Goal: Download file/media: Download file/media

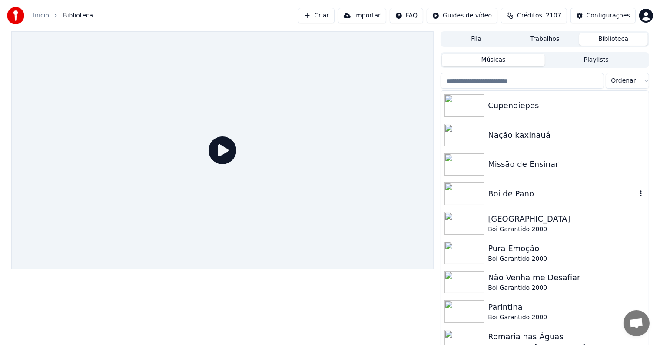
click at [500, 192] on div "Boi de Pano" at bounding box center [562, 194] width 148 height 12
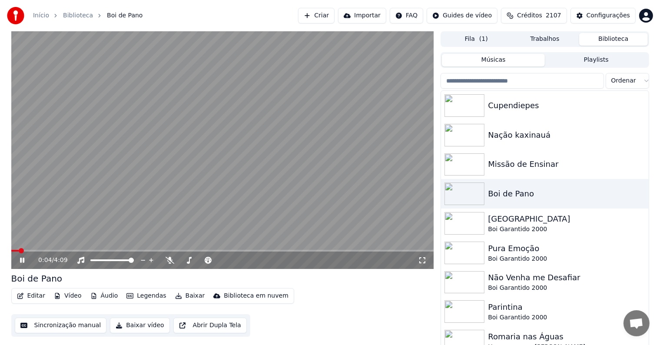
click at [68, 162] on video at bounding box center [222, 150] width 423 height 238
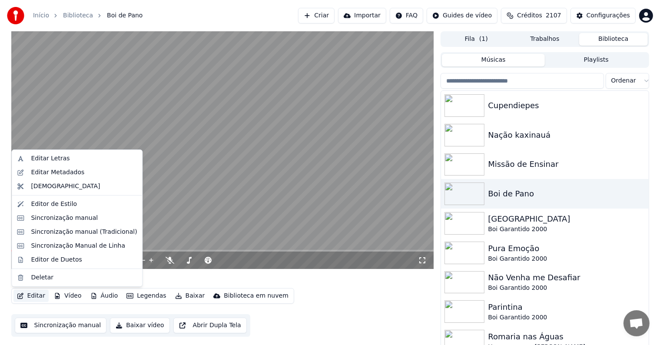
click at [25, 297] on button "Editar" at bounding box center [30, 296] width 35 height 12
click at [41, 172] on div "Editar Metadados" at bounding box center [57, 172] width 53 height 9
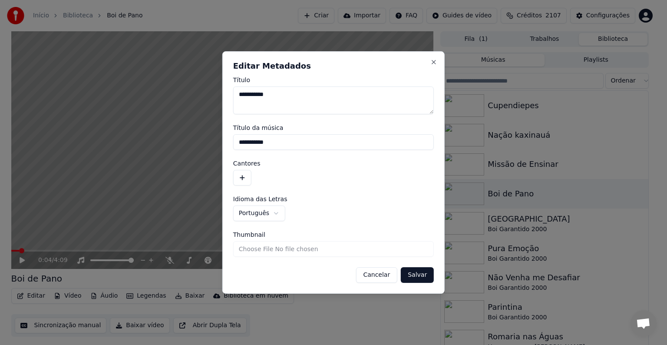
drag, startPoint x: 279, startPoint y: 143, endPoint x: 238, endPoint y: 142, distance: 40.8
click at [238, 142] on input "**********" at bounding box center [333, 142] width 201 height 16
click at [242, 177] on button "button" at bounding box center [242, 178] width 18 height 16
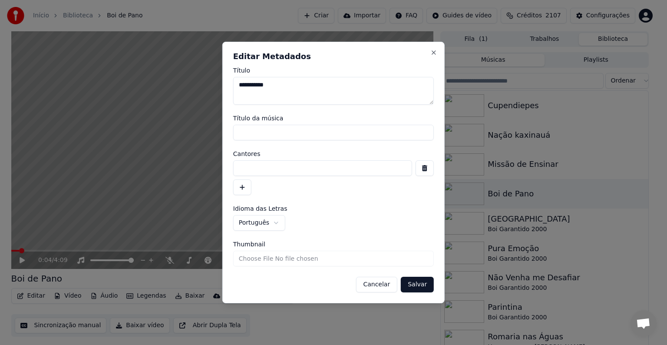
click at [248, 169] on input at bounding box center [322, 168] width 179 height 16
paste input "**********"
type input "**********"
click at [420, 287] on button "Salvar" at bounding box center [417, 285] width 33 height 16
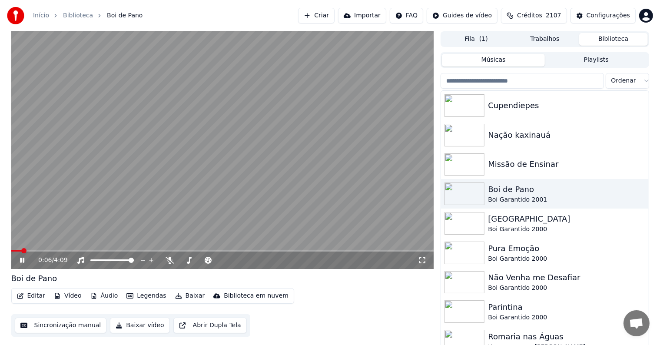
click at [98, 170] on video at bounding box center [222, 150] width 423 height 238
click at [55, 325] on button "Sincronização manual" at bounding box center [61, 325] width 92 height 16
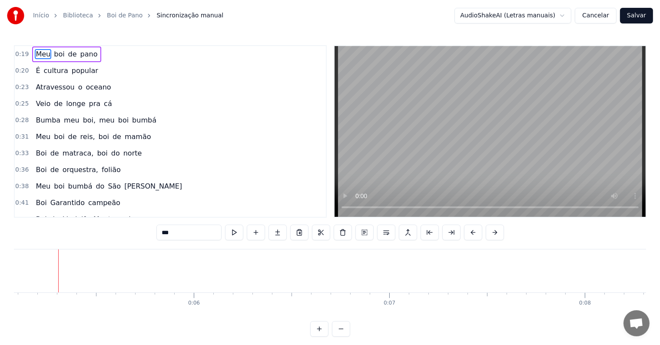
scroll to position [0, 993]
click at [58, 273] on div at bounding box center [58, 270] width 0 height 43
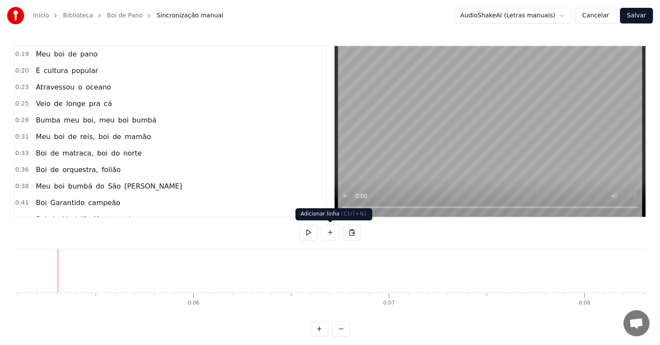
click at [328, 231] on button at bounding box center [330, 233] width 18 height 16
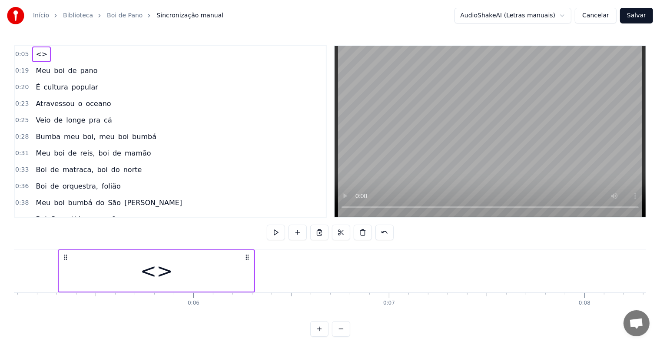
click at [203, 289] on div "<>" at bounding box center [156, 270] width 195 height 41
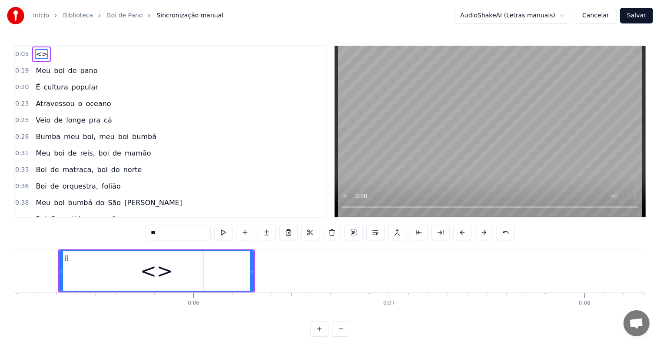
drag, startPoint x: 169, startPoint y: 232, endPoint x: 125, endPoint y: 228, distance: 43.6
click at [125, 228] on div "0:05 <> 0:19 Meu boi de pano 0:20 É cultura popular 0:23 Atravessou o oceano 0:…" at bounding box center [330, 190] width 632 height 291
paste input "**********"
type input "**********"
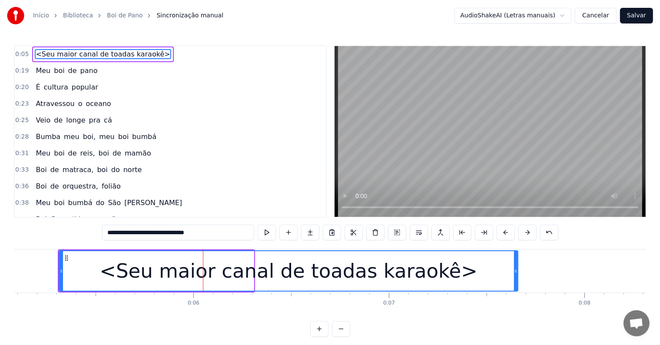
drag, startPoint x: 252, startPoint y: 269, endPoint x: 516, endPoint y: 281, distance: 264.3
click at [516, 281] on div at bounding box center [515, 271] width 3 height 40
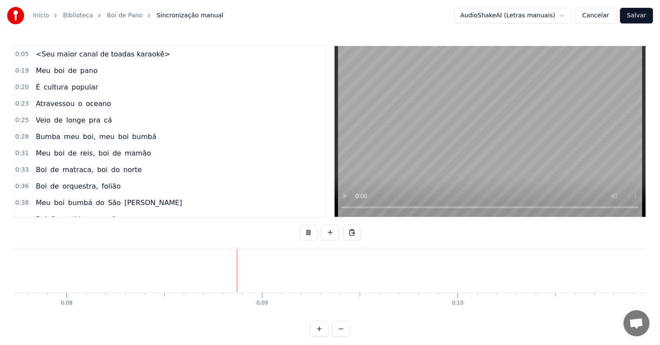
scroll to position [0, 1542]
click at [340, 267] on div at bounding box center [340, 270] width 0 height 43
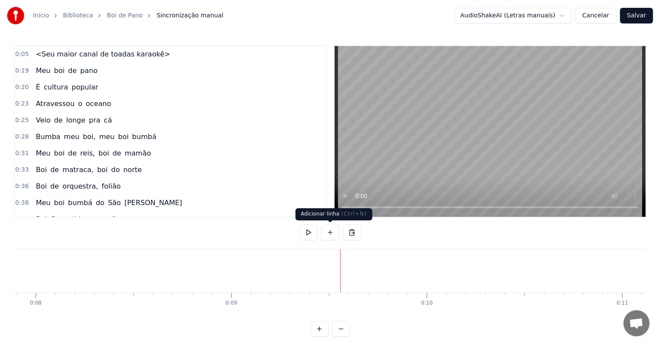
click at [327, 234] on button at bounding box center [330, 233] width 18 height 16
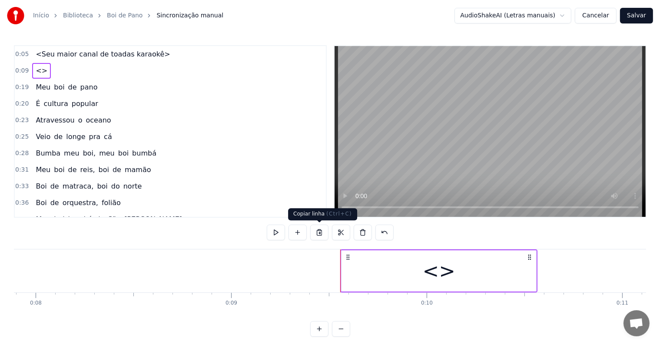
click at [344, 271] on div "<>" at bounding box center [438, 270] width 195 height 41
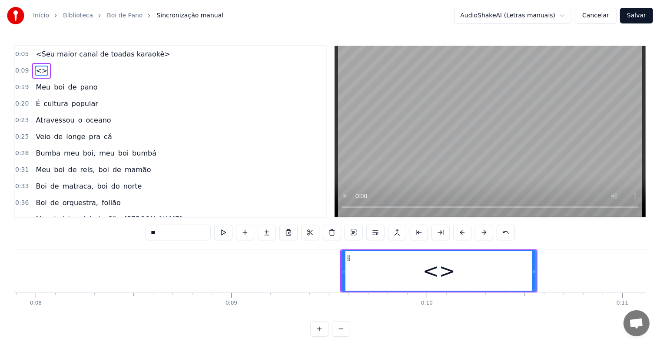
drag, startPoint x: 202, startPoint y: 233, endPoint x: 116, endPoint y: 224, distance: 86.0
click at [116, 224] on div "0:05 <Seu maior canal de toadas karaokê> 0:09 <> 0:19 Meu boi de pano 0:20 É cu…" at bounding box center [330, 190] width 632 height 291
paste input "**********"
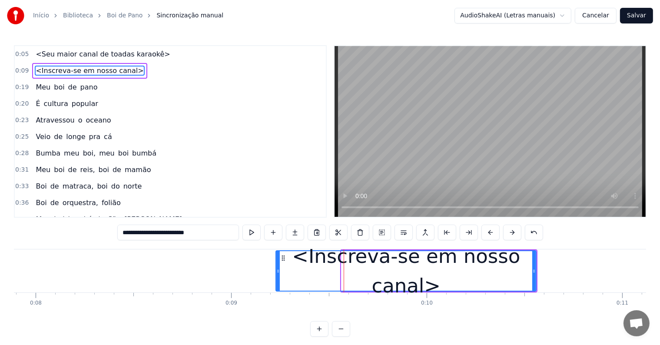
drag, startPoint x: 341, startPoint y: 270, endPoint x: 267, endPoint y: 269, distance: 73.8
click at [275, 269] on div "<Inscreva-se em nosso canal>" at bounding box center [405, 270] width 261 height 41
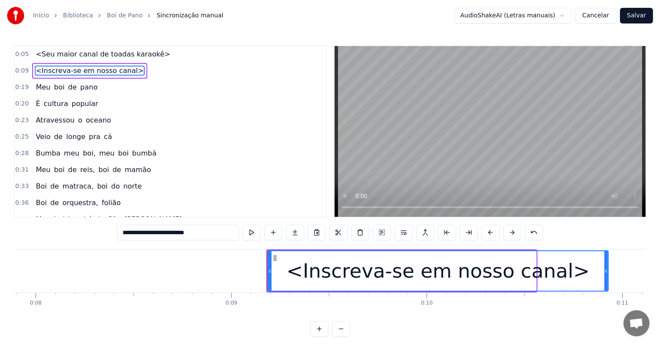
drag, startPoint x: 535, startPoint y: 272, endPoint x: 607, endPoint y: 261, distance: 73.0
click at [607, 261] on div at bounding box center [605, 271] width 3 height 40
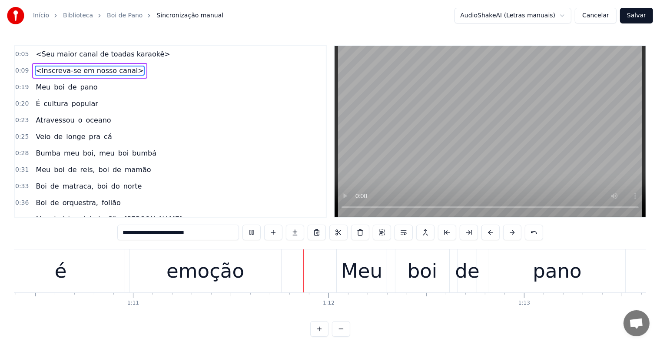
scroll to position [0, 13870]
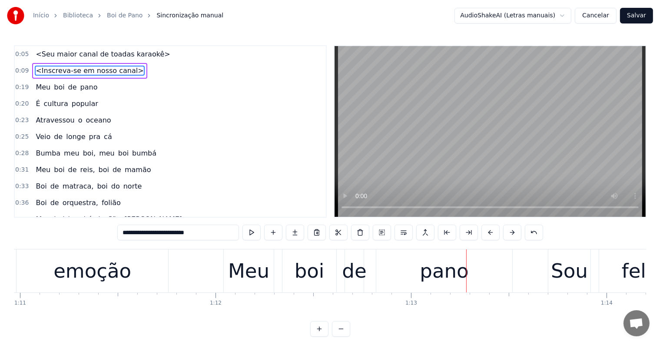
click at [83, 269] on div "emoção" at bounding box center [92, 271] width 78 height 30
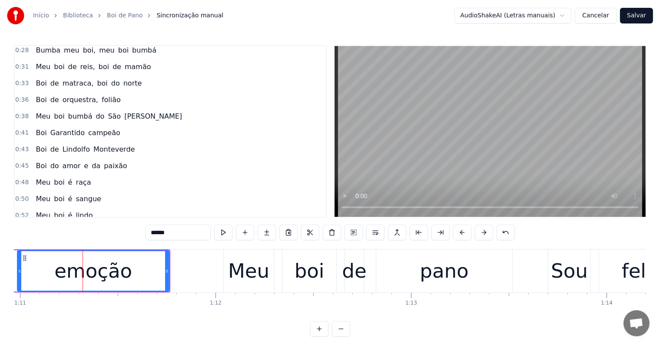
scroll to position [290, 0]
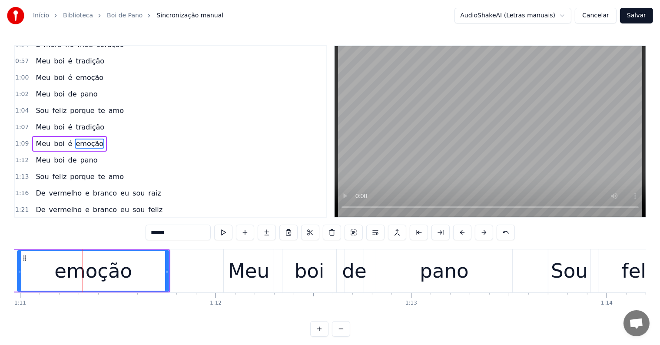
click at [82, 122] on span "tradição" at bounding box center [90, 127] width 30 height 10
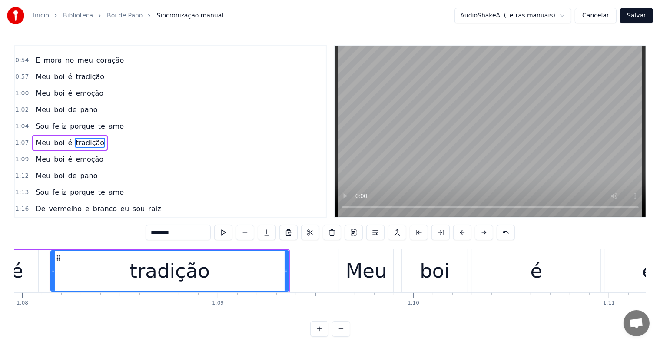
scroll to position [0, 13273]
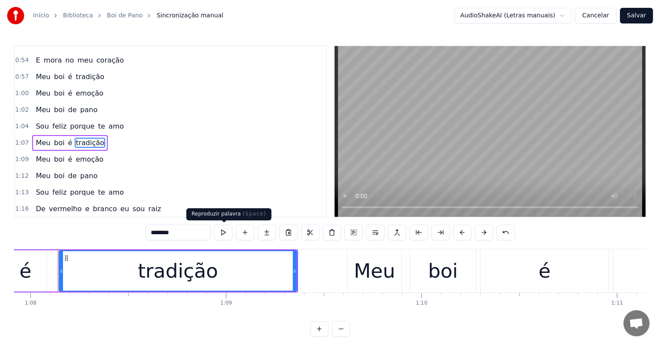
click at [223, 232] on button at bounding box center [223, 233] width 18 height 16
click at [33, 272] on div "é" at bounding box center [25, 270] width 42 height 41
type input "*"
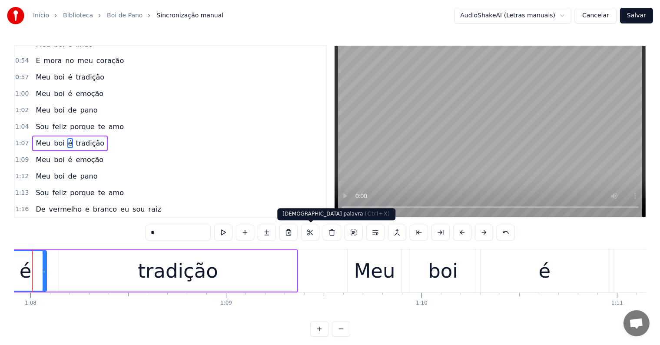
scroll to position [0, 13247]
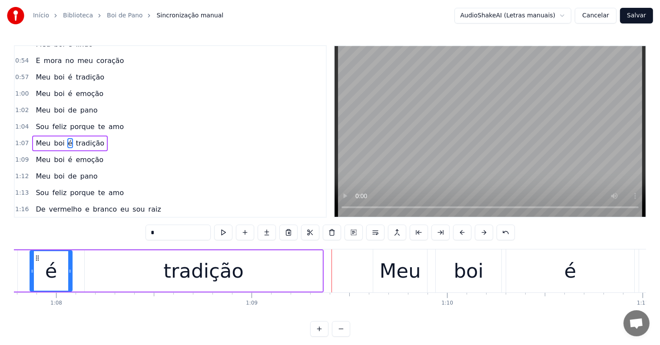
click at [22, 268] on div "Meu boi é tradição" at bounding box center [115, 270] width 416 height 43
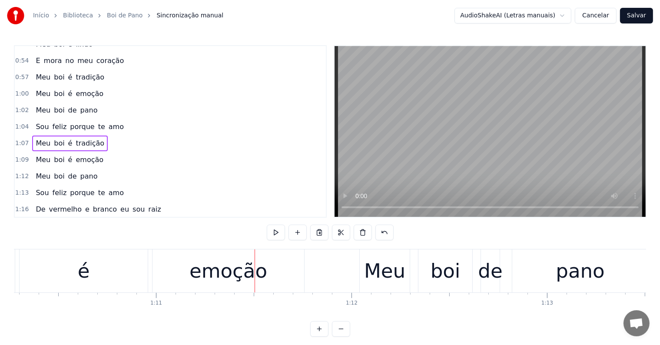
scroll to position [0, 13727]
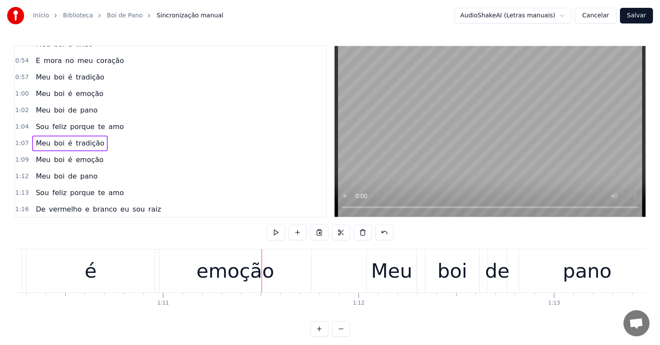
click at [127, 282] on div "é" at bounding box center [90, 270] width 128 height 43
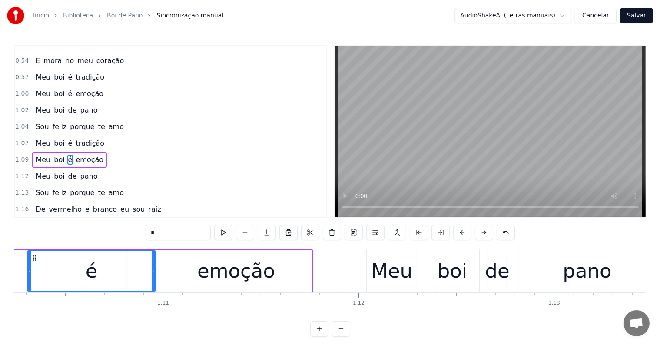
scroll to position [290, 0]
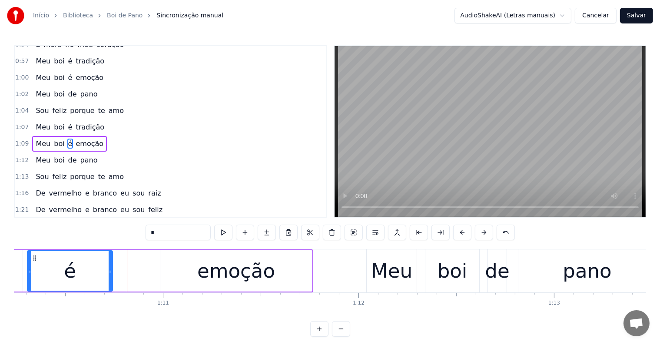
drag, startPoint x: 153, startPoint y: 271, endPoint x: 110, endPoint y: 270, distance: 43.0
click at [110, 270] on icon at bounding box center [110, 271] width 3 height 7
click at [172, 272] on div "emoção" at bounding box center [236, 270] width 152 height 41
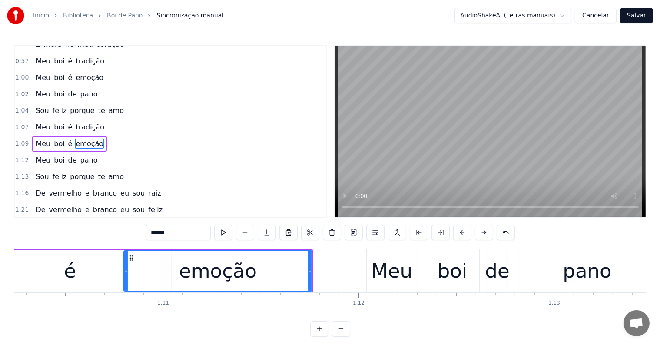
drag, startPoint x: 163, startPoint y: 270, endPoint x: 127, endPoint y: 271, distance: 36.5
click at [127, 271] on icon at bounding box center [125, 271] width 3 height 7
click at [40, 274] on div "é" at bounding box center [69, 270] width 85 height 41
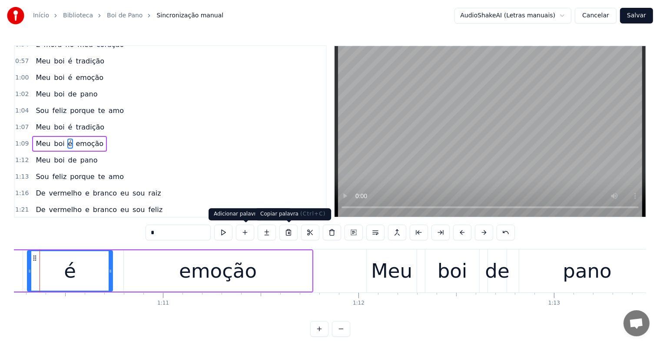
scroll to position [0, 13709]
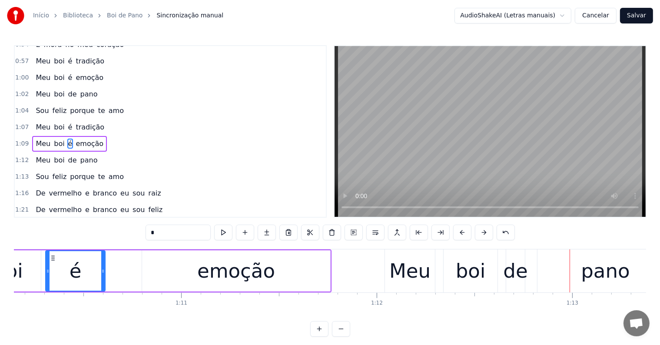
drag, startPoint x: 130, startPoint y: 270, endPoint x: 104, endPoint y: 270, distance: 25.6
click at [104, 270] on icon at bounding box center [102, 271] width 3 height 7
click at [146, 271] on div "emoção" at bounding box center [236, 270] width 188 height 41
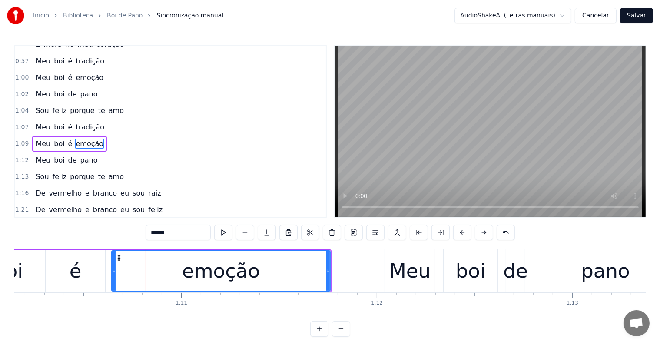
drag, startPoint x: 134, startPoint y: 271, endPoint x: 113, endPoint y: 271, distance: 20.4
click at [113, 271] on icon at bounding box center [113, 271] width 3 height 7
click at [34, 267] on div "boi" at bounding box center [8, 270] width 66 height 41
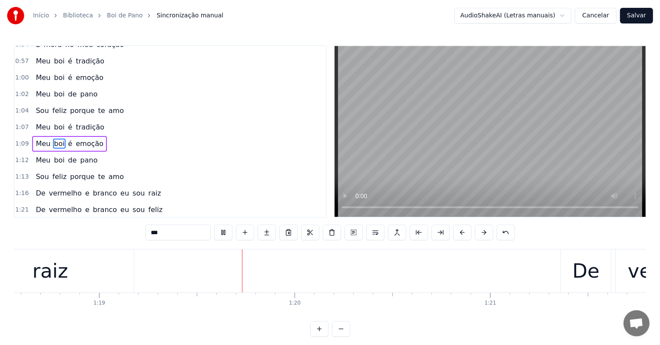
scroll to position [0, 15436]
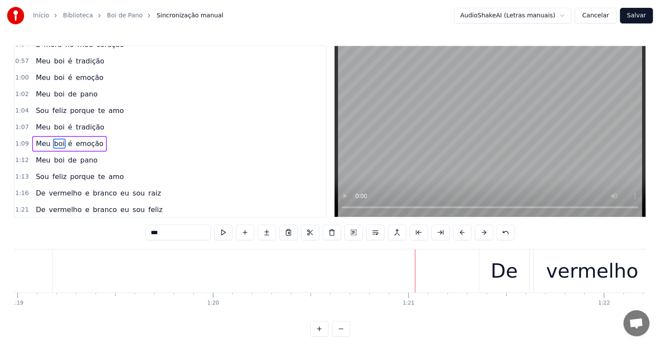
click at [496, 273] on div "De" at bounding box center [503, 271] width 27 height 30
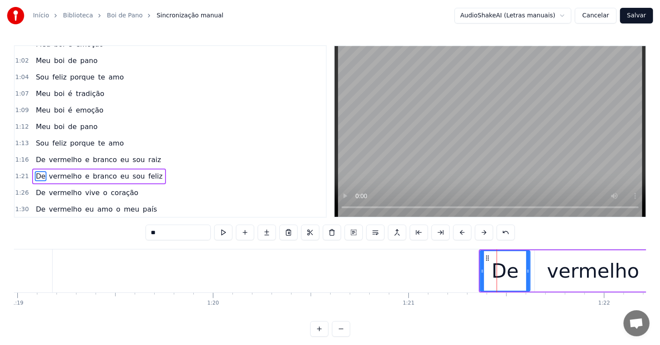
scroll to position [354, 0]
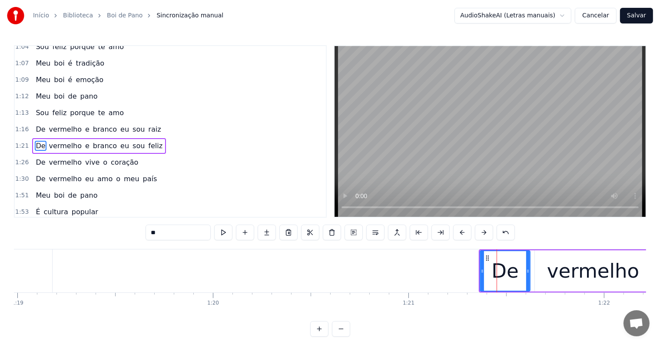
click at [147, 124] on span "raiz" at bounding box center [154, 129] width 14 height 10
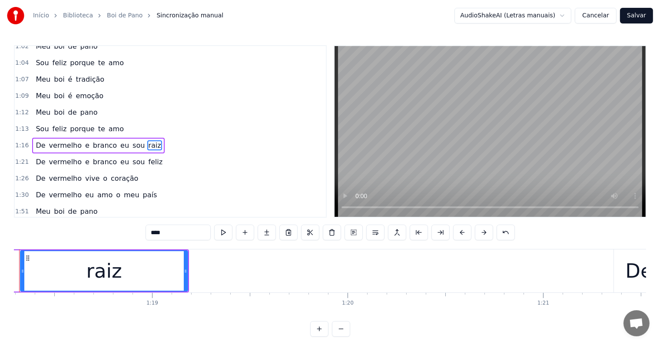
scroll to position [0, 15263]
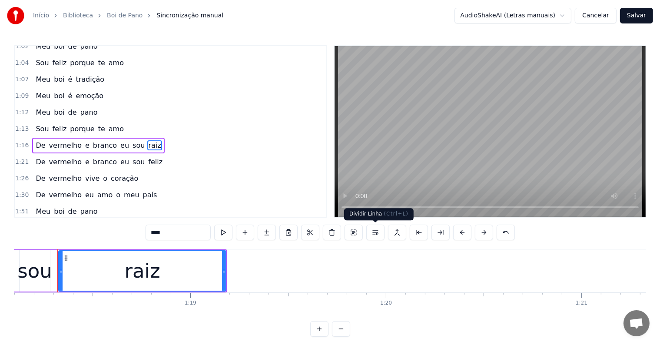
click at [374, 230] on button at bounding box center [375, 233] width 18 height 16
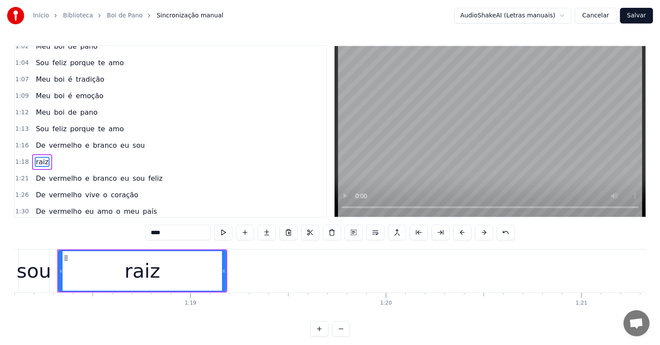
scroll to position [354, 0]
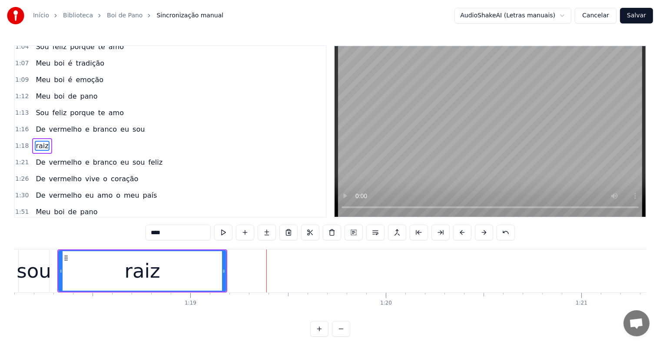
click at [35, 124] on span "De" at bounding box center [40, 129] width 11 height 10
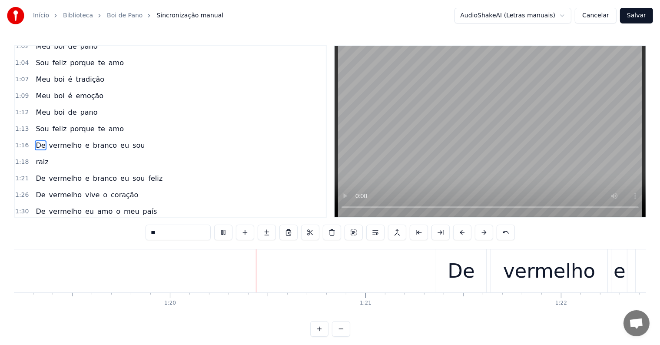
scroll to position [0, 15539]
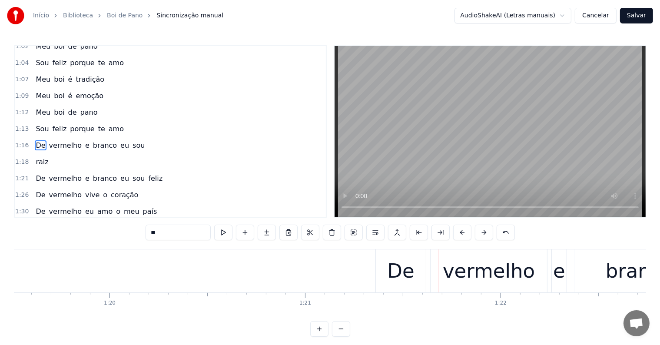
click at [147, 173] on span "feliz" at bounding box center [155, 178] width 16 height 10
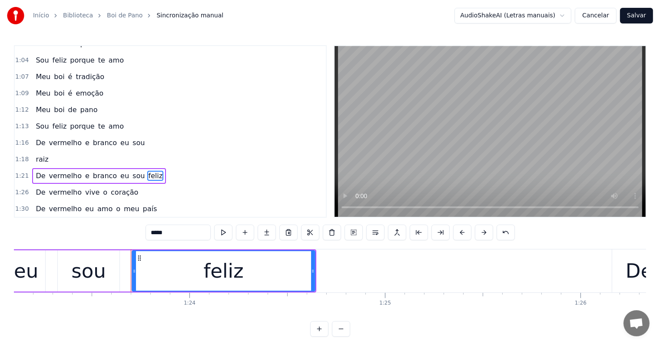
scroll to position [0, 16314]
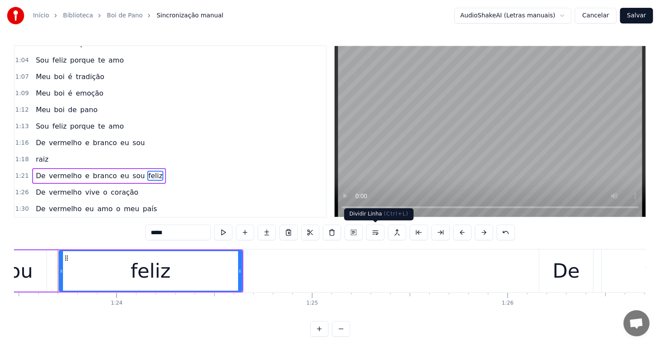
click at [377, 231] on button at bounding box center [375, 233] width 18 height 16
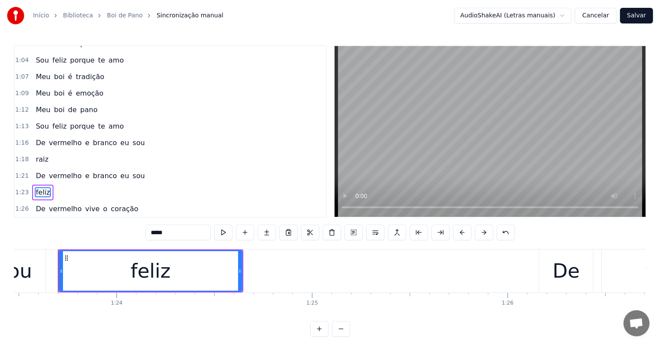
scroll to position [386, 0]
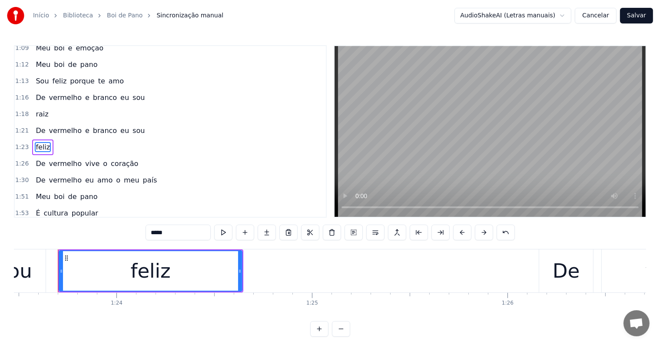
click at [37, 109] on span "raiz" at bounding box center [42, 114] width 14 height 10
type input "****"
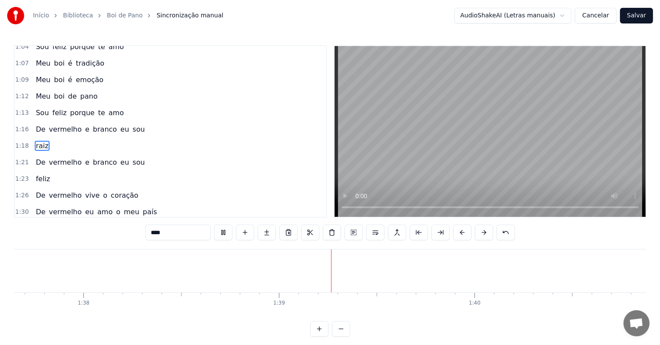
scroll to position [0, 19217]
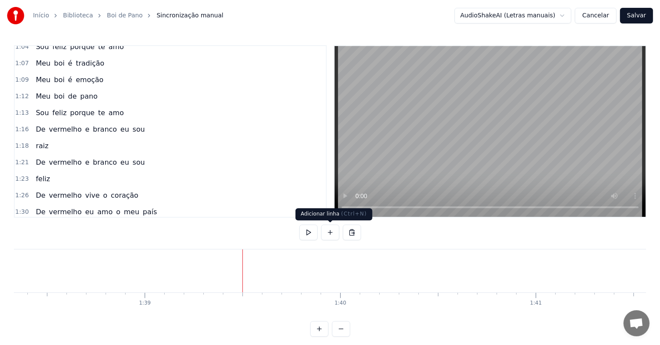
click at [331, 231] on button at bounding box center [330, 233] width 18 height 16
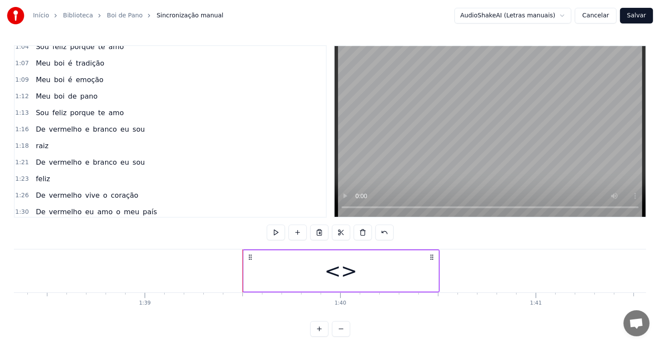
click at [265, 264] on div "<>" at bounding box center [341, 270] width 195 height 41
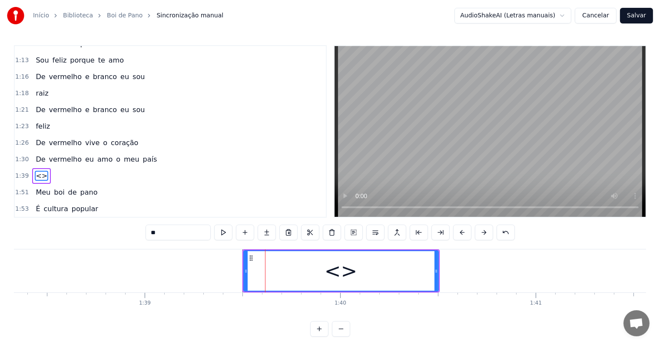
scroll to position [434, 0]
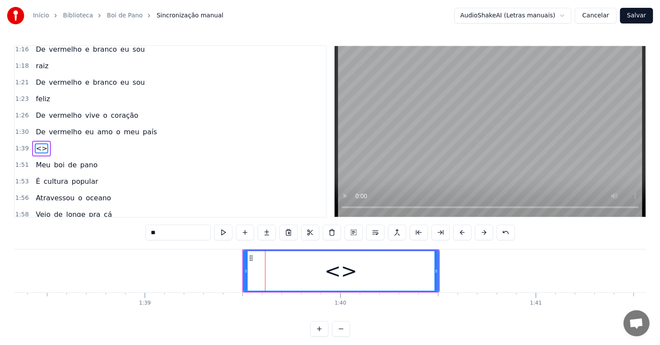
click at [117, 227] on div "0:05 <Seu maior canal de toadas karaokê> 0:09 <Inscreva-se em nosso canal> 0:19…" at bounding box center [330, 190] width 632 height 291
paste input "**********"
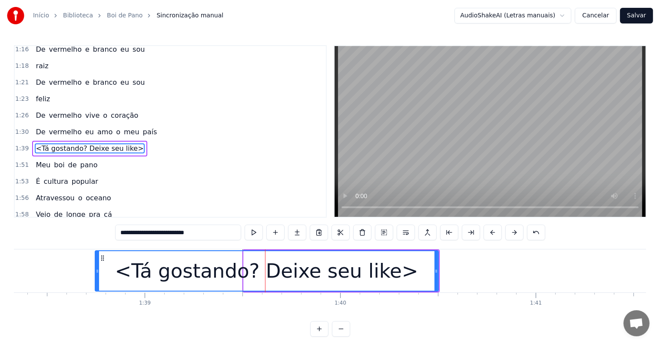
drag, startPoint x: 243, startPoint y: 269, endPoint x: 95, endPoint y: 271, distance: 148.5
click at [96, 271] on icon at bounding box center [97, 271] width 3 height 7
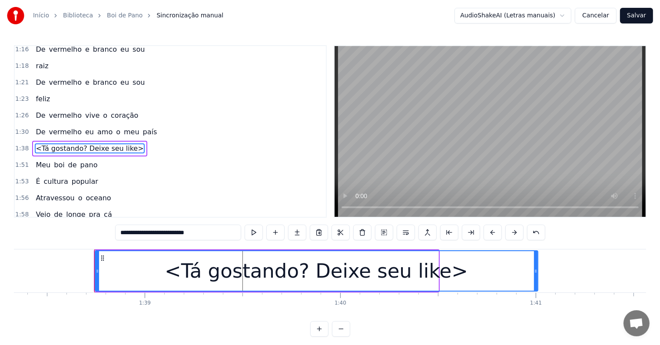
click at [537, 272] on icon at bounding box center [535, 271] width 3 height 7
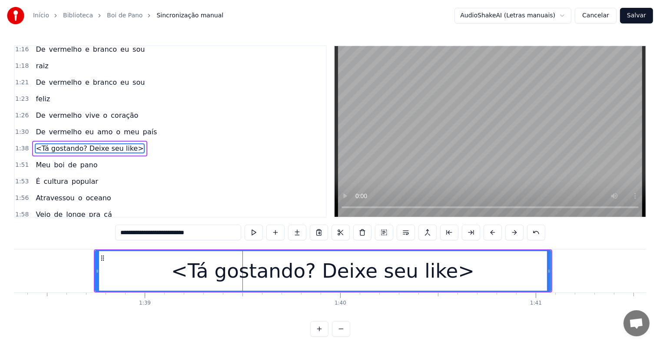
type input "**********"
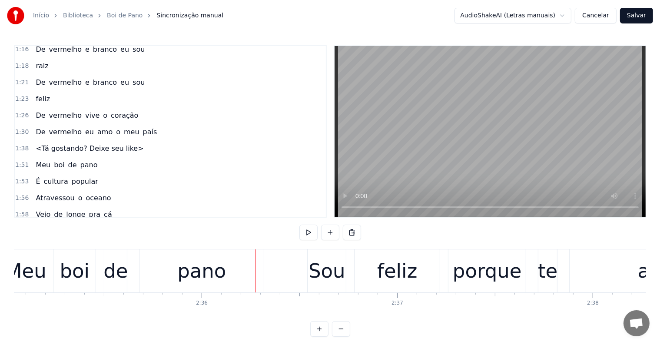
scroll to position [0, 30309]
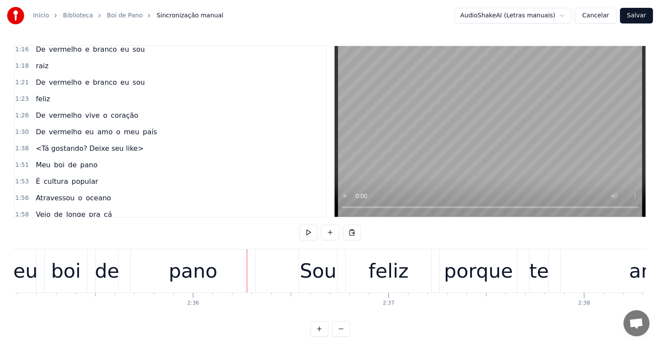
click at [57, 274] on div "boi" at bounding box center [66, 271] width 30 height 30
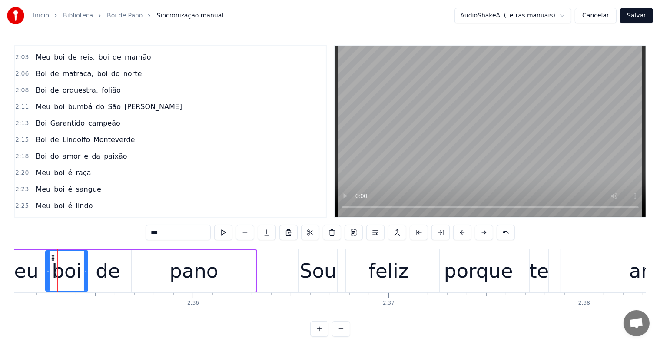
scroll to position [0, 30308]
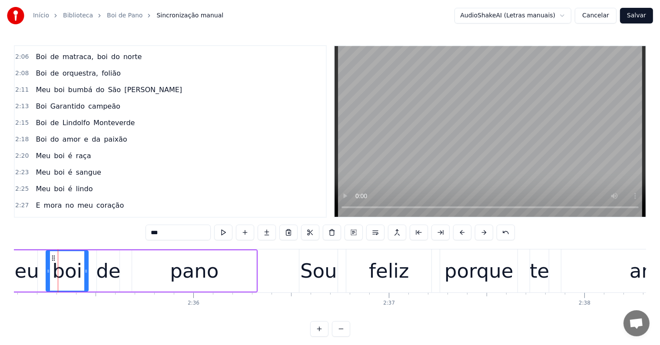
click at [106, 273] on div "de" at bounding box center [108, 271] width 24 height 30
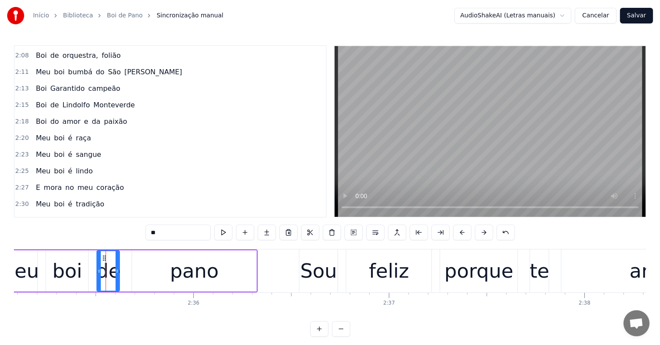
scroll to position [737, 0]
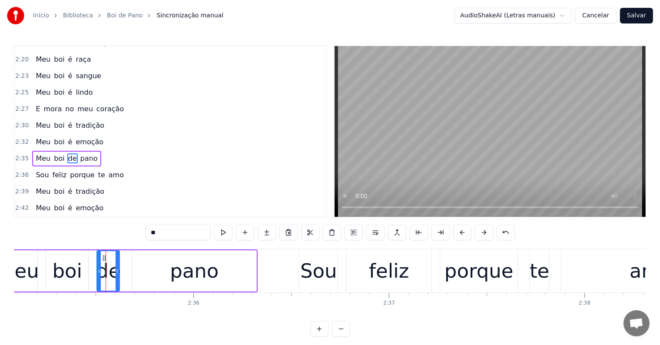
click at [75, 120] on span "tradição" at bounding box center [90, 125] width 30 height 10
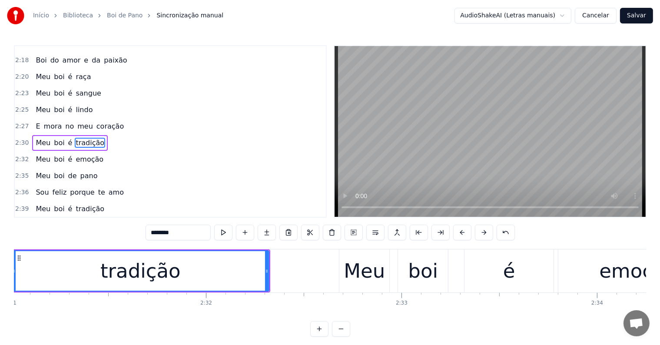
scroll to position [0, 29467]
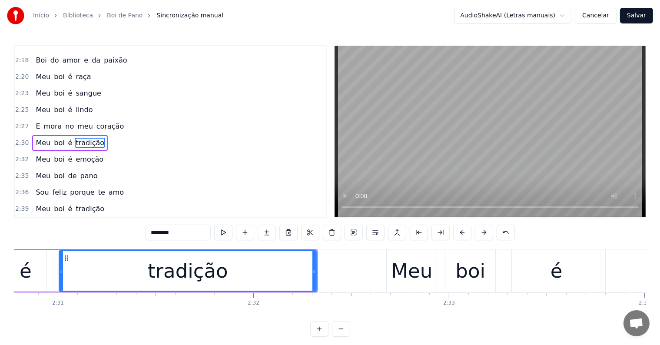
click at [40, 266] on div "é" at bounding box center [25, 270] width 42 height 41
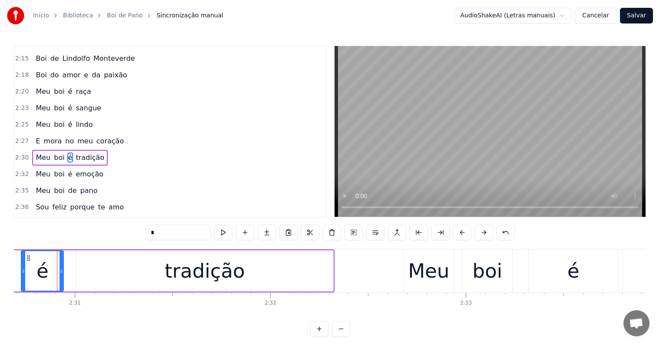
scroll to position [0, 29449]
click at [84, 269] on div "tradição" at bounding box center [205, 270] width 257 height 41
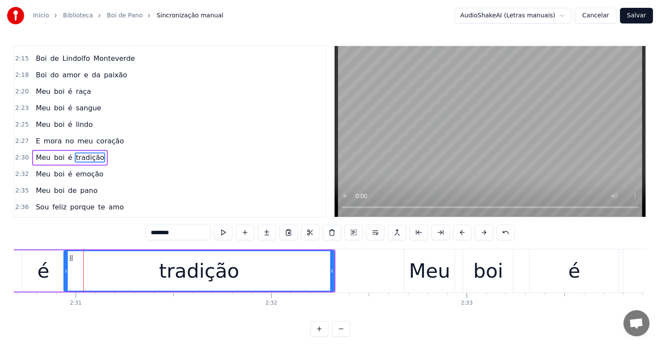
drag, startPoint x: 78, startPoint y: 269, endPoint x: 65, endPoint y: 267, distance: 13.1
click at [65, 268] on icon at bounding box center [65, 271] width 3 height 7
click at [75, 169] on span "emoção" at bounding box center [90, 174] width 30 height 10
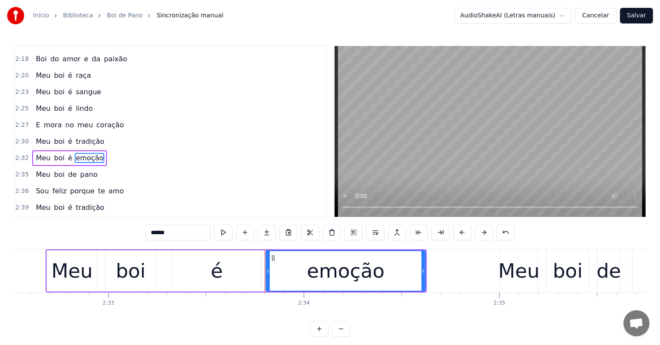
scroll to position [0, 29805]
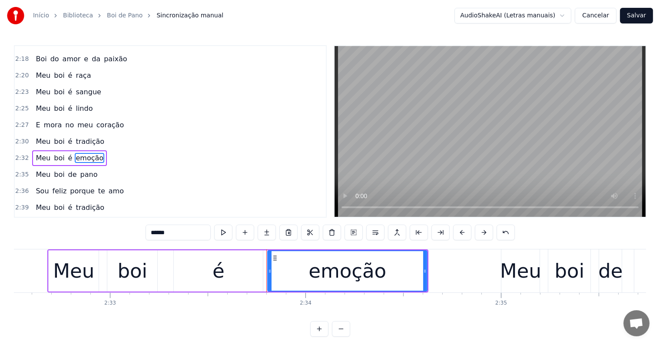
click at [202, 267] on div "é" at bounding box center [218, 270] width 89 height 41
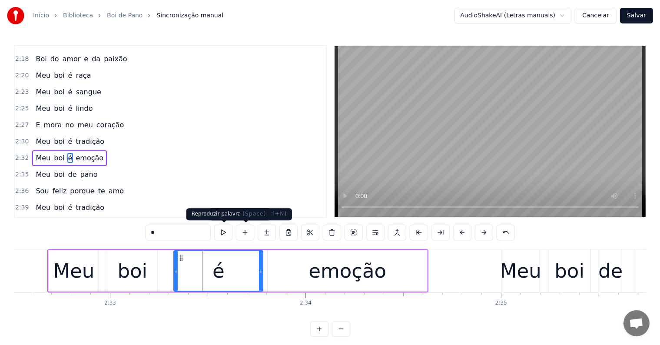
click at [225, 233] on button at bounding box center [223, 233] width 18 height 16
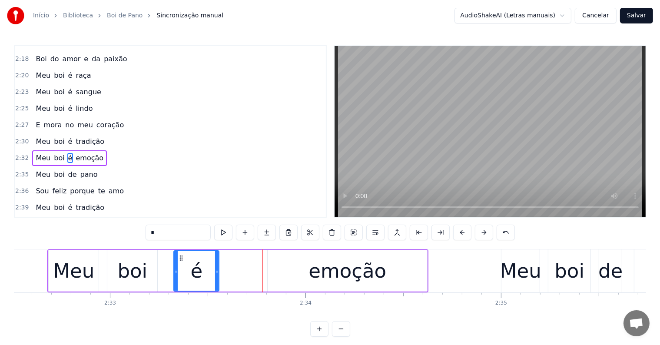
drag, startPoint x: 260, startPoint y: 268, endPoint x: 216, endPoint y: 269, distance: 43.9
click at [216, 269] on icon at bounding box center [216, 271] width 3 height 7
click at [278, 269] on div "emoção" at bounding box center [347, 270] width 159 height 41
type input "******"
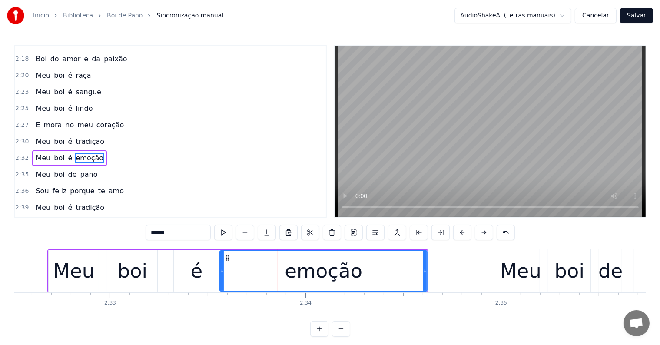
drag, startPoint x: 268, startPoint y: 268, endPoint x: 219, endPoint y: 268, distance: 48.6
click at [220, 268] on icon at bounding box center [221, 271] width 3 height 7
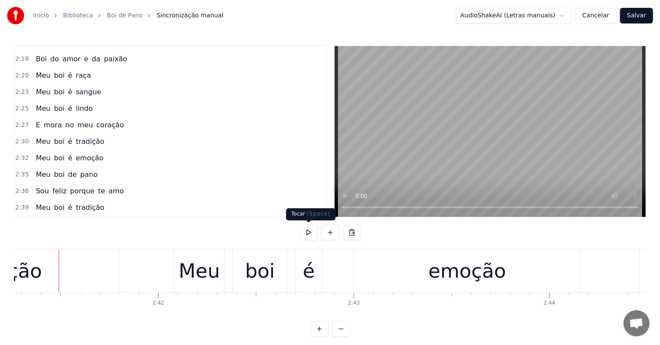
scroll to position [0, 31517]
click at [38, 278] on div "tradição" at bounding box center [1, 270] width 234 height 43
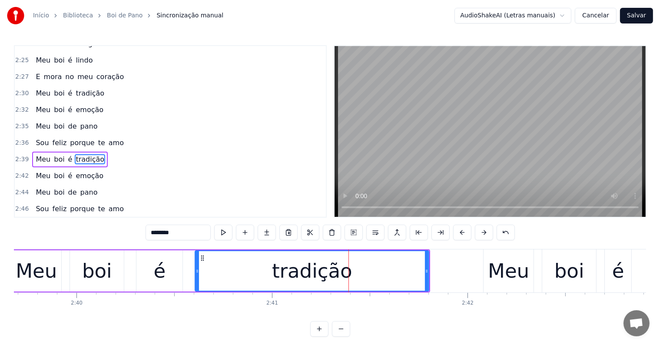
scroll to position [0, 31202]
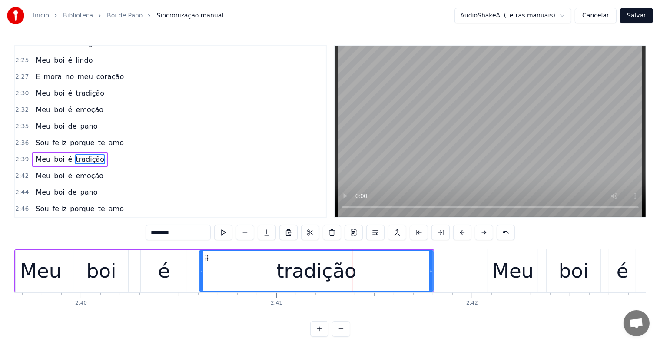
click at [159, 278] on div "é" at bounding box center [164, 271] width 12 height 30
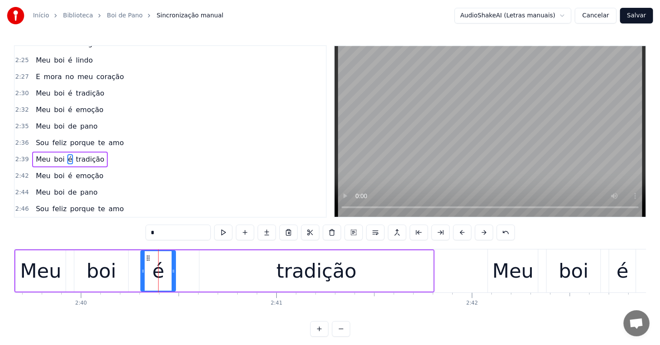
drag, startPoint x: 183, startPoint y: 269, endPoint x: 172, endPoint y: 269, distance: 11.3
click at [172, 269] on icon at bounding box center [173, 271] width 3 height 7
click at [203, 271] on div "tradição" at bounding box center [316, 270] width 234 height 41
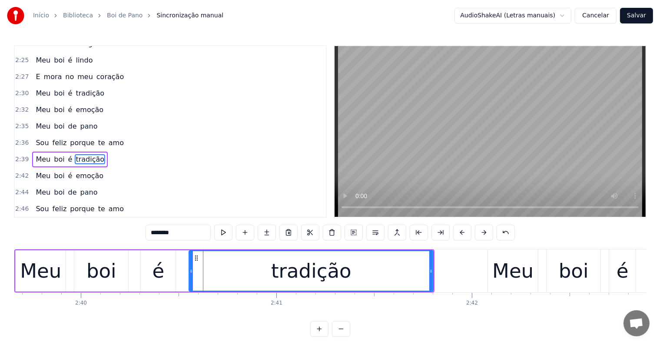
drag, startPoint x: 201, startPoint y: 271, endPoint x: 190, endPoint y: 270, distance: 10.5
click at [190, 270] on icon at bounding box center [190, 271] width 3 height 7
click at [83, 171] on span "emoção" at bounding box center [90, 176] width 30 height 10
type input "******"
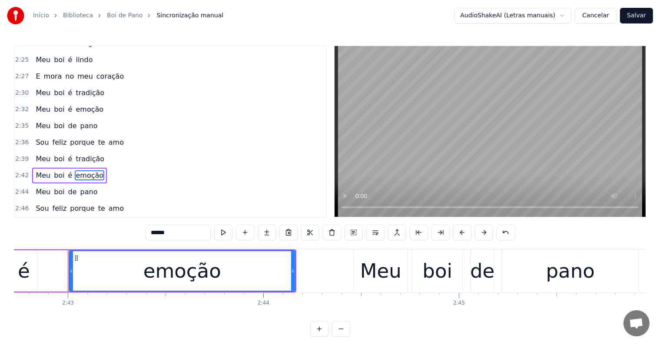
scroll to position [0, 31812]
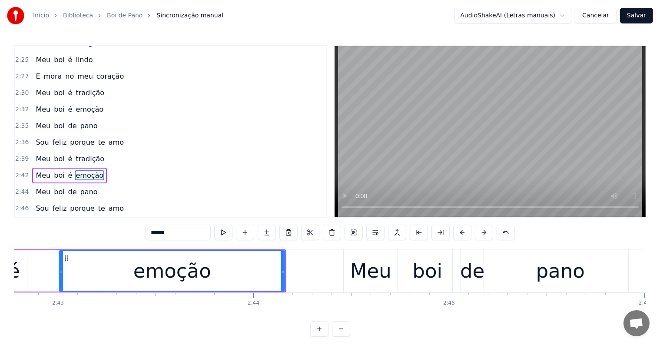
click at [38, 269] on div "Meu boi é emoção" at bounding box center [82, 270] width 408 height 43
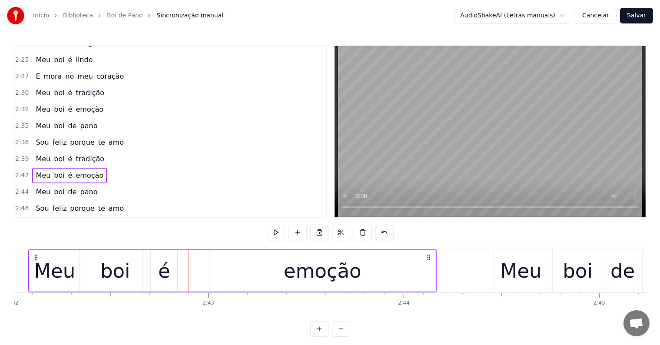
scroll to position [0, 31653]
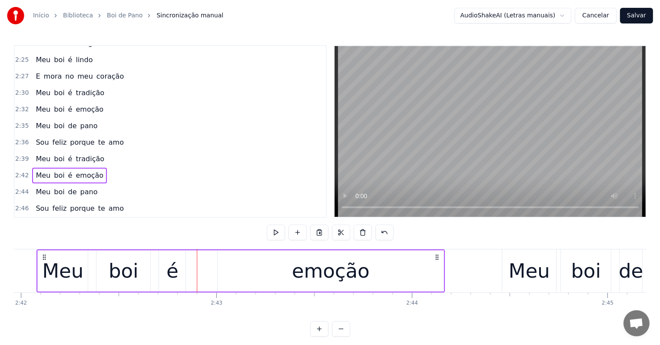
click at [236, 280] on div "emoção" at bounding box center [331, 270] width 226 height 41
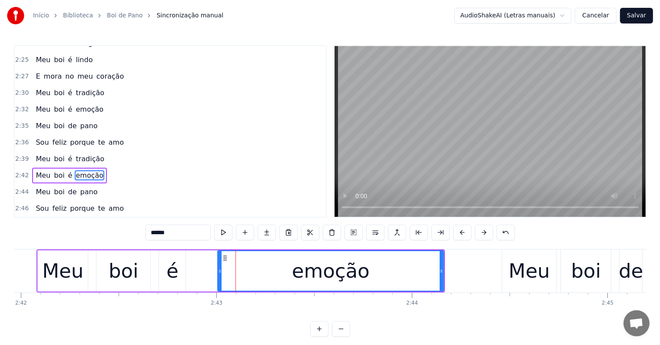
scroll to position [785, 0]
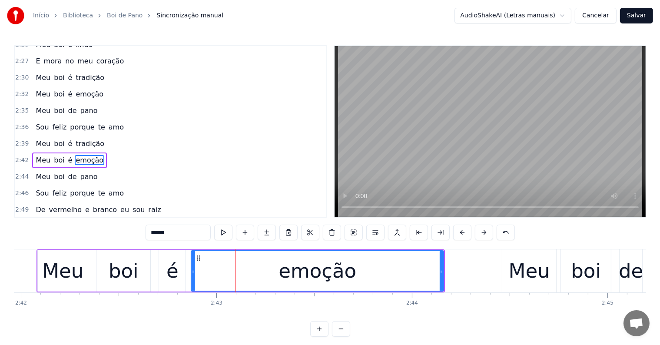
drag, startPoint x: 218, startPoint y: 271, endPoint x: 191, endPoint y: 272, distance: 26.5
click at [192, 272] on icon at bounding box center [193, 271] width 3 height 7
click at [59, 272] on div "Meu" at bounding box center [62, 271] width 41 height 30
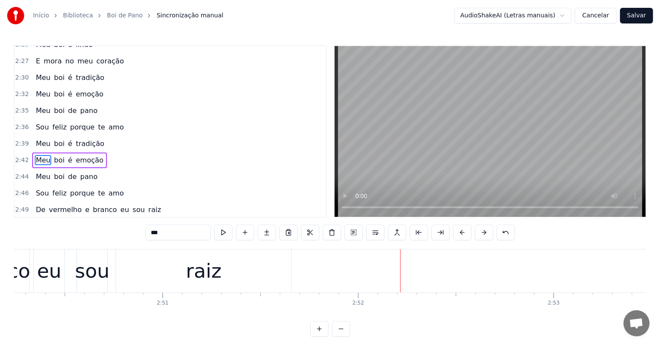
scroll to position [0, 33496]
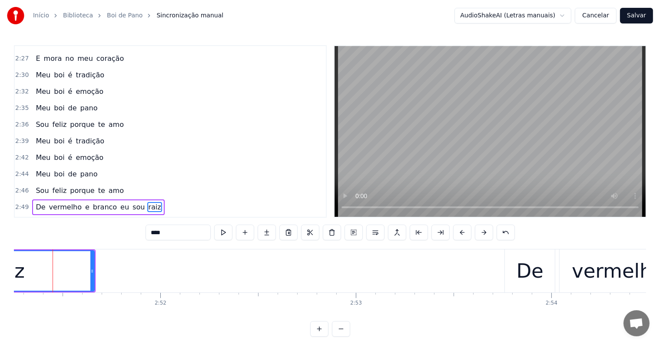
scroll to position [0, 33463]
click at [147, 202] on span "raiz" at bounding box center [154, 207] width 14 height 10
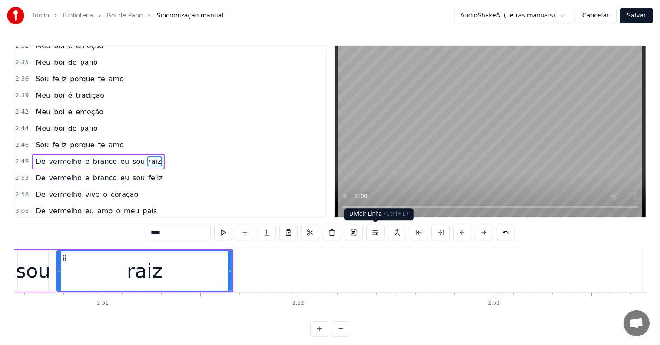
scroll to position [0, 33328]
click at [375, 233] on button at bounding box center [375, 233] width 18 height 16
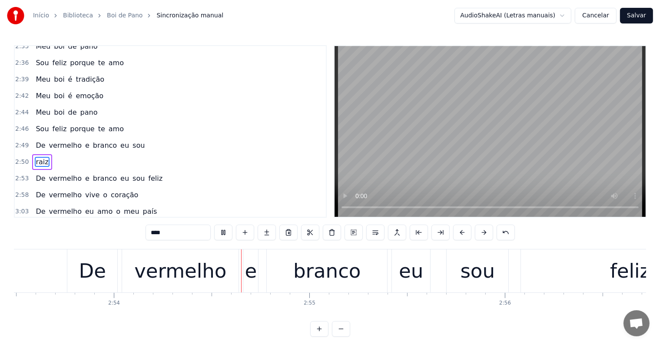
scroll to position [0, 33912]
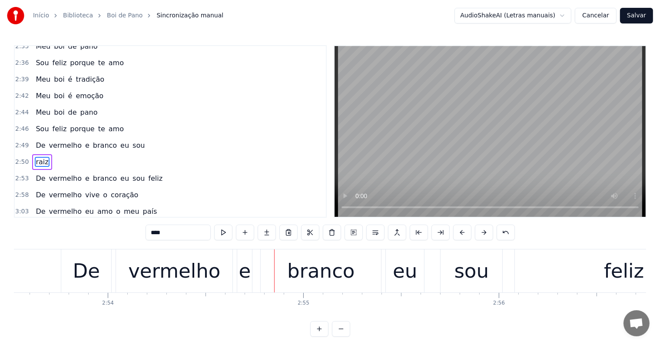
click at [311, 278] on div "branco" at bounding box center [320, 271] width 67 height 30
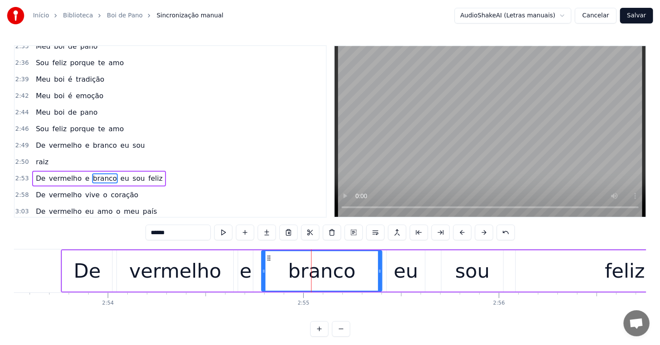
scroll to position [865, 0]
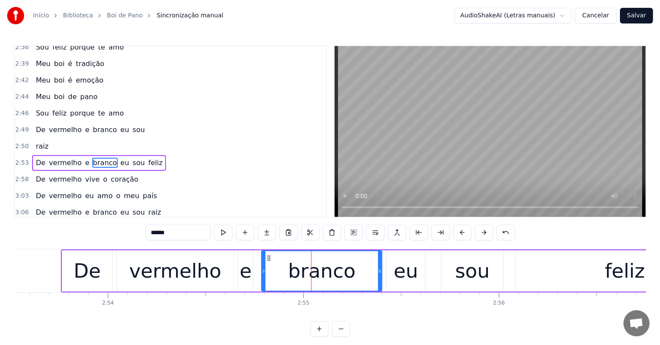
click at [147, 158] on span "feliz" at bounding box center [155, 163] width 16 height 10
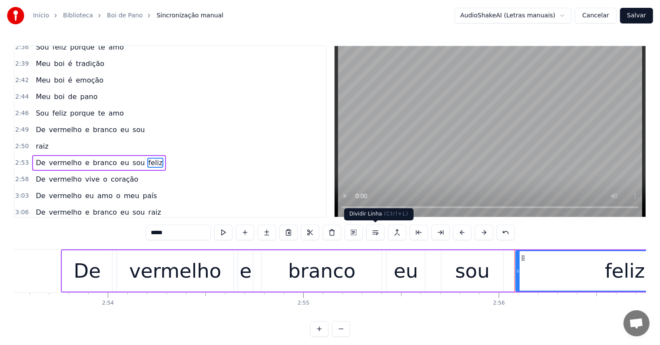
click at [375, 232] on button at bounding box center [375, 233] width 18 height 16
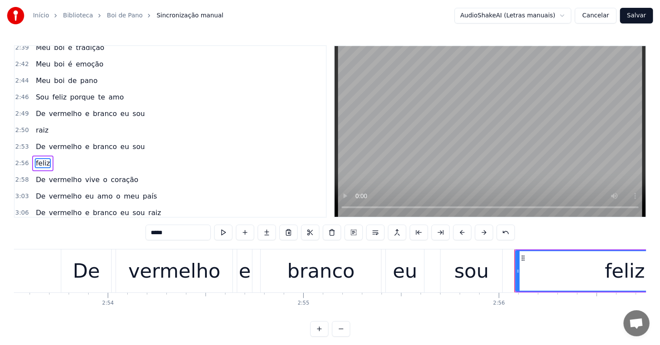
click at [141, 287] on div "vermelho" at bounding box center [174, 270] width 116 height 43
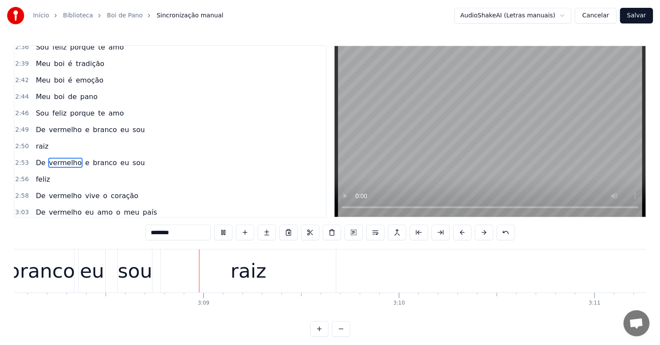
scroll to position [0, 36750]
click at [256, 276] on div "raiz" at bounding box center [246, 271] width 36 height 30
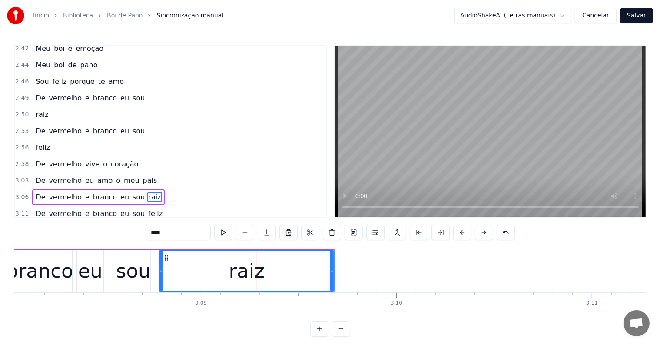
scroll to position [900, 0]
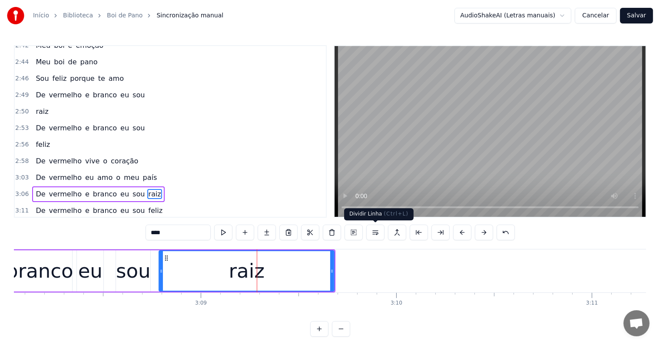
click at [373, 231] on button at bounding box center [375, 233] width 18 height 16
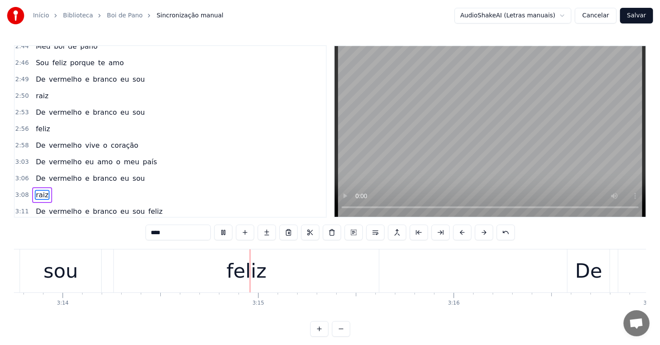
scroll to position [0, 37914]
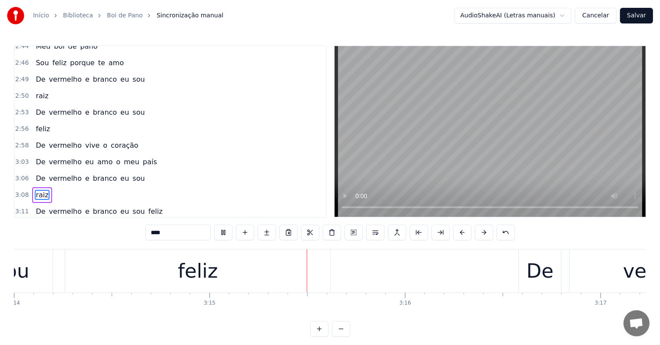
click at [147, 206] on span "feliz" at bounding box center [155, 211] width 16 height 10
type input "*****"
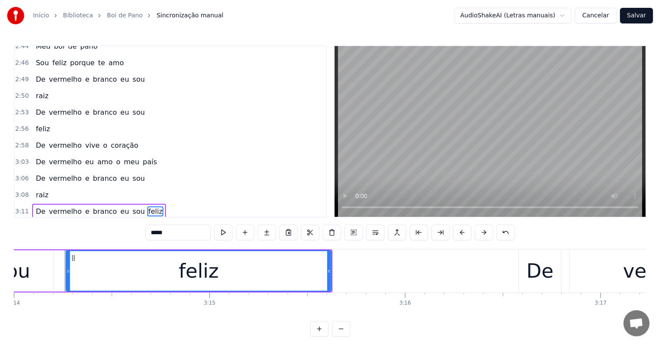
scroll to position [4, 0]
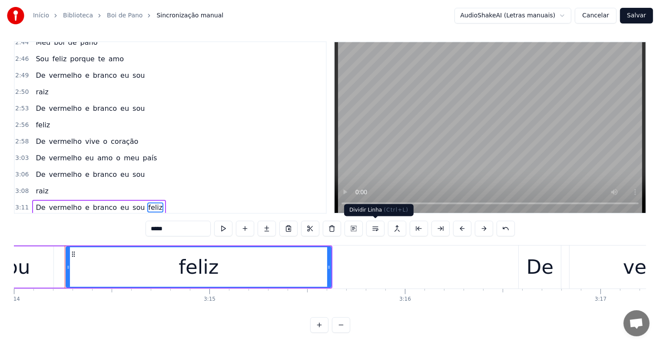
click at [375, 226] on button at bounding box center [375, 229] width 18 height 16
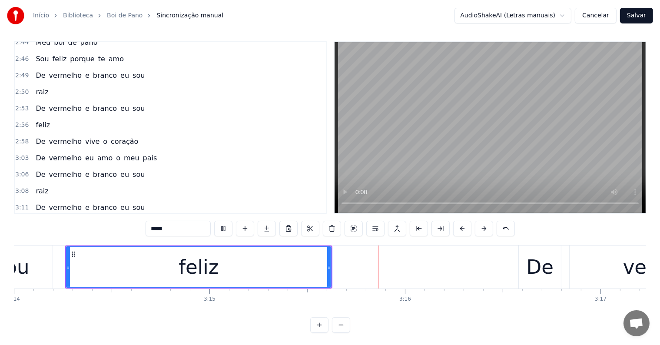
click at [130, 270] on div "feliz" at bounding box center [198, 267] width 264 height 40
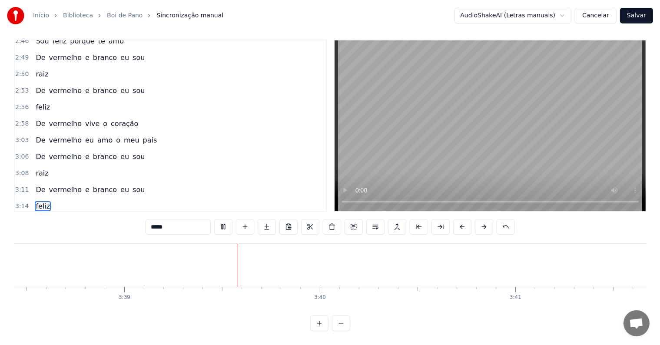
scroll to position [0, 42772]
click at [635, 14] on button "Salvar" at bounding box center [636, 16] width 33 height 16
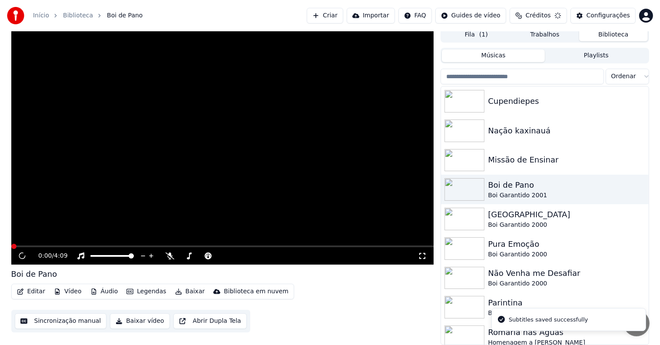
scroll to position [4, 0]
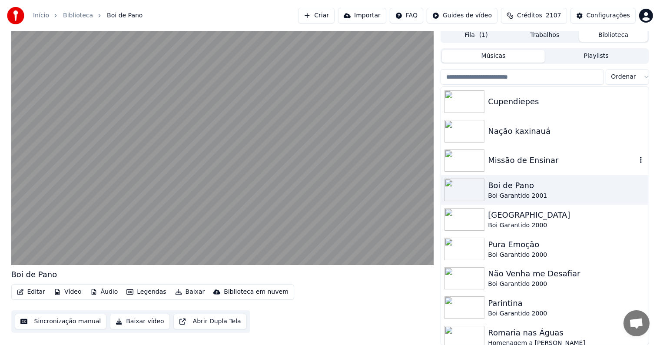
click at [517, 162] on div "Missão de Ensinar" at bounding box center [562, 160] width 148 height 12
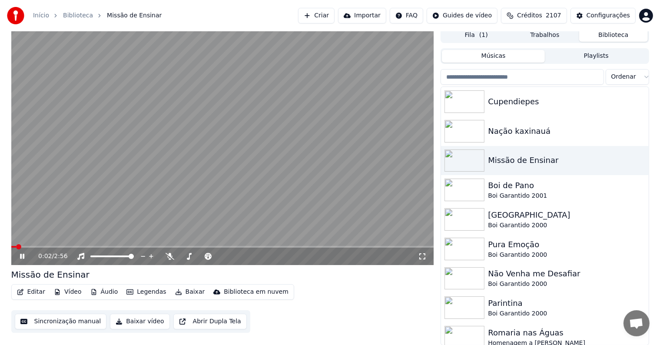
click at [113, 150] on video at bounding box center [222, 146] width 423 height 238
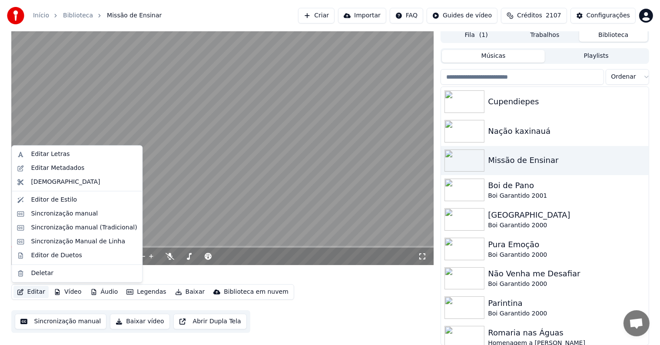
click at [37, 290] on button "Editar" at bounding box center [30, 292] width 35 height 12
click at [32, 170] on div "Editar Metadados" at bounding box center [57, 168] width 53 height 9
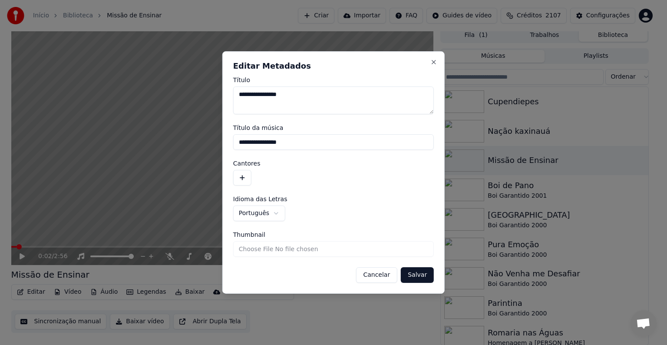
drag, startPoint x: 248, startPoint y: 142, endPoint x: 221, endPoint y: 142, distance: 27.4
click at [221, 142] on body "**********" at bounding box center [330, 168] width 660 height 345
paste input "**********"
type input "**********"
click at [413, 274] on button "Salvar" at bounding box center [417, 275] width 33 height 16
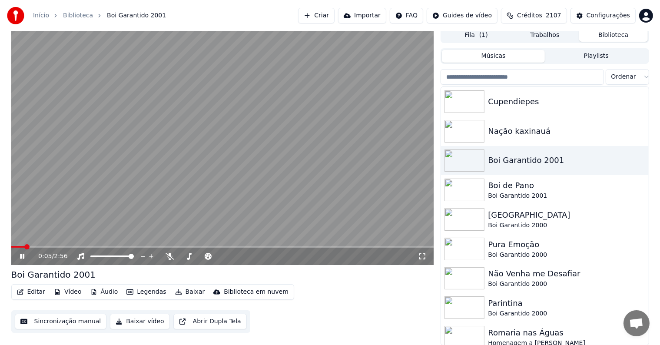
click at [79, 196] on video at bounding box center [222, 146] width 423 height 238
click at [53, 321] on button "Sincronização manual" at bounding box center [61, 322] width 92 height 16
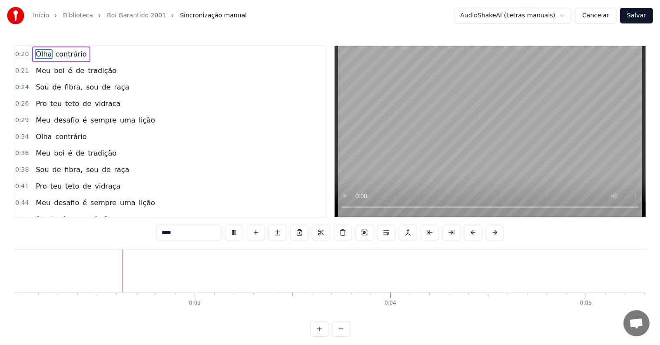
scroll to position [0, 396]
click at [601, 17] on button "Cancelar" at bounding box center [596, 16] width 42 height 16
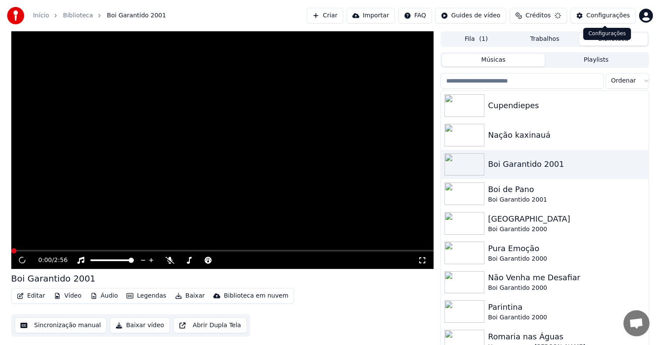
scroll to position [4, 0]
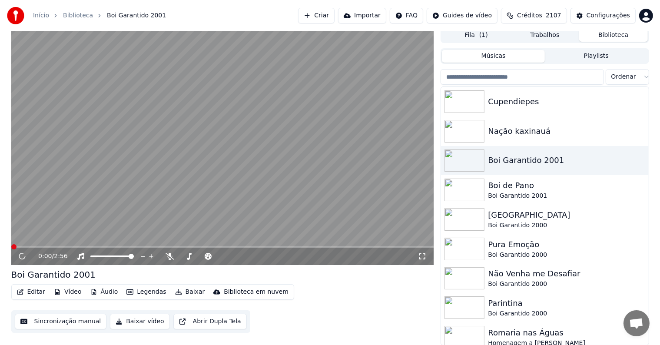
click at [33, 292] on button "Editar" at bounding box center [30, 292] width 35 height 12
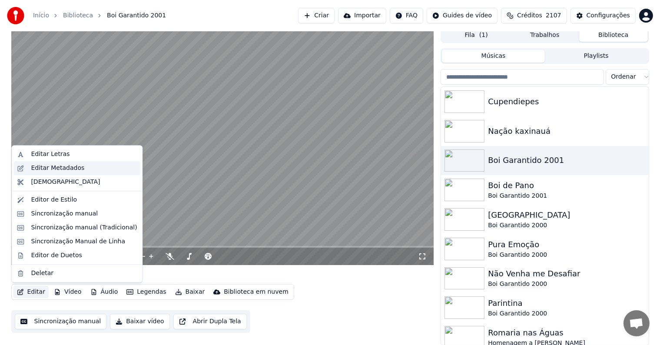
click at [30, 169] on div "Editar Metadados" at bounding box center [76, 168] width 127 height 14
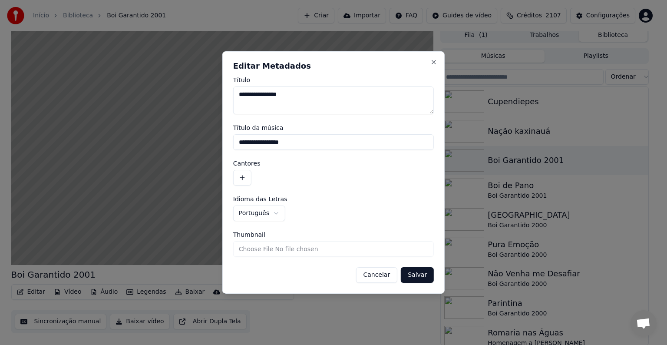
drag, startPoint x: 299, startPoint y: 141, endPoint x: 228, endPoint y: 142, distance: 71.2
click at [228, 142] on div "**********" at bounding box center [333, 172] width 222 height 242
click at [241, 181] on button "button" at bounding box center [242, 178] width 18 height 16
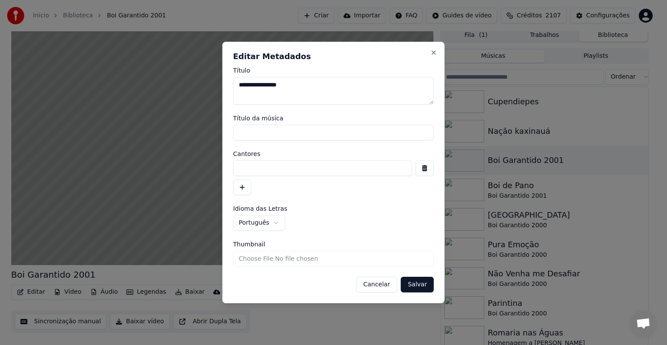
click at [246, 162] on input at bounding box center [322, 168] width 179 height 16
paste input "**********"
type input "**********"
click at [418, 285] on button "Salvar" at bounding box center [417, 285] width 33 height 16
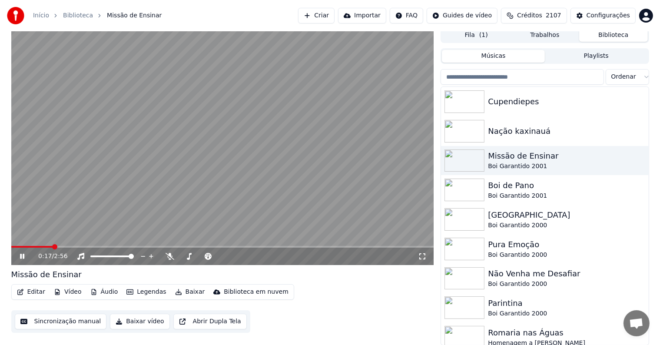
click at [21, 255] on icon at bounding box center [22, 256] width 4 height 5
click at [61, 324] on button "Sincronização manual" at bounding box center [61, 322] width 92 height 16
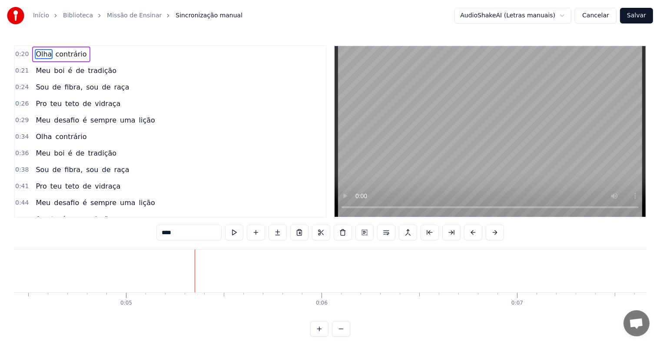
scroll to position [0, 945]
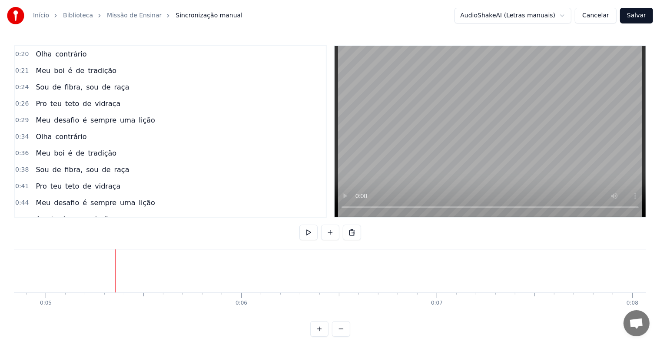
click at [330, 231] on button at bounding box center [330, 233] width 18 height 16
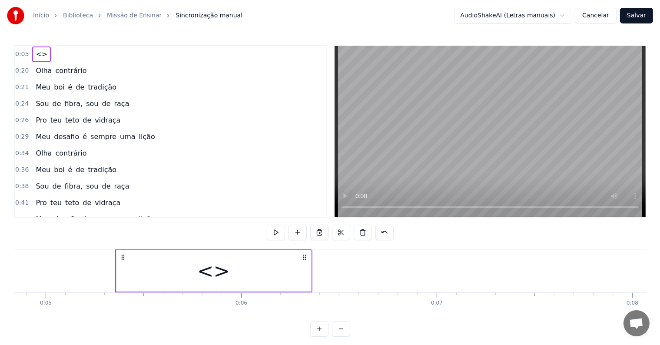
click at [208, 272] on div "<>" at bounding box center [213, 271] width 33 height 30
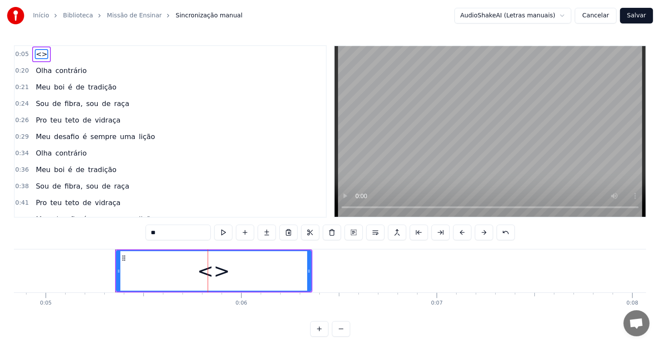
drag, startPoint x: 177, startPoint y: 229, endPoint x: 123, endPoint y: 226, distance: 54.4
click at [123, 226] on div "0:05 <> 0:20 Olha contrário 0:21 Meu boi é de tradição 0:24 Sou de fibra, sou d…" at bounding box center [330, 190] width 632 height 291
paste input "**********"
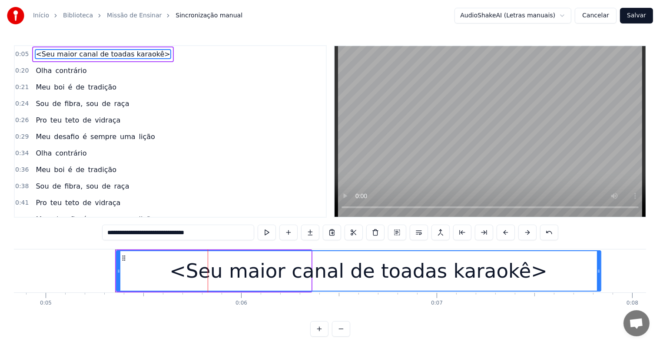
drag, startPoint x: 309, startPoint y: 272, endPoint x: 599, endPoint y: 275, distance: 289.7
click at [599, 275] on div at bounding box center [598, 271] width 3 height 40
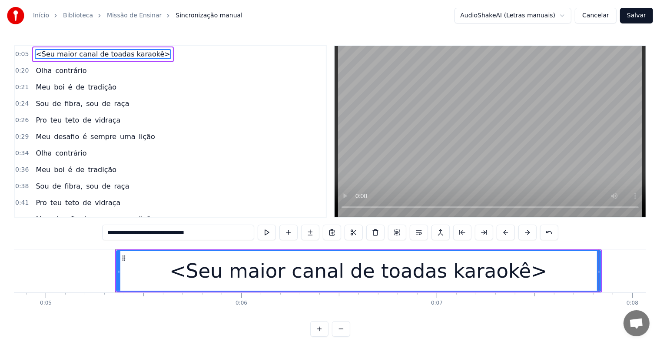
type input "**********"
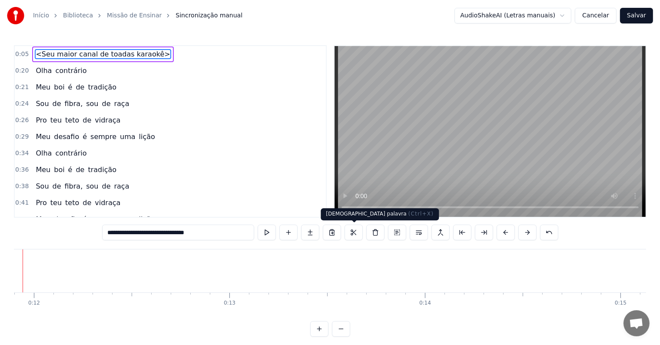
scroll to position [0, 2290]
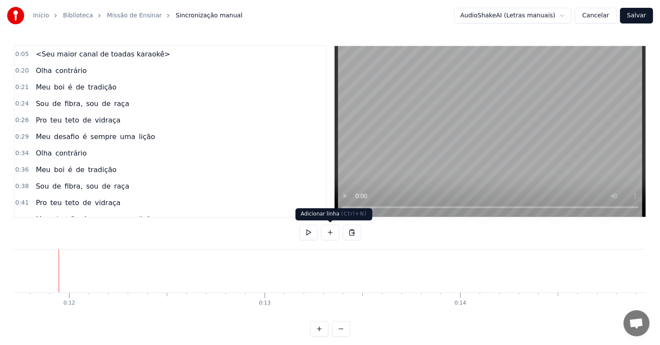
click at [327, 231] on button at bounding box center [330, 233] width 18 height 16
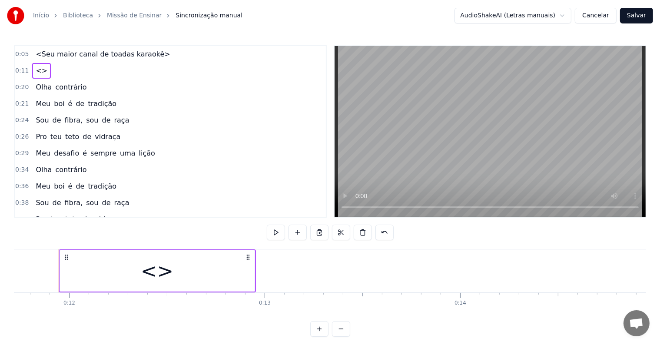
click at [189, 280] on div "<>" at bounding box center [157, 270] width 195 height 41
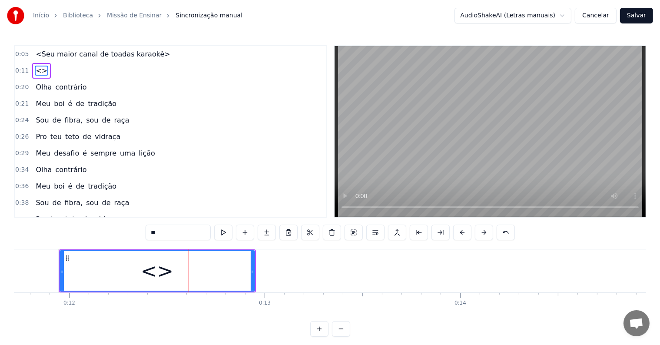
drag, startPoint x: 172, startPoint y: 231, endPoint x: 135, endPoint y: 227, distance: 37.2
click at [135, 227] on div "0:05 <Seu maior canal de toadas karaokê> 0:11 <> 0:20 Olha contrário 0:21 Meu b…" at bounding box center [330, 190] width 632 height 291
paste input "**********"
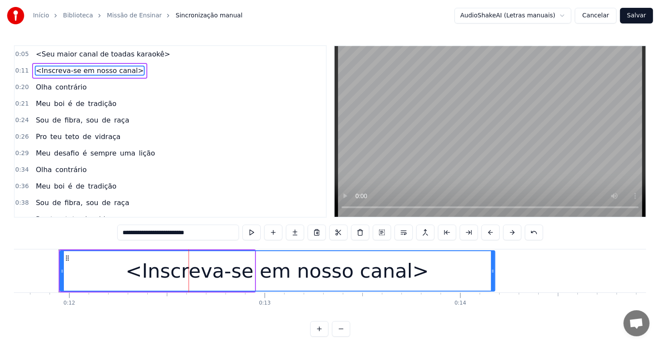
drag, startPoint x: 252, startPoint y: 271, endPoint x: 492, endPoint y: 272, distance: 240.2
click at [492, 272] on icon at bounding box center [492, 271] width 3 height 7
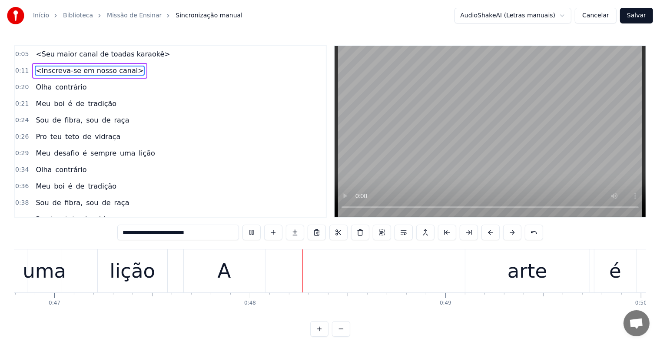
scroll to position [0, 9221]
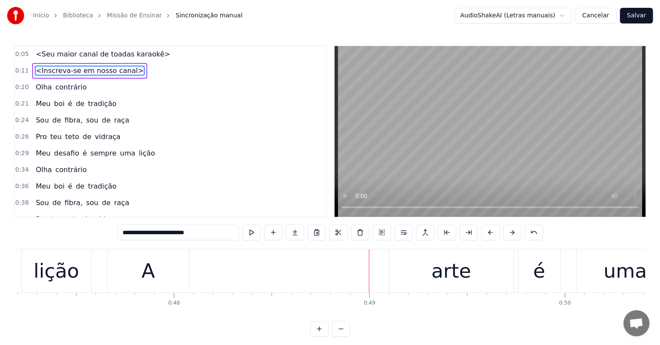
click at [149, 280] on div "A" at bounding box center [148, 271] width 13 height 30
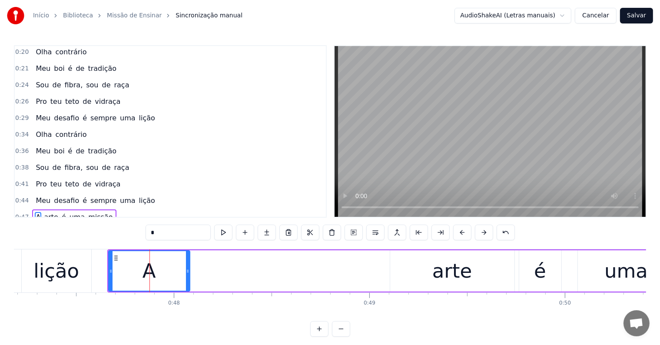
scroll to position [114, 0]
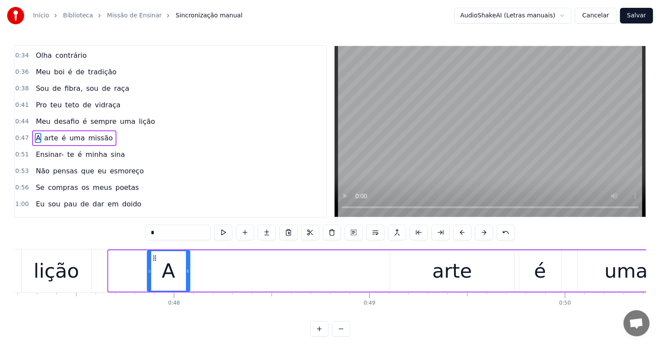
drag, startPoint x: 109, startPoint y: 270, endPoint x: 148, endPoint y: 273, distance: 38.8
click at [148, 273] on icon at bounding box center [149, 271] width 3 height 7
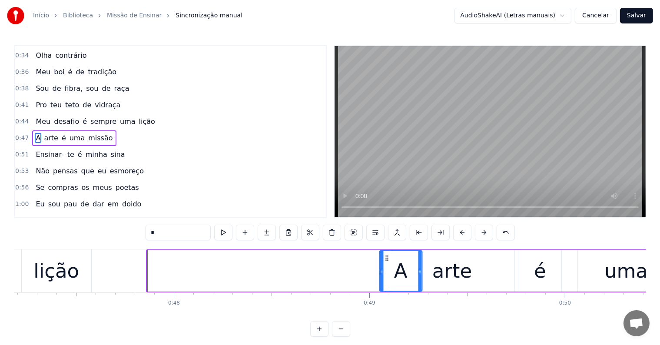
drag, startPoint x: 152, startPoint y: 256, endPoint x: 384, endPoint y: 259, distance: 231.9
click at [384, 259] on icon at bounding box center [386, 257] width 7 height 7
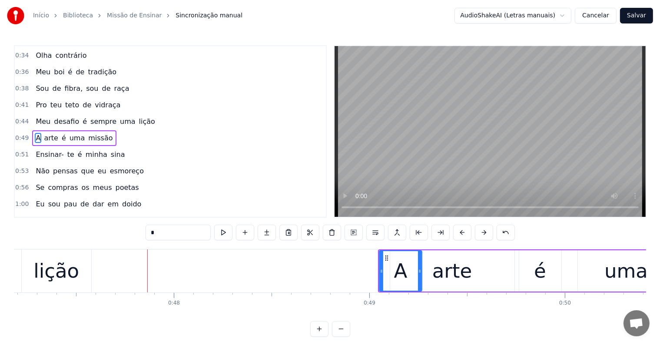
click at [78, 283] on div "lição" at bounding box center [56, 270] width 69 height 43
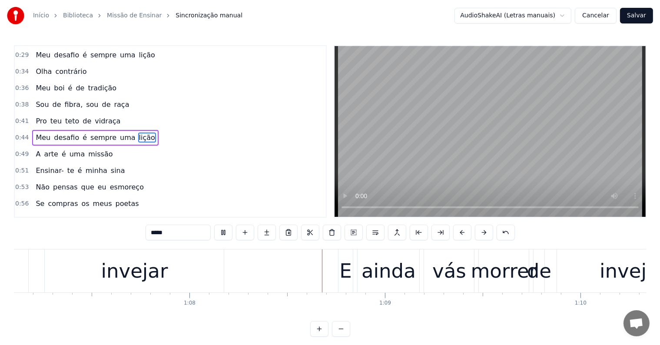
scroll to position [0, 13242]
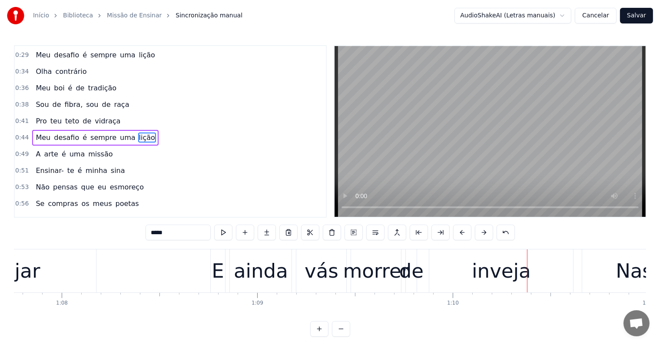
click at [322, 268] on div "vás" at bounding box center [321, 271] width 34 height 30
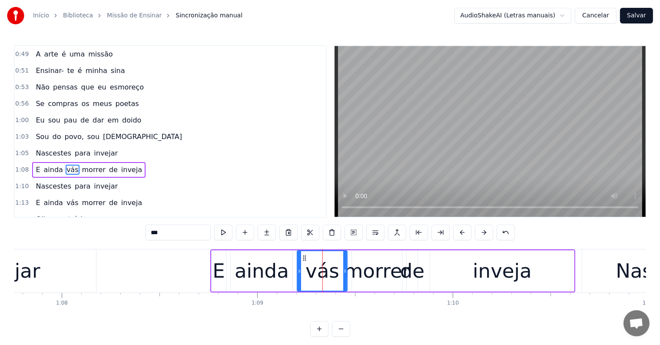
scroll to position [226, 0]
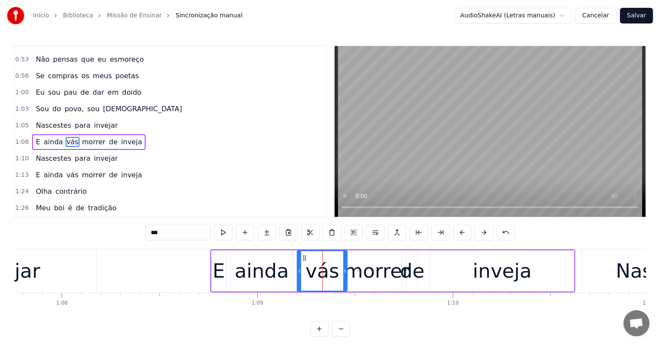
click at [158, 231] on input "***" at bounding box center [177, 233] width 65 height 16
click at [155, 232] on input "****" at bounding box center [177, 233] width 65 height 16
type input "****"
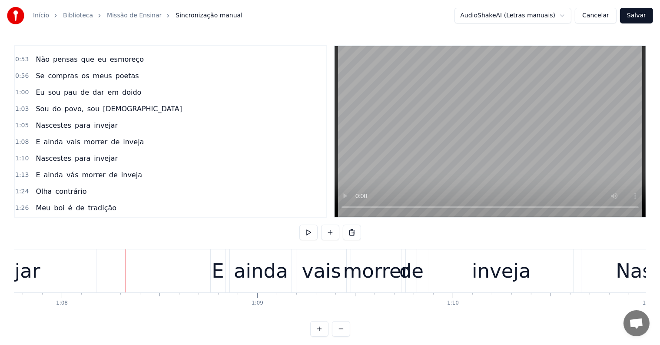
click at [327, 271] on div "vais" at bounding box center [321, 271] width 39 height 30
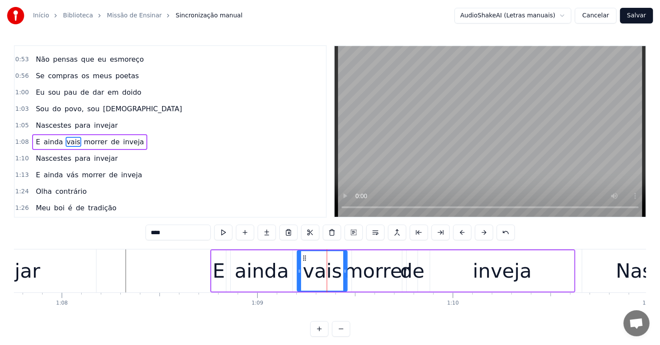
drag, startPoint x: 181, startPoint y: 230, endPoint x: 128, endPoint y: 233, distance: 53.1
click at [128, 233] on div "0:05 <Seu maior canal de toadas karaokê> 0:11 <Inscreva-se em nosso canal> 0:20…" at bounding box center [330, 190] width 632 height 291
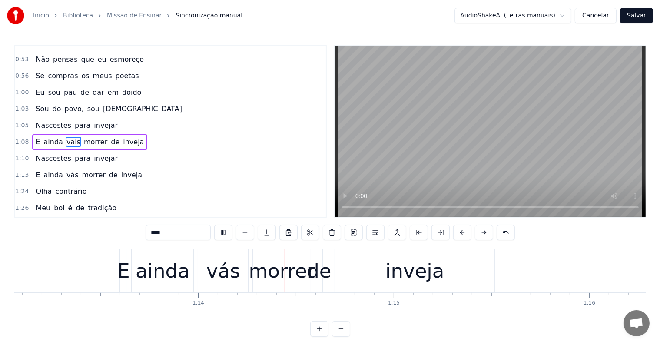
scroll to position [0, 14362]
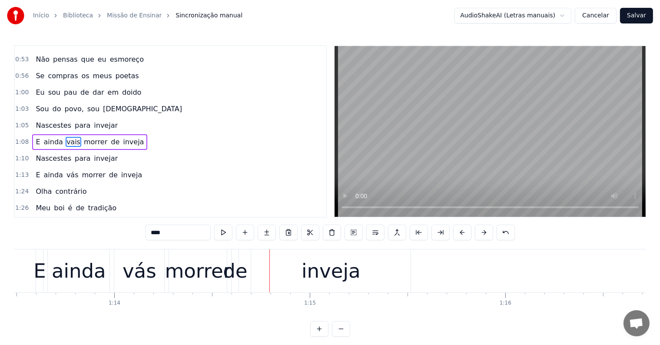
click at [130, 288] on div "vás" at bounding box center [139, 270] width 50 height 43
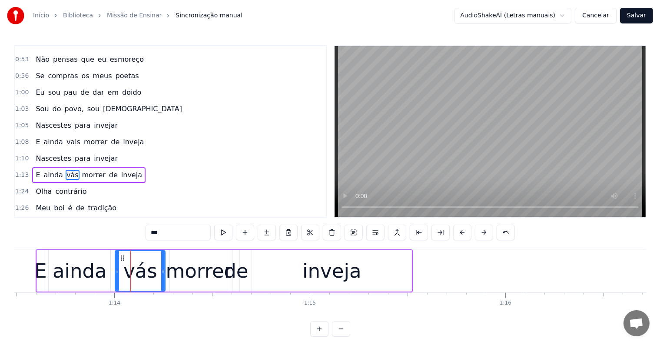
scroll to position [258, 0]
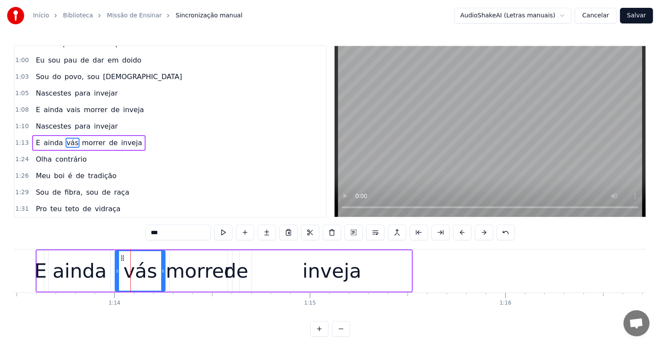
drag, startPoint x: 168, startPoint y: 235, endPoint x: 124, endPoint y: 231, distance: 43.6
click at [124, 231] on div "0:05 <Seu maior canal de toadas karaokê> 0:11 <Inscreva-se em nosso canal> 0:20…" at bounding box center [330, 190] width 632 height 291
paste input "*"
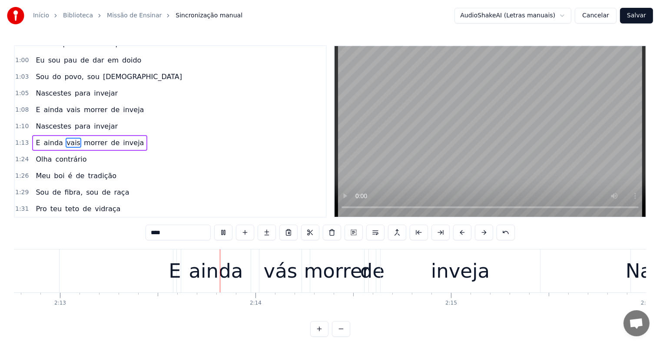
scroll to position [0, 25966]
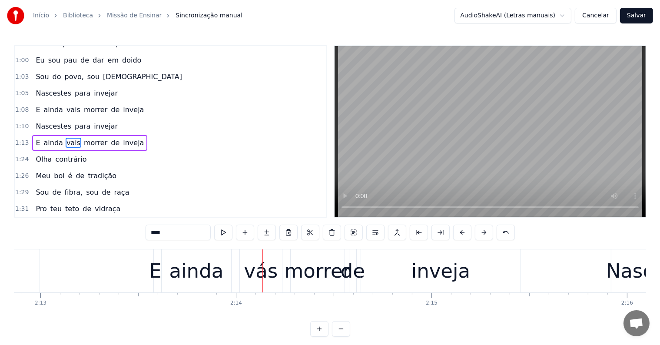
click at [252, 282] on div "vás" at bounding box center [261, 271] width 34 height 30
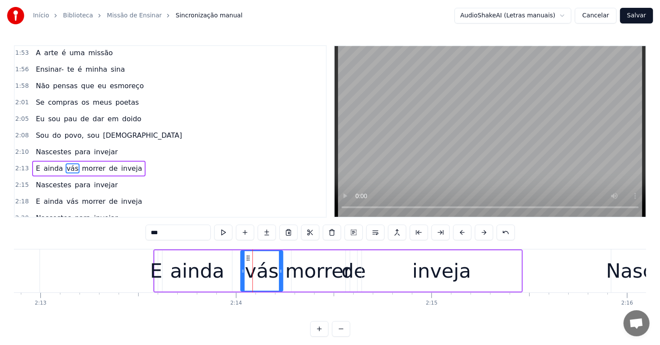
scroll to position [545, 0]
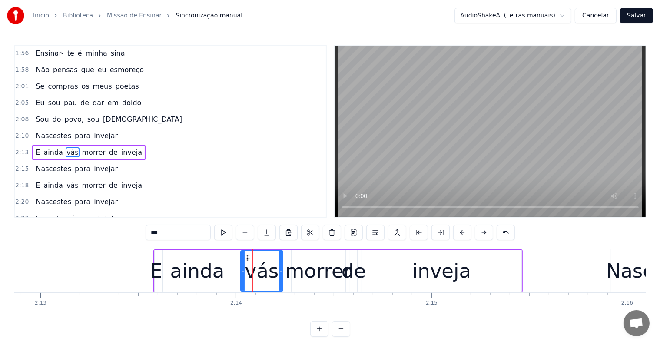
drag, startPoint x: 180, startPoint y: 231, endPoint x: 127, endPoint y: 229, distance: 53.5
click at [127, 229] on div "0:05 <Seu maior canal de toadas karaokê> 0:11 <Inscreva-se em nosso canal> 0:20…" at bounding box center [330, 190] width 632 height 291
paste input "*"
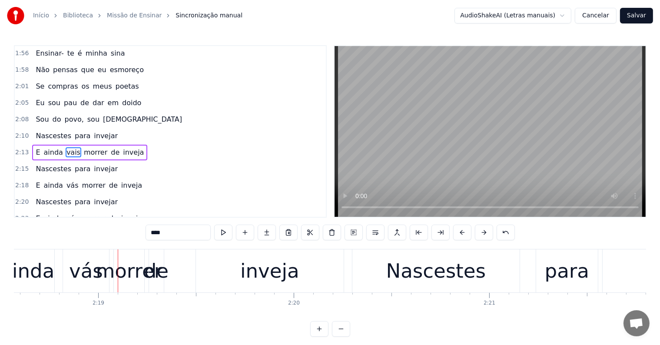
scroll to position [0, 27081]
click at [73, 278] on div "vás" at bounding box center [86, 271] width 34 height 30
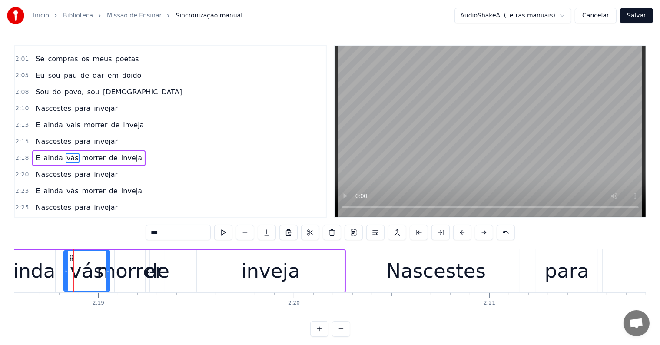
scroll to position [578, 0]
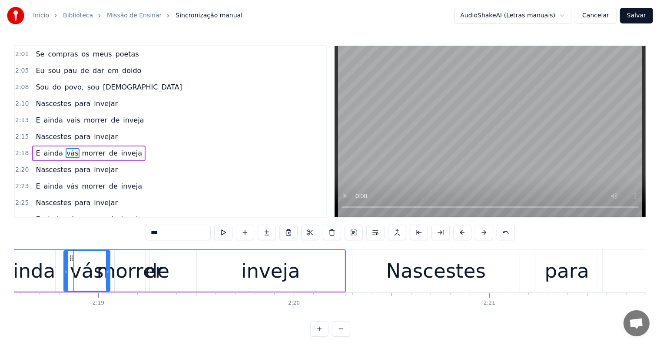
drag, startPoint x: 169, startPoint y: 234, endPoint x: 129, endPoint y: 231, distance: 40.5
click at [129, 231] on div "0:05 <Seu maior canal de toadas karaokê> 0:11 <Inscreva-se em nosso canal> 0:20…" at bounding box center [330, 190] width 632 height 291
paste input "*"
click at [229, 274] on div "inveja" at bounding box center [271, 270] width 148 height 41
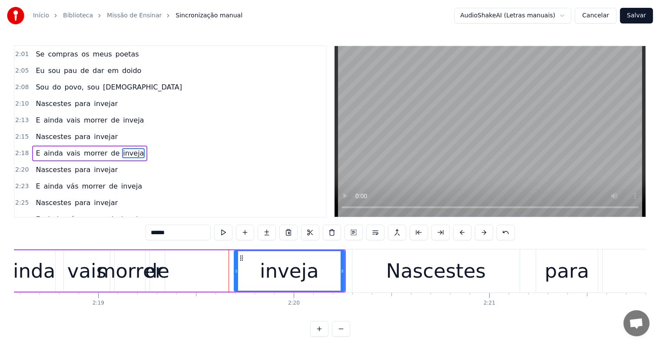
drag, startPoint x: 198, startPoint y: 271, endPoint x: 235, endPoint y: 270, distance: 37.4
click at [235, 270] on icon at bounding box center [236, 271] width 3 height 7
click at [162, 272] on div "de" at bounding box center [157, 271] width 24 height 30
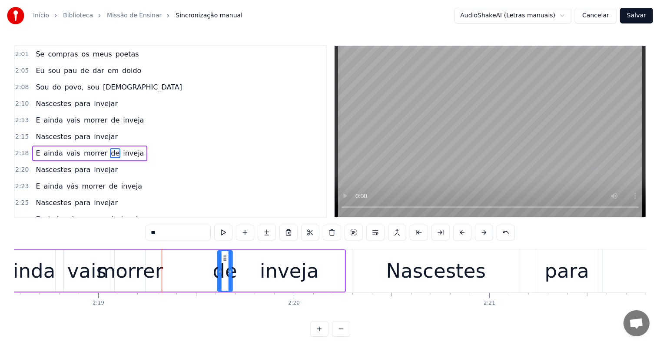
drag, startPoint x: 155, startPoint y: 255, endPoint x: 223, endPoint y: 258, distance: 67.8
click at [223, 258] on icon at bounding box center [224, 257] width 7 height 7
click at [131, 263] on div "morrer" at bounding box center [129, 271] width 66 height 30
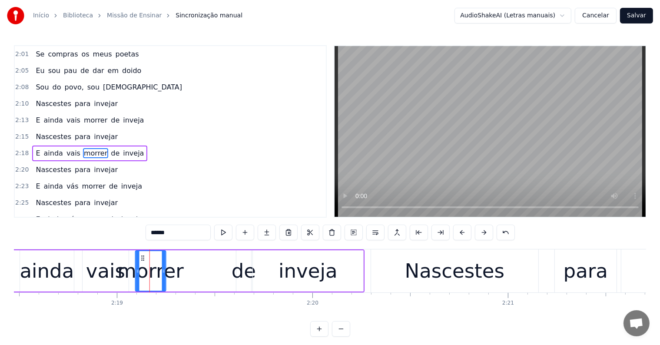
scroll to position [0, 27062]
drag, startPoint x: 119, startPoint y: 256, endPoint x: 144, endPoint y: 258, distance: 24.4
click at [143, 259] on icon at bounding box center [145, 257] width 7 height 7
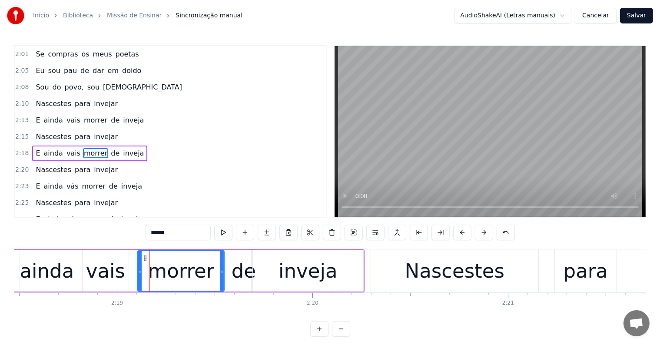
drag, startPoint x: 167, startPoint y: 270, endPoint x: 223, endPoint y: 272, distance: 56.1
click at [223, 272] on icon at bounding box center [221, 271] width 3 height 7
click at [52, 272] on div "ainda" at bounding box center [47, 271] width 54 height 30
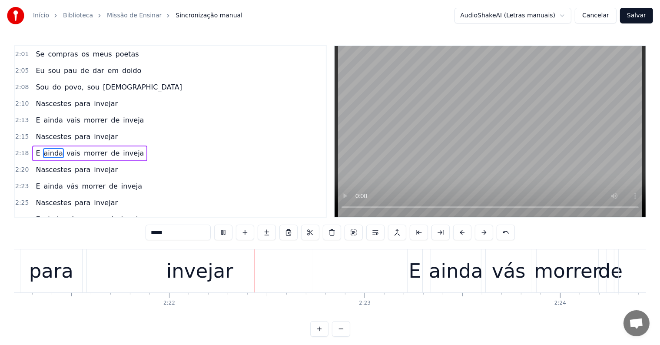
scroll to position [0, 27643]
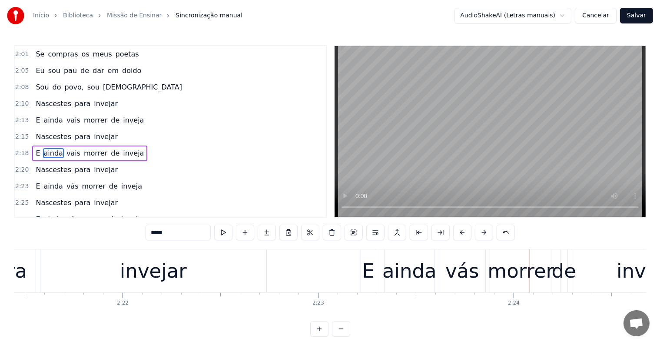
click at [453, 269] on div "vás" at bounding box center [462, 271] width 34 height 30
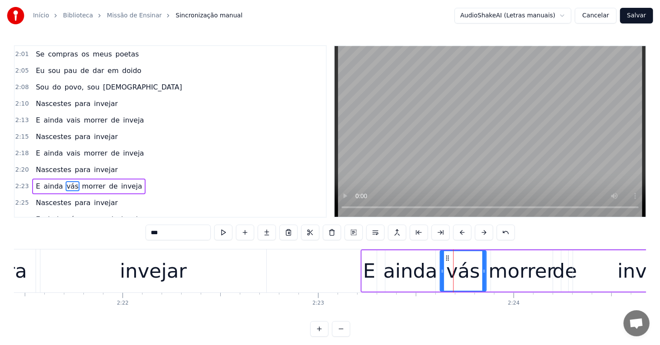
scroll to position [610, 0]
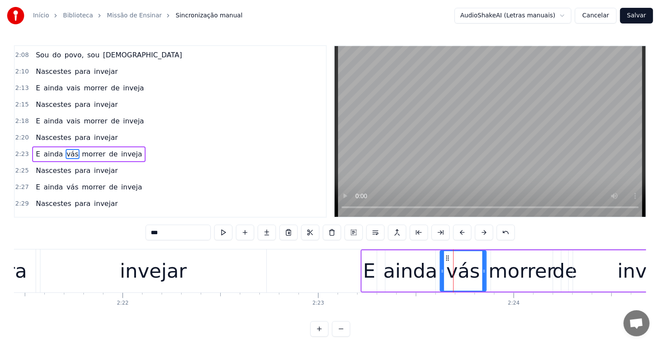
drag, startPoint x: 168, startPoint y: 235, endPoint x: 143, endPoint y: 232, distance: 24.9
click at [143, 232] on div "0:05 <Seu maior canal de toadas karaokê> 0:11 <Inscreva-se em nosso canal> 0:20…" at bounding box center [330, 190] width 632 height 291
paste input "*"
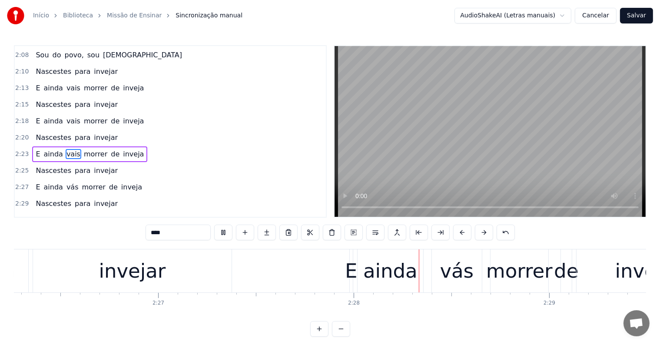
scroll to position [0, 28803]
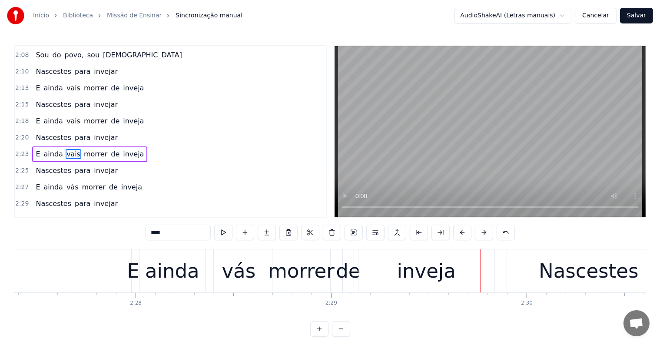
click at [233, 276] on div "vás" at bounding box center [239, 271] width 34 height 30
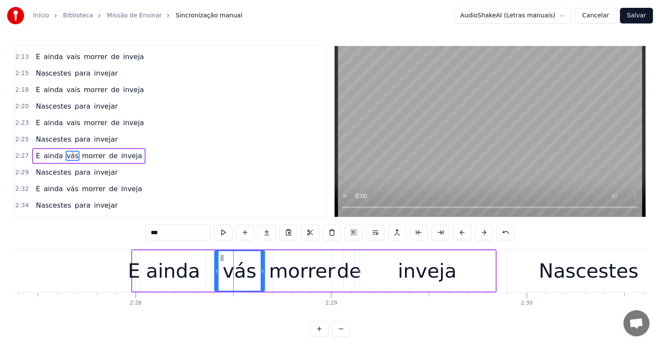
scroll to position [641, 0]
drag, startPoint x: 173, startPoint y: 235, endPoint x: 123, endPoint y: 228, distance: 50.4
click at [123, 228] on div "0:05 <Seu maior canal de toadas karaokê> 0:11 <Inscreva-se em nosso canal> 0:20…" at bounding box center [330, 190] width 632 height 291
paste input "*"
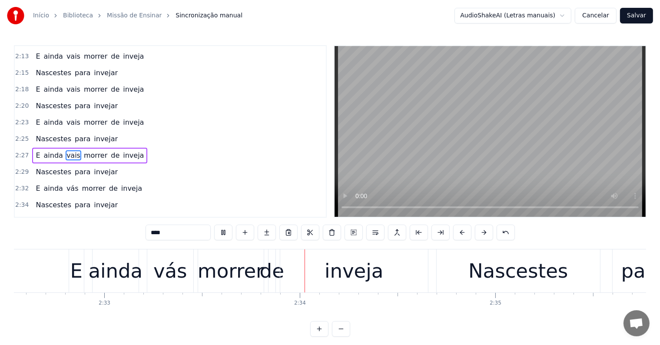
scroll to position [0, 29909]
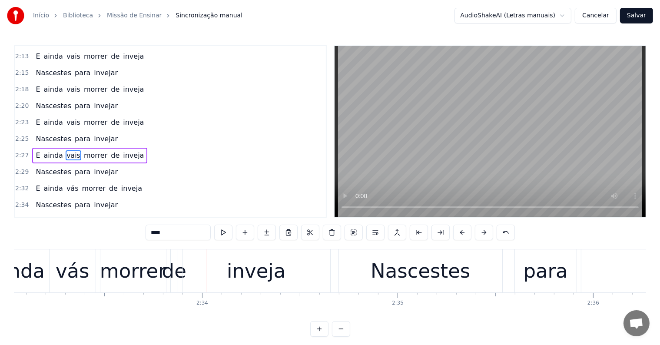
click at [76, 269] on div "vás" at bounding box center [73, 271] width 34 height 30
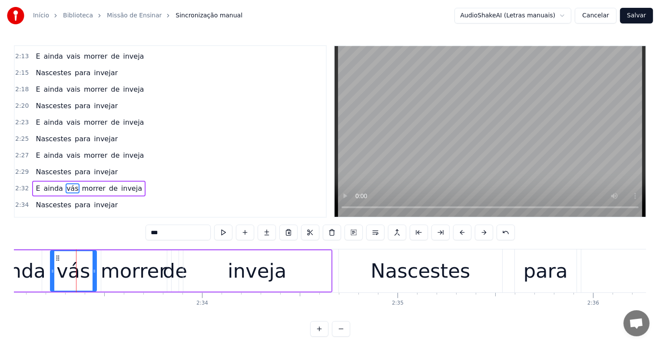
scroll to position [674, 0]
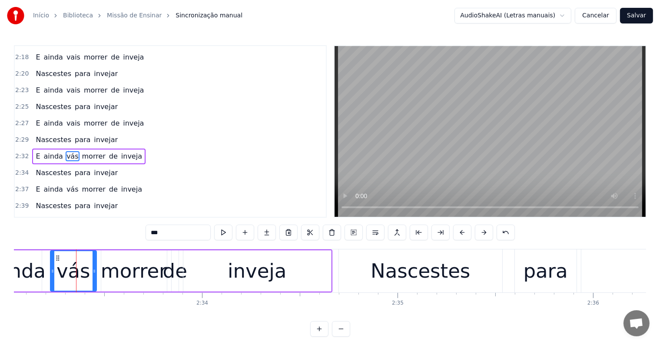
click at [116, 226] on div "0:05 <Seu maior canal de toadas karaokê> 0:11 <Inscreva-se em nosso canal> 0:20…" at bounding box center [330, 190] width 632 height 291
paste input "*"
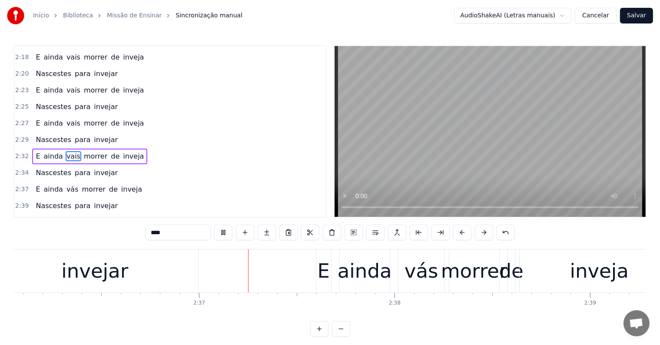
scroll to position [0, 30499]
click at [415, 275] on div "vás" at bounding box center [420, 271] width 34 height 30
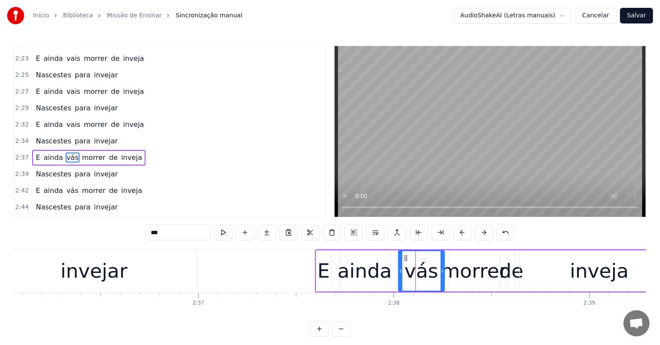
scroll to position [705, 0]
drag, startPoint x: 123, startPoint y: 229, endPoint x: 117, endPoint y: 229, distance: 5.6
click at [117, 229] on div "0:05 <Seu maior canal de toadas karaokê> 0:11 <Inscreva-se em nosso canal> 0:20…" at bounding box center [330, 190] width 632 height 291
paste input "*"
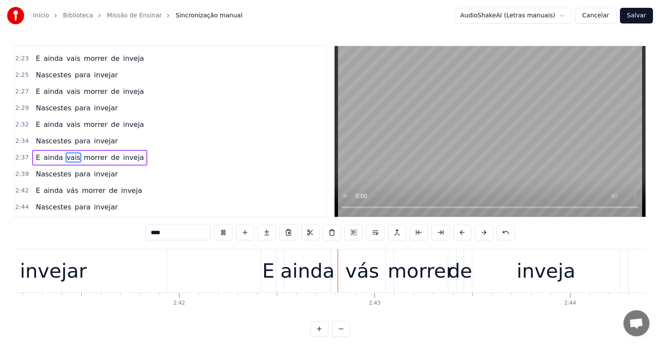
scroll to position [0, 31651]
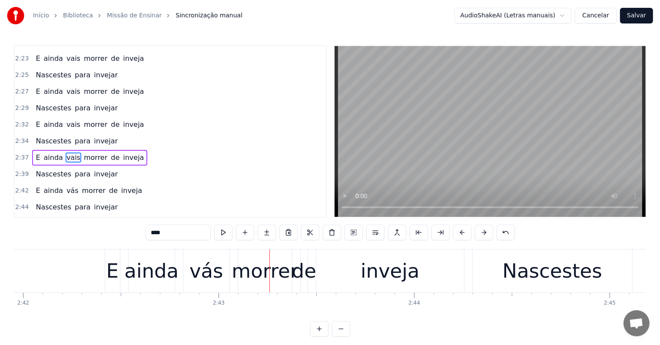
click at [198, 278] on div "vás" at bounding box center [206, 271] width 34 height 30
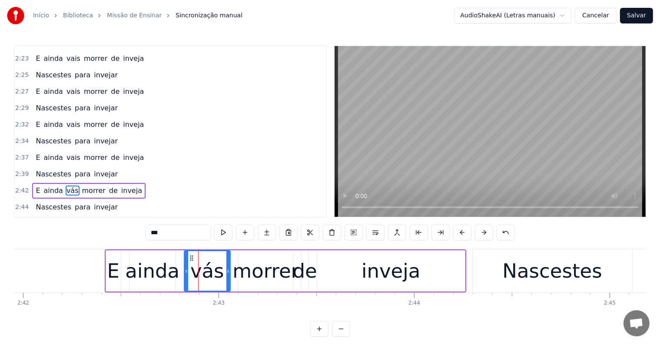
scroll to position [737, 0]
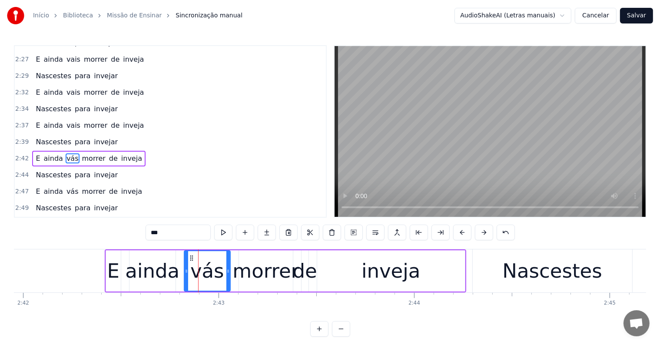
drag, startPoint x: 164, startPoint y: 233, endPoint x: 127, endPoint y: 228, distance: 37.6
click at [127, 228] on div "0:05 <Seu maior canal de toadas karaokê> 0:11 <Inscreva-se em nosso canal> 0:20…" at bounding box center [330, 190] width 632 height 291
paste input "*"
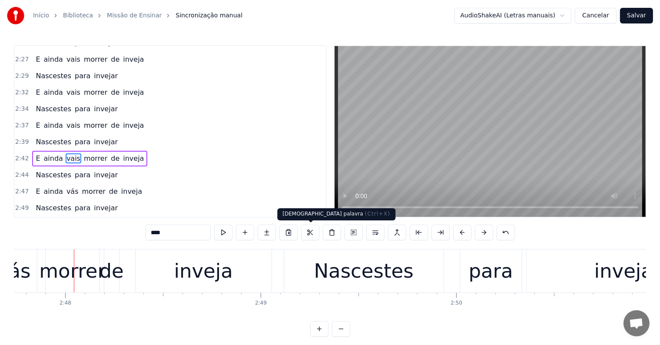
scroll to position [0, 32798]
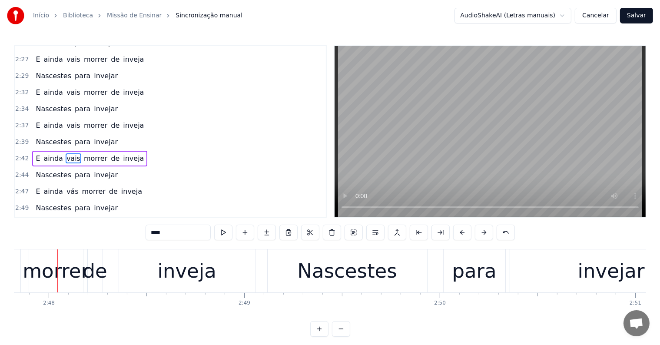
click at [35, 274] on div "morrer" at bounding box center [56, 271] width 66 height 30
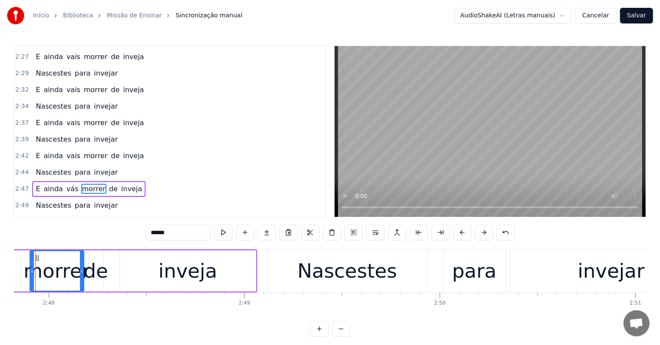
scroll to position [0, 32775]
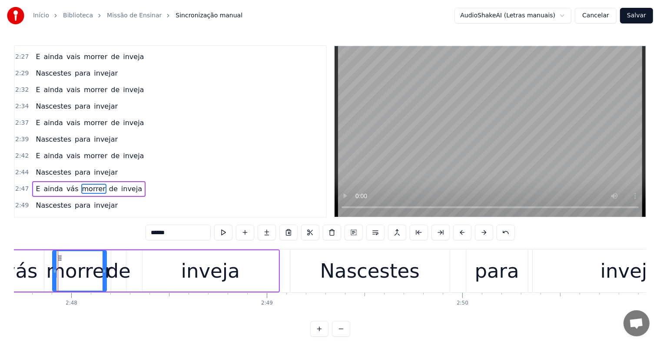
click at [66, 184] on span "vás" at bounding box center [73, 189] width 14 height 10
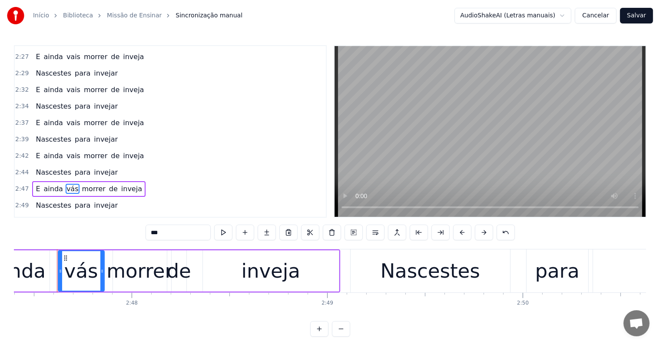
scroll to position [0, 32714]
click at [129, 226] on div "0:05 <Seu maior canal de toadas karaokê> 0:11 <Inscreva-se em nosso canal> 0:20…" at bounding box center [330, 190] width 632 height 291
paste input "*"
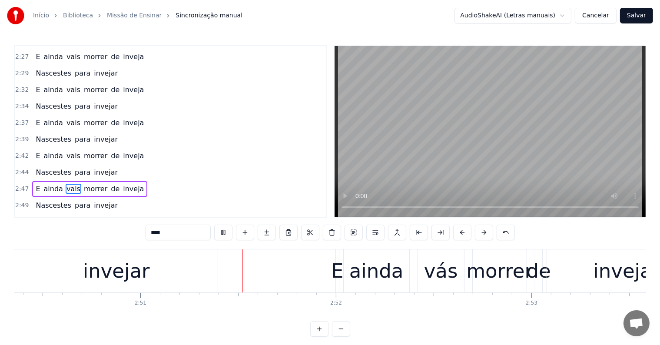
scroll to position [0, 33295]
click at [438, 267] on div "vás" at bounding box center [439, 271] width 34 height 30
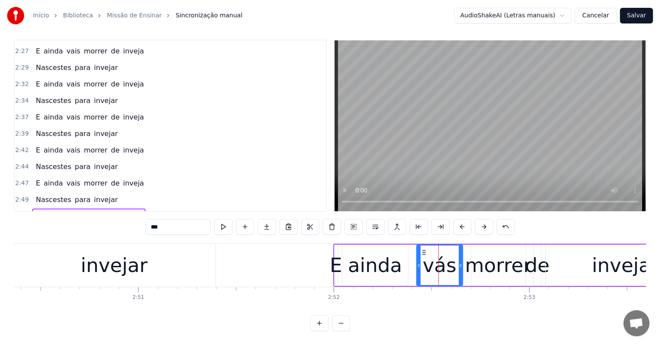
drag, startPoint x: 184, startPoint y: 221, endPoint x: 125, endPoint y: 217, distance: 59.2
click at [125, 217] on div "0:05 <Seu maior canal de toadas karaokê> 0:11 <Inscreva-se em nosso canal> 0:20…" at bounding box center [330, 185] width 632 height 291
paste input "*"
type input "****"
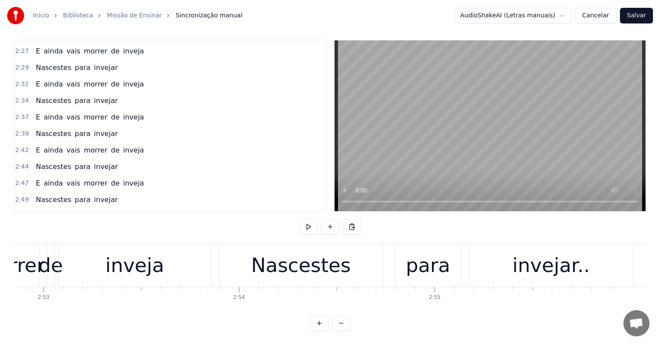
scroll to position [0, 33781]
click at [633, 17] on button "Salvar" at bounding box center [636, 16] width 33 height 16
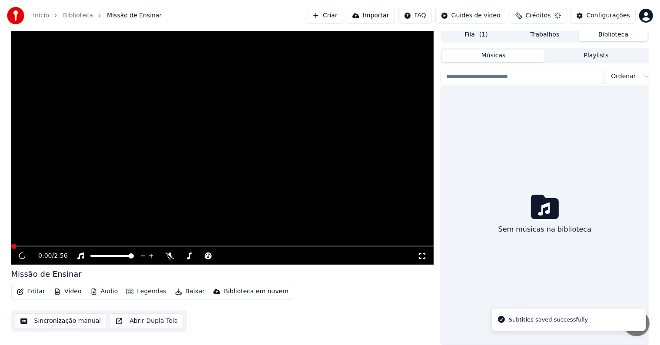
scroll to position [4, 0]
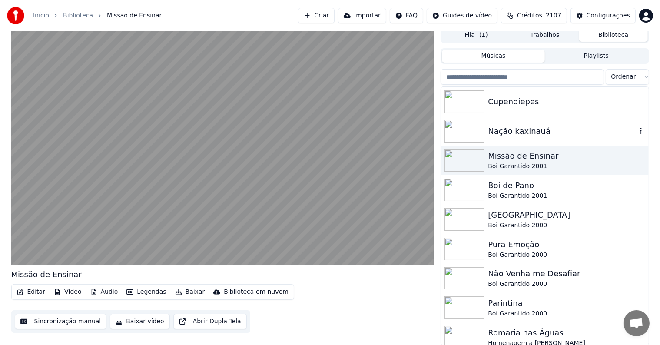
click at [512, 134] on div "Nação kaxinauá" at bounding box center [562, 131] width 148 height 12
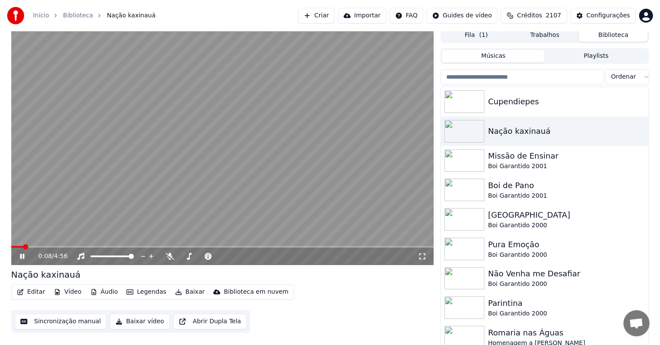
click at [243, 192] on video at bounding box center [222, 146] width 423 height 238
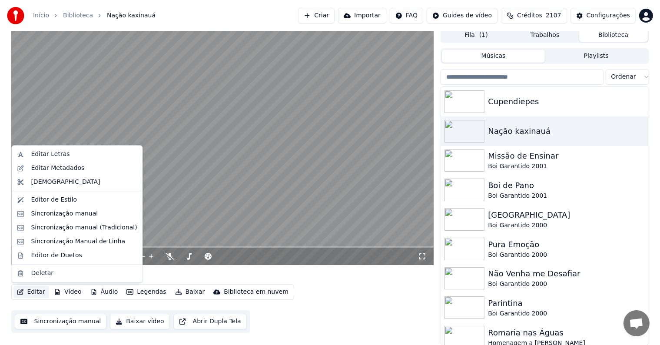
click at [34, 292] on button "Editar" at bounding box center [30, 292] width 35 height 12
click at [44, 170] on div "Editar Metadados" at bounding box center [57, 168] width 53 height 9
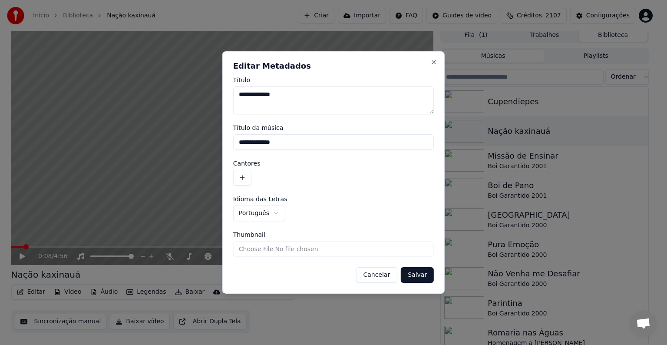
drag, startPoint x: 294, startPoint y: 142, endPoint x: 227, endPoint y: 138, distance: 67.1
click at [227, 138] on div "**********" at bounding box center [333, 172] width 222 height 242
click at [241, 172] on button "button" at bounding box center [242, 178] width 18 height 16
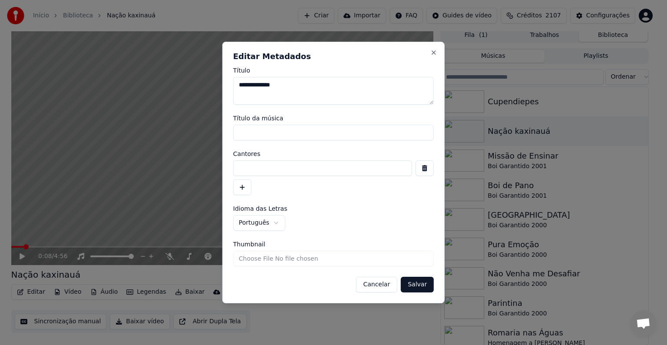
click at [241, 172] on input at bounding box center [322, 168] width 179 height 16
paste input "**********"
type input "**********"
click at [428, 288] on button "Salvar" at bounding box center [417, 285] width 33 height 16
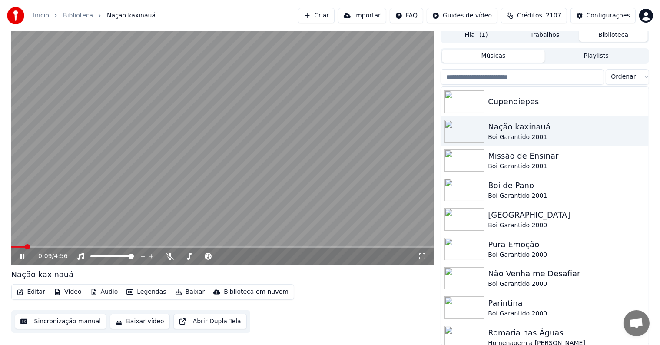
click at [89, 182] on video at bounding box center [222, 146] width 423 height 238
click at [83, 325] on button "Sincronização manual" at bounding box center [61, 322] width 92 height 16
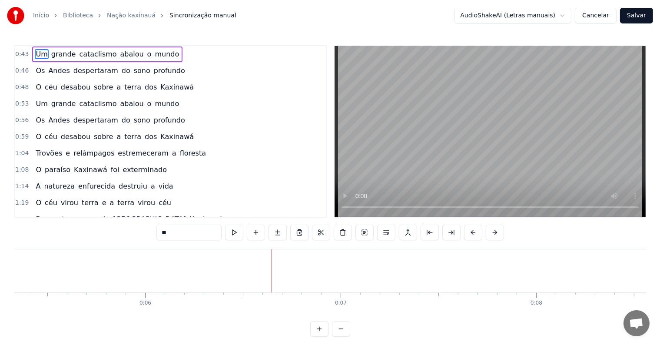
scroll to position [0, 1105]
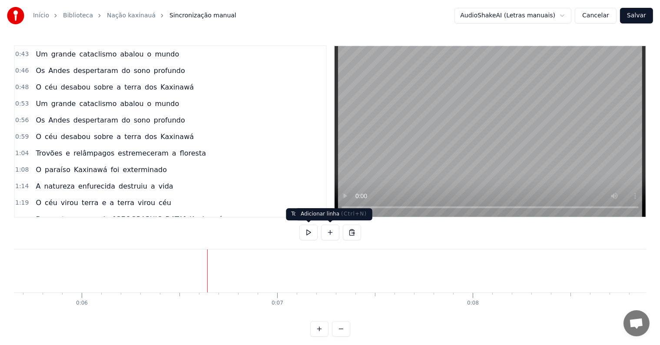
click at [327, 235] on button at bounding box center [330, 233] width 18 height 16
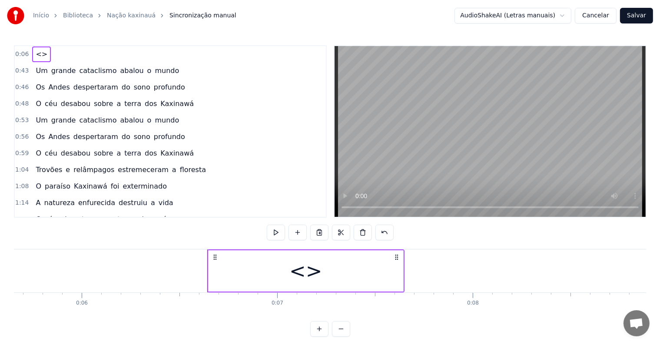
click at [211, 280] on div "<>" at bounding box center [305, 270] width 195 height 41
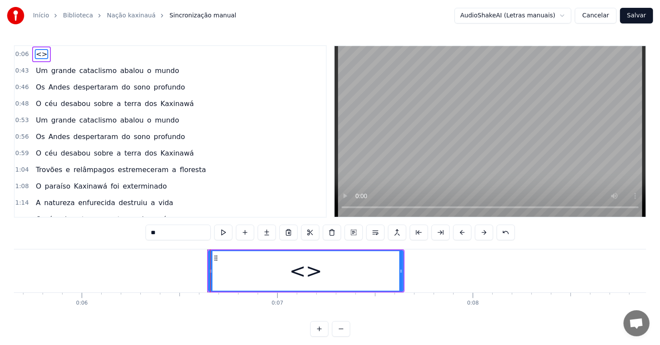
drag, startPoint x: 182, startPoint y: 231, endPoint x: 130, endPoint y: 230, distance: 52.1
click at [130, 230] on div "0:06 <> 0:43 Um grande cataclismo abalou o mundo 0:46 Os Andes despertaram do s…" at bounding box center [330, 190] width 632 height 291
paste input "**********"
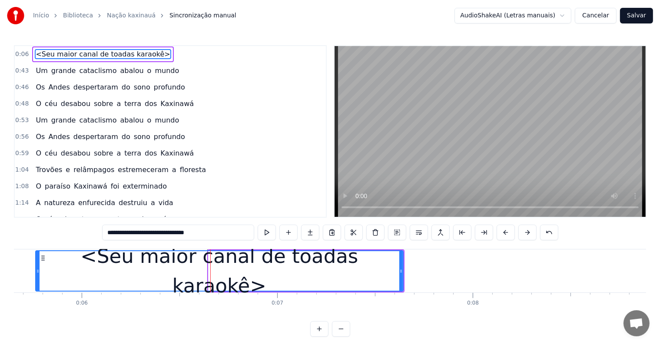
drag, startPoint x: 208, startPoint y: 272, endPoint x: 36, endPoint y: 268, distance: 172.9
click at [36, 268] on icon at bounding box center [37, 271] width 3 height 7
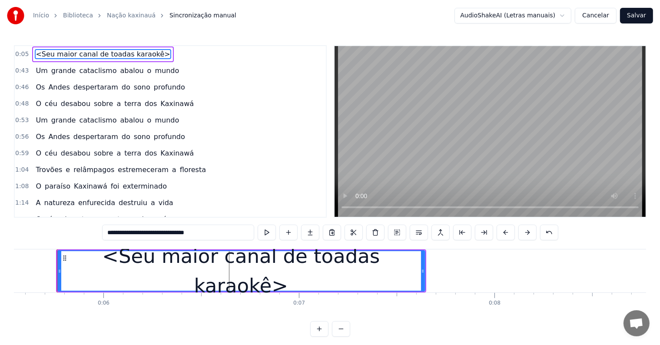
scroll to position [0, 1082]
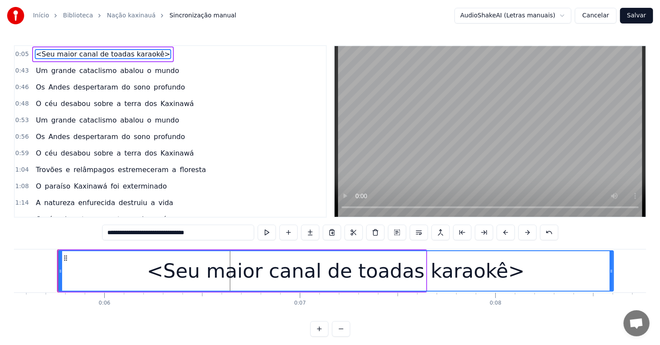
drag, startPoint x: 422, startPoint y: 269, endPoint x: 610, endPoint y: 273, distance: 187.6
click at [610, 273] on icon at bounding box center [610, 271] width 3 height 7
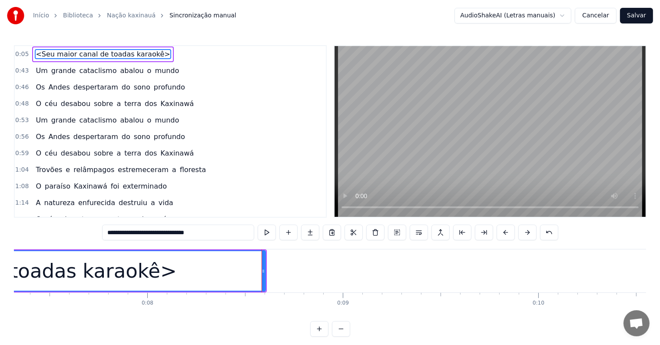
scroll to position [0, 1634]
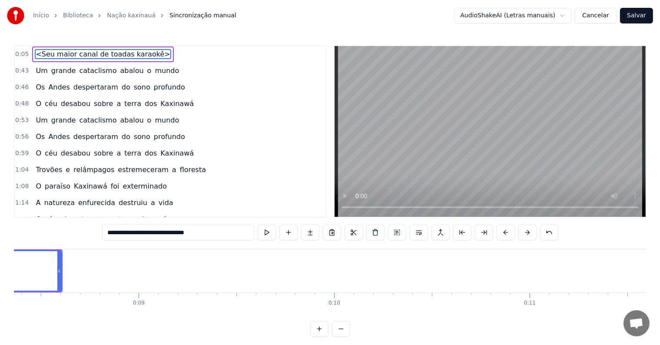
type input "**********"
click at [168, 269] on div at bounding box center [168, 270] width 0 height 43
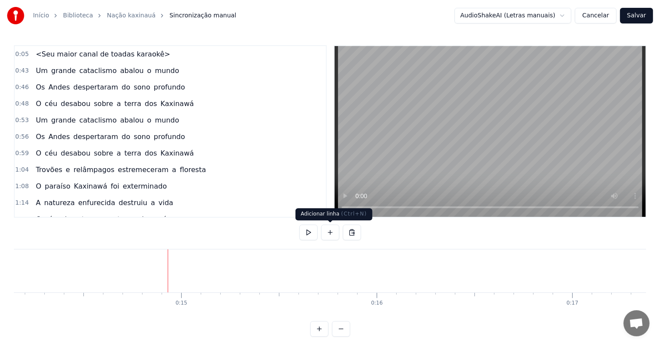
click at [330, 231] on button at bounding box center [330, 233] width 18 height 16
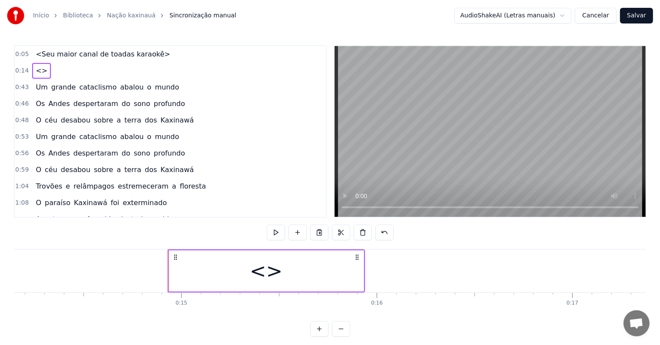
click at [255, 280] on div "<>" at bounding box center [266, 271] width 33 height 30
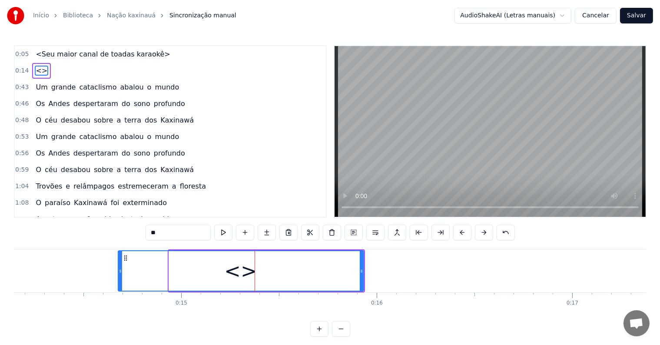
drag, startPoint x: 169, startPoint y: 269, endPoint x: 133, endPoint y: 270, distance: 36.0
click at [119, 271] on icon at bounding box center [120, 271] width 3 height 7
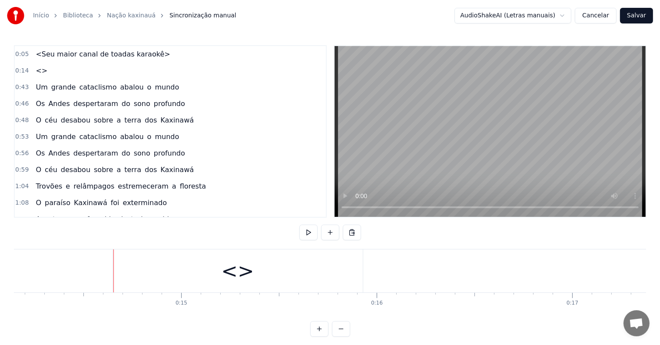
click at [156, 274] on div "<>" at bounding box center [238, 270] width 250 height 43
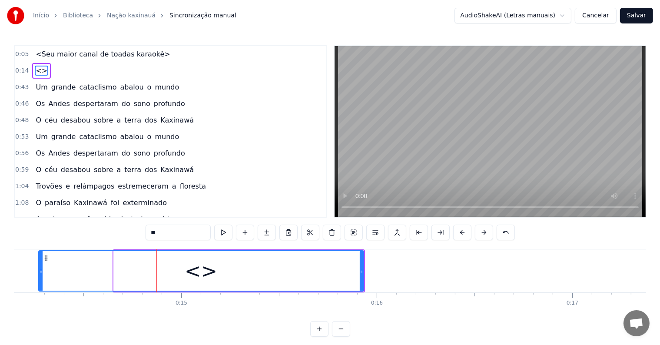
drag, startPoint x: 113, startPoint y: 269, endPoint x: 38, endPoint y: 269, distance: 75.1
click at [38, 269] on div "<>" at bounding box center [201, 270] width 326 height 41
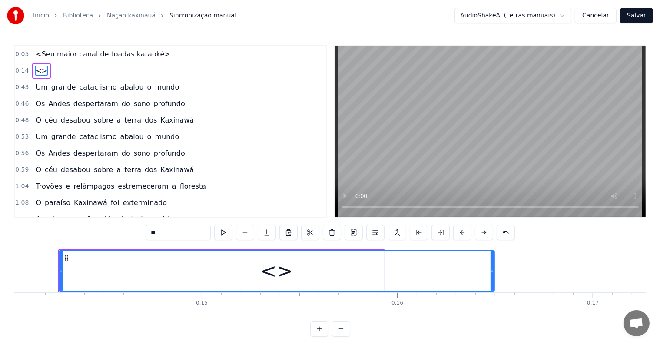
drag, startPoint x: 380, startPoint y: 271, endPoint x: 490, endPoint y: 272, distance: 110.3
click at [490, 272] on icon at bounding box center [491, 271] width 3 height 7
drag, startPoint x: 208, startPoint y: 231, endPoint x: 135, endPoint y: 227, distance: 73.1
click at [135, 227] on div "0:05 <Seu maior canal de toadas karaokê> 0:14 <> 0:43 Um grande cataclismo abal…" at bounding box center [330, 190] width 632 height 291
paste input "**********"
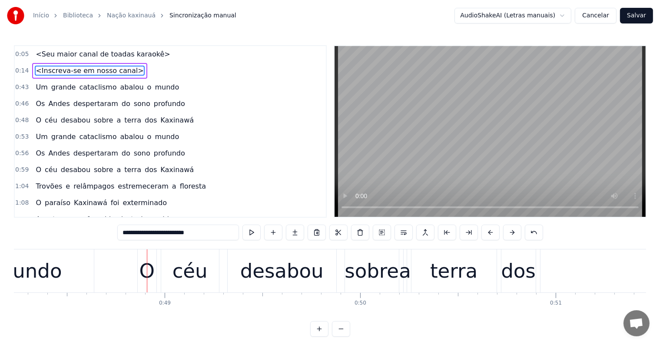
scroll to position [0, 9515]
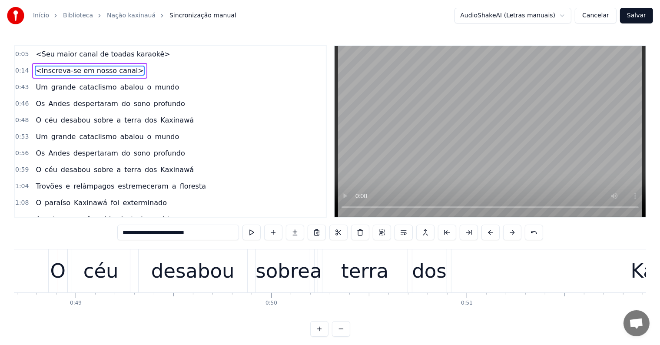
click at [154, 87] on span "mundo" at bounding box center [167, 87] width 26 height 10
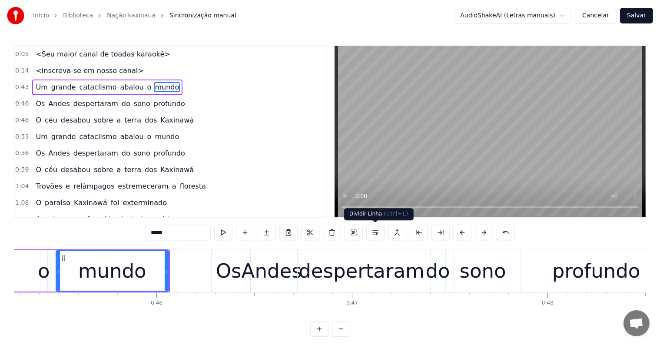
scroll to position [0, 8844]
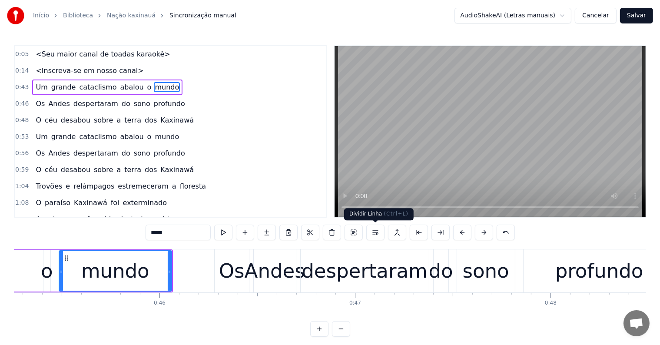
click at [377, 233] on button at bounding box center [375, 233] width 18 height 16
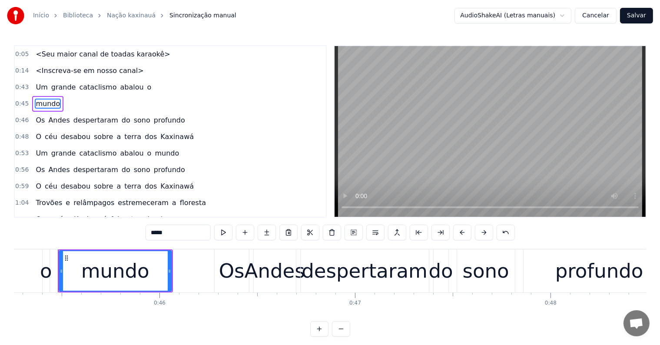
click at [153, 116] on span "profundo" at bounding box center [169, 120] width 33 height 10
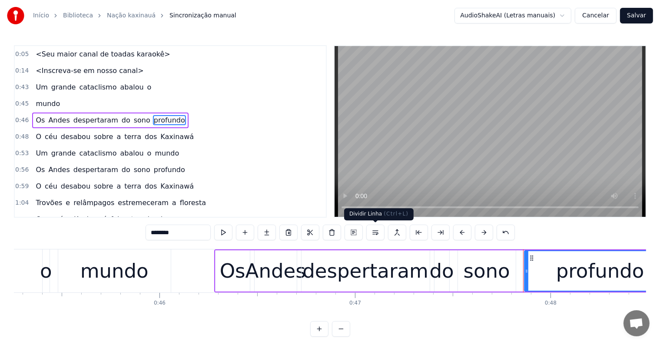
click at [373, 231] on button at bounding box center [375, 233] width 18 height 16
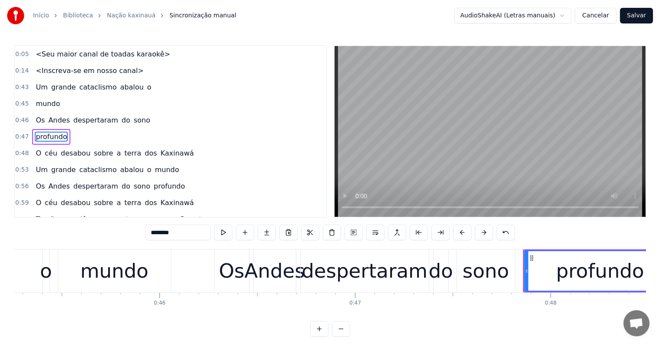
scroll to position [2, 0]
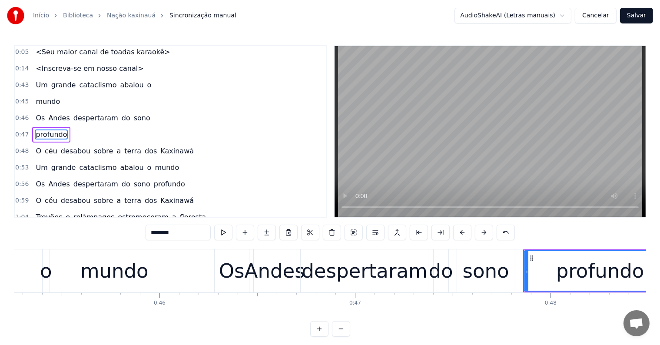
click at [38, 82] on span "Um" at bounding box center [41, 85] width 13 height 10
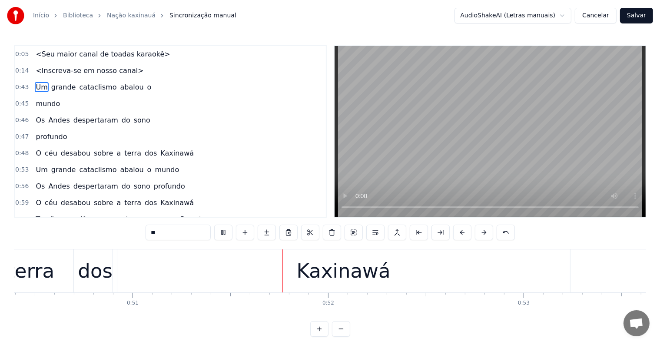
scroll to position [0, 9890]
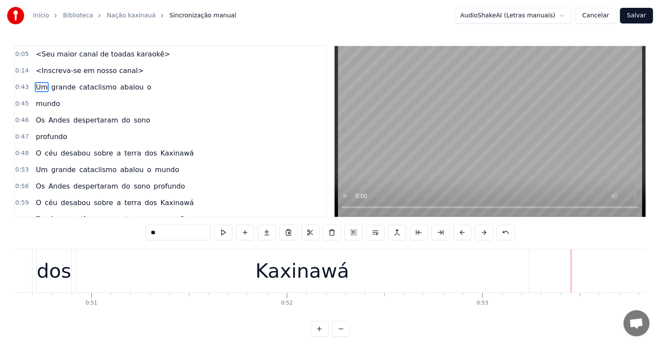
click at [159, 152] on span "Kaxinawá" at bounding box center [176, 153] width 35 height 10
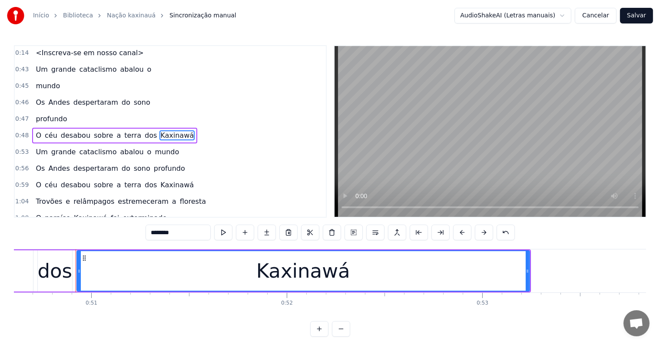
scroll to position [18, 0]
click at [375, 232] on button at bounding box center [375, 233] width 18 height 16
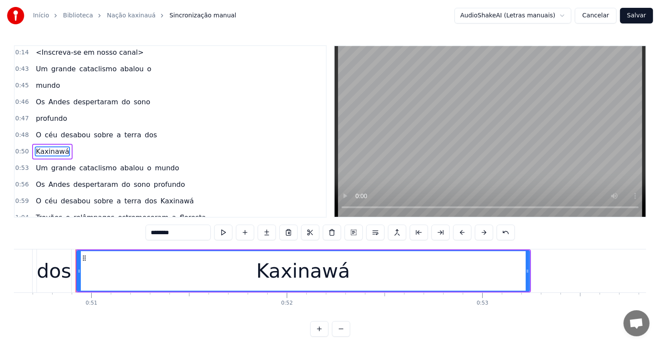
scroll to position [34, 0]
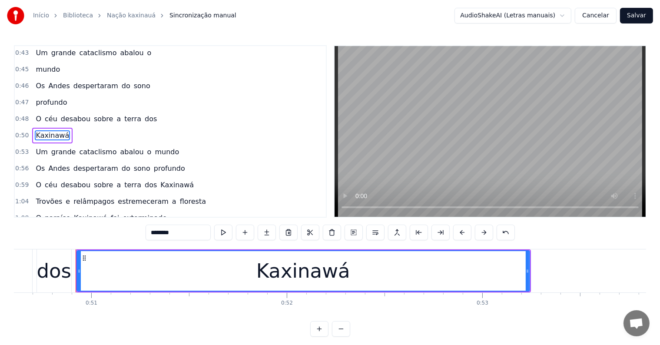
click at [43, 278] on div "dos" at bounding box center [53, 271] width 35 height 30
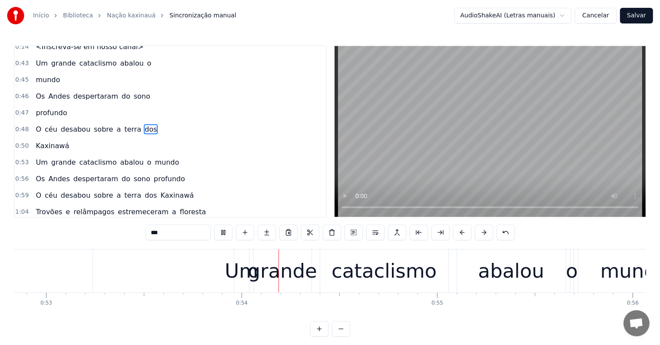
scroll to position [0, 10429]
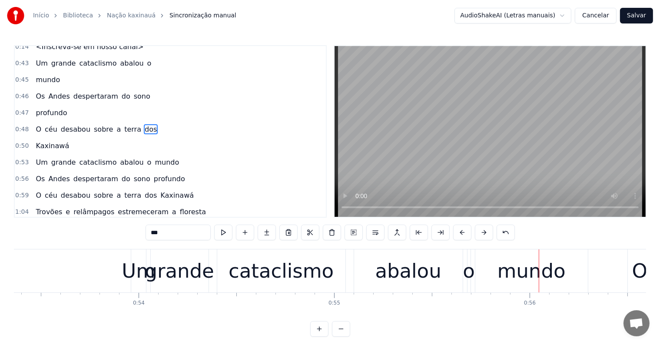
click at [181, 287] on div "grande" at bounding box center [180, 270] width 58 height 43
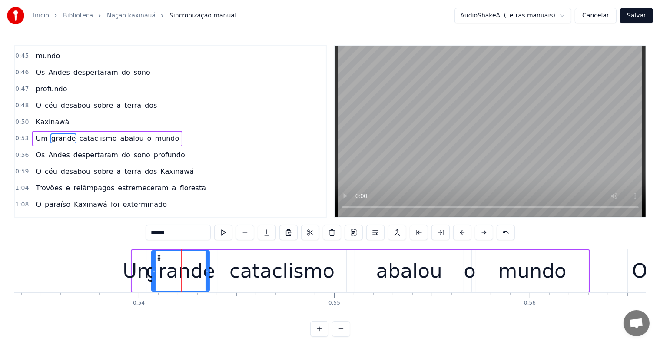
scroll to position [50, 0]
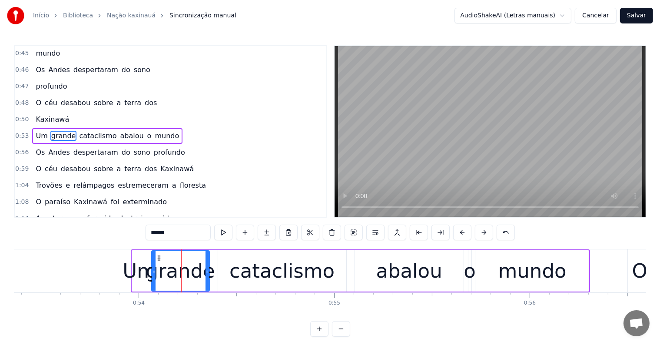
click at [154, 131] on span "mundo" at bounding box center [167, 136] width 26 height 10
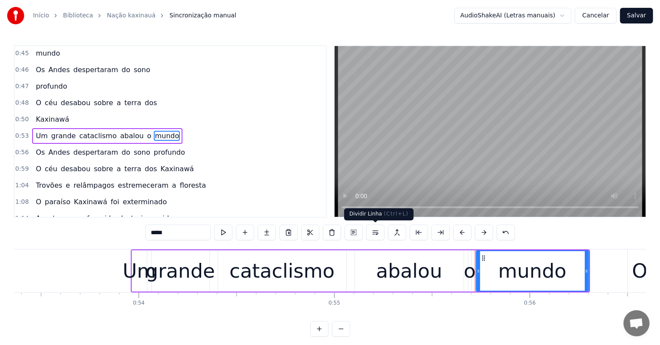
click at [377, 231] on button at bounding box center [375, 233] width 18 height 16
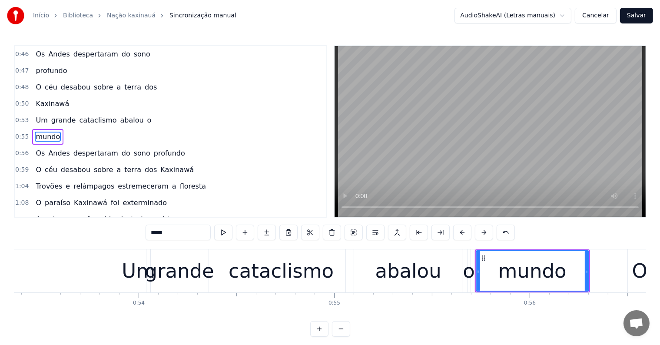
click at [154, 148] on span "profundo" at bounding box center [169, 153] width 33 height 10
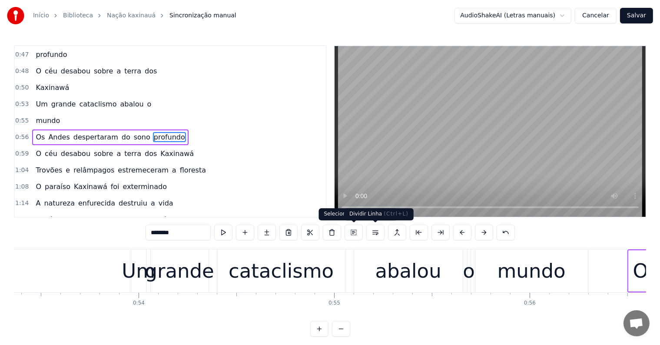
click at [374, 233] on button at bounding box center [375, 233] width 18 height 16
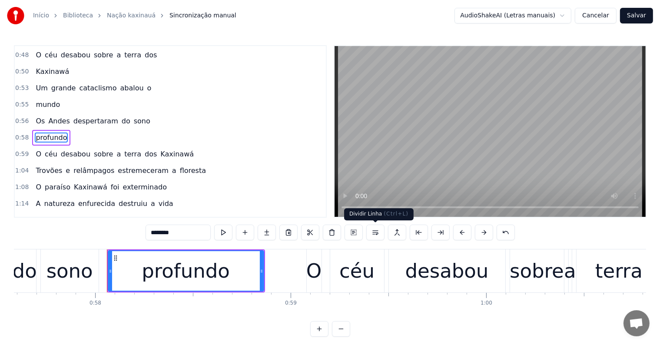
scroll to position [0, 11303]
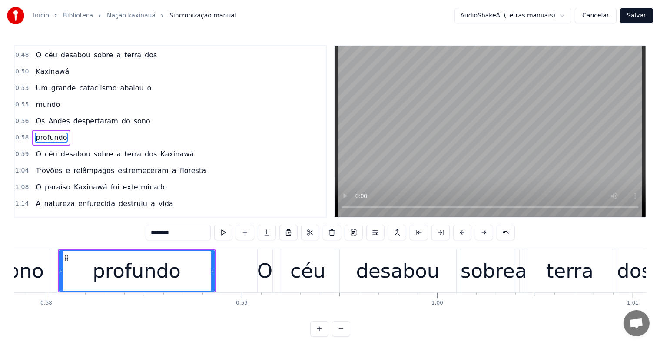
click at [159, 149] on span "Kaxinawá" at bounding box center [176, 154] width 35 height 10
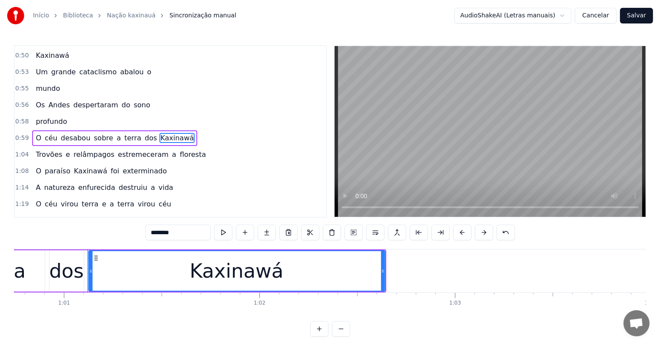
scroll to position [0, 11901]
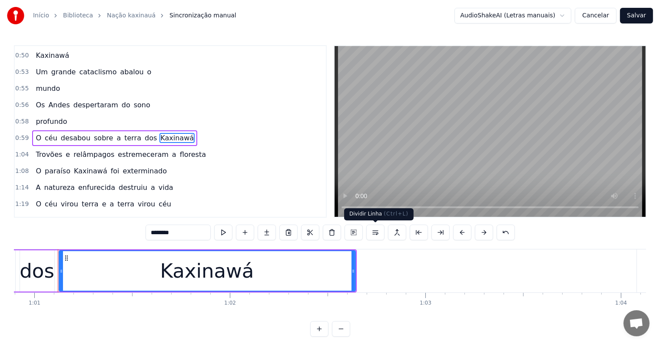
click at [372, 233] on button at bounding box center [375, 233] width 18 height 16
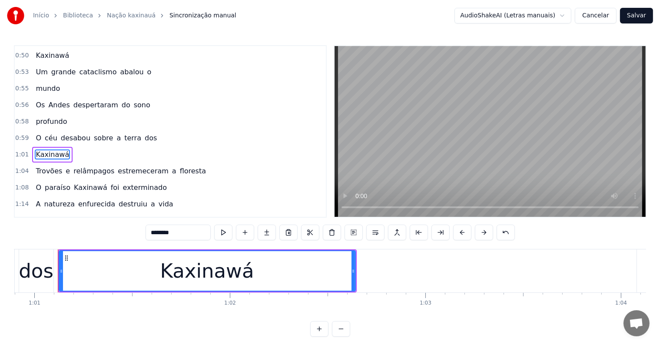
scroll to position [130, 0]
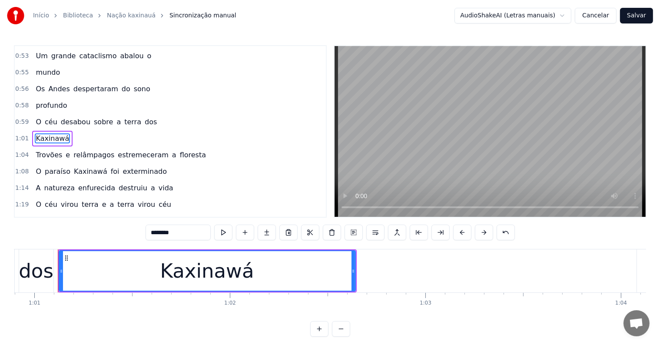
drag, startPoint x: 37, startPoint y: 78, endPoint x: 255, endPoint y: 153, distance: 230.6
click at [37, 84] on span "Os" at bounding box center [40, 89] width 11 height 10
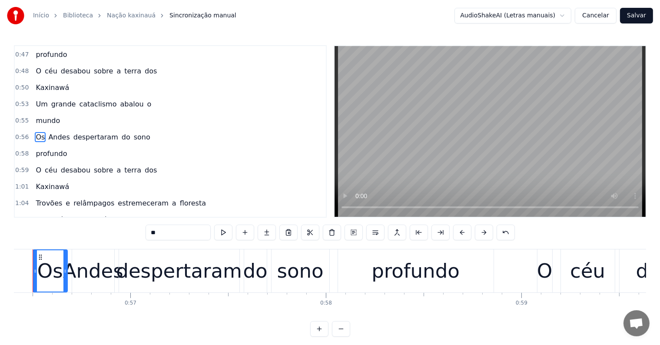
scroll to position [0, 10998]
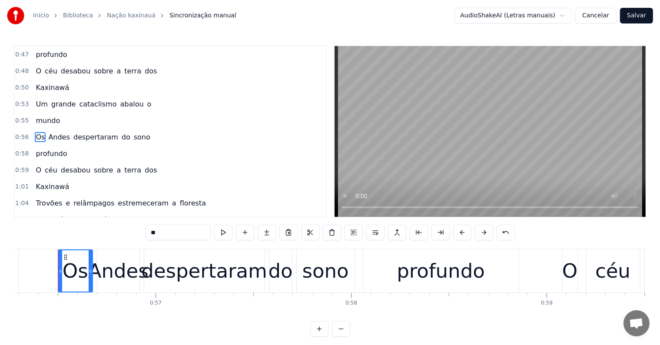
click at [36, 86] on span "Kaxinawá" at bounding box center [52, 88] width 35 height 10
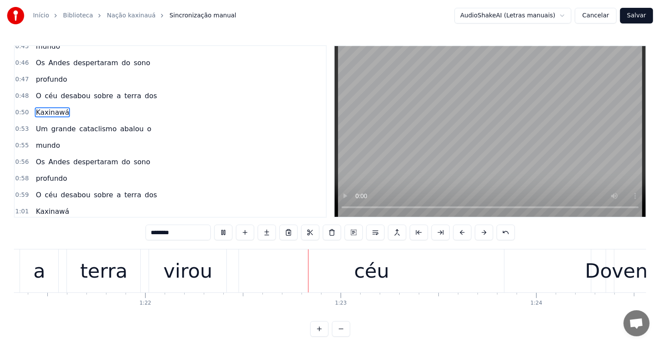
scroll to position [0, 15982]
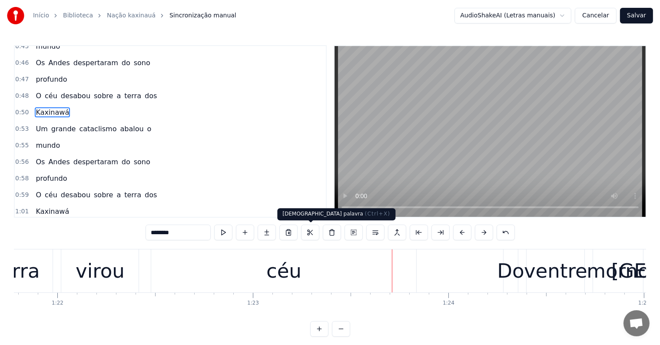
click at [288, 269] on div "céu" at bounding box center [283, 271] width 35 height 30
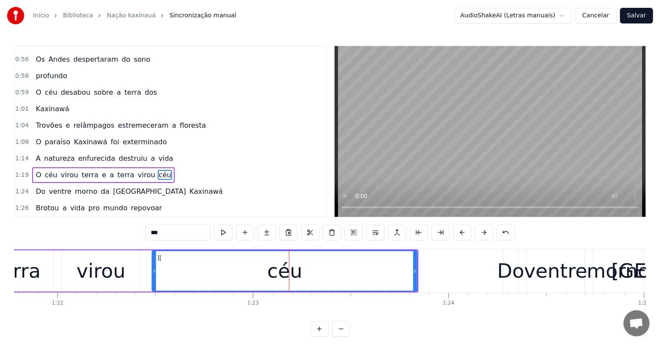
scroll to position [194, 0]
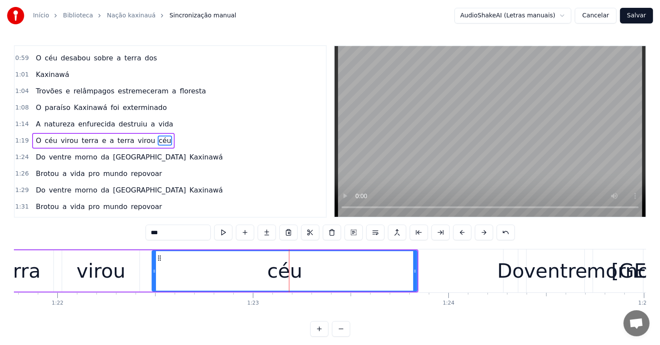
click at [101, 136] on span "e" at bounding box center [104, 141] width 6 height 10
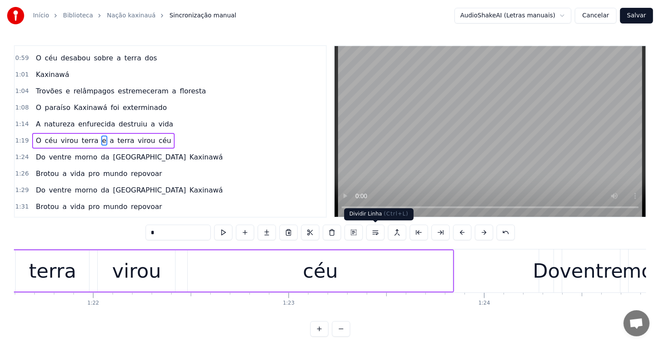
click at [377, 233] on button at bounding box center [375, 233] width 18 height 16
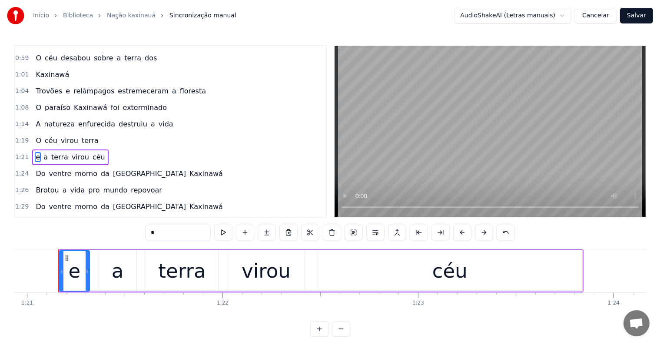
scroll to position [210, 0]
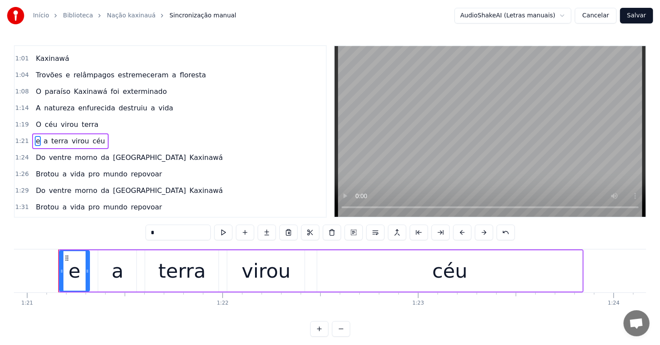
click at [35, 119] on span "O" at bounding box center [38, 124] width 7 height 10
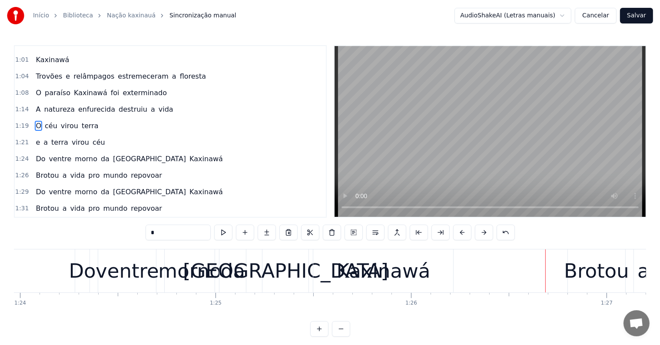
scroll to position [0, 16756]
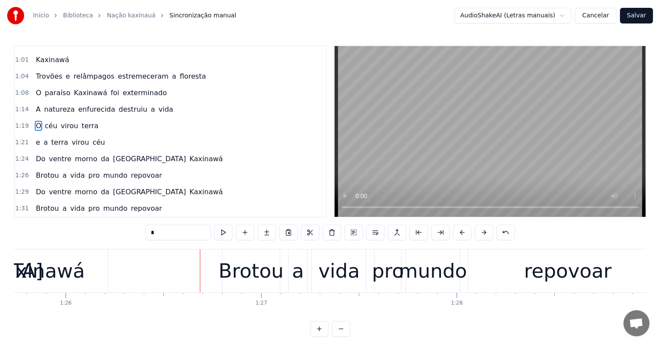
click at [251, 284] on div "Brotou" at bounding box center [250, 271] width 65 height 30
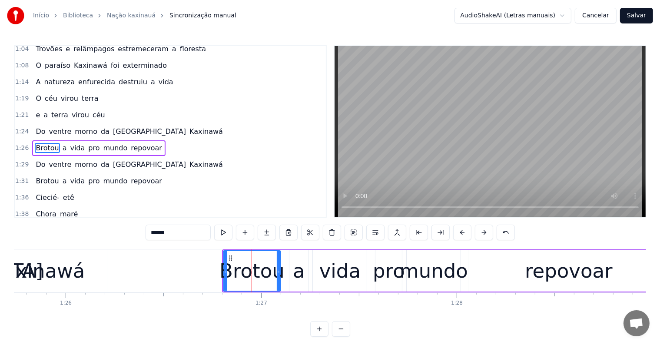
scroll to position [242, 0]
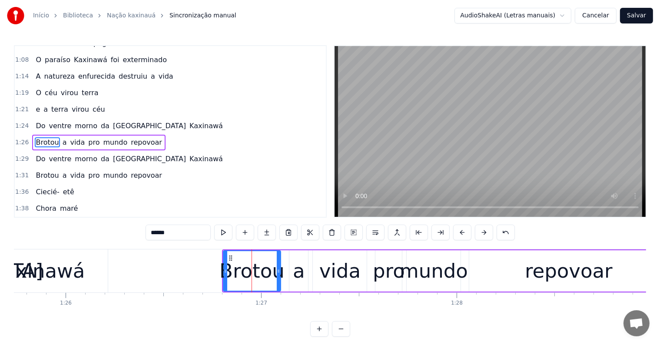
click at [188, 121] on span "Kaxinawá" at bounding box center [205, 126] width 35 height 10
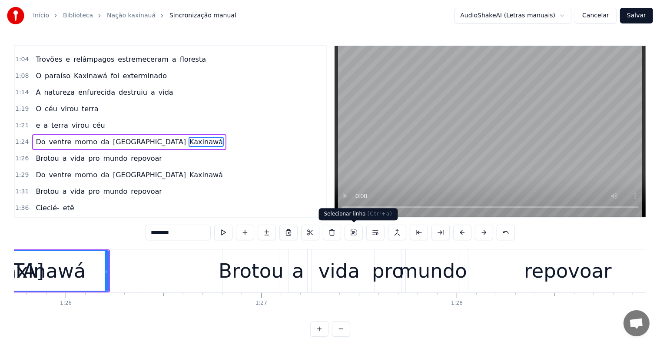
scroll to position [0, 16666]
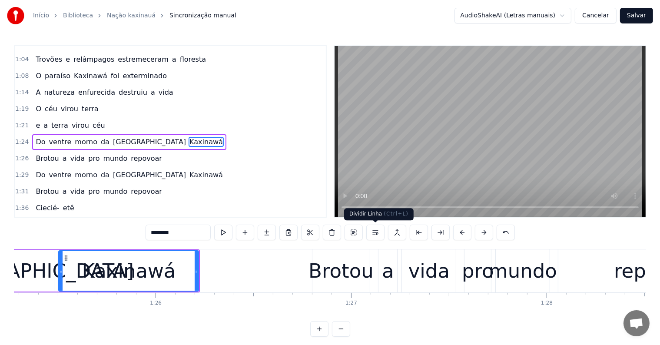
click at [375, 233] on button at bounding box center [375, 233] width 18 height 16
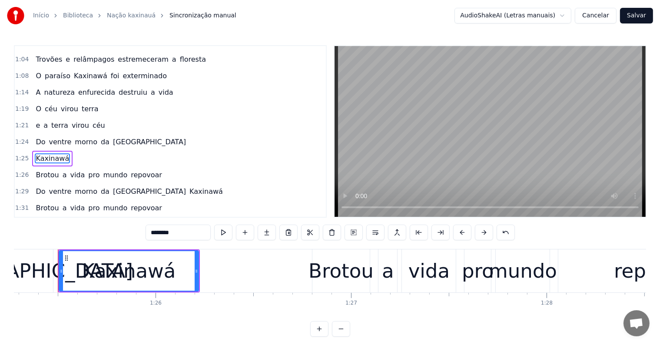
scroll to position [242, 0]
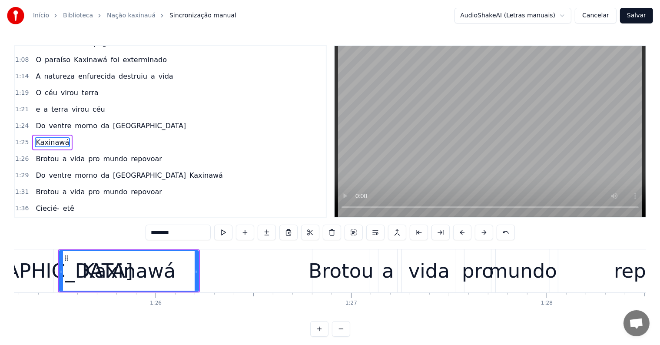
click at [139, 154] on span "repovoar" at bounding box center [146, 159] width 33 height 10
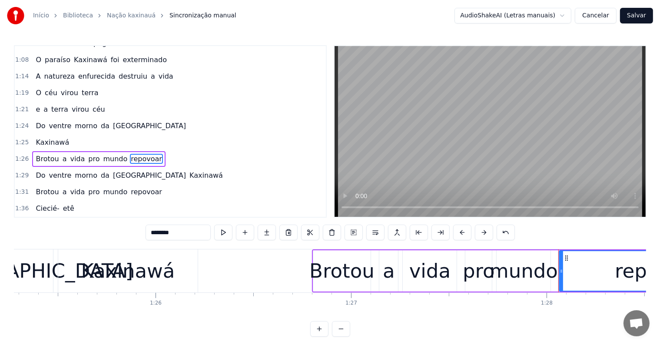
scroll to position [258, 0]
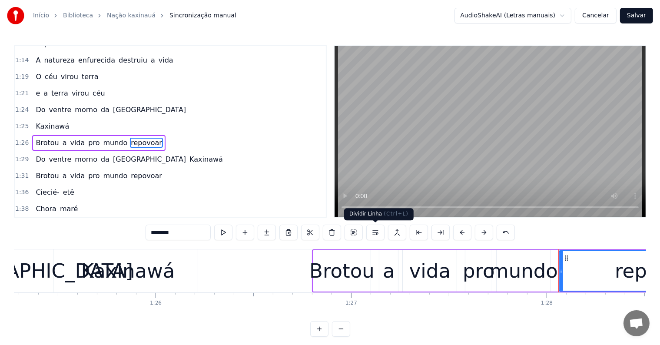
click at [375, 231] on button at bounding box center [375, 233] width 18 height 16
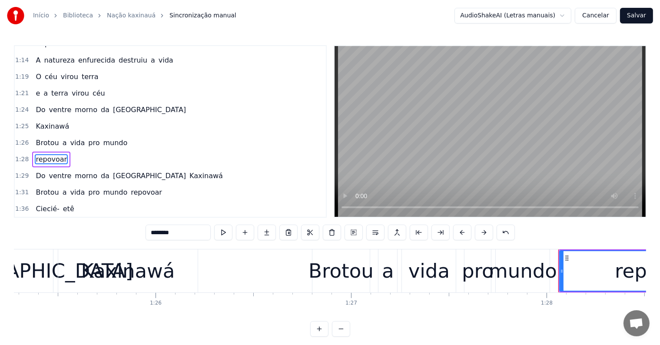
scroll to position [274, 0]
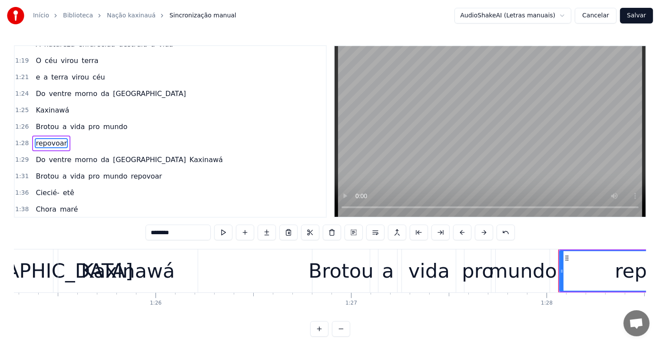
click at [188, 155] on span "Kaxinawá" at bounding box center [205, 160] width 35 height 10
type input "********"
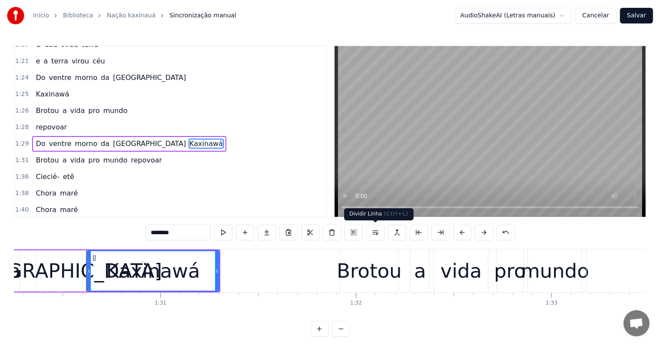
scroll to position [0, 17666]
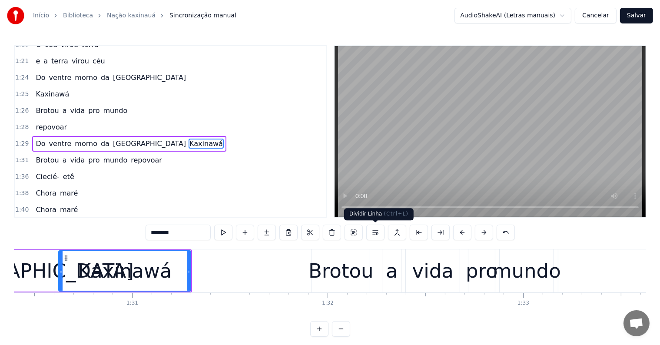
click at [375, 231] on button at bounding box center [375, 233] width 18 height 16
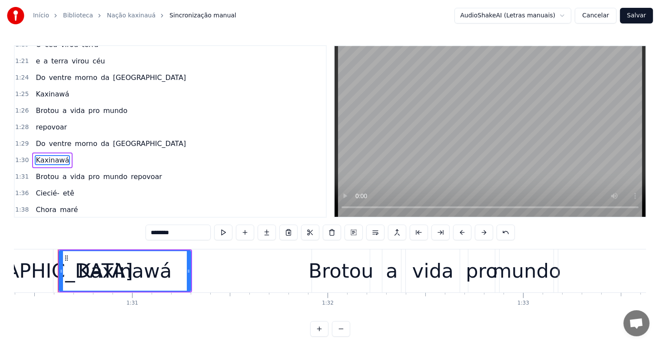
scroll to position [306, 0]
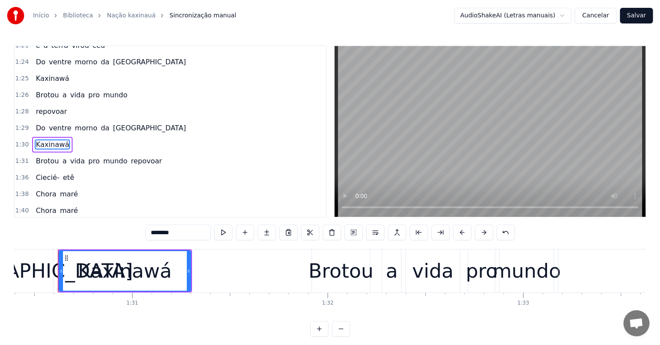
click at [142, 153] on div "Brotou a vida pro mundo repovoar" at bounding box center [98, 161] width 133 height 16
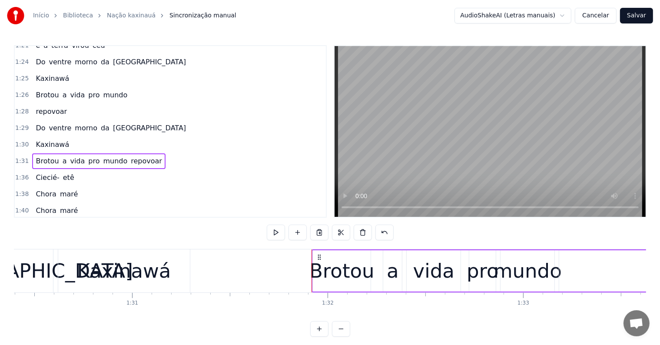
click at [133, 156] on span "repovoar" at bounding box center [146, 161] width 33 height 10
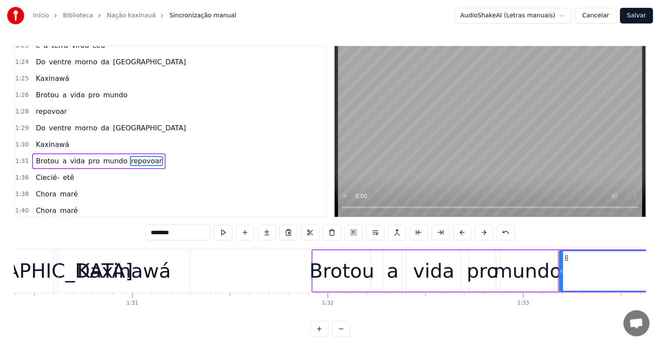
scroll to position [322, 0]
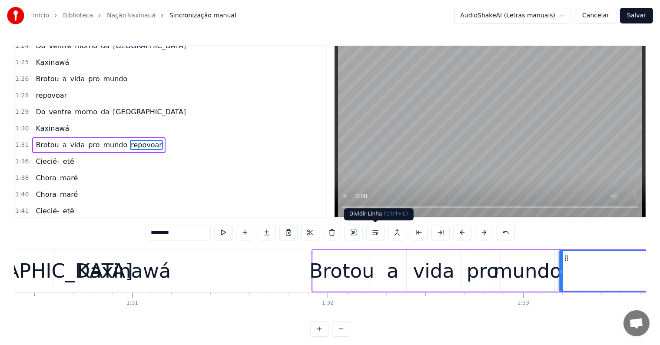
click at [373, 231] on button at bounding box center [375, 233] width 18 height 16
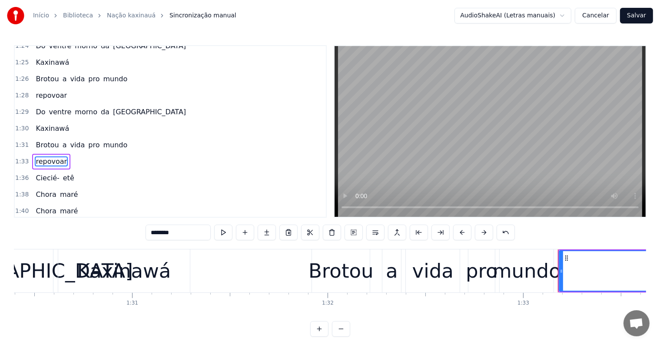
scroll to position [338, 0]
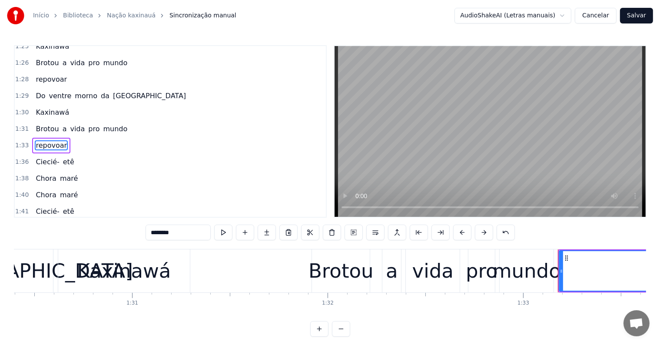
click at [38, 58] on span "Brotou" at bounding box center [47, 63] width 25 height 10
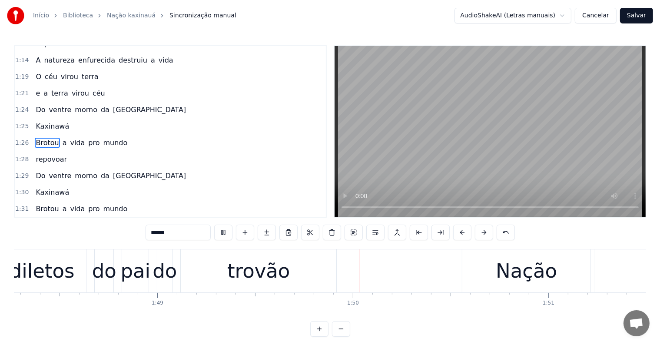
scroll to position [0, 21277]
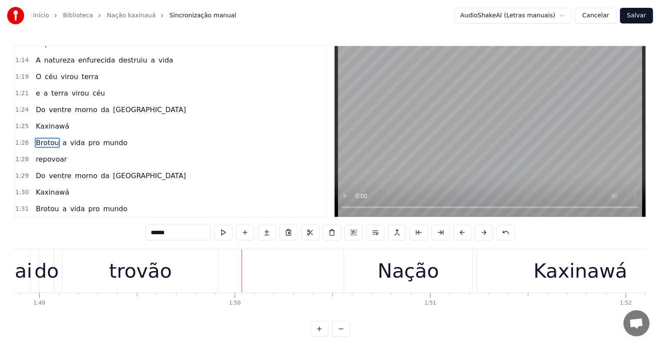
click at [148, 268] on div "trovão" at bounding box center [140, 271] width 63 height 30
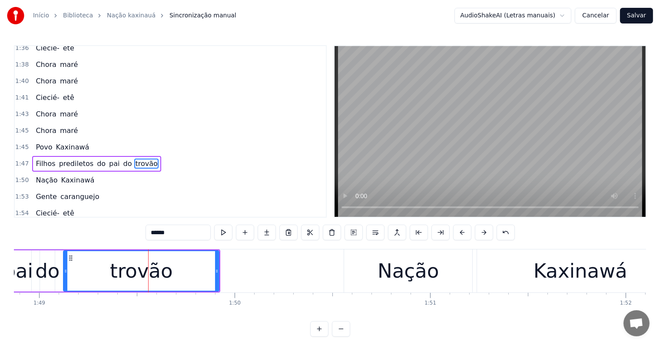
scroll to position [466, 0]
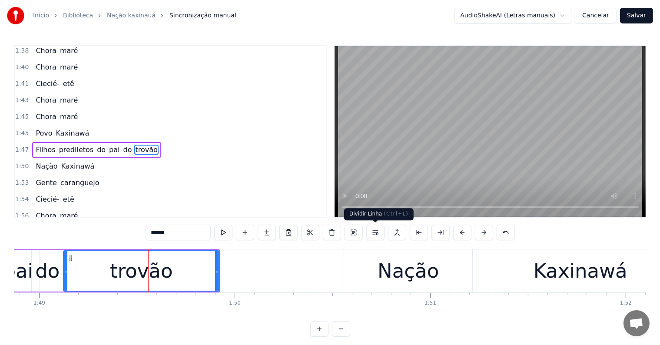
click at [372, 231] on button at bounding box center [375, 233] width 18 height 16
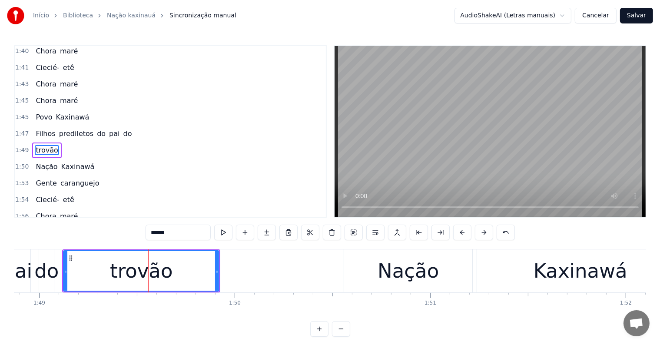
click at [35, 129] on span "Filhos" at bounding box center [45, 134] width 21 height 10
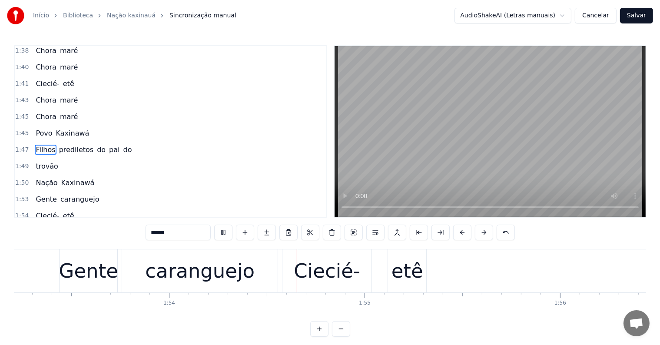
scroll to position [0, 22193]
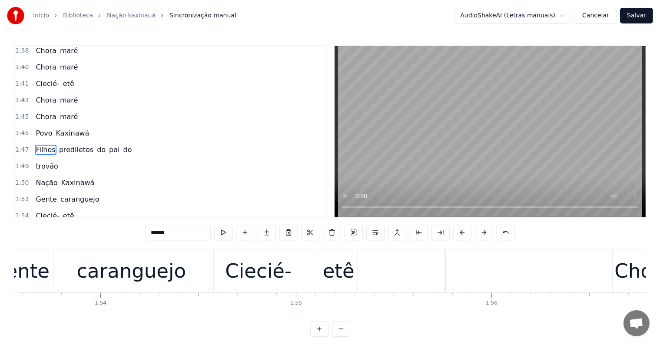
click at [39, 268] on div "Gente" at bounding box center [19, 271] width 59 height 30
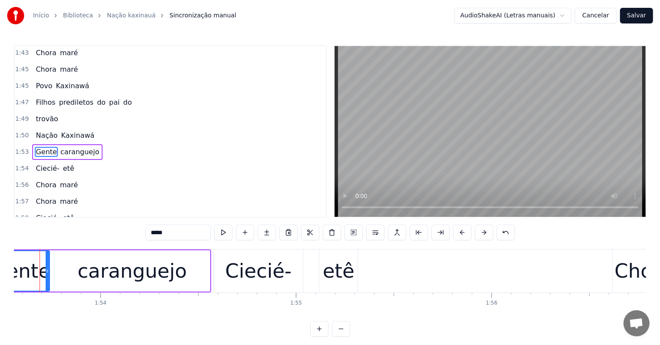
scroll to position [0, 22175]
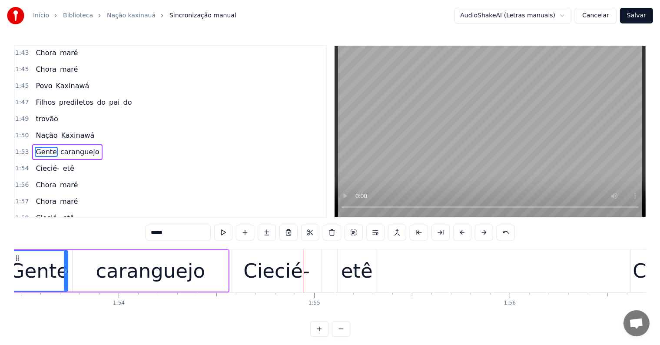
click at [273, 280] on div "Ciecié-" at bounding box center [276, 271] width 66 height 30
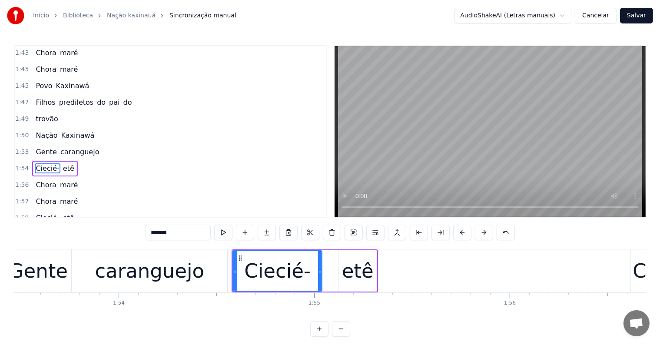
scroll to position [530, 0]
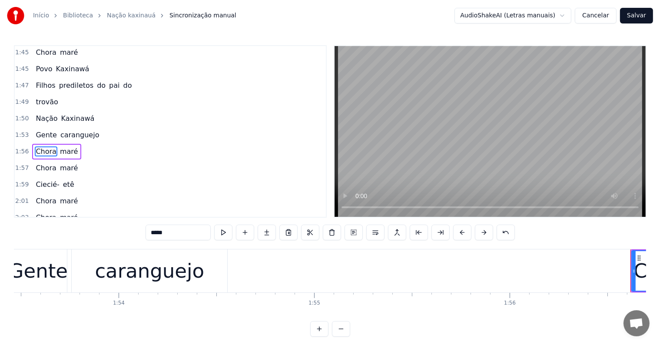
click at [129, 274] on div "caranguejo" at bounding box center [149, 271] width 109 height 30
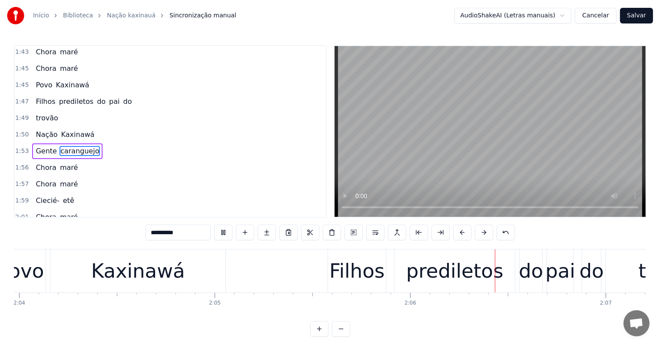
scroll to position [0, 24522]
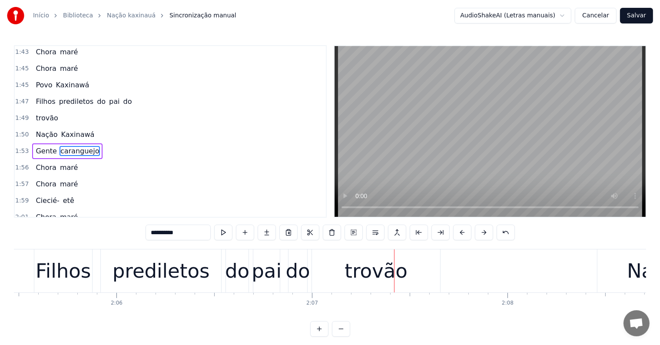
click at [360, 263] on div "trovão" at bounding box center [375, 271] width 63 height 30
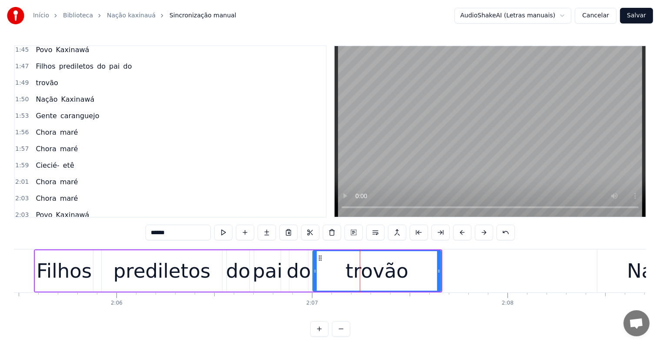
scroll to position [625, 0]
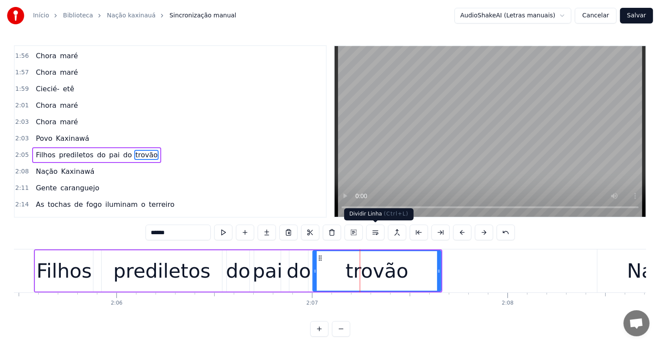
click at [375, 233] on button at bounding box center [375, 233] width 18 height 16
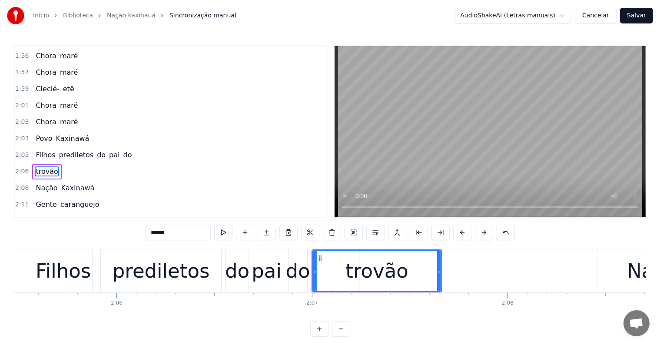
scroll to position [641, 0]
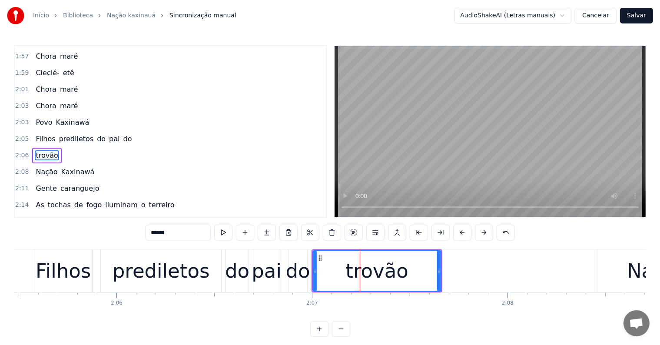
click at [176, 281] on div "prediletos" at bounding box center [160, 271] width 97 height 30
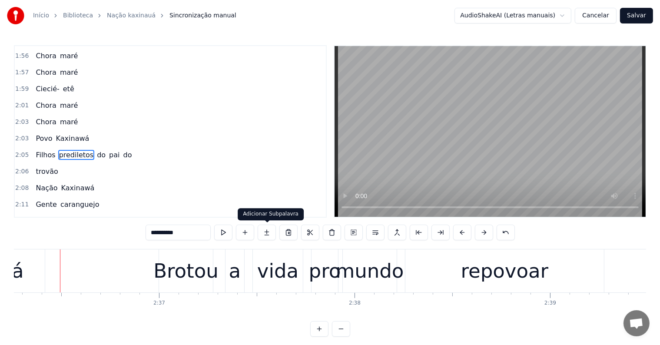
scroll to position [0, 30540]
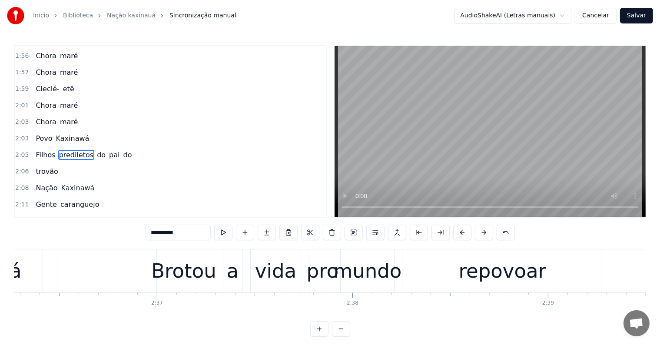
click at [168, 276] on div "Brotou" at bounding box center [183, 271] width 65 height 30
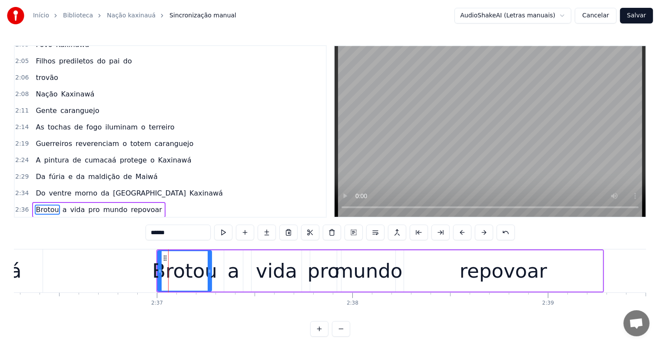
scroll to position [770, 0]
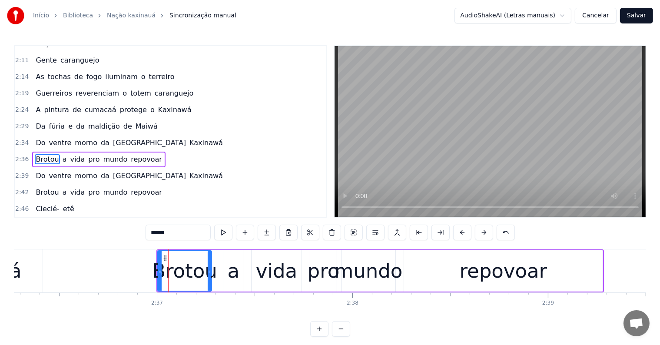
click at [188, 138] on span "Kaxinawá" at bounding box center [205, 143] width 35 height 10
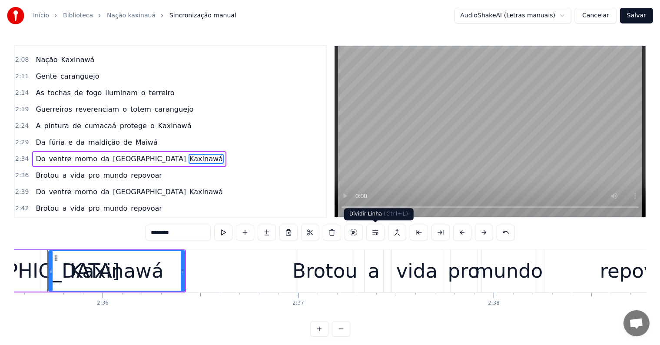
scroll to position [0, 30389]
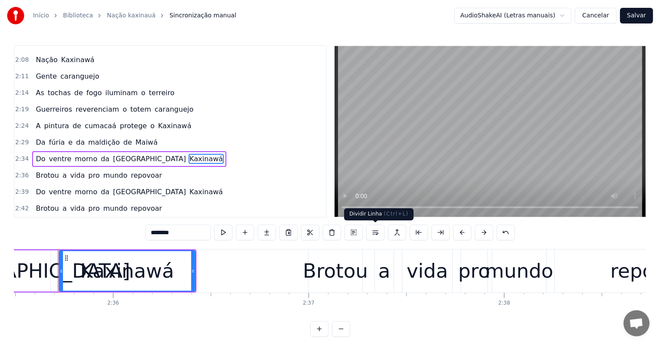
click at [373, 232] on button at bounding box center [375, 233] width 18 height 16
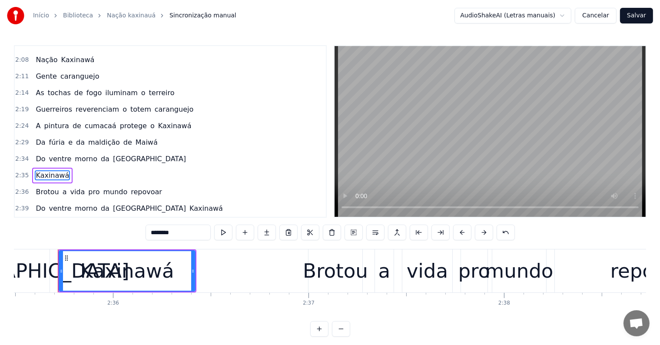
scroll to position [770, 0]
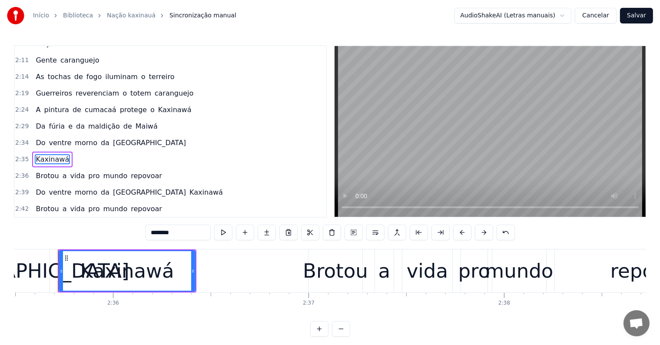
click at [137, 171] on span "repovoar" at bounding box center [146, 176] width 33 height 10
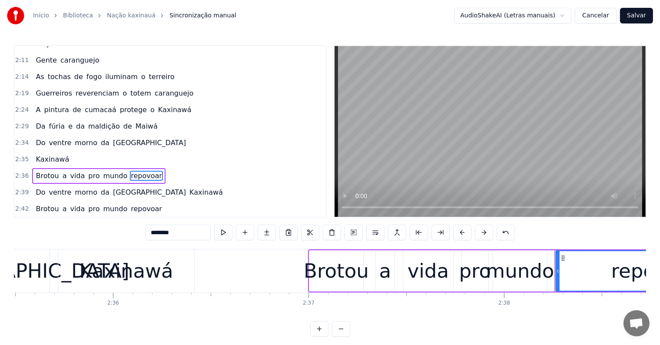
scroll to position [785, 0]
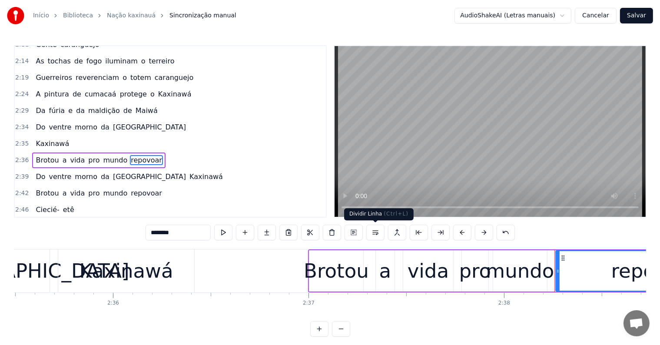
click at [375, 235] on button at bounding box center [375, 233] width 18 height 16
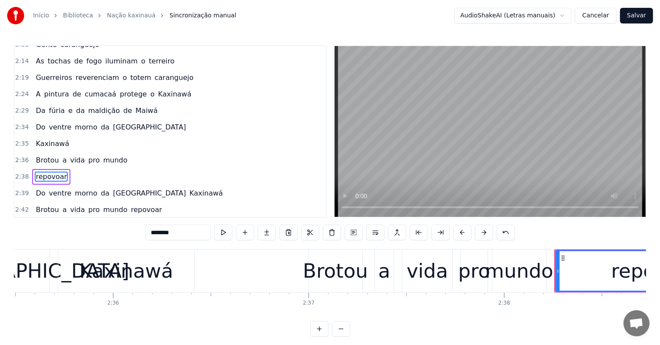
scroll to position [801, 0]
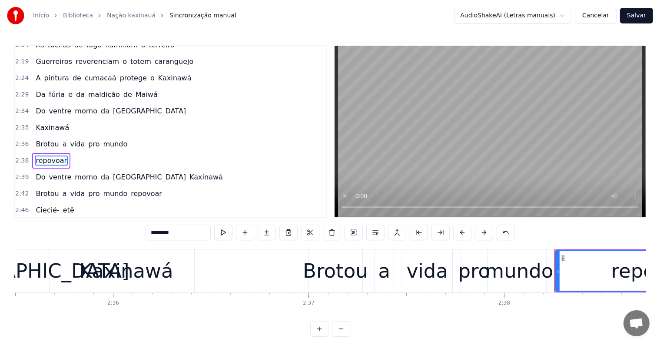
click at [188, 172] on span "Kaxinawá" at bounding box center [205, 177] width 35 height 10
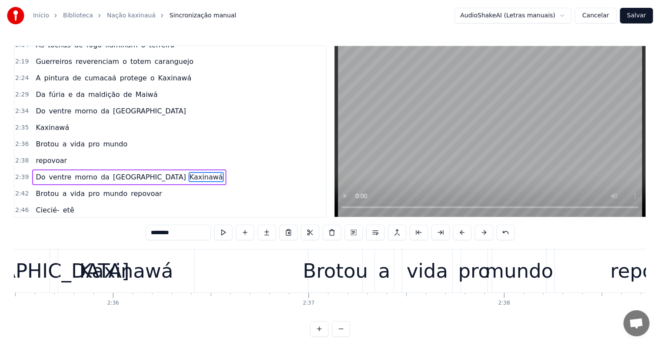
scroll to position [817, 0]
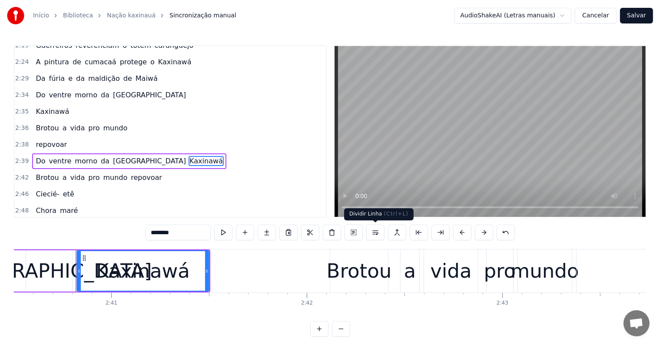
click at [373, 232] on button at bounding box center [375, 233] width 18 height 16
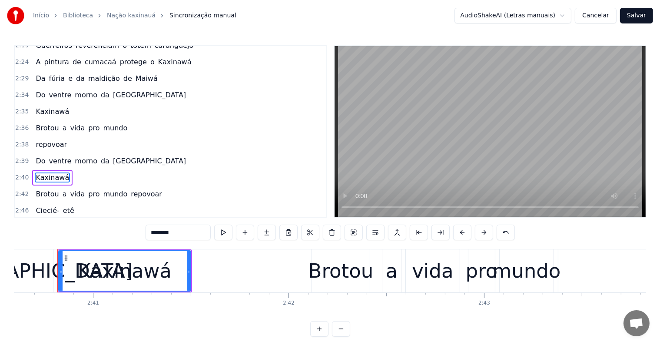
scroll to position [833, 0]
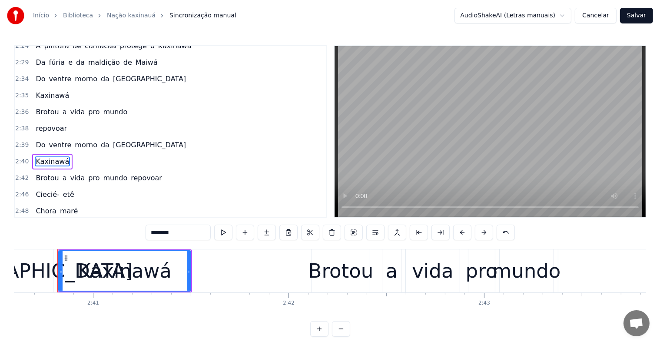
click at [132, 173] on span "repovoar" at bounding box center [146, 178] width 33 height 10
type input "********"
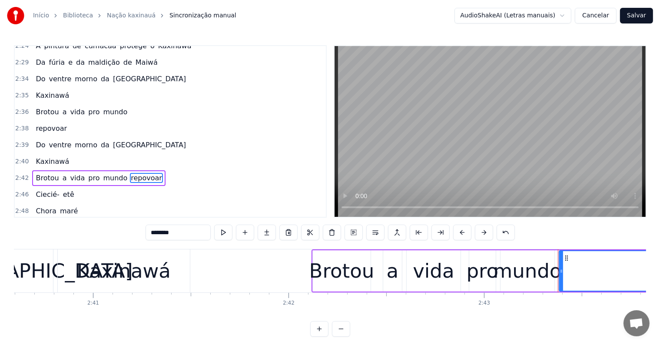
scroll to position [849, 0]
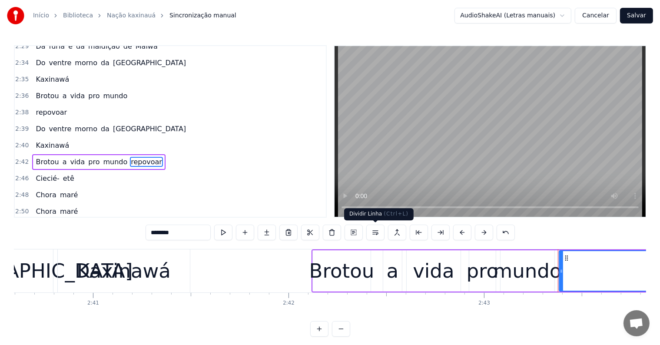
click at [377, 232] on button at bounding box center [375, 233] width 18 height 16
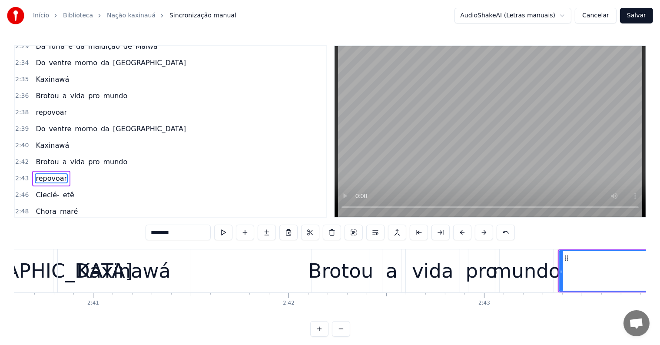
scroll to position [865, 0]
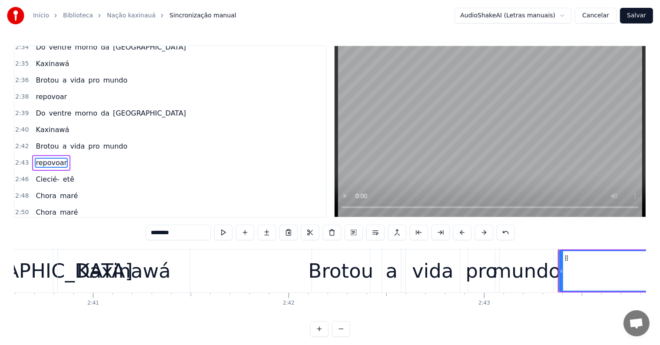
click at [32, 106] on div "Do ventre morno da [GEOGRAPHIC_DATA]" at bounding box center [110, 114] width 157 height 16
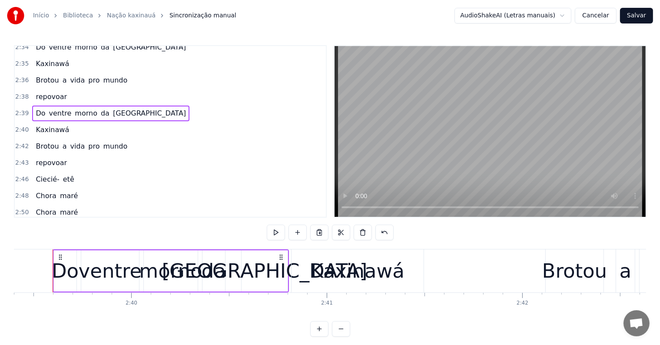
scroll to position [0, 31147]
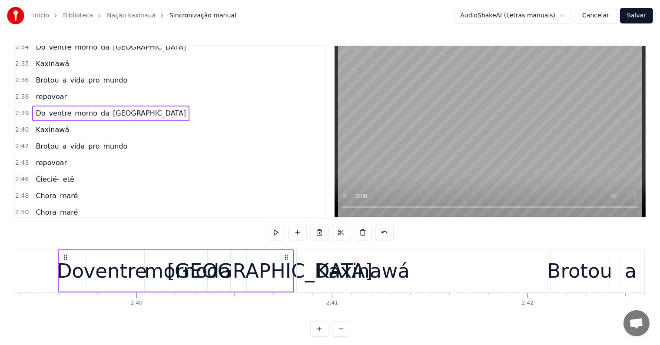
click at [36, 75] on span "Brotou" at bounding box center [47, 80] width 25 height 10
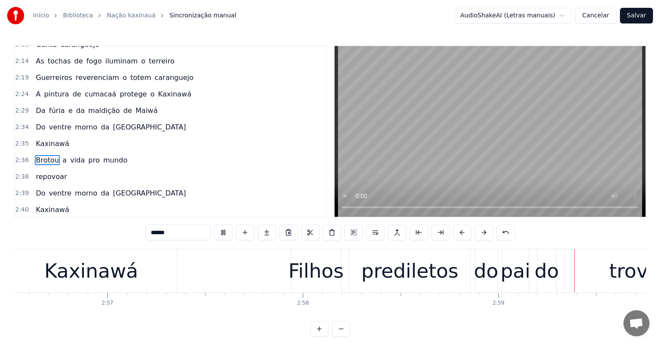
scroll to position [0, 34858]
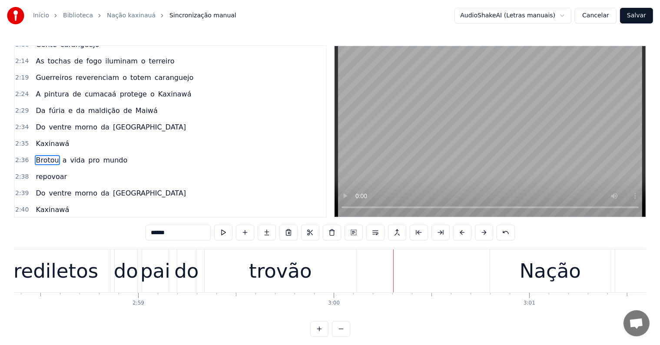
click at [260, 284] on div "trovão" at bounding box center [280, 271] width 63 height 30
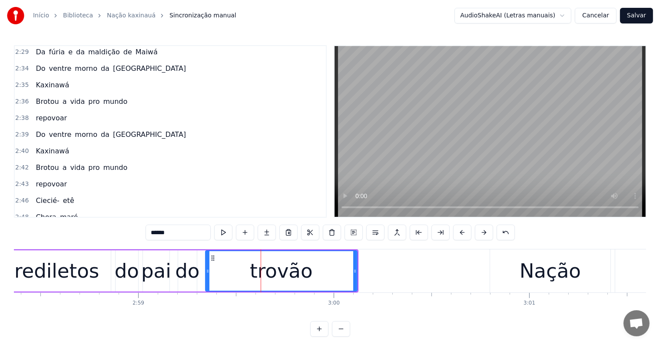
scroll to position [993, 0]
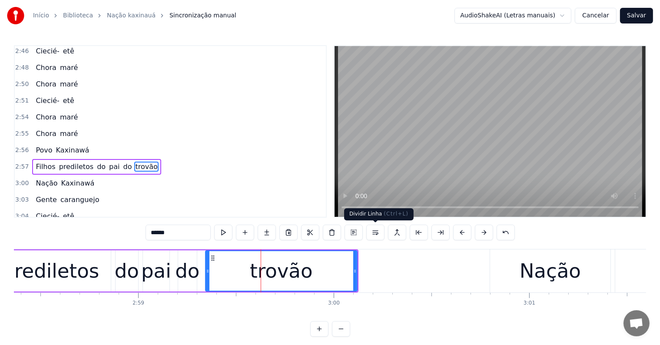
click at [374, 230] on button at bounding box center [375, 233] width 18 height 16
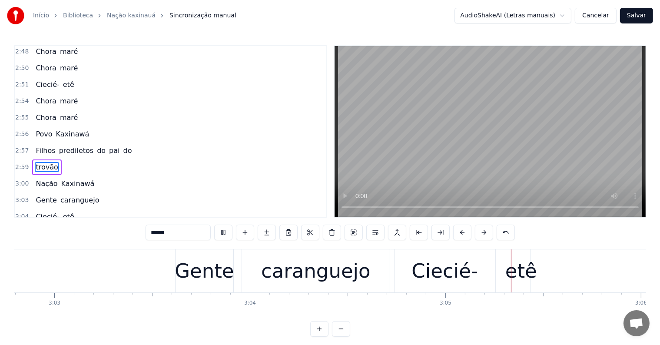
scroll to position [0, 36041]
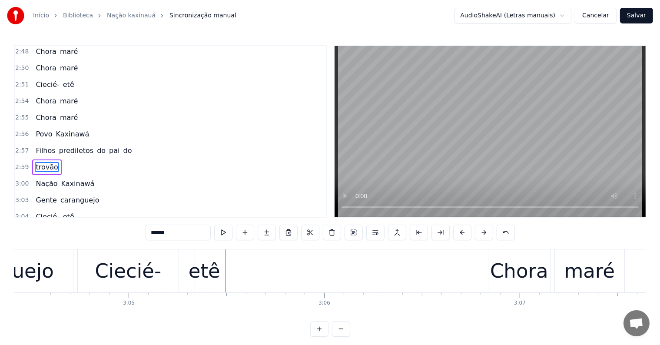
click at [122, 279] on div "Ciecié-" at bounding box center [128, 271] width 66 height 30
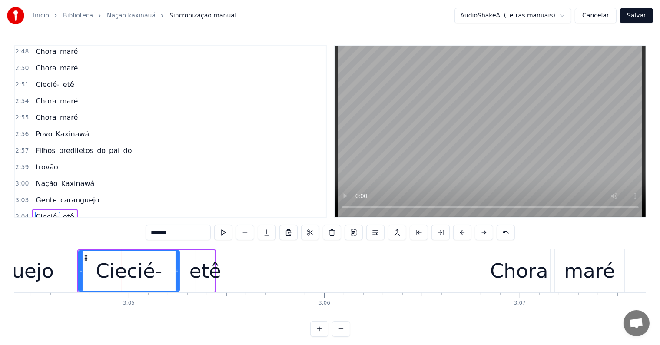
scroll to position [1057, 0]
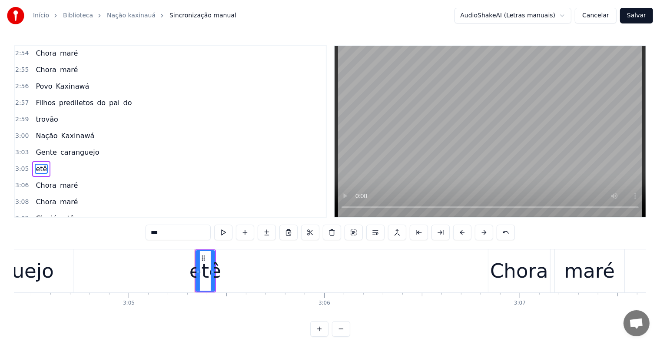
type input "*****"
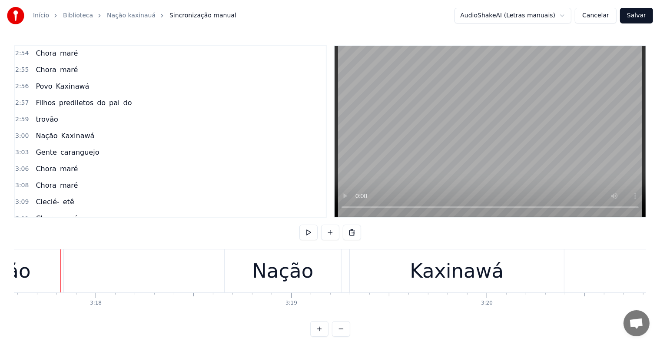
scroll to position [0, 38617]
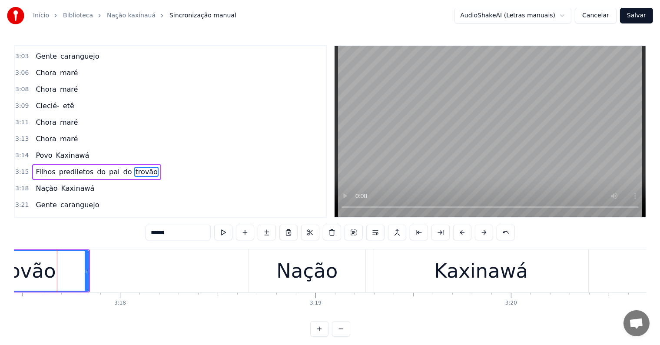
scroll to position [0, 38589]
click at [373, 234] on button at bounding box center [375, 233] width 18 height 16
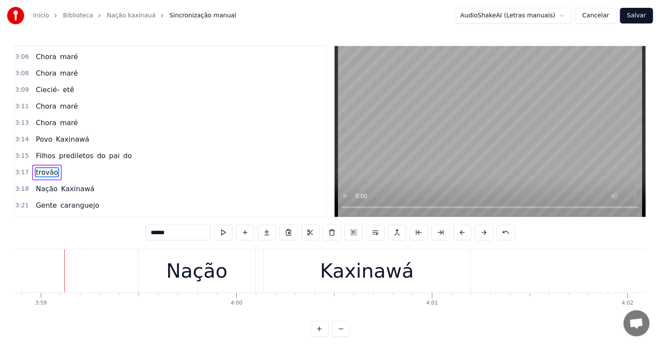
scroll to position [0, 46689]
click at [170, 280] on div "Nação" at bounding box center [189, 271] width 61 height 30
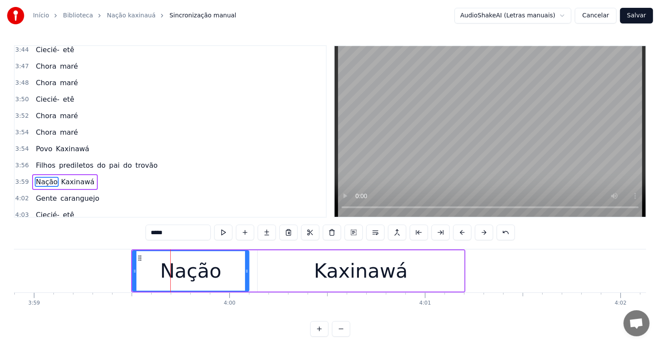
scroll to position [1409, 0]
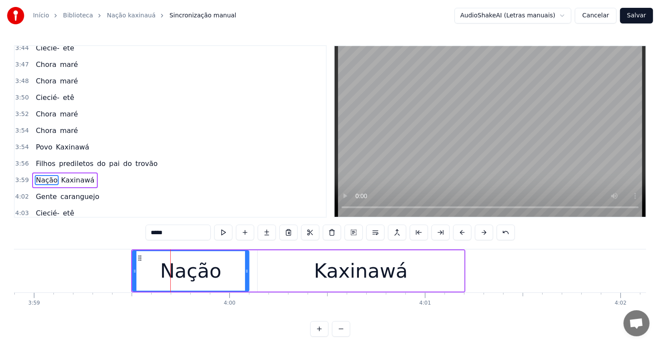
click at [134, 159] on span "trovão" at bounding box center [146, 164] width 24 height 10
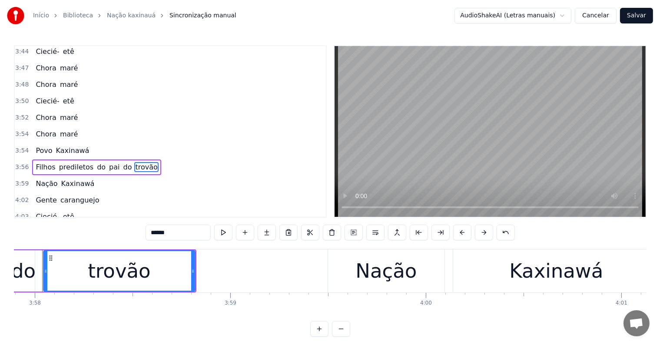
scroll to position [0, 46477]
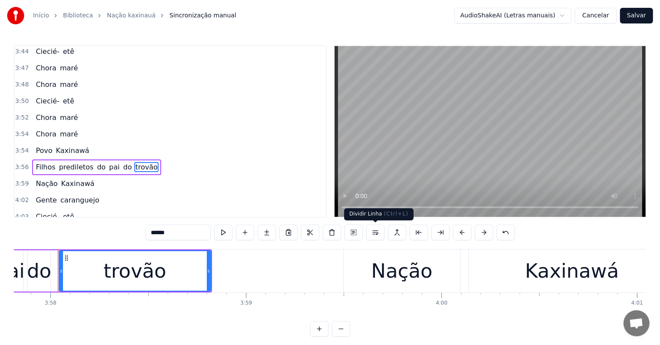
click at [374, 231] on button at bounding box center [375, 233] width 18 height 16
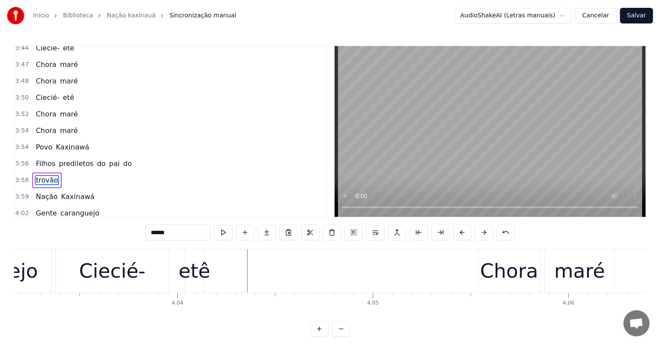
scroll to position [0, 47653]
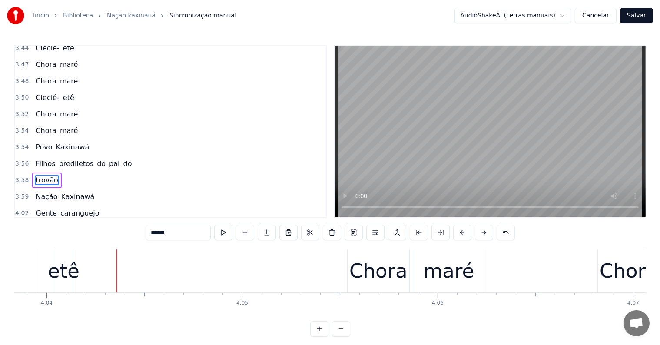
click at [65, 278] on div "etê" at bounding box center [64, 271] width 32 height 30
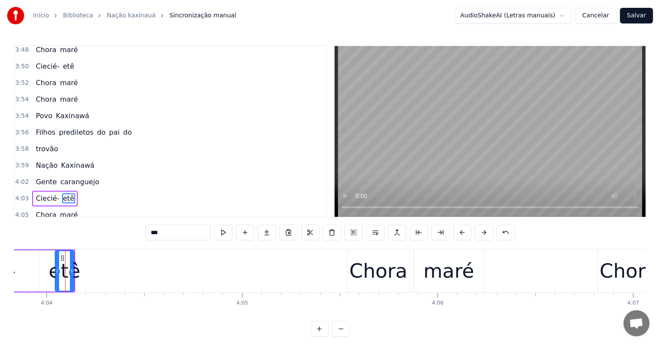
scroll to position [1457, 0]
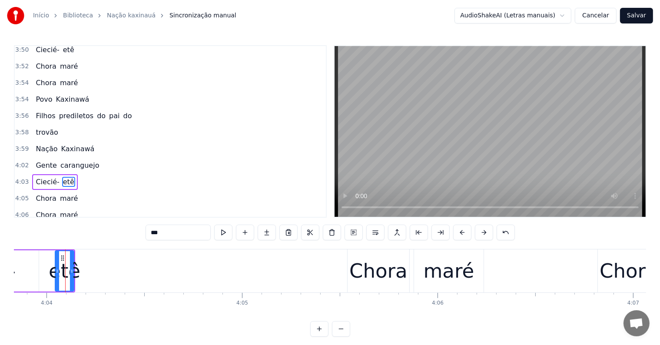
click at [36, 177] on span "Ciecié-" at bounding box center [47, 182] width 25 height 10
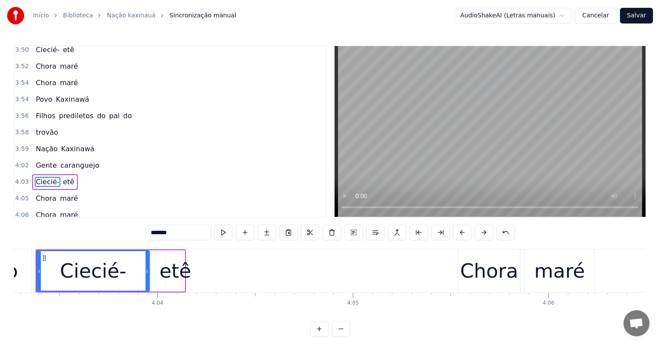
scroll to position [0, 47520]
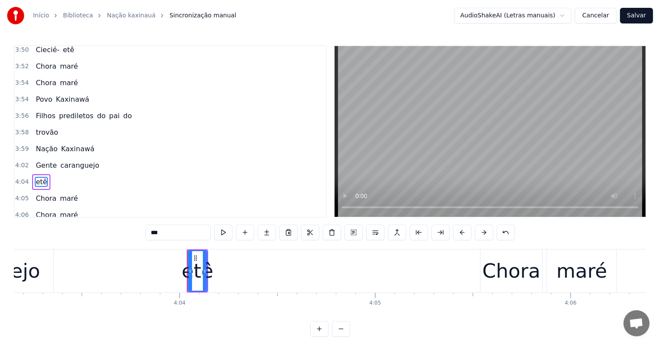
type input "*****"
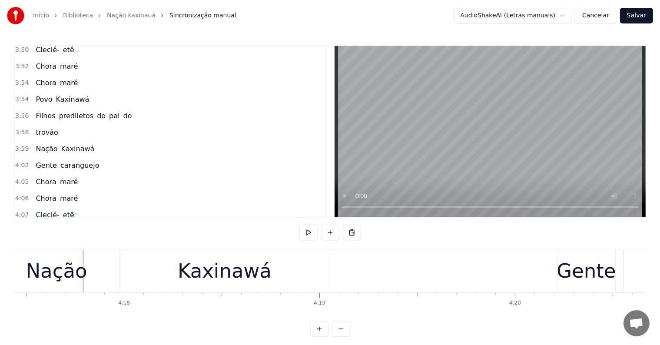
scroll to position [0, 50337]
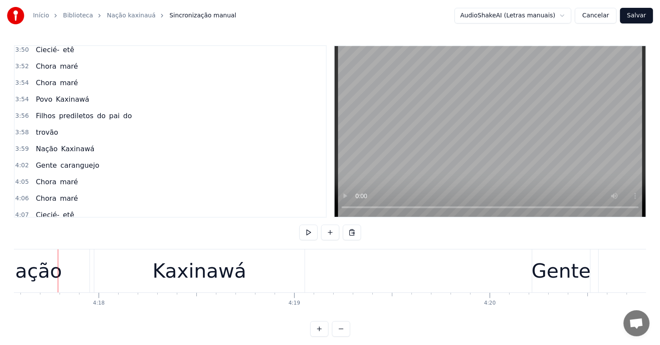
click at [42, 275] on div "Nação" at bounding box center [30, 271] width 61 height 30
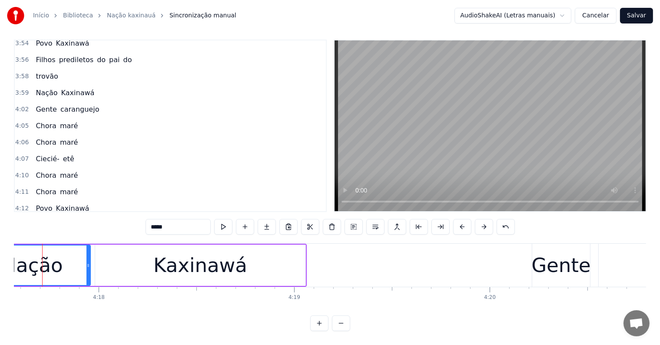
scroll to position [0, 50321]
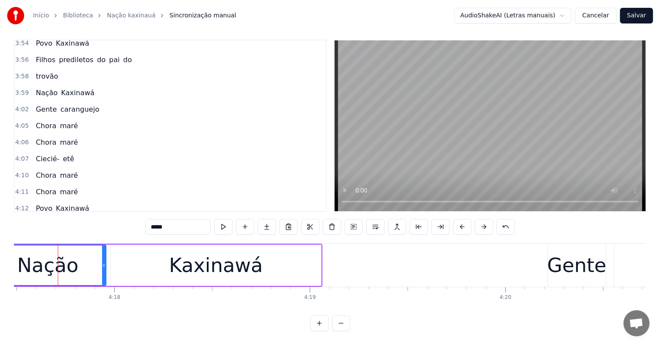
click at [134, 220] on span "trovão" at bounding box center [146, 225] width 24 height 10
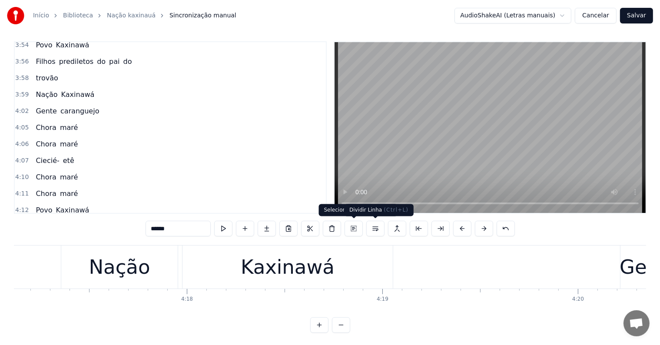
scroll to position [0, 49967]
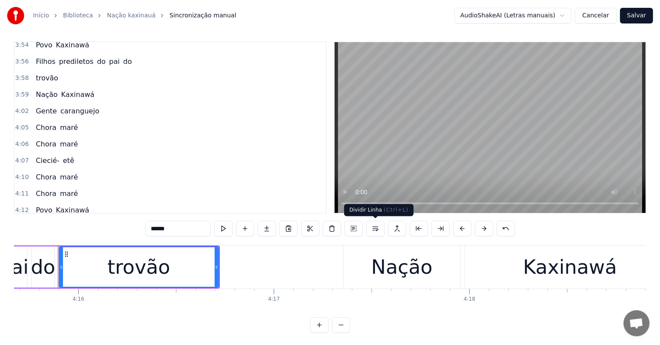
click at [375, 231] on button at bounding box center [375, 229] width 18 height 16
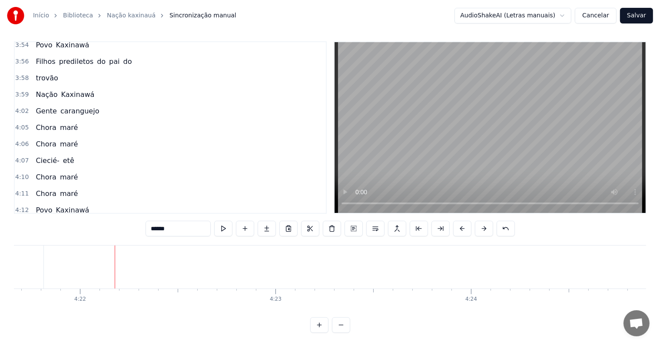
scroll to position [0, 51141]
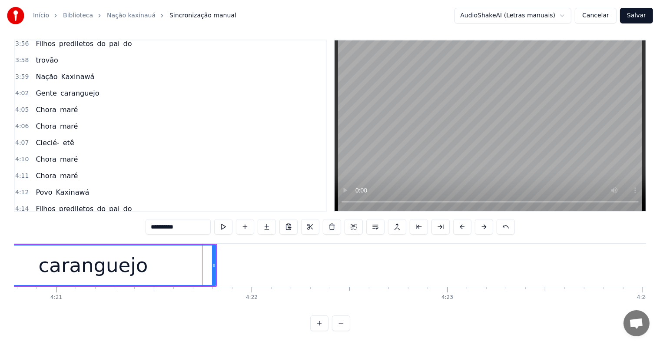
scroll to position [0, 50919]
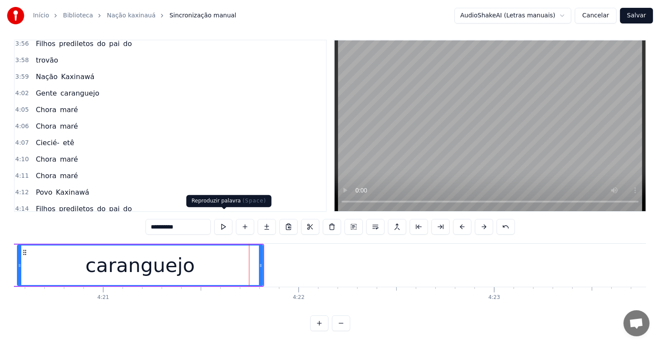
click at [223, 219] on button at bounding box center [223, 227] width 18 height 16
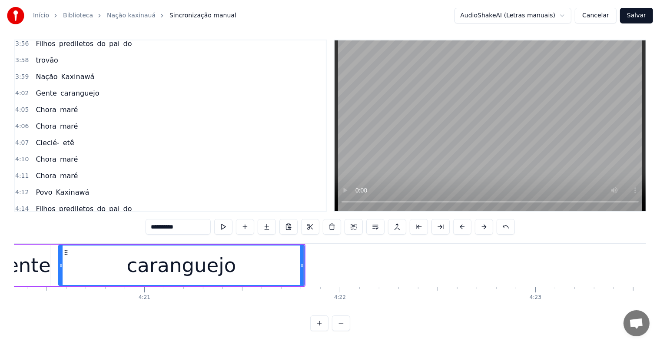
click at [227, 222] on button at bounding box center [223, 227] width 18 height 16
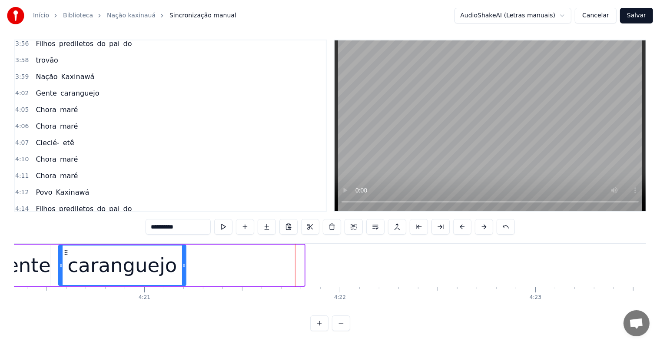
drag, startPoint x: 301, startPoint y: 256, endPoint x: 183, endPoint y: 249, distance: 118.3
click at [183, 249] on div at bounding box center [183, 265] width 3 height 40
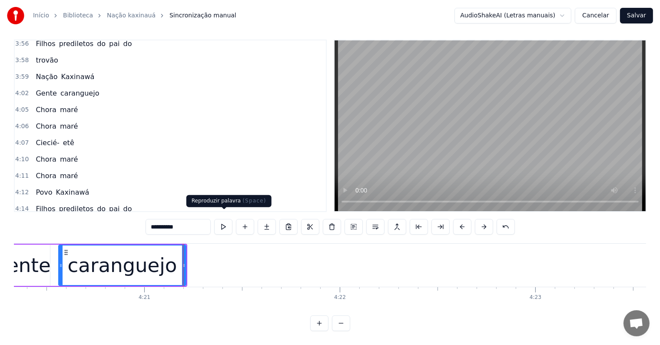
click at [222, 220] on button at bounding box center [223, 227] width 18 height 16
click at [20, 253] on div "Gente" at bounding box center [20, 266] width 59 height 30
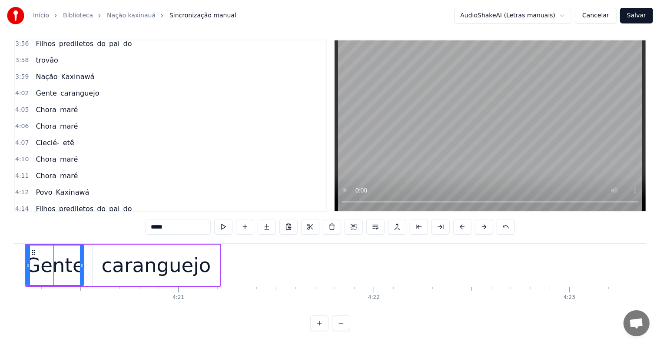
scroll to position [0, 50840]
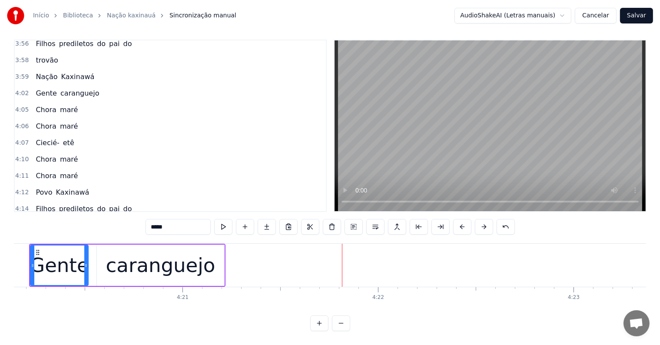
click at [215, 261] on div "caranguejo" at bounding box center [160, 265] width 127 height 41
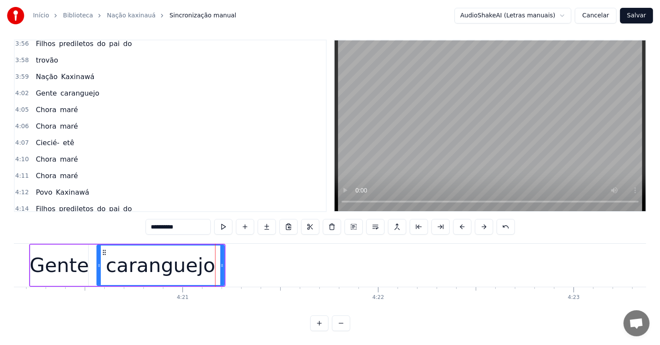
click at [195, 222] on input "**********" at bounding box center [177, 227] width 65 height 16
type input "**********"
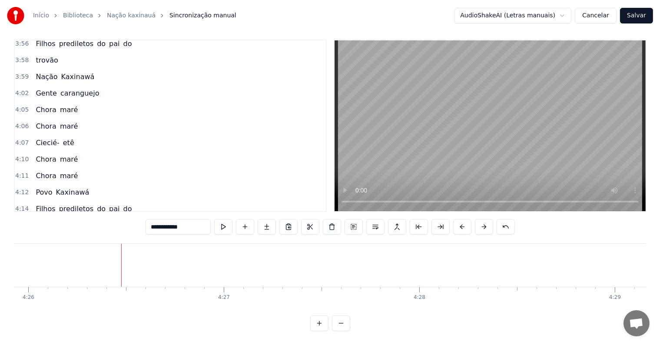
scroll to position [0, 52034]
click at [58, 259] on div at bounding box center [58, 265] width 0 height 43
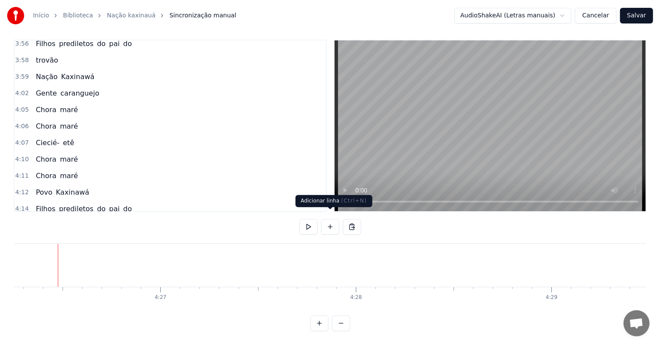
click at [334, 223] on button at bounding box center [330, 227] width 18 height 16
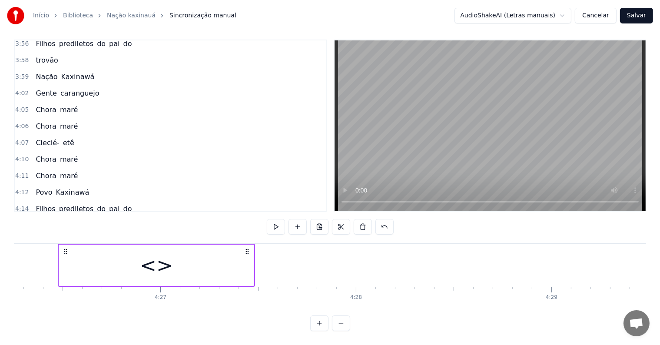
click at [81, 257] on div "<>" at bounding box center [156, 265] width 195 height 41
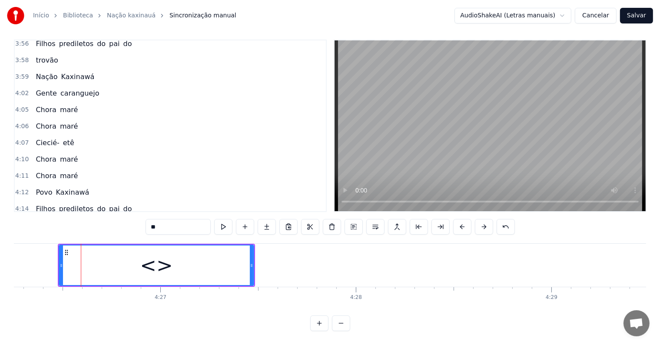
scroll to position [1539, 0]
drag, startPoint x: 202, startPoint y: 216, endPoint x: 109, endPoint y: 212, distance: 92.6
click at [109, 212] on div "0:05 <Seu maior canal de toadas karaokê> 0:14 <Inscreva-se em nosso canal> 0:43…" at bounding box center [330, 185] width 632 height 291
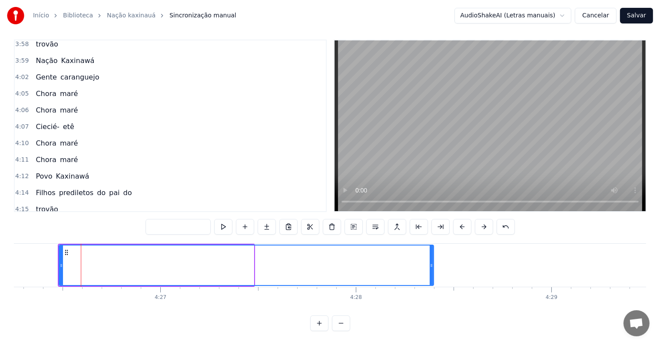
drag, startPoint x: 251, startPoint y: 255, endPoint x: 431, endPoint y: 255, distance: 179.8
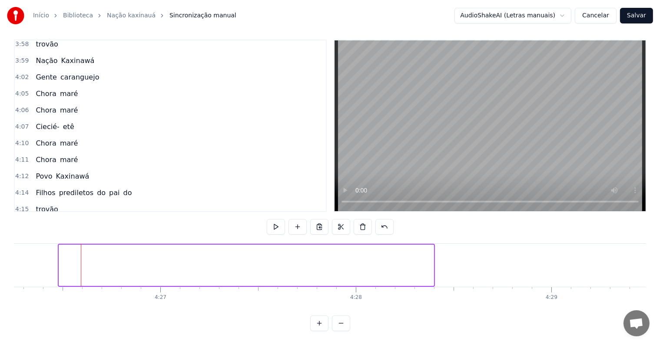
scroll to position [1532, 0]
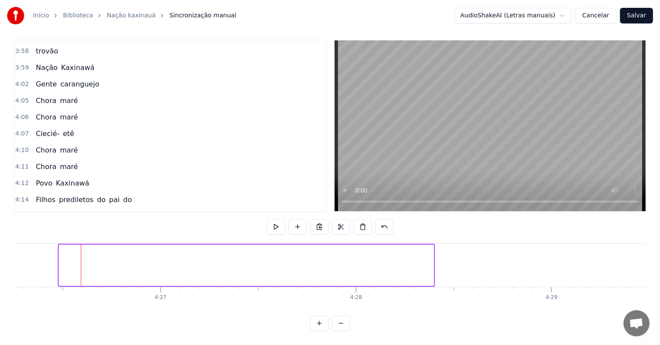
click at [280, 250] on div at bounding box center [246, 265] width 375 height 41
click at [128, 252] on div at bounding box center [246, 265] width 375 height 41
click at [415, 259] on div at bounding box center [246, 265] width 375 height 41
click at [139, 261] on div at bounding box center [246, 265] width 375 height 41
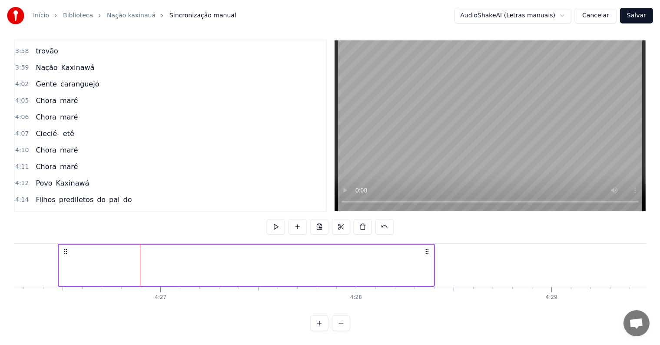
click at [428, 248] on icon at bounding box center [426, 251] width 7 height 7
click at [32, 260] on div at bounding box center [34, 262] width 5 height 5
click at [178, 262] on div at bounding box center [246, 265] width 377 height 43
click at [361, 220] on button at bounding box center [363, 227] width 18 height 16
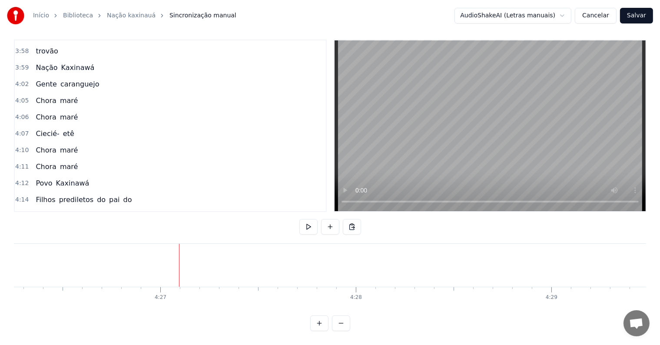
scroll to position [1523, 0]
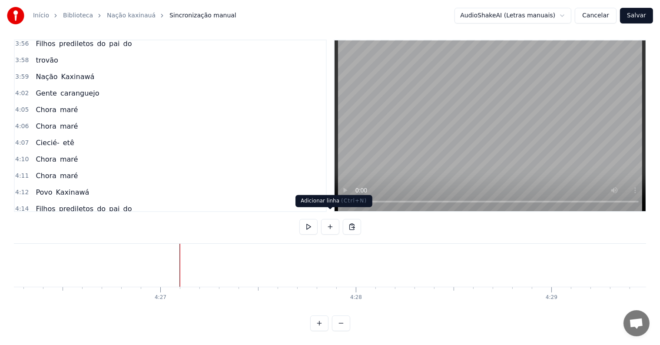
click at [331, 221] on button at bounding box center [330, 227] width 18 height 16
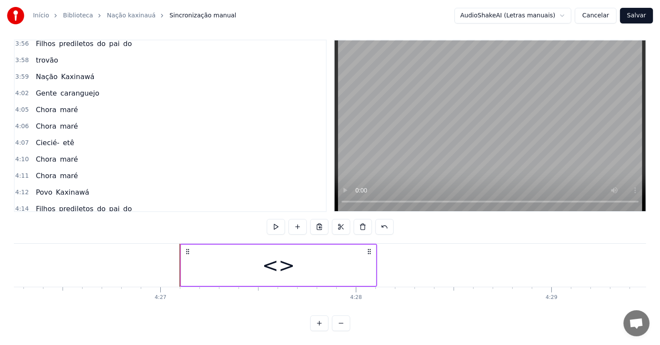
scroll to position [1539, 0]
click at [237, 256] on div "<>" at bounding box center [278, 265] width 195 height 41
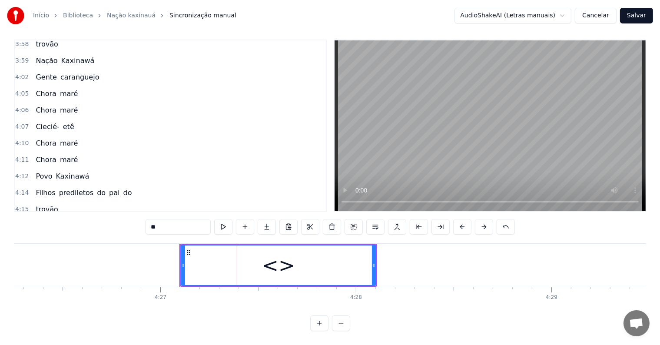
drag, startPoint x: 136, startPoint y: 210, endPoint x: 104, endPoint y: 208, distance: 31.3
click at [104, 208] on div "0:05 <Seu maior canal de toadas karaokê> 0:14 <Inscreva-se em nosso canal> 0:43…" at bounding box center [330, 185] width 632 height 291
paste input "**********"
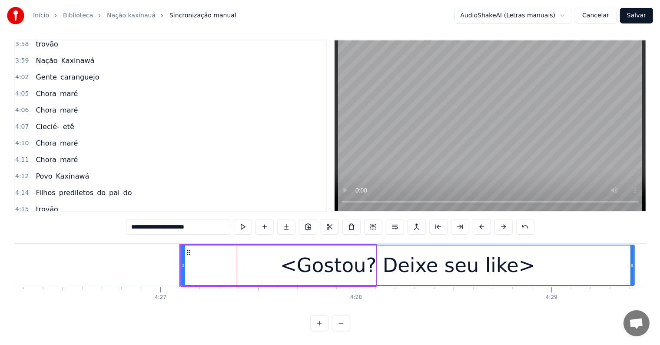
drag, startPoint x: 373, startPoint y: 258, endPoint x: 632, endPoint y: 266, distance: 258.5
click at [632, 266] on div at bounding box center [631, 265] width 3 height 40
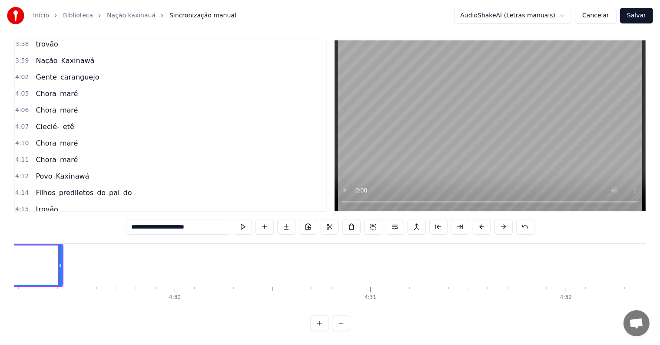
scroll to position [0, 52608]
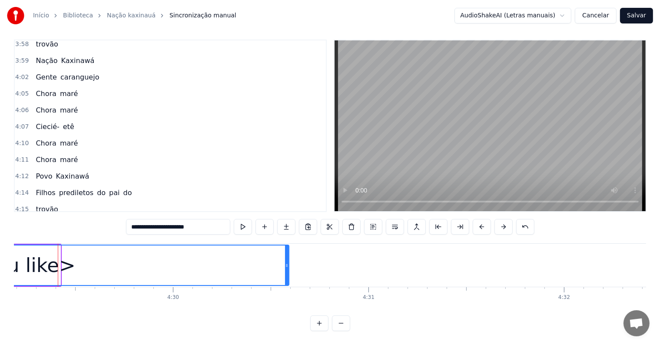
drag, startPoint x: 59, startPoint y: 257, endPoint x: 288, endPoint y: 274, distance: 229.1
click at [288, 274] on div at bounding box center [286, 265] width 3 height 40
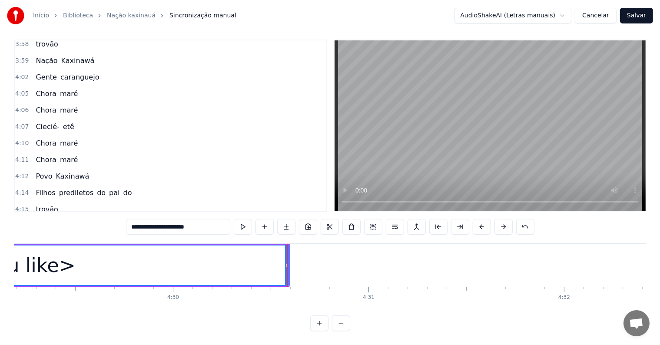
type input "**********"
click at [39, 254] on span "<Gostou? Deixe seu like>" at bounding box center [81, 259] width 92 height 10
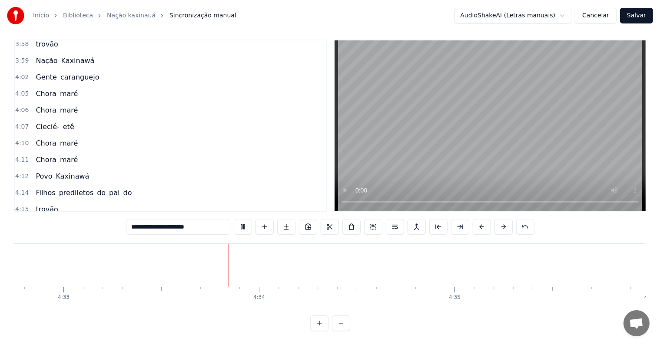
scroll to position [0, 53316]
click at [635, 16] on button "Salvar" at bounding box center [636, 16] width 33 height 16
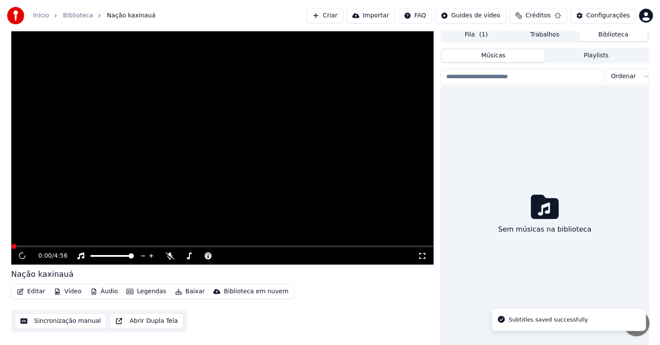
scroll to position [4, 0]
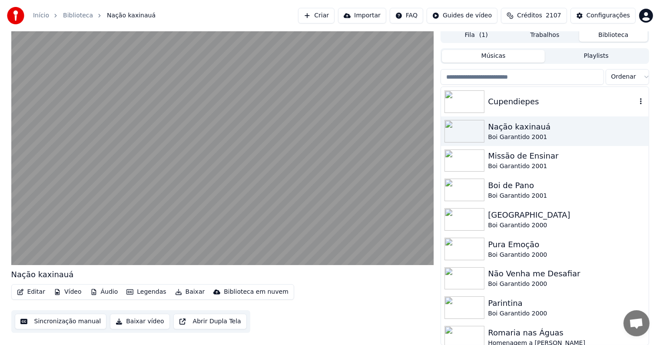
click at [508, 104] on div "Cupendiepes" at bounding box center [562, 102] width 148 height 12
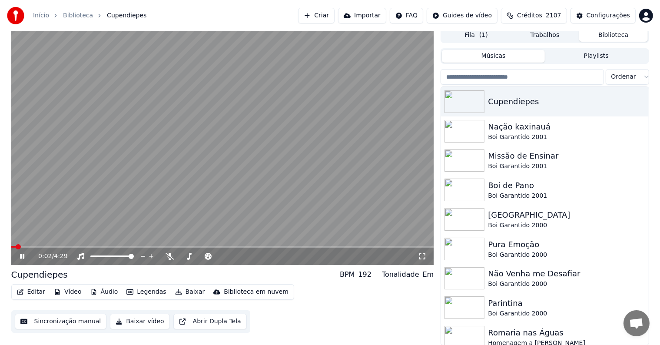
click at [113, 172] on video at bounding box center [222, 146] width 423 height 238
click at [32, 290] on button "Editar" at bounding box center [30, 292] width 35 height 12
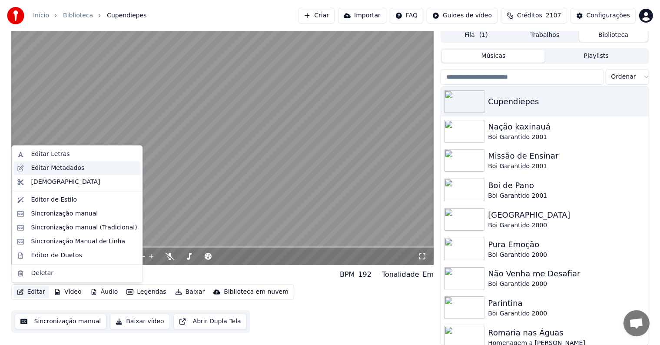
click at [54, 170] on div "Editar Metadados" at bounding box center [57, 168] width 53 height 9
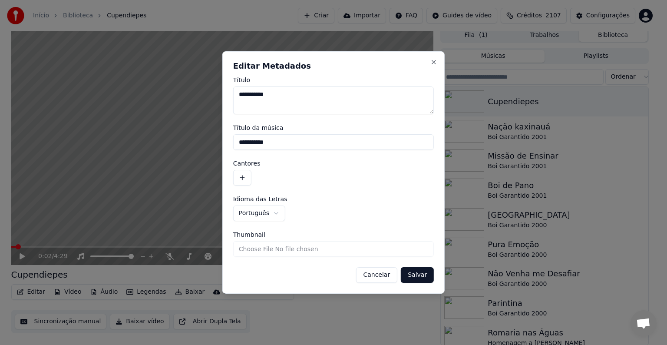
drag, startPoint x: 292, startPoint y: 142, endPoint x: 188, endPoint y: 141, distance: 103.8
click at [188, 141] on body "**********" at bounding box center [330, 168] width 660 height 345
click at [241, 171] on button "button" at bounding box center [242, 178] width 18 height 16
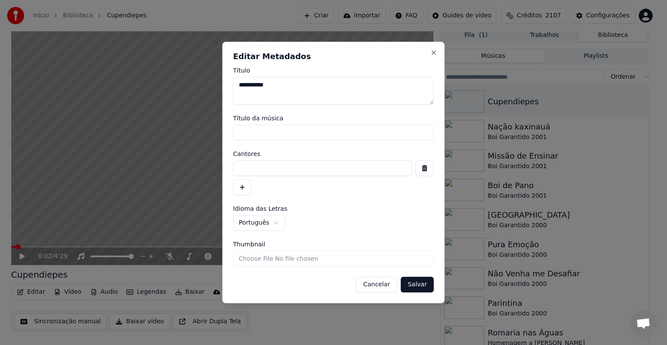
click at [241, 171] on input at bounding box center [322, 168] width 179 height 16
paste input "**********"
type input "**********"
click at [420, 287] on button "Salvar" at bounding box center [417, 285] width 33 height 16
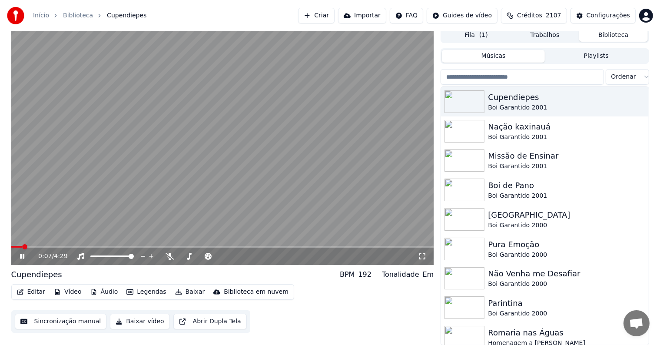
click at [184, 210] on video at bounding box center [222, 146] width 423 height 238
click at [53, 320] on button "Sincronização manual" at bounding box center [61, 322] width 92 height 16
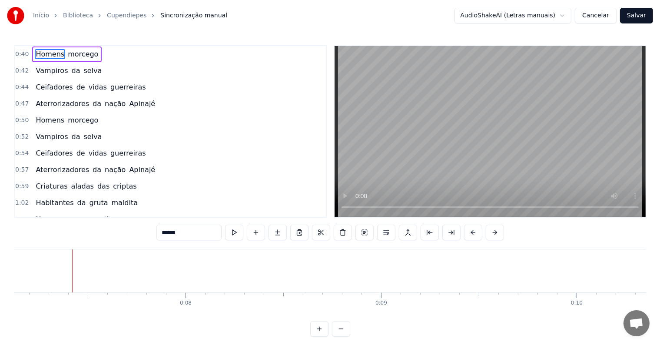
scroll to position [0, 1406]
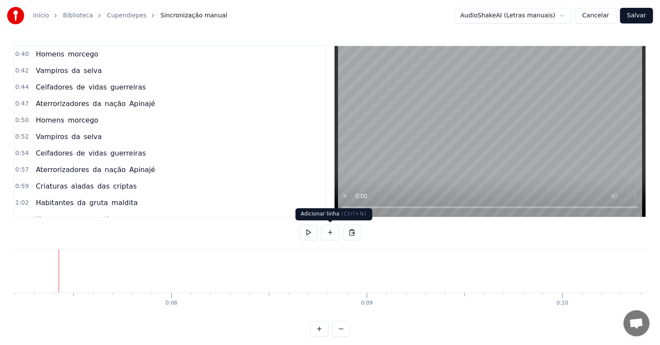
click at [335, 235] on button at bounding box center [330, 233] width 18 height 16
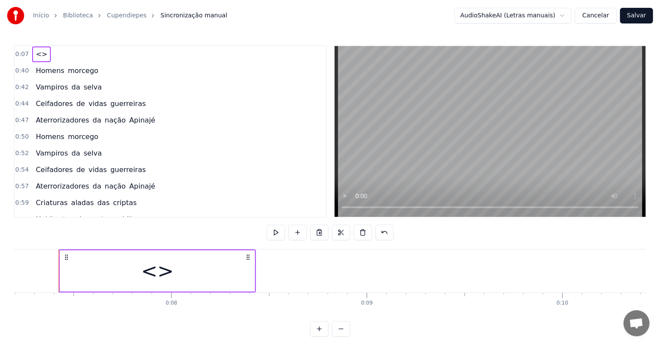
click at [195, 276] on div "<>" at bounding box center [157, 270] width 195 height 41
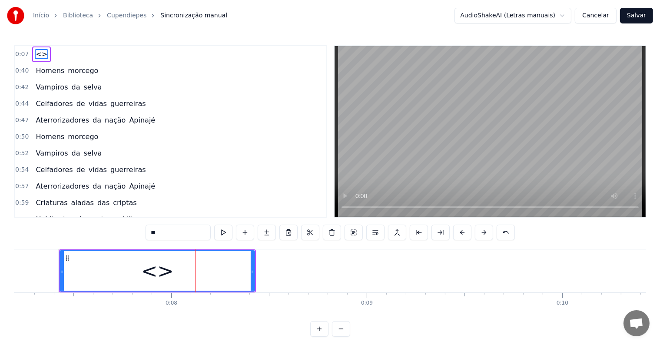
drag, startPoint x: 173, startPoint y: 230, endPoint x: 130, endPoint y: 229, distance: 43.0
click at [130, 229] on div "0:07 <> 0:40 Homens morcego 0:42 Vampiros da selva 0:44 Ceifadores de vidas gue…" at bounding box center [330, 190] width 632 height 291
paste input "**********"
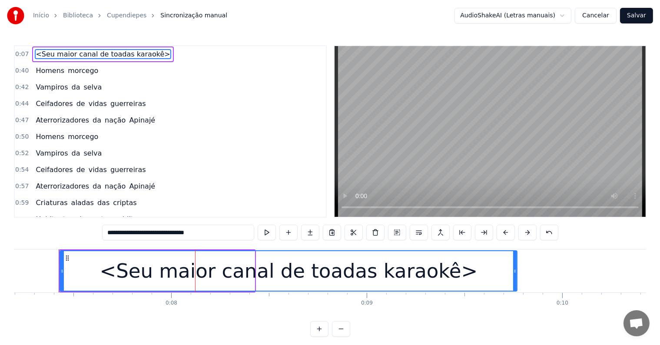
drag, startPoint x: 254, startPoint y: 271, endPoint x: 516, endPoint y: 276, distance: 262.4
click at [516, 276] on div at bounding box center [514, 271] width 3 height 40
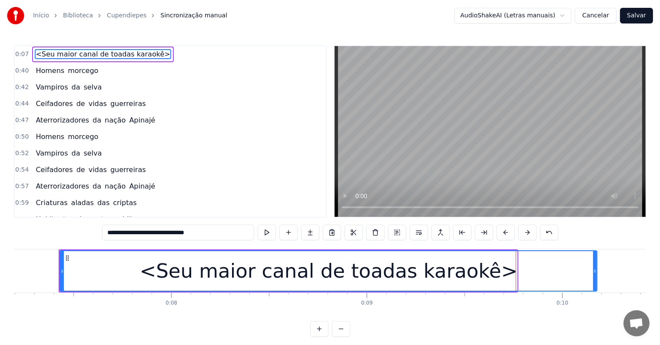
drag, startPoint x: 516, startPoint y: 269, endPoint x: 596, endPoint y: 271, distance: 80.4
click at [596, 271] on icon at bounding box center [594, 271] width 3 height 7
type input "**********"
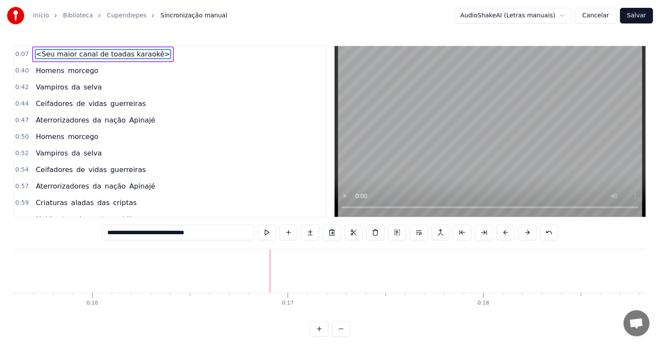
scroll to position [0, 3118]
click at [201, 272] on div at bounding box center [201, 270] width 0 height 43
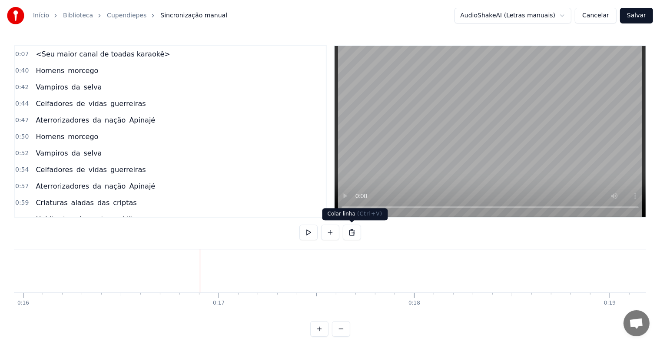
click at [330, 231] on button at bounding box center [330, 233] width 18 height 16
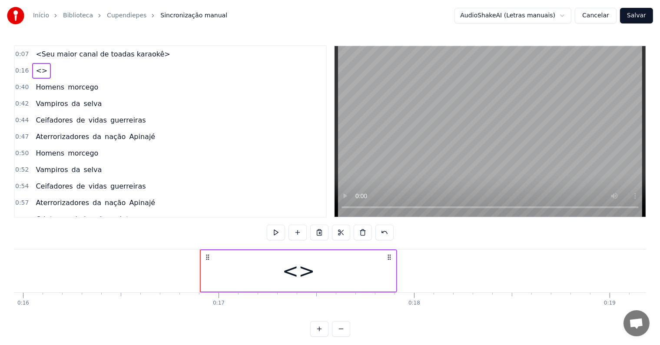
click at [256, 280] on div "<>" at bounding box center [298, 270] width 195 height 41
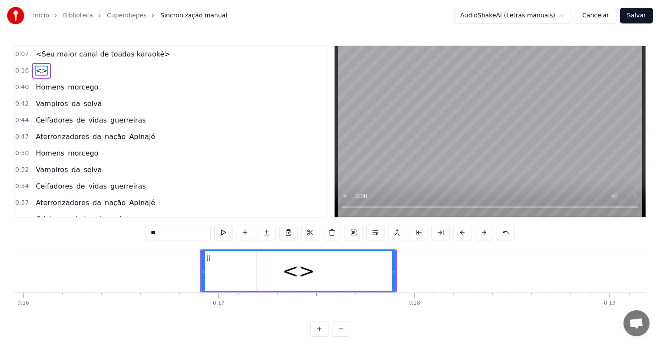
drag, startPoint x: 134, startPoint y: 229, endPoint x: 123, endPoint y: 228, distance: 10.5
click at [123, 228] on div "0:07 <Seu maior canal de toadas karaokê> 0:16 <> 0:40 Homens morcego 0:42 Vampi…" at bounding box center [330, 190] width 632 height 291
paste input "**********"
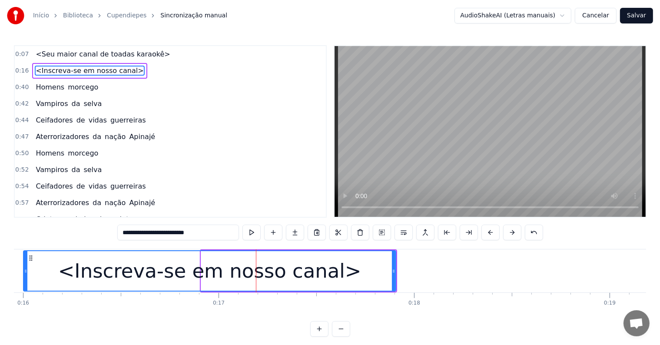
drag, startPoint x: 203, startPoint y: 271, endPoint x: 26, endPoint y: 259, distance: 178.0
click at [26, 259] on div at bounding box center [25, 271] width 3 height 40
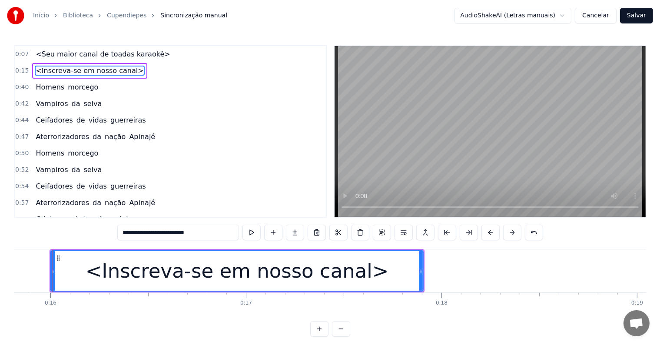
scroll to position [0, 3085]
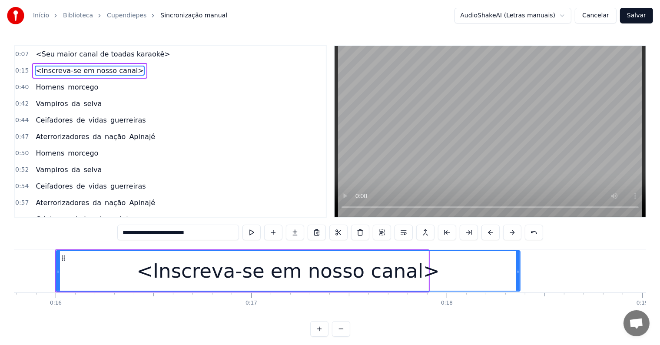
drag, startPoint x: 426, startPoint y: 272, endPoint x: 527, endPoint y: 271, distance: 101.2
click at [519, 271] on icon at bounding box center [517, 271] width 3 height 7
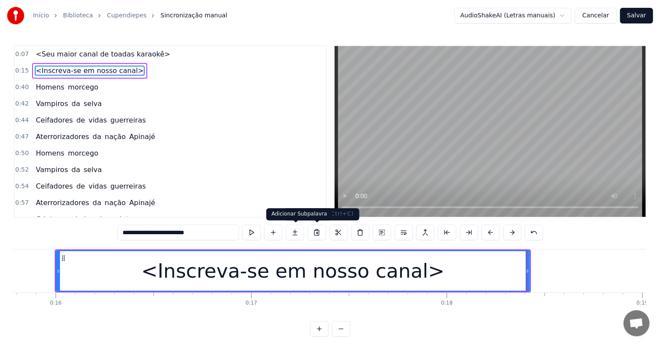
click at [288, 266] on div "<Inscreva-se em nosso canal>" at bounding box center [292, 271] width 303 height 30
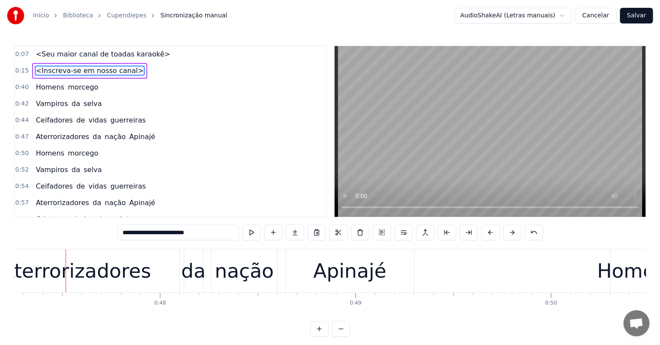
scroll to position [0, 9243]
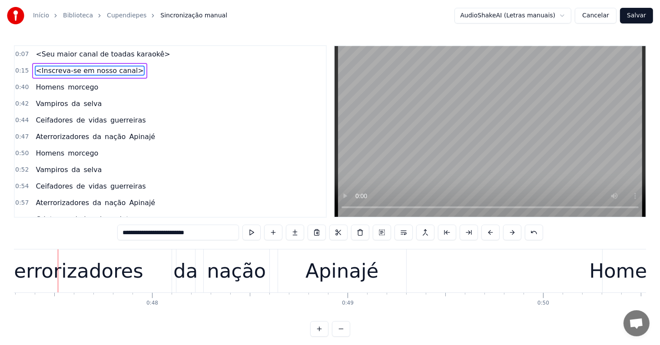
click at [66, 279] on div "Aterrorizadores" at bounding box center [68, 271] width 150 height 30
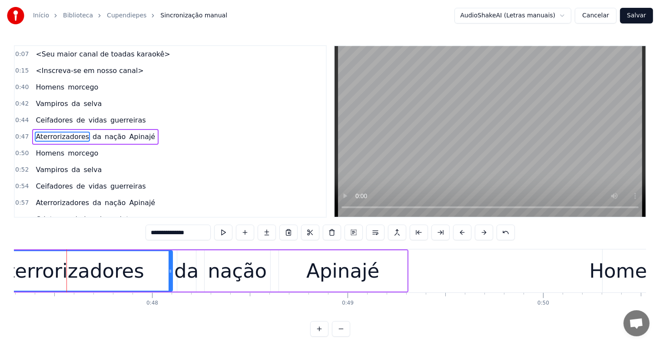
scroll to position [2, 0]
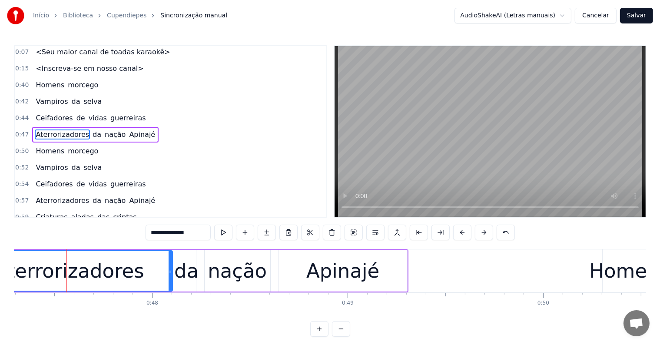
click at [116, 116] on span "guerreiras" at bounding box center [127, 118] width 37 height 10
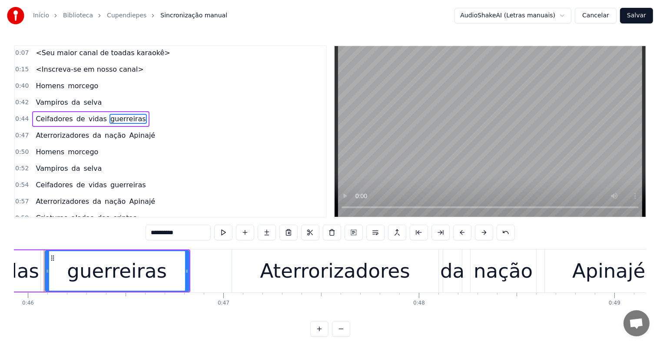
scroll to position [0, 8962]
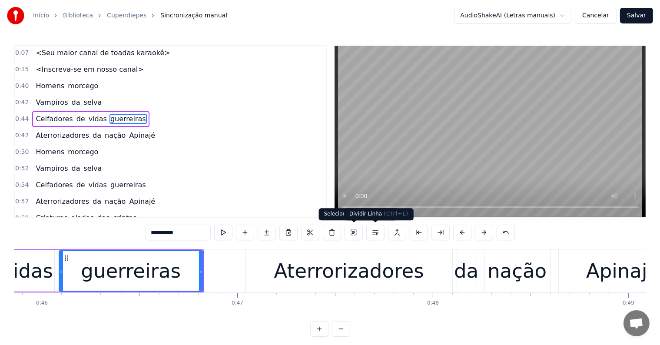
click at [375, 235] on button at bounding box center [375, 233] width 18 height 16
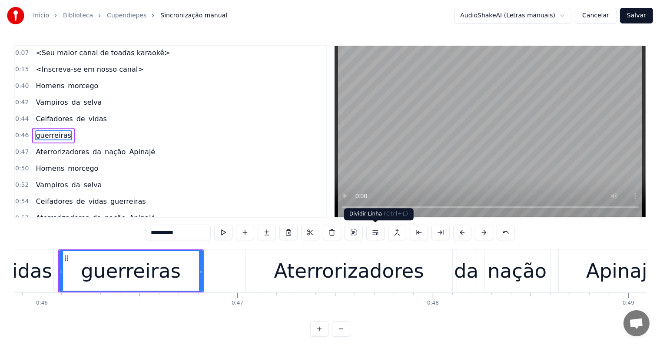
scroll to position [2, 0]
click at [129, 148] on span "Apinajé" at bounding box center [142, 151] width 28 height 10
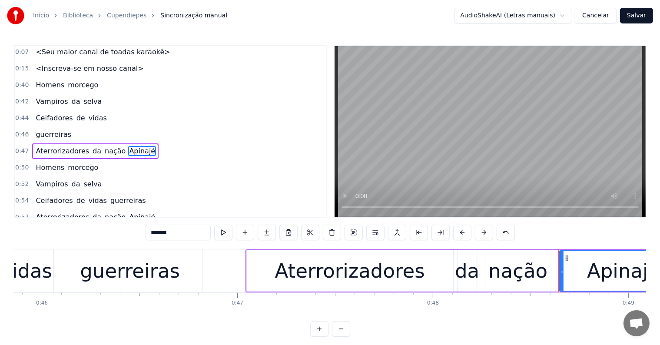
scroll to position [18, 0]
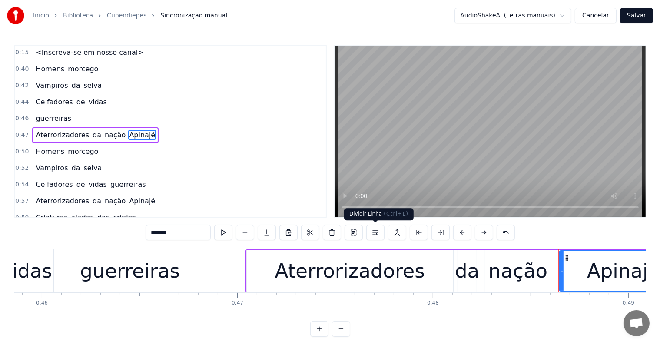
click at [370, 235] on button at bounding box center [375, 233] width 18 height 16
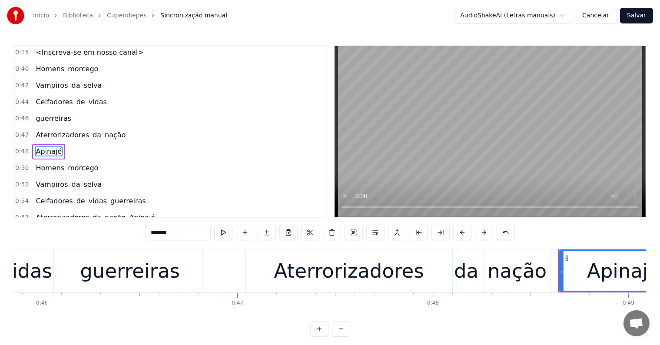
scroll to position [34, 0]
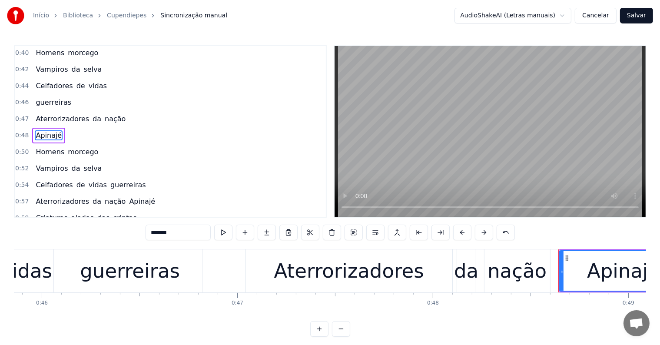
click at [36, 85] on span "Ceifadores" at bounding box center [54, 86] width 39 height 10
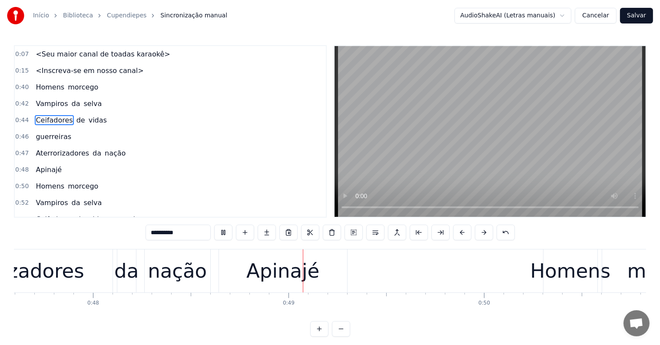
scroll to position [0, 9376]
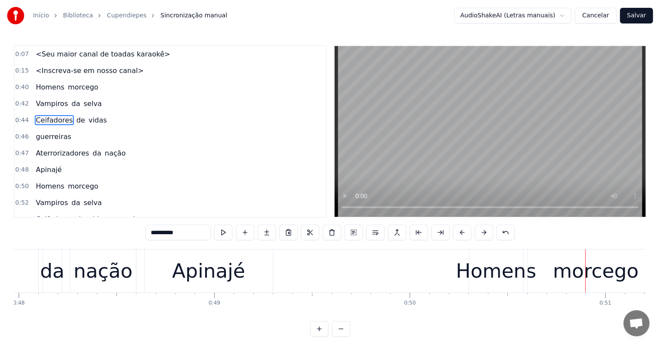
click at [230, 276] on div "Apinajé" at bounding box center [208, 271] width 73 height 30
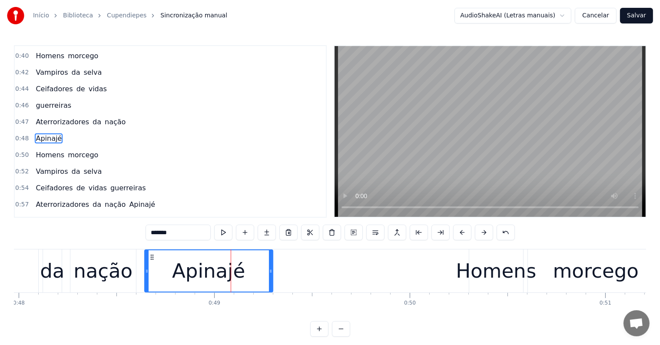
scroll to position [34, 0]
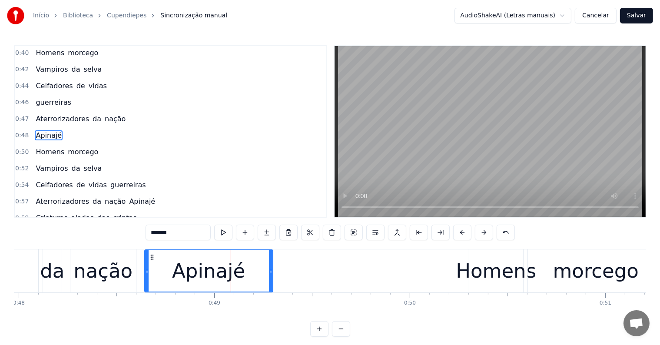
click at [167, 232] on input "*******" at bounding box center [177, 233] width 65 height 16
click at [110, 262] on div "nação" at bounding box center [102, 271] width 59 height 30
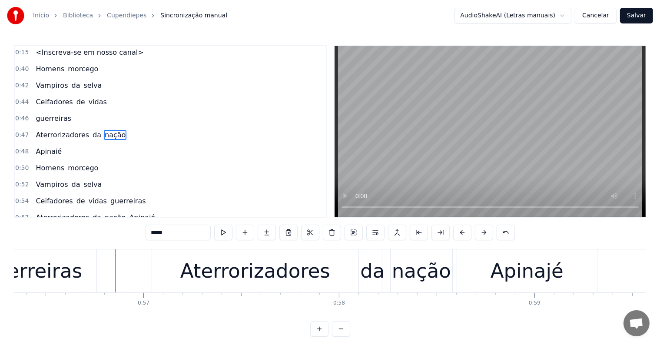
scroll to position [0, 11068]
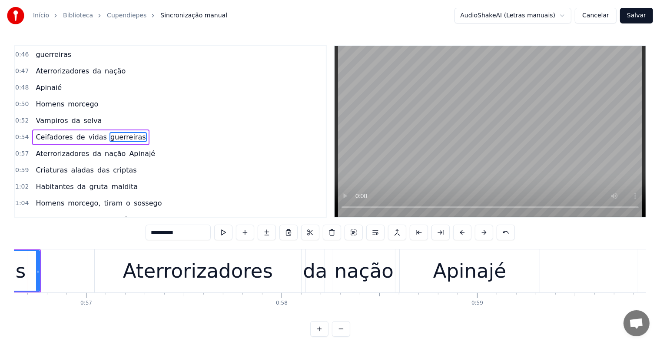
scroll to position [0, 11038]
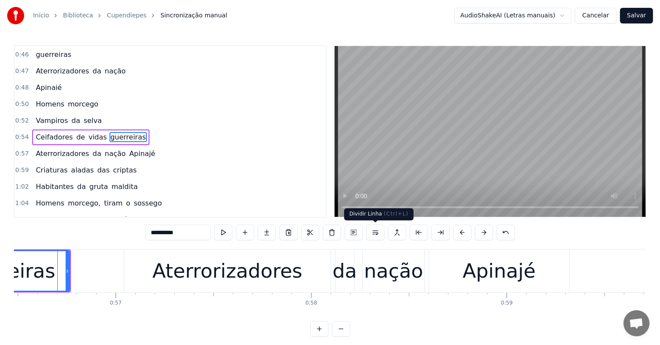
click at [374, 230] on button at bounding box center [375, 233] width 18 height 16
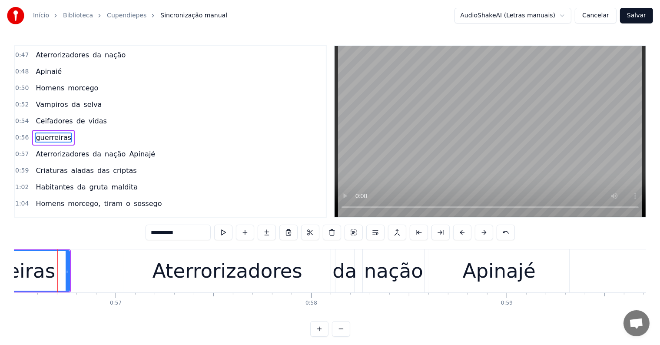
click at [130, 149] on span "Apinajé" at bounding box center [142, 154] width 28 height 10
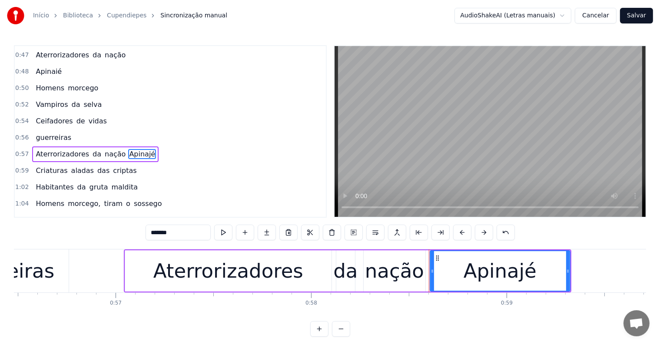
scroll to position [114, 0]
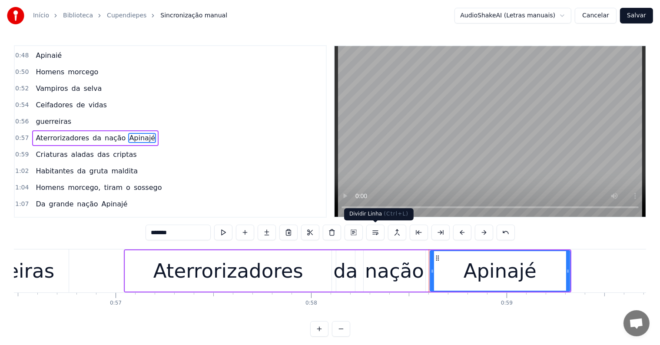
click at [374, 235] on button at bounding box center [375, 233] width 18 height 16
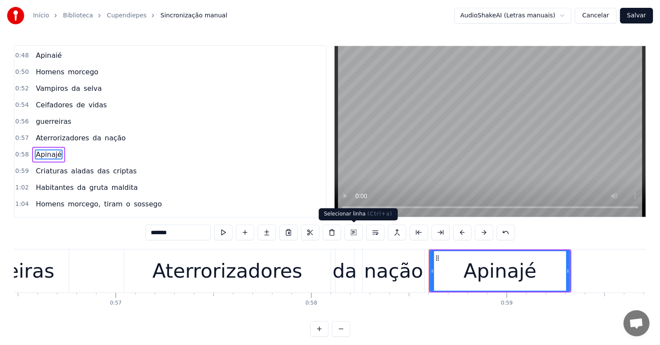
scroll to position [130, 0]
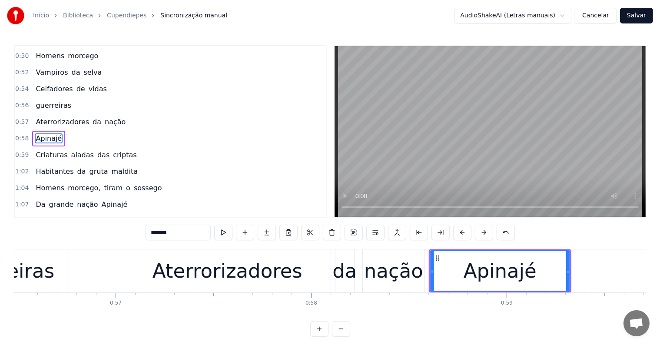
click at [167, 233] on input "*******" at bounding box center [177, 233] width 65 height 16
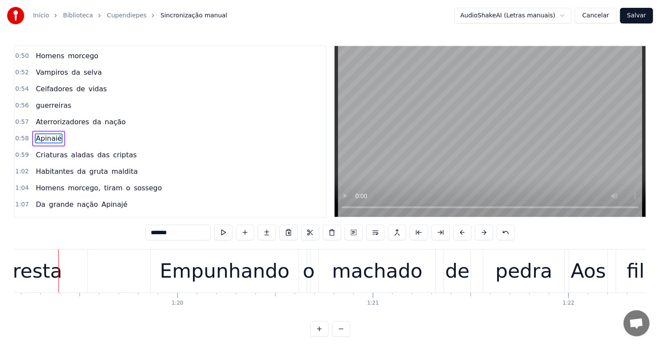
scroll to position [0, 15472]
click at [34, 272] on div "floresta" at bounding box center [25, 271] width 74 height 30
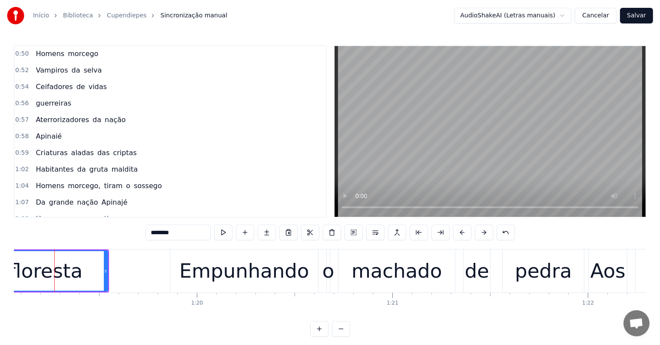
scroll to position [0, 15448]
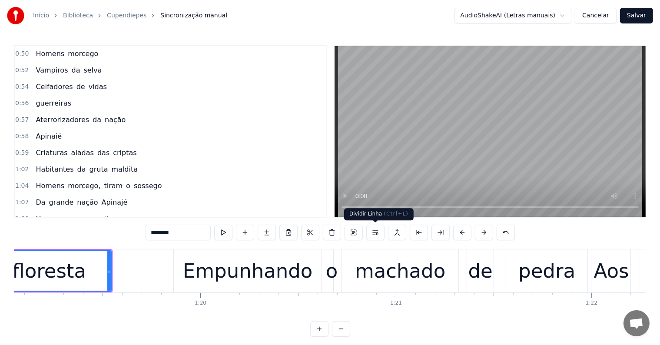
click at [376, 229] on button at bounding box center [375, 233] width 18 height 16
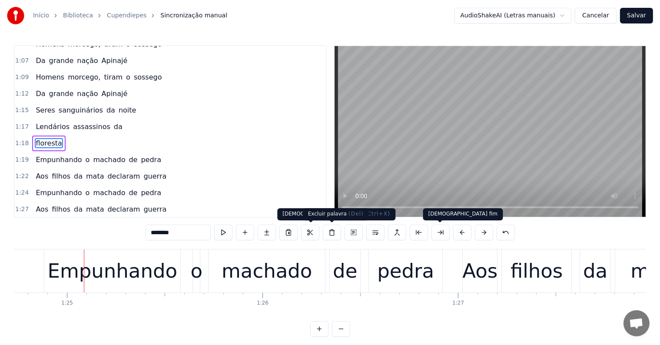
scroll to position [0, 16585]
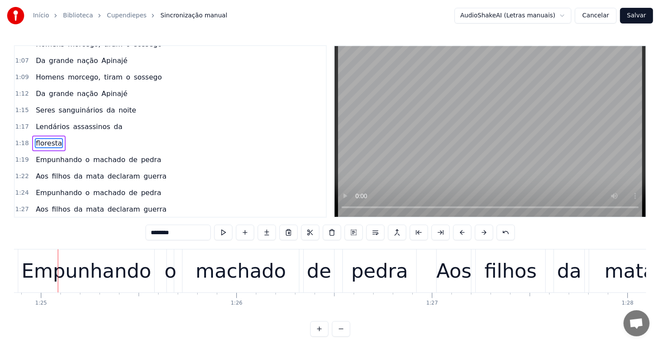
click at [111, 271] on div "Empunhando" at bounding box center [87, 271] width 130 height 30
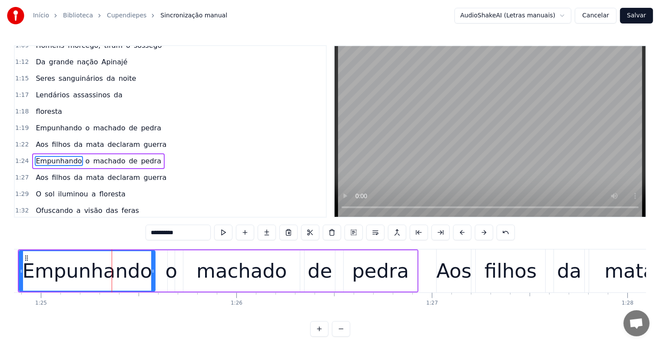
scroll to position [322, 0]
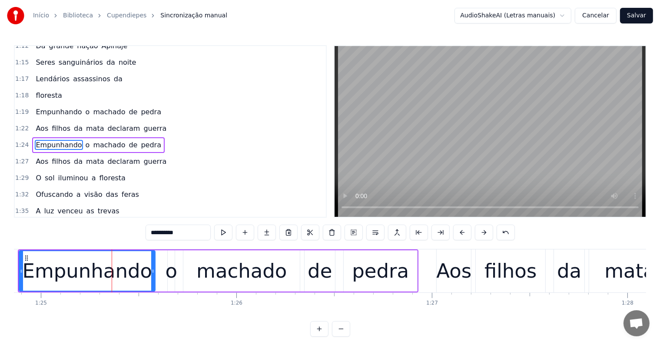
click at [143, 123] on span "guerra" at bounding box center [155, 128] width 25 height 10
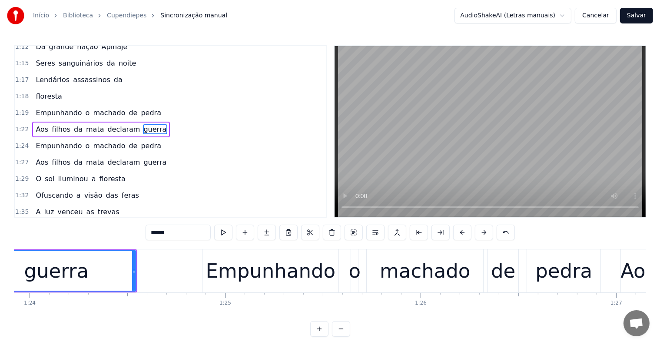
scroll to position [0, 16319]
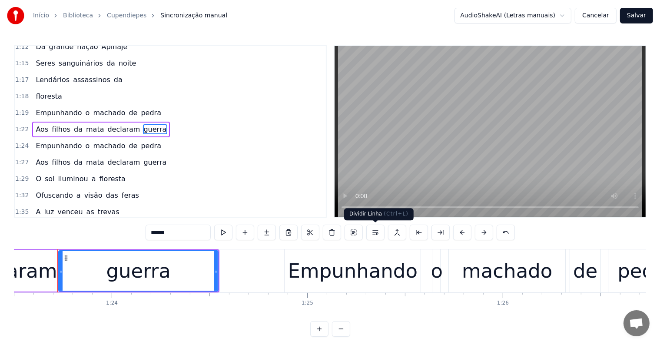
click at [376, 235] on button at bounding box center [375, 233] width 18 height 16
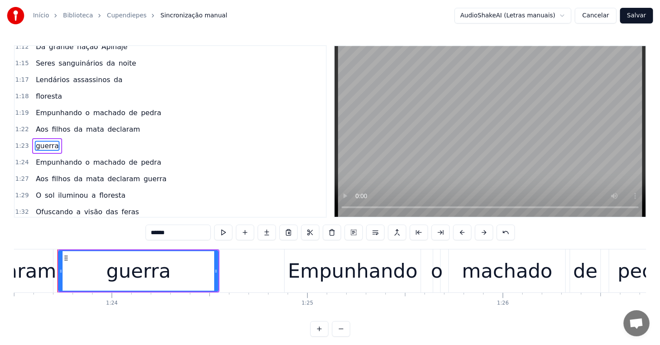
scroll to position [322, 0]
click at [140, 156] on span "pedra" at bounding box center [151, 161] width 22 height 10
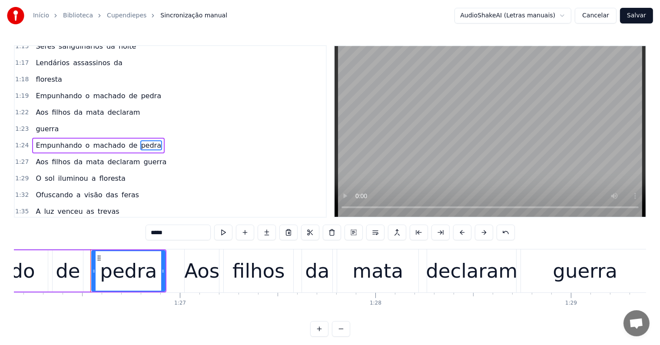
scroll to position [0, 16870]
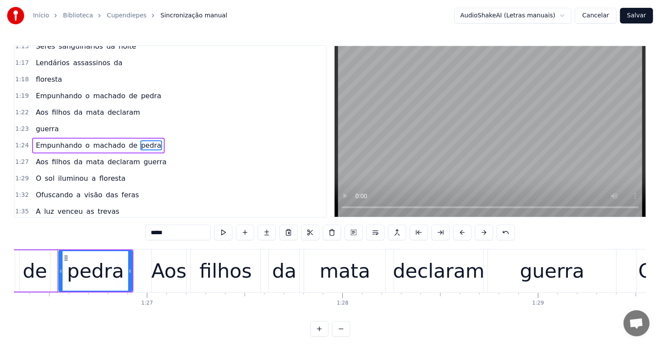
click at [143, 157] on span "guerra" at bounding box center [155, 162] width 25 height 10
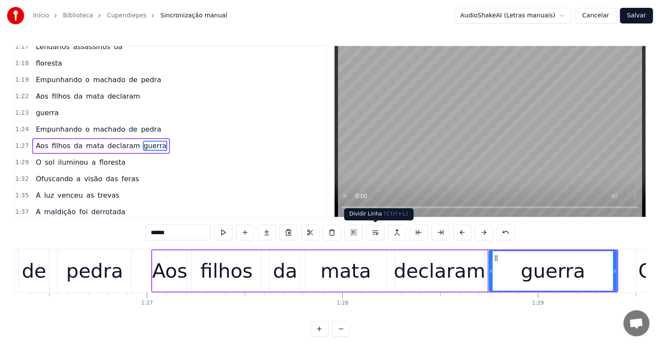
click at [372, 231] on button at bounding box center [375, 233] width 18 height 16
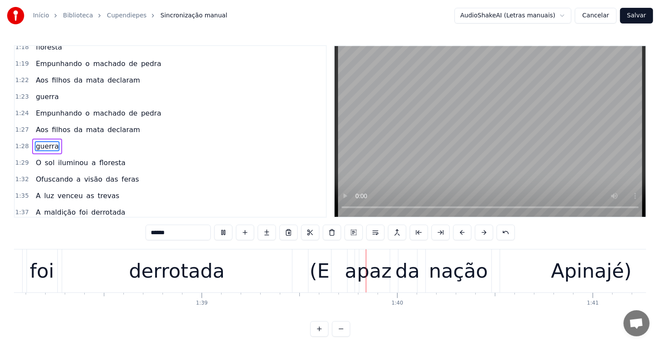
scroll to position [0, 19308]
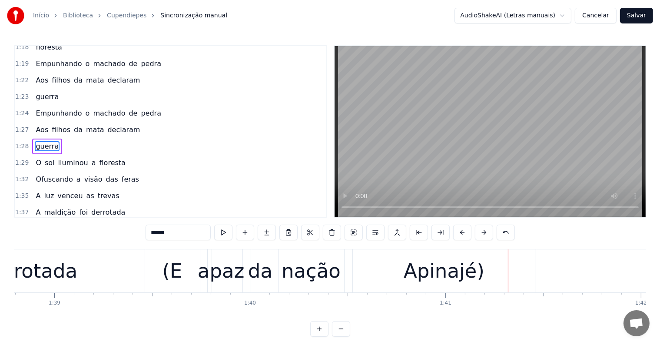
click at [75, 280] on div "derrotada" at bounding box center [30, 270] width 230 height 43
type input "*********"
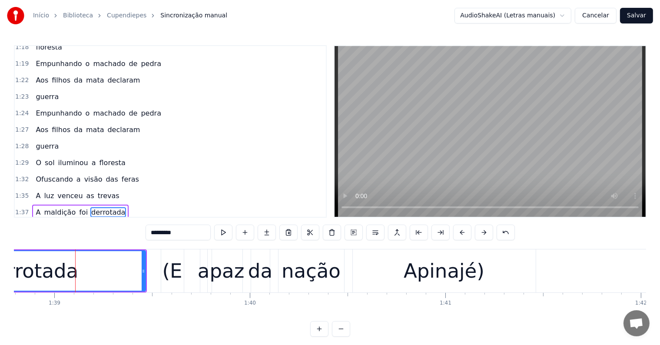
scroll to position [434, 0]
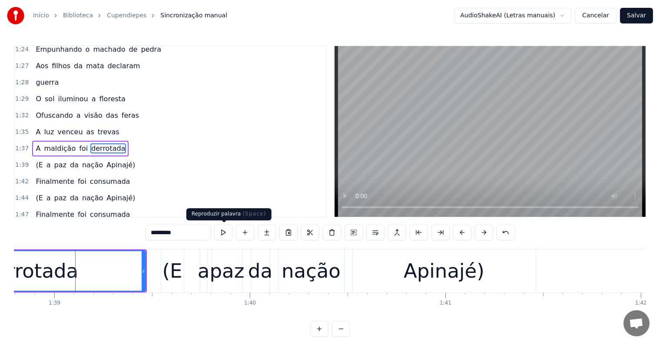
click at [220, 234] on button at bounding box center [223, 233] width 18 height 16
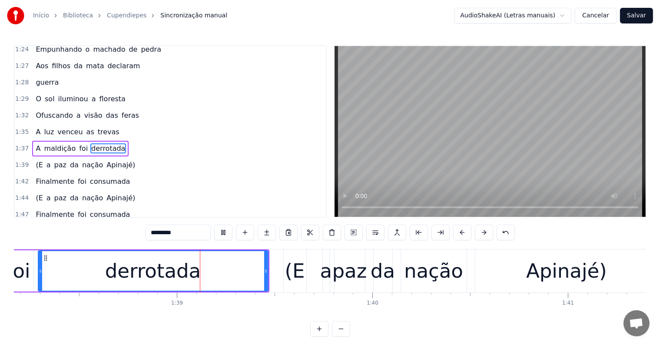
scroll to position [0, 19164]
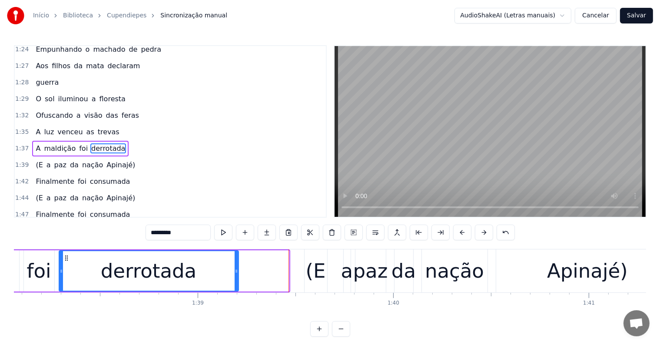
drag, startPoint x: 287, startPoint y: 271, endPoint x: 237, endPoint y: 271, distance: 50.4
click at [237, 271] on icon at bounding box center [236, 271] width 3 height 7
click at [331, 282] on div "(E a paz da nação Apinajé)" at bounding box center [492, 270] width 377 height 43
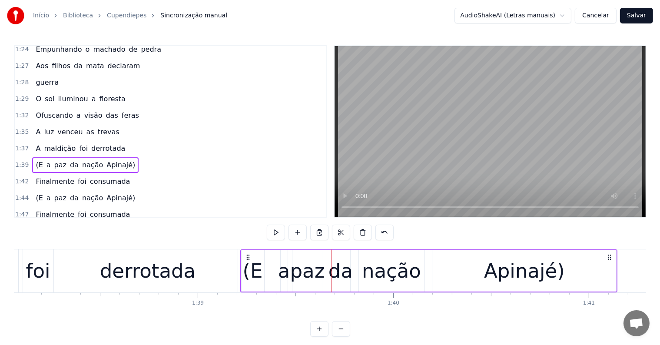
drag, startPoint x: 311, startPoint y: 257, endPoint x: 247, endPoint y: 257, distance: 63.8
click at [247, 257] on icon at bounding box center [247, 257] width 7 height 7
click at [52, 280] on div "foi" at bounding box center [38, 270] width 30 height 43
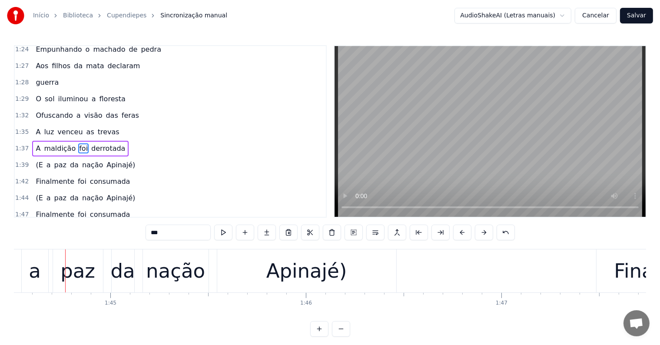
scroll to position [0, 20431]
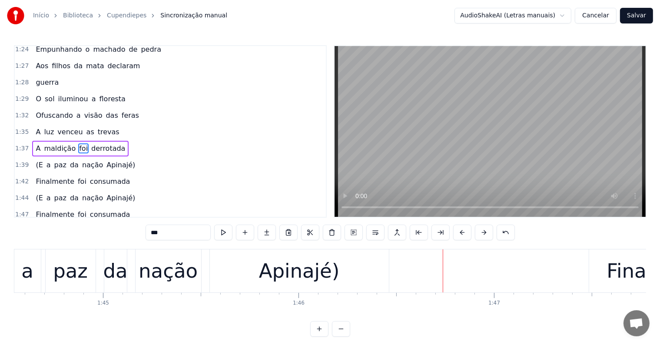
click at [283, 276] on div "Apinajé)" at bounding box center [299, 271] width 81 height 30
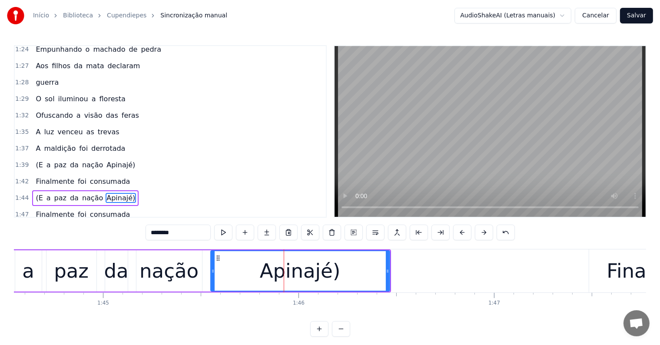
scroll to position [482, 0]
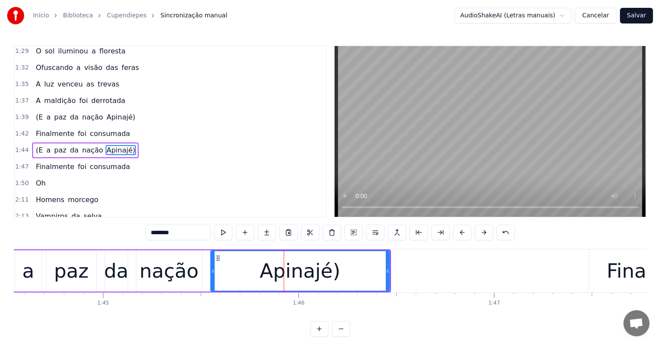
click at [106, 112] on span "Apinajé)" at bounding box center [121, 117] width 30 height 10
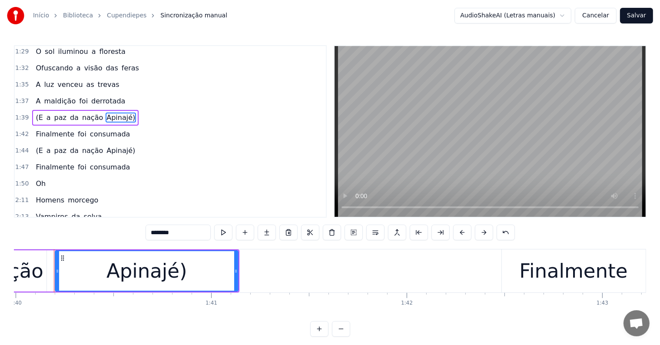
scroll to position [0, 19538]
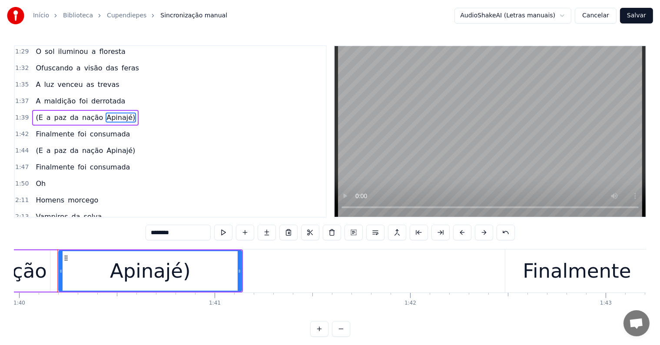
click at [167, 232] on input "********" at bounding box center [177, 233] width 65 height 16
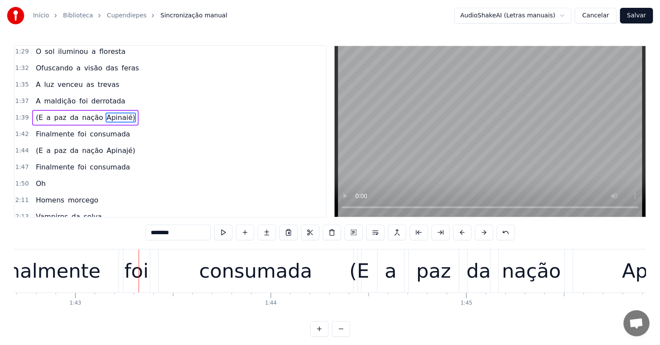
scroll to position [0, 20094]
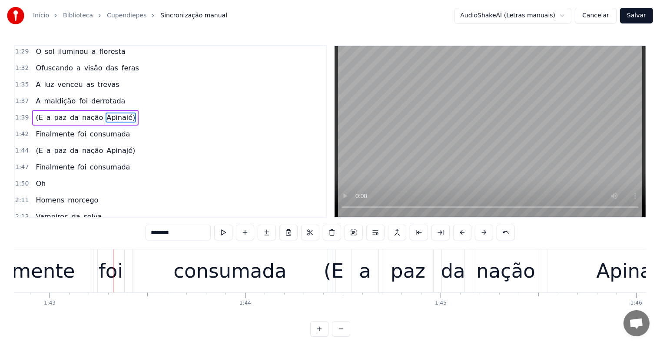
click at [106, 112] on span "Apinaié)" at bounding box center [121, 117] width 30 height 10
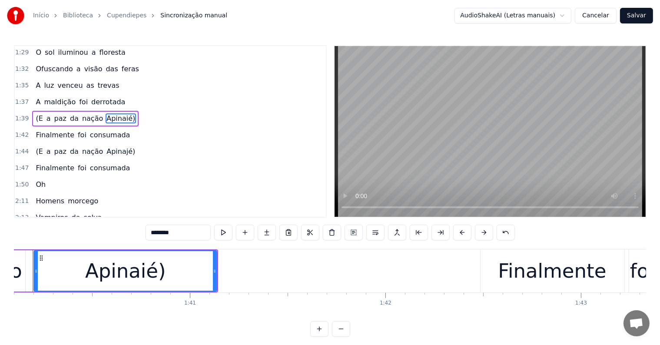
scroll to position [0, 19538]
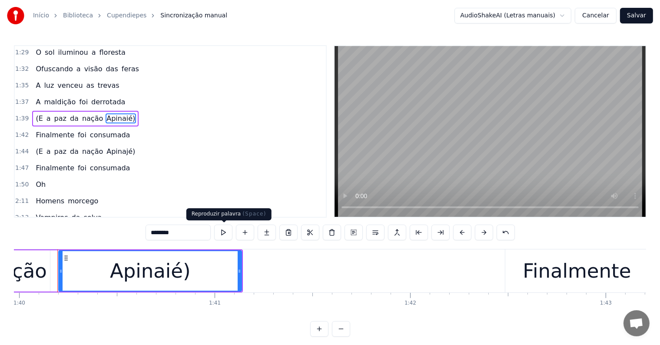
click at [221, 230] on button at bounding box center [223, 233] width 18 height 16
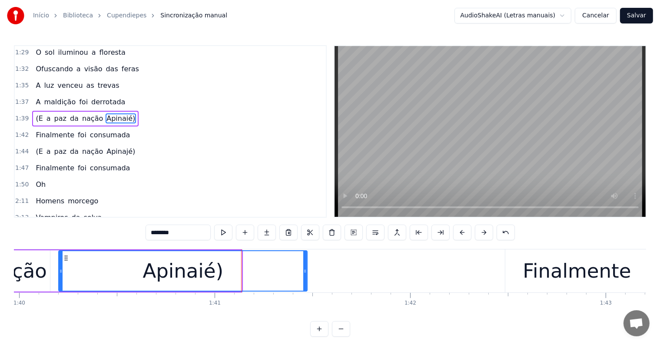
drag, startPoint x: 238, startPoint y: 270, endPoint x: 304, endPoint y: 269, distance: 65.6
click at [304, 269] on icon at bounding box center [304, 271] width 3 height 7
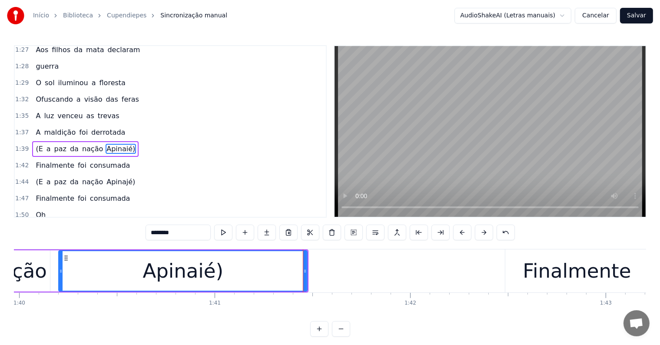
click at [39, 269] on div "nação" at bounding box center [17, 271] width 59 height 30
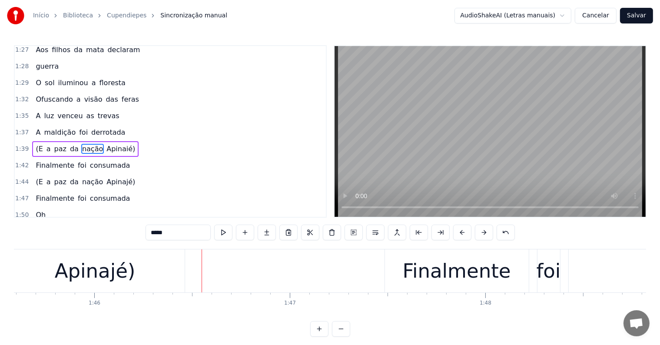
scroll to position [0, 20645]
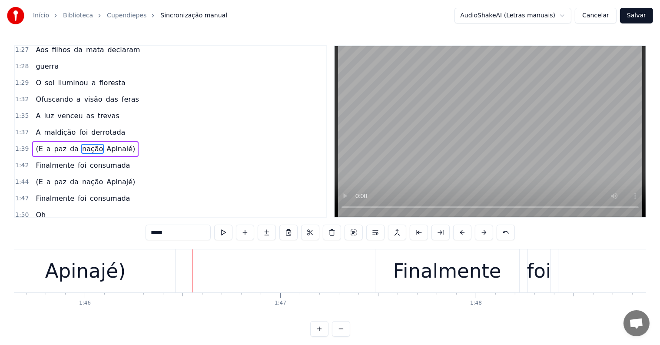
click at [83, 276] on div "Apinajé)" at bounding box center [85, 271] width 81 height 30
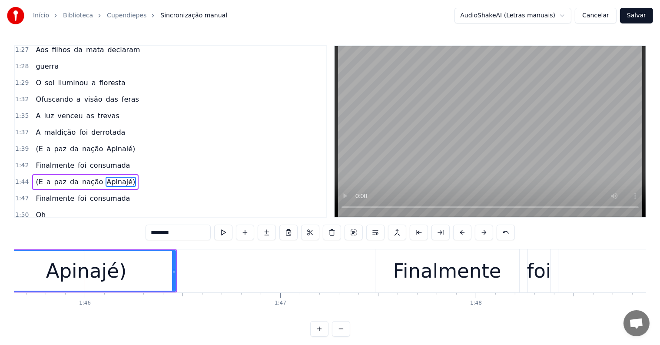
scroll to position [482, 0]
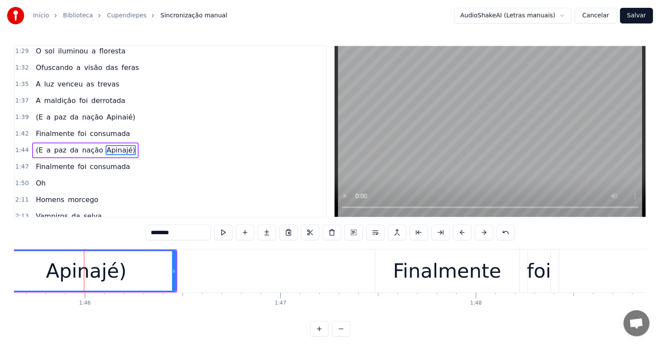
drag, startPoint x: 170, startPoint y: 231, endPoint x: 165, endPoint y: 231, distance: 5.6
click at [165, 231] on input "********" at bounding box center [177, 233] width 65 height 16
click at [167, 231] on input "********" at bounding box center [177, 233] width 65 height 16
click at [168, 230] on input "********" at bounding box center [177, 233] width 65 height 16
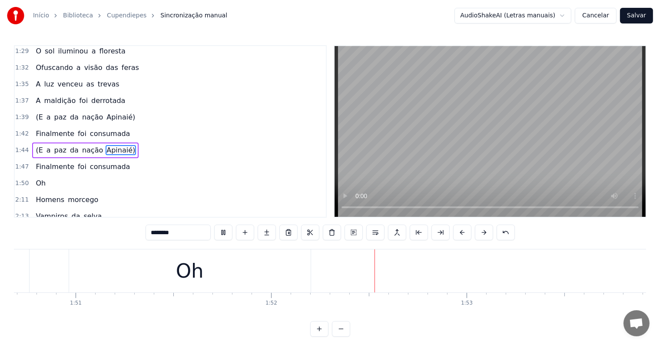
scroll to position [0, 21770]
click at [54, 280] on div "Oh" at bounding box center [52, 271] width 28 height 30
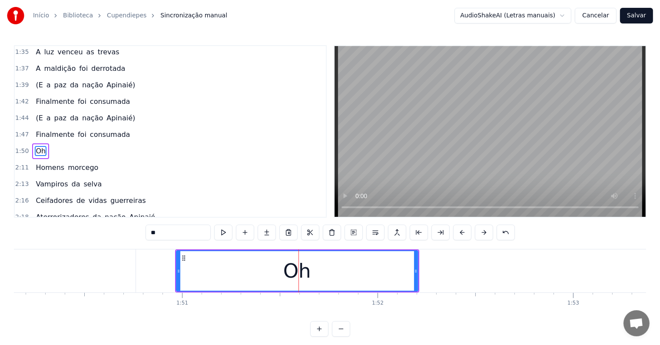
scroll to position [0, 21523]
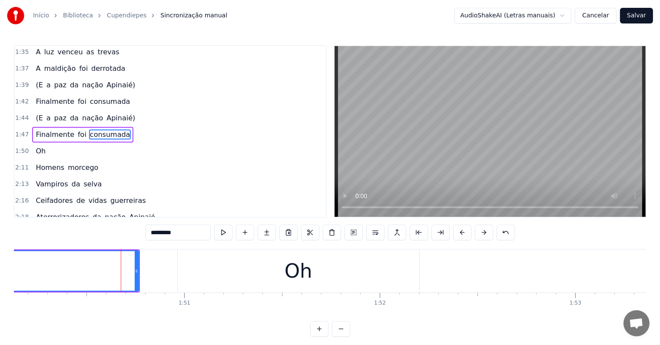
scroll to position [498, 0]
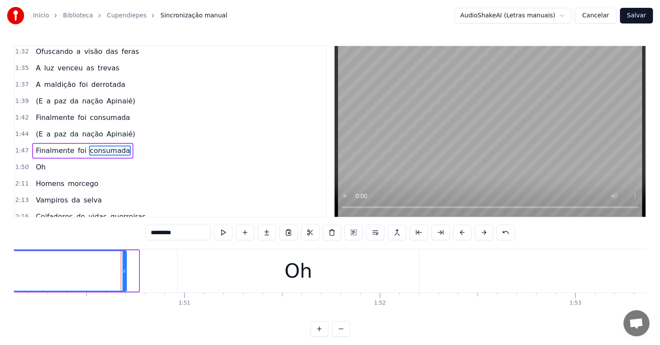
drag, startPoint x: 137, startPoint y: 269, endPoint x: 125, endPoint y: 269, distance: 12.2
click at [125, 269] on icon at bounding box center [123, 271] width 3 height 7
click at [185, 235] on input "*********" at bounding box center [177, 233] width 65 height 16
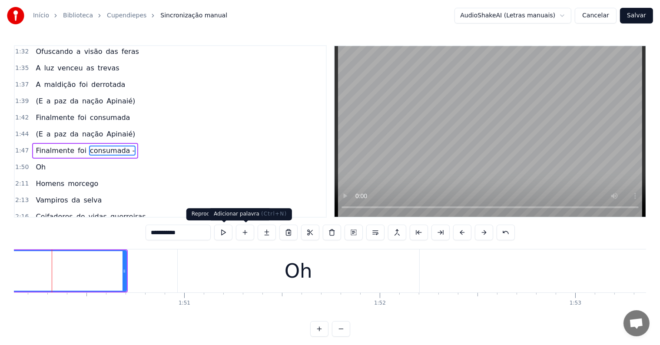
scroll to position [0, 21517]
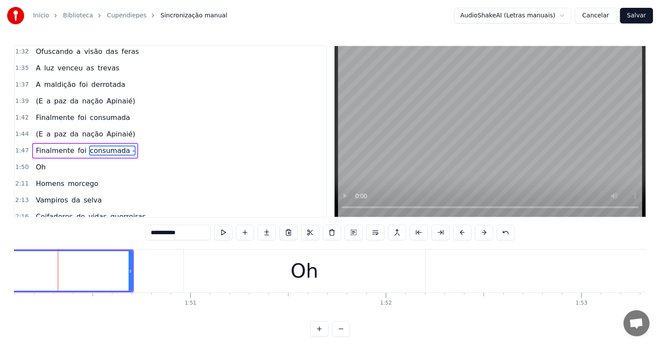
click at [241, 276] on div "Oh" at bounding box center [304, 270] width 241 height 43
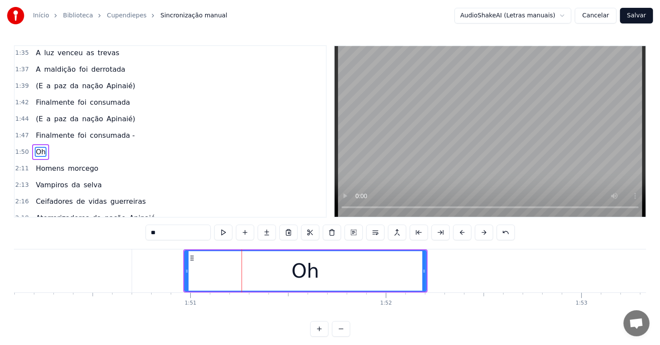
scroll to position [514, 0]
click at [151, 233] on input "**" at bounding box center [177, 233] width 65 height 16
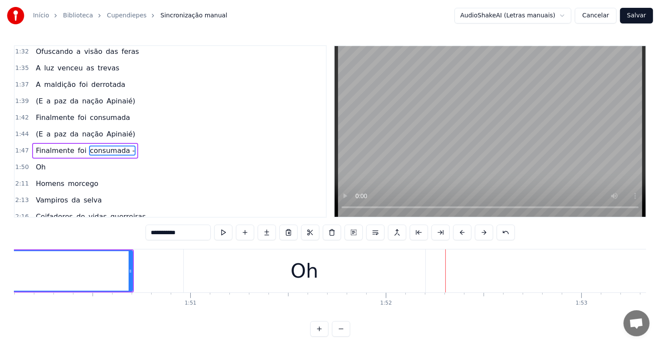
click at [205, 268] on div "Oh" at bounding box center [304, 270] width 241 height 43
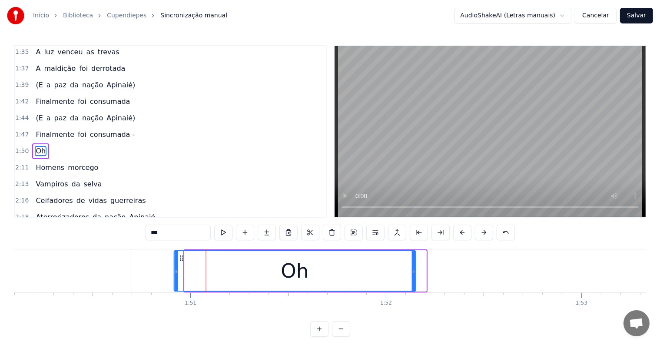
drag, startPoint x: 185, startPoint y: 257, endPoint x: 180, endPoint y: 259, distance: 5.5
click at [180, 259] on icon at bounding box center [181, 257] width 7 height 7
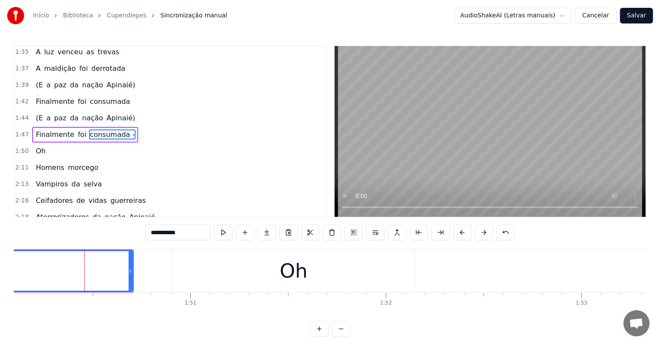
scroll to position [498, 0]
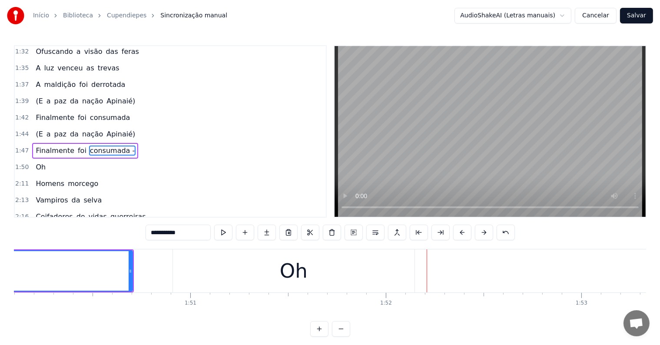
click at [226, 234] on button at bounding box center [223, 233] width 18 height 16
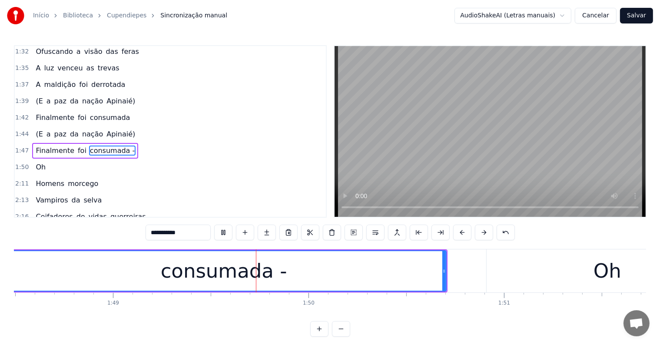
scroll to position [0, 21191]
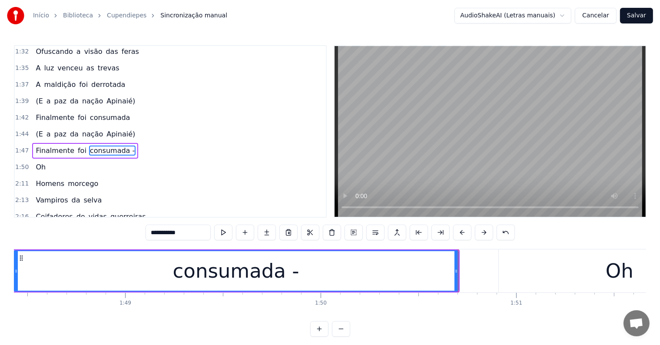
click at [512, 277] on div "Oh" at bounding box center [619, 270] width 241 height 43
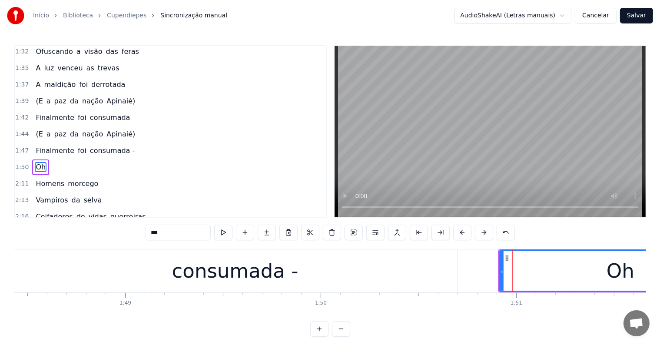
scroll to position [514, 0]
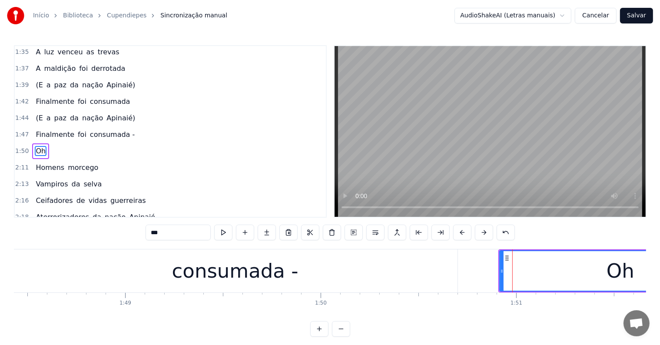
click at [354, 265] on div "consumada -" at bounding box center [235, 270] width 444 height 43
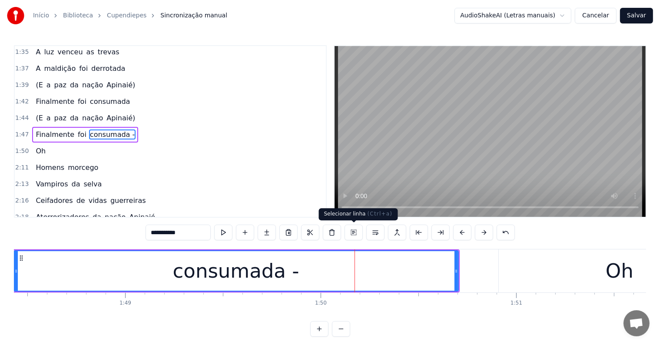
scroll to position [498, 0]
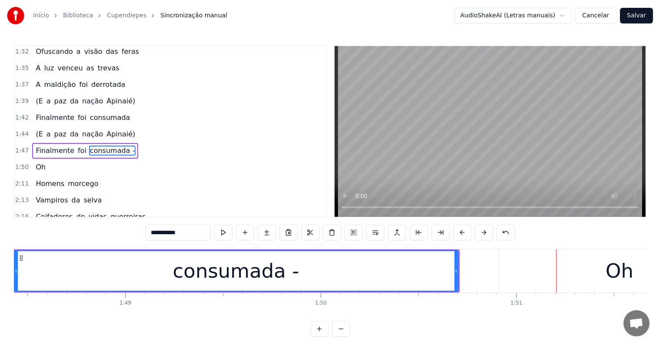
click at [506, 279] on div "Oh" at bounding box center [619, 270] width 241 height 43
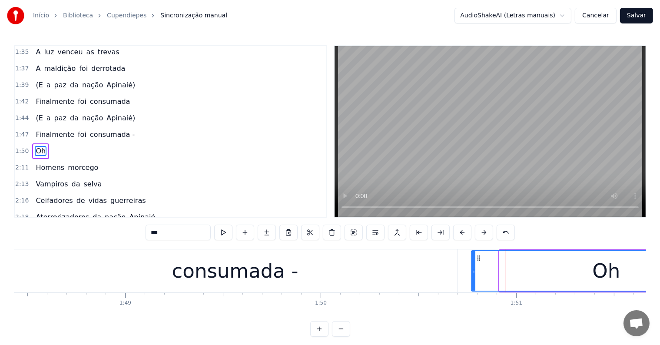
drag, startPoint x: 487, startPoint y: 271, endPoint x: 472, endPoint y: 272, distance: 15.2
click at [472, 272] on icon at bounding box center [473, 271] width 3 height 7
click at [289, 269] on div "consumada -" at bounding box center [235, 271] width 126 height 30
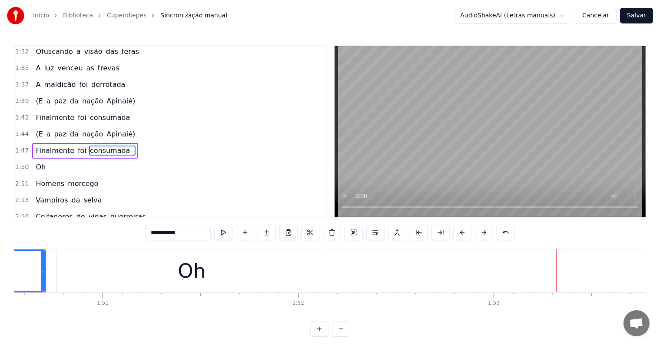
scroll to position [0, 21555]
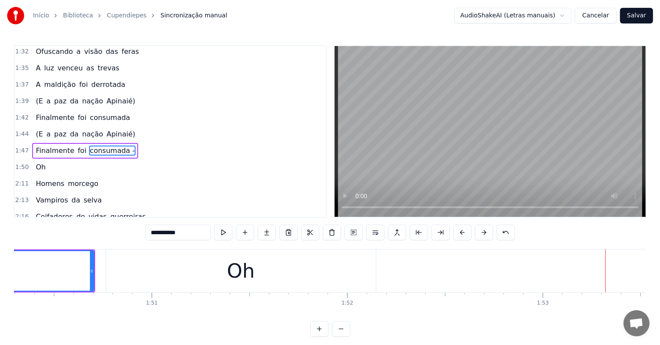
click at [208, 262] on div "Oh" at bounding box center [241, 270] width 270 height 43
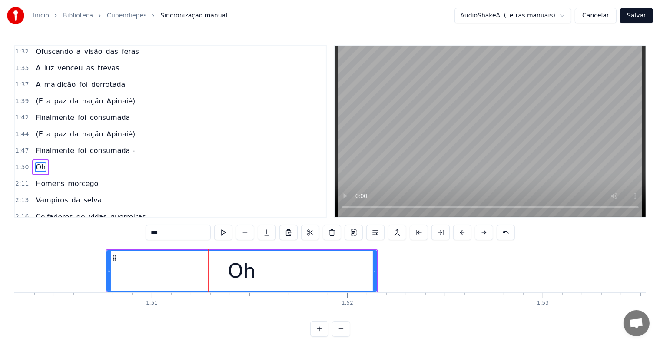
scroll to position [514, 0]
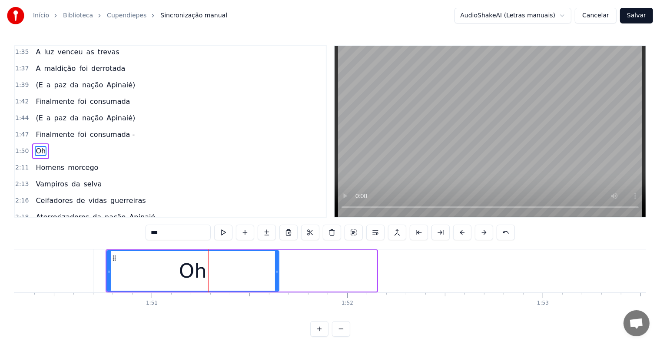
drag, startPoint x: 374, startPoint y: 268, endPoint x: 277, endPoint y: 268, distance: 97.7
click at [277, 268] on icon at bounding box center [276, 271] width 3 height 7
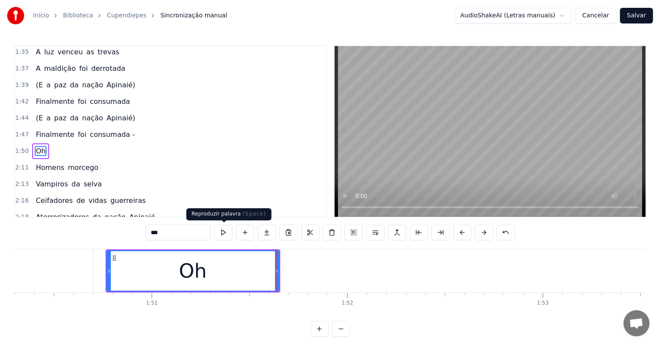
click at [224, 232] on button at bounding box center [223, 233] width 18 height 16
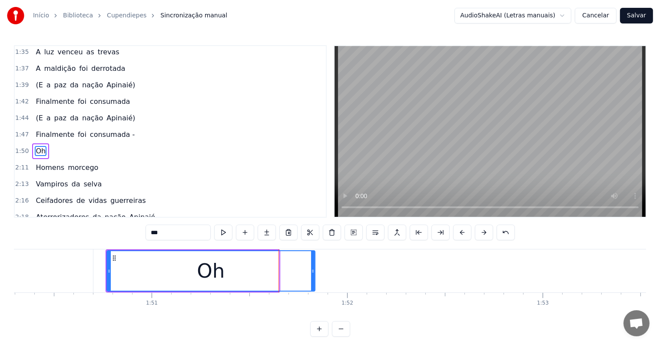
drag, startPoint x: 275, startPoint y: 267, endPoint x: 311, endPoint y: 269, distance: 36.1
click at [311, 269] on icon at bounding box center [312, 271] width 3 height 7
type input "**********"
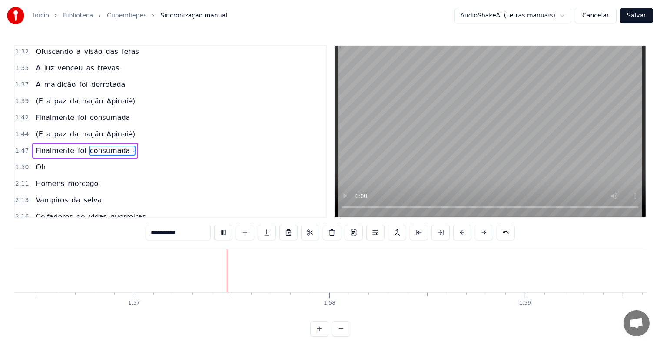
scroll to position [0, 22769]
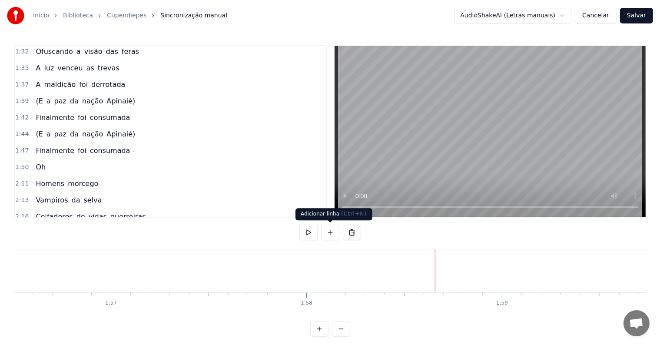
click at [331, 235] on button at bounding box center [330, 233] width 18 height 16
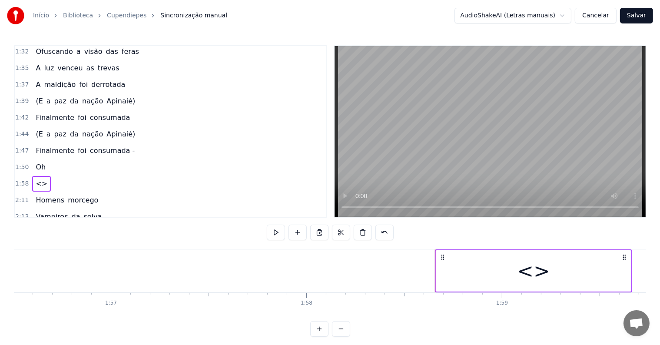
click at [450, 281] on div "<>" at bounding box center [533, 270] width 195 height 41
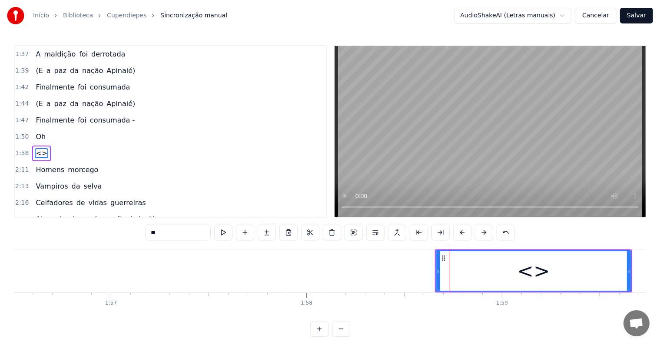
scroll to position [530, 0]
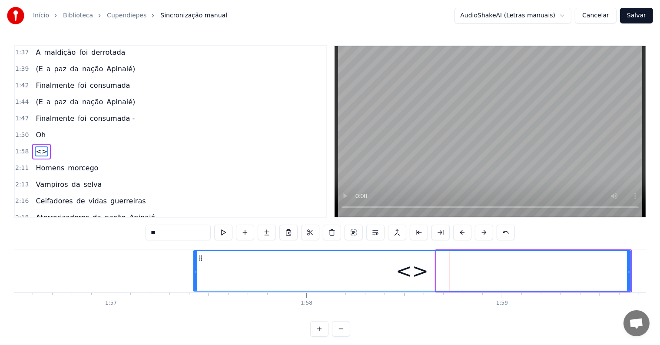
drag, startPoint x: 438, startPoint y: 271, endPoint x: 185, endPoint y: 271, distance: 253.2
click at [194, 271] on icon at bounding box center [195, 271] width 3 height 7
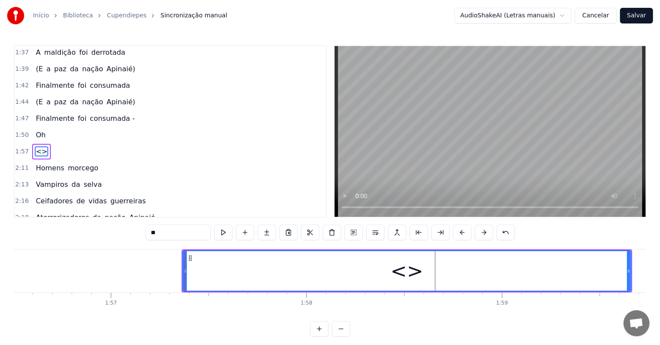
drag, startPoint x: 193, startPoint y: 233, endPoint x: 130, endPoint y: 226, distance: 63.0
click at [130, 226] on div "0:07 <Seu maior canal de toadas karaokê> 0:15 <Inscreva-se em nosso canal> 0:40…" at bounding box center [330, 190] width 632 height 291
paste input "**********"
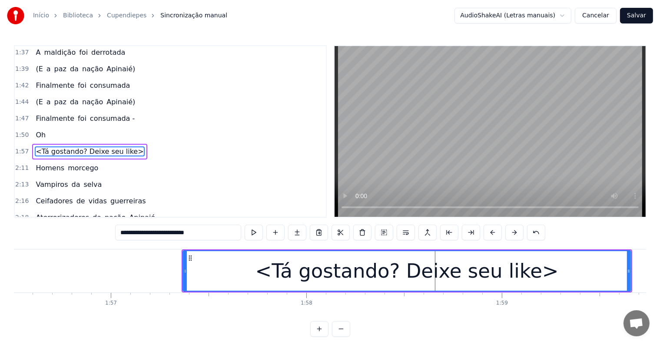
type input "**********"
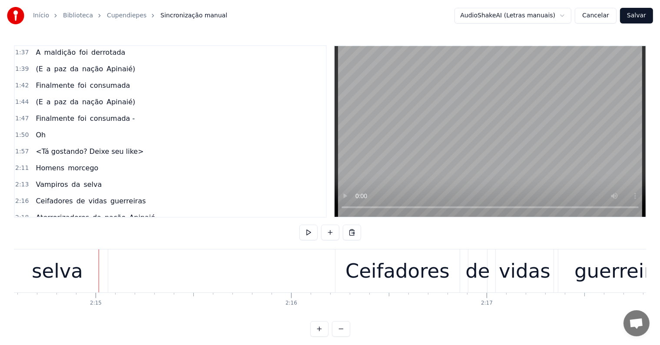
scroll to position [0, 26343]
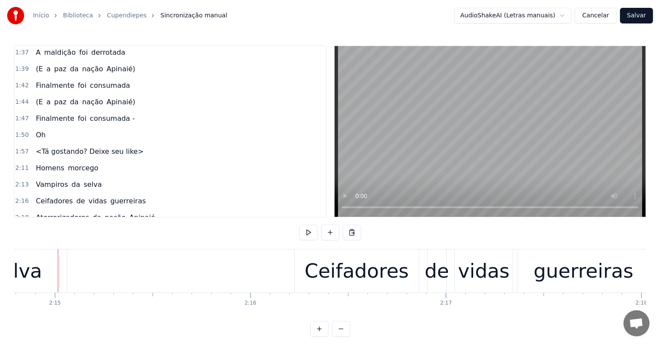
click at [322, 273] on div "Ceifadores" at bounding box center [356, 271] width 104 height 30
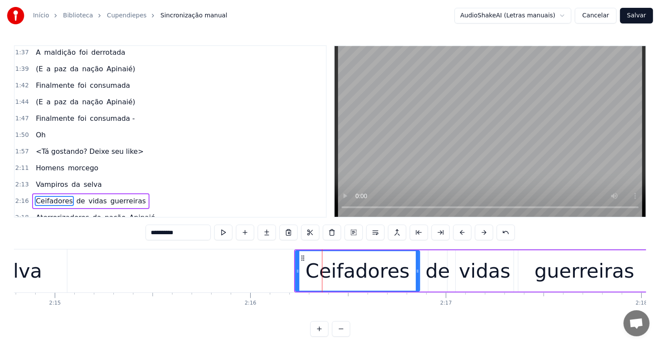
scroll to position [578, 0]
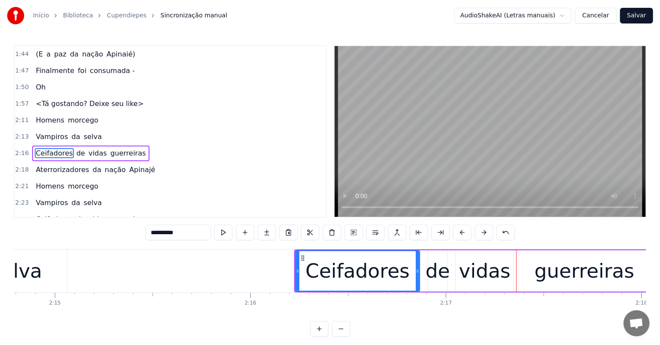
click at [113, 148] on span "guerreiras" at bounding box center [127, 153] width 37 height 10
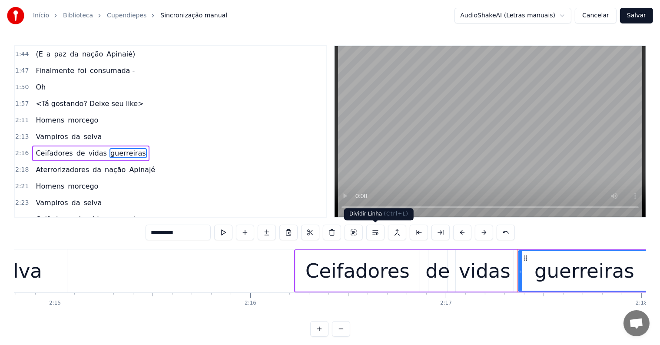
click at [371, 233] on button at bounding box center [375, 233] width 18 height 16
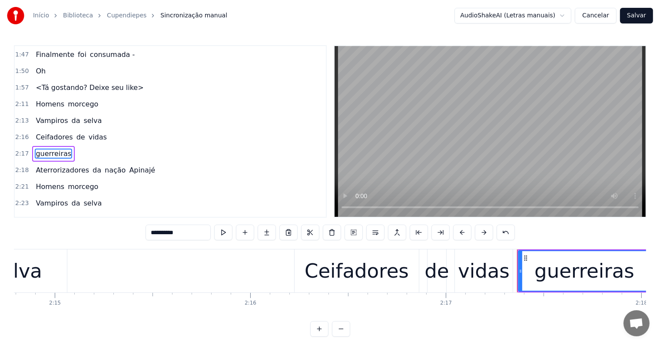
click at [129, 165] on span "Apinajé" at bounding box center [142, 170] width 28 height 10
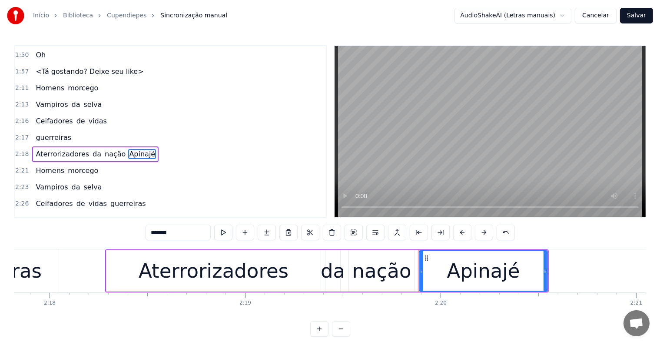
scroll to position [0, 27295]
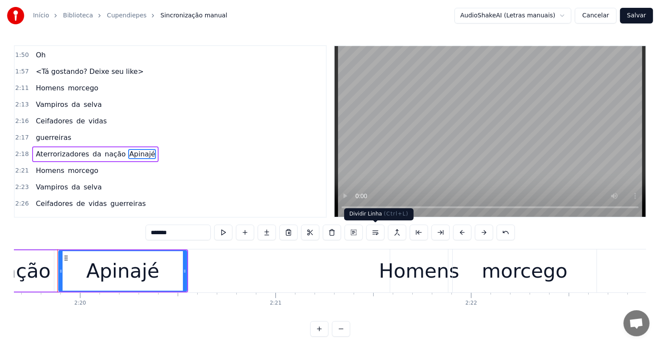
click at [375, 231] on button at bounding box center [375, 233] width 18 height 16
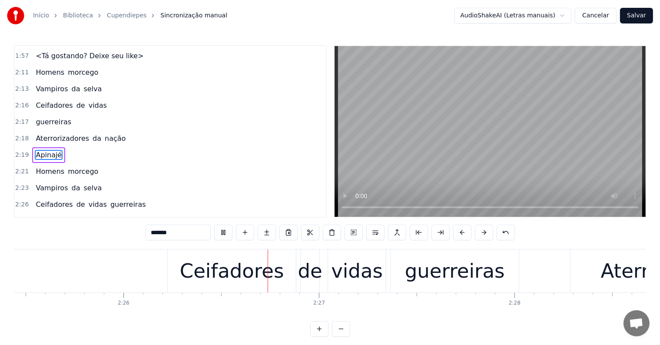
scroll to position [0, 28429]
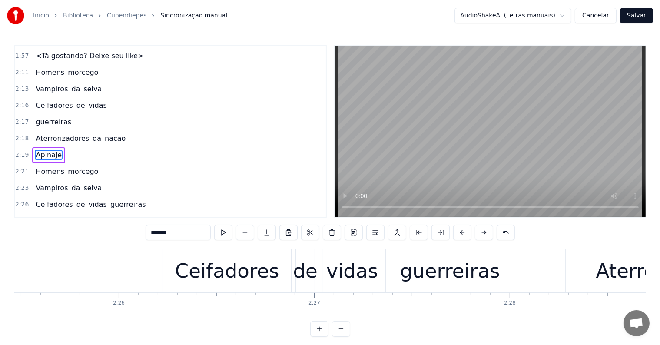
click at [225, 258] on div "Ceifadores" at bounding box center [227, 271] width 104 height 30
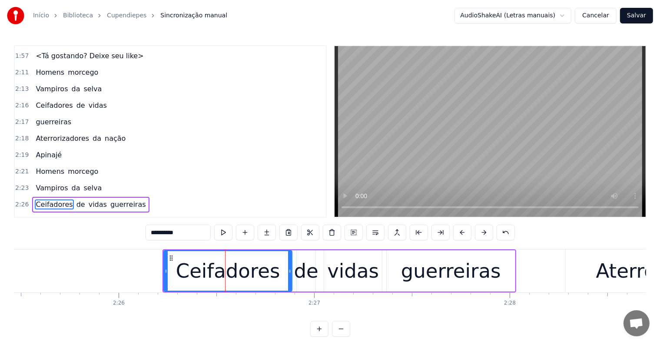
scroll to position [674, 0]
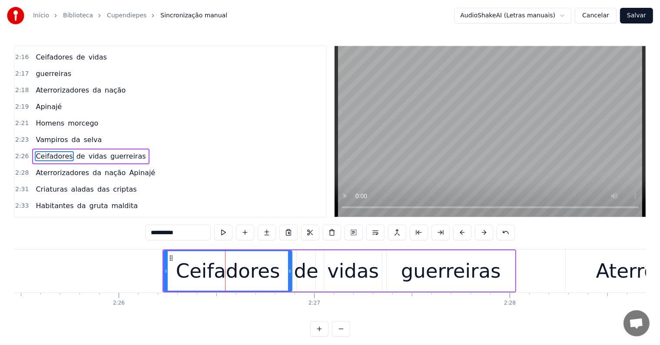
click at [122, 151] on span "guerreiras" at bounding box center [127, 156] width 37 height 10
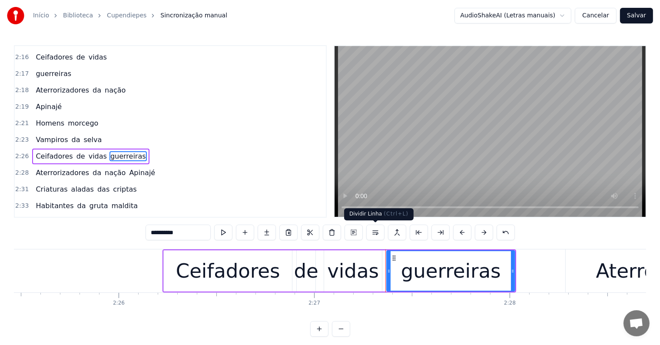
click at [374, 235] on button at bounding box center [375, 233] width 18 height 16
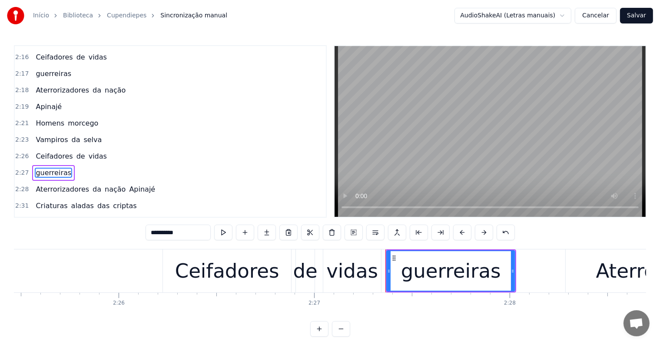
scroll to position [690, 0]
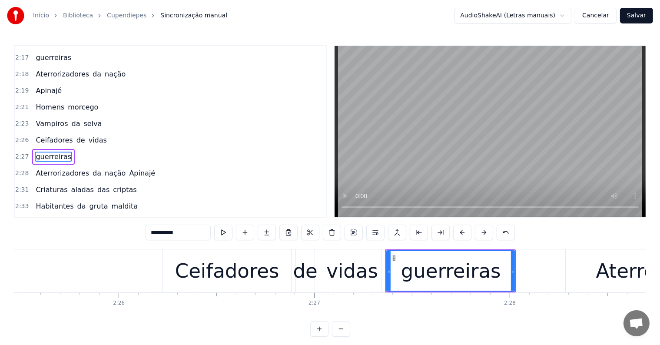
click at [128, 168] on span "Apinajé" at bounding box center [142, 173] width 28 height 10
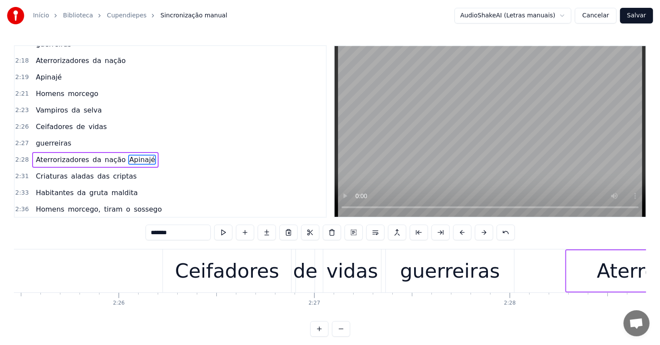
scroll to position [705, 0]
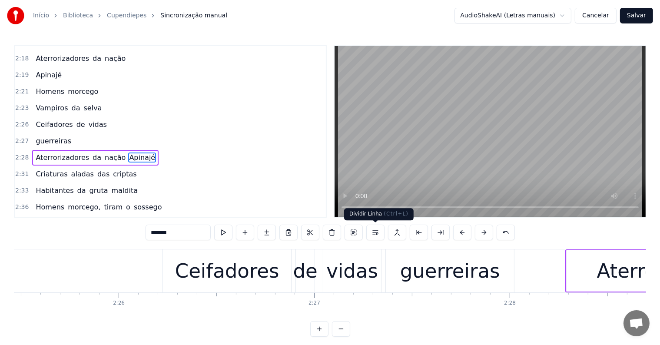
click at [375, 233] on button at bounding box center [375, 233] width 18 height 16
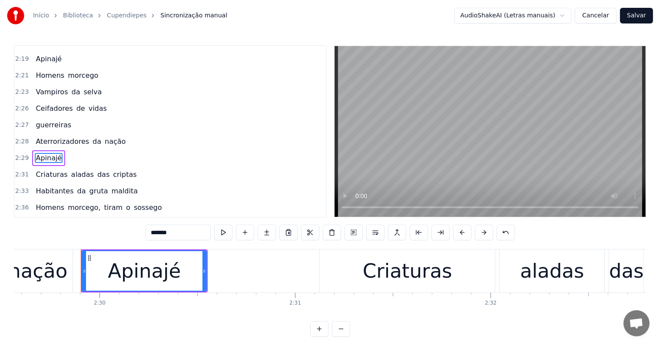
scroll to position [0, 29252]
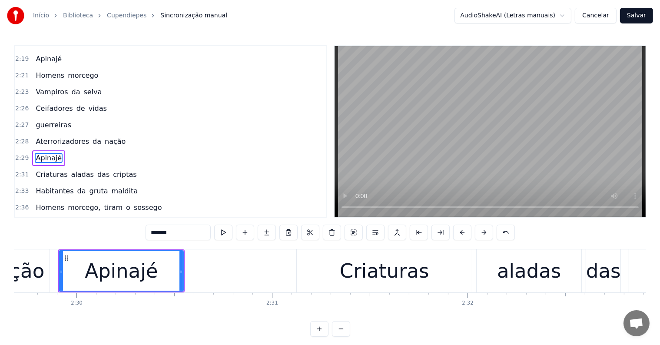
click at [37, 103] on span "Ceifadores" at bounding box center [54, 108] width 39 height 10
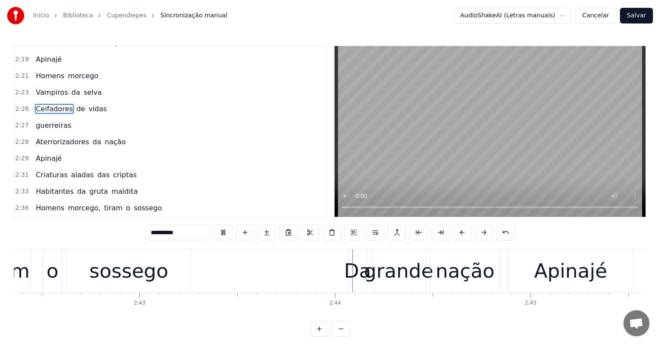
scroll to position [0, 31880]
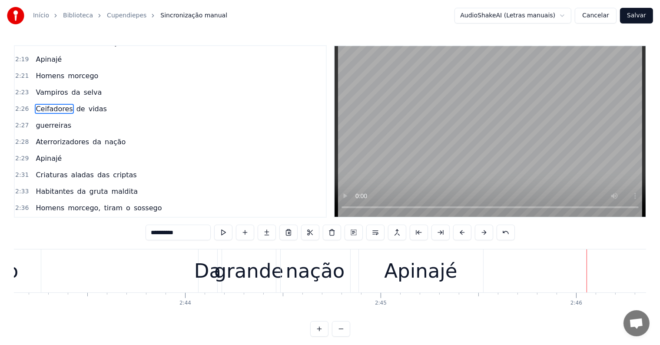
click at [253, 282] on div "grande" at bounding box center [248, 271] width 69 height 30
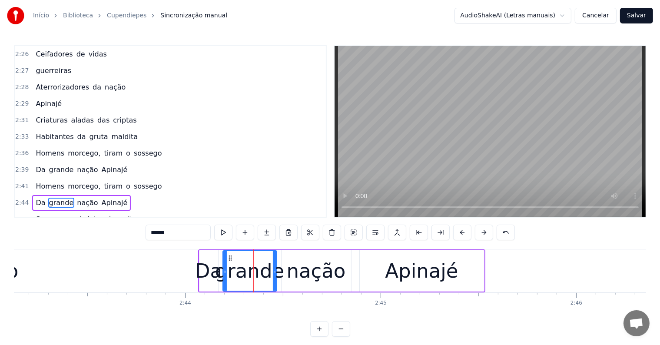
scroll to position [817, 0]
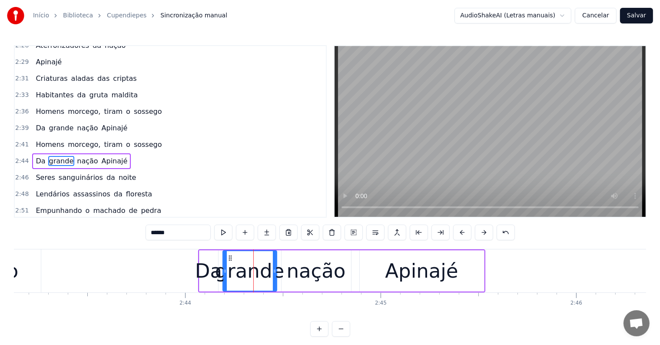
click at [109, 123] on span "Apinajé" at bounding box center [115, 128] width 28 height 10
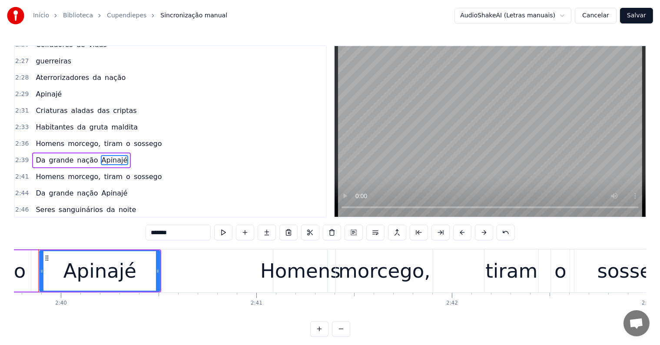
scroll to position [0, 31203]
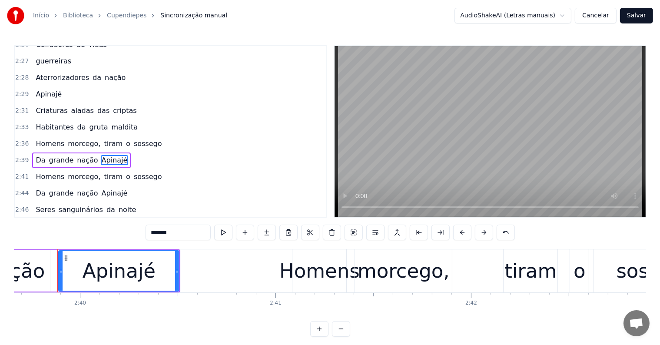
click at [167, 231] on input "*******" at bounding box center [177, 233] width 65 height 16
click at [521, 291] on div "tiram" at bounding box center [530, 270] width 54 height 43
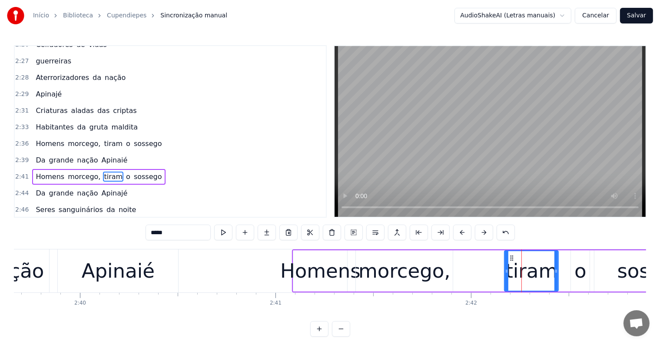
scroll to position [801, 0]
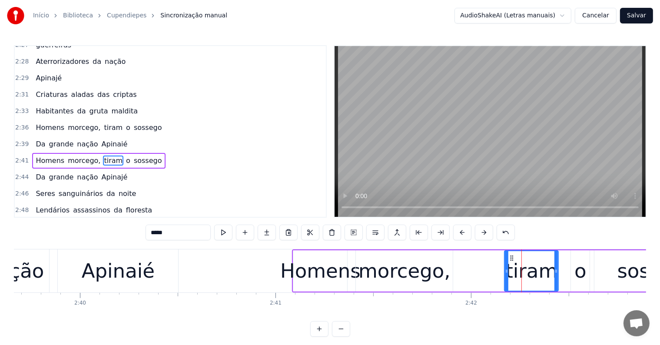
click at [101, 172] on span "Apinajé" at bounding box center [115, 177] width 28 height 10
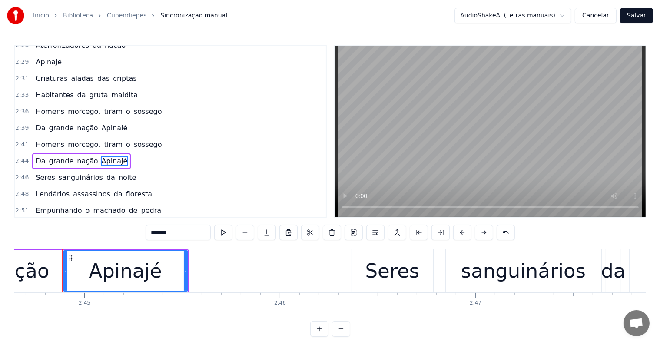
scroll to position [0, 32180]
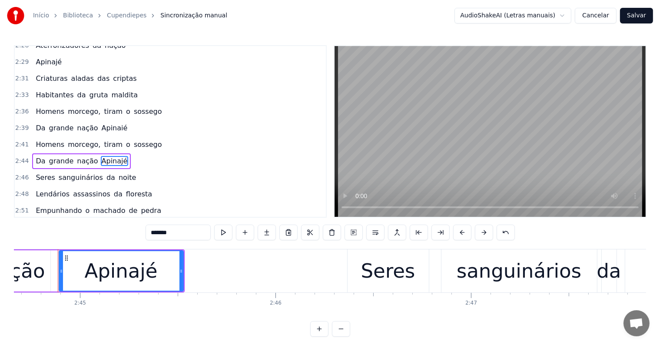
click at [167, 231] on input "*******" at bounding box center [177, 233] width 65 height 16
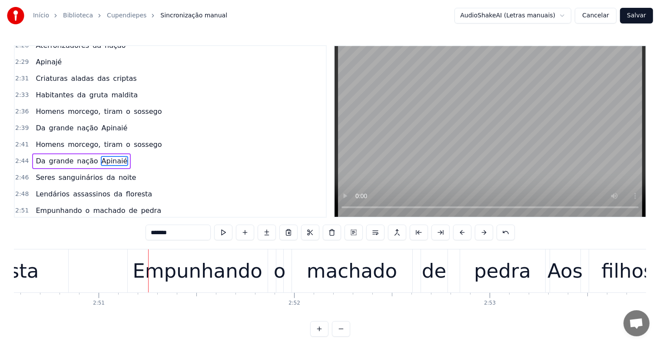
scroll to position [0, 33335]
click at [243, 274] on div "Empunhando" at bounding box center [197, 271] width 130 height 30
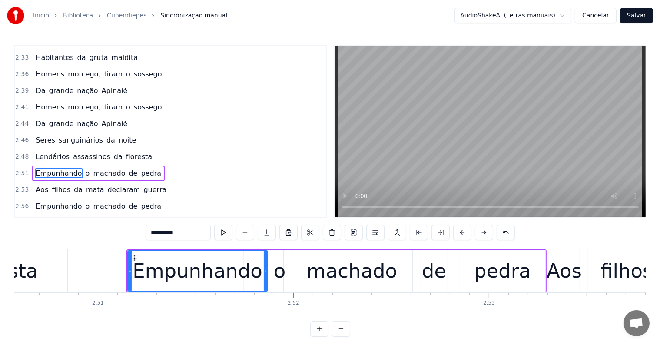
scroll to position [865, 0]
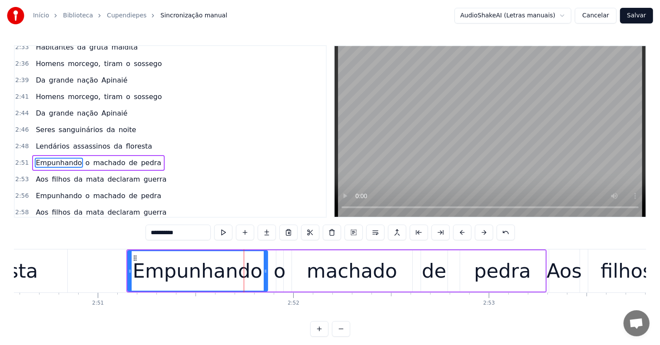
click at [126, 141] on span "floresta" at bounding box center [139, 146] width 28 height 10
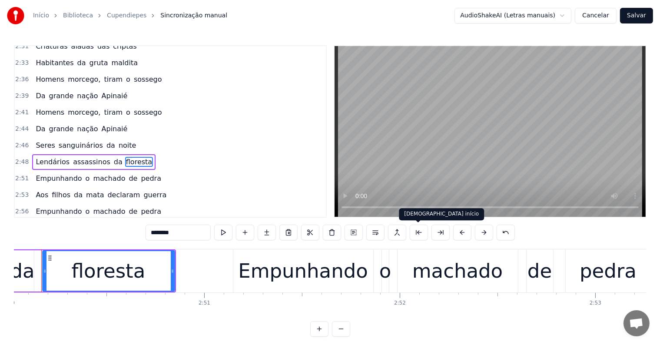
scroll to position [0, 33212]
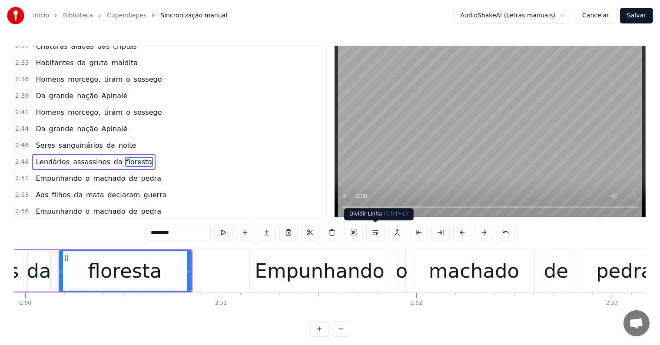
click at [373, 232] on button at bounding box center [375, 233] width 18 height 16
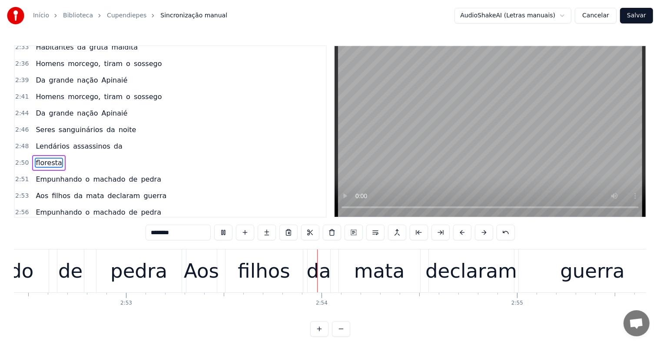
scroll to position [0, 33811]
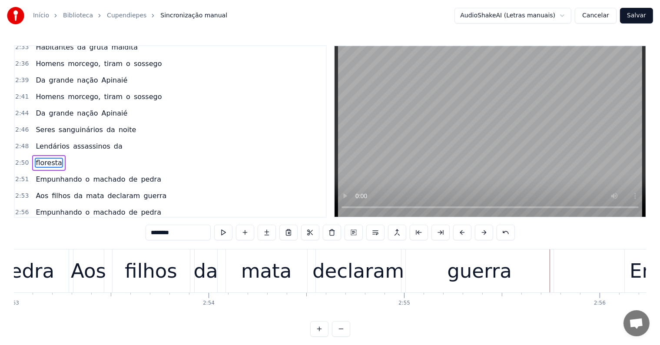
click at [476, 273] on div "guerra" at bounding box center [479, 271] width 65 height 30
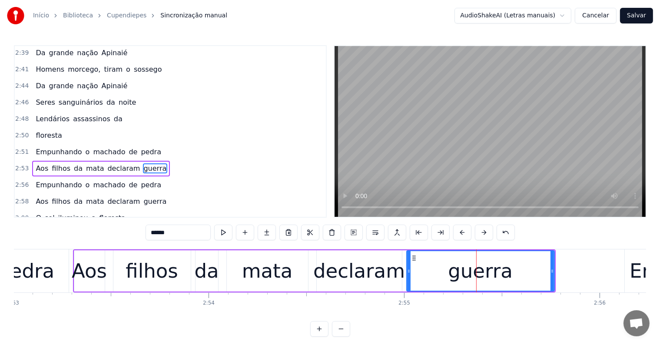
scroll to position [897, 0]
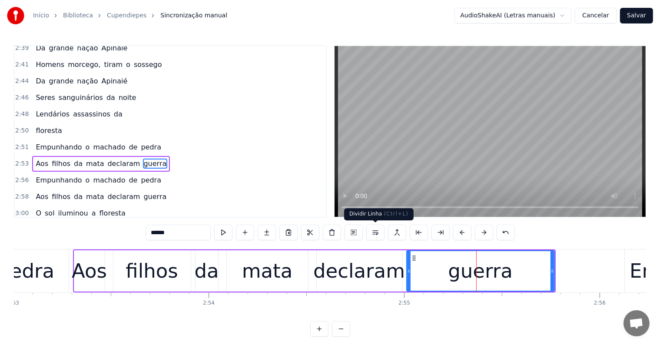
click at [372, 233] on button at bounding box center [375, 233] width 18 height 16
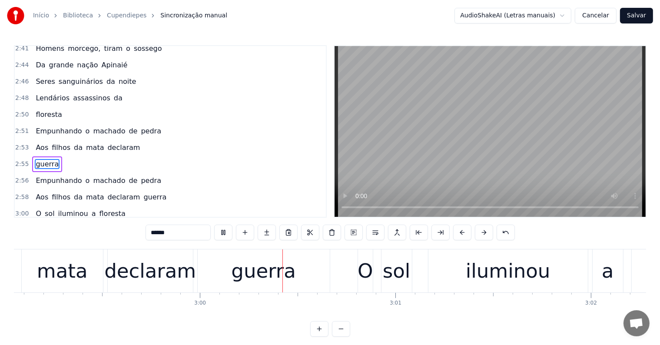
scroll to position [0, 35001]
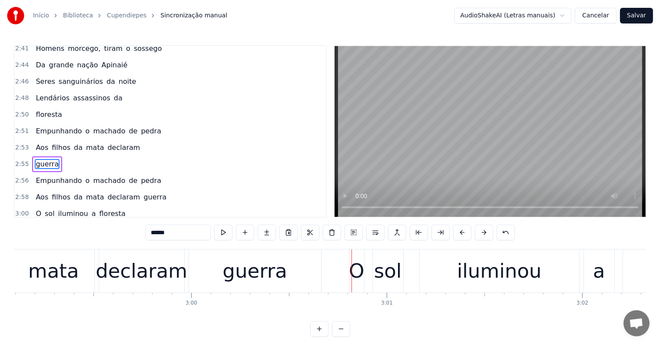
click at [275, 274] on div "guerra" at bounding box center [254, 271] width 65 height 30
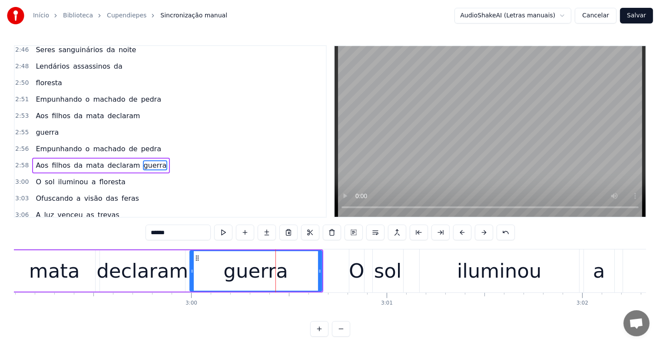
scroll to position [945, 0]
click at [373, 230] on button at bounding box center [375, 233] width 18 height 16
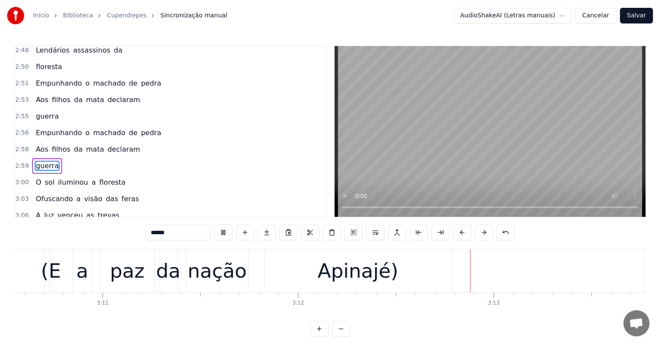
scroll to position [0, 37518]
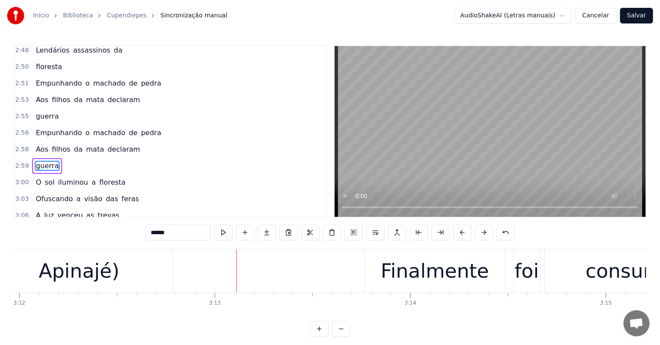
click at [99, 274] on div "Apinajé)" at bounding box center [79, 271] width 81 height 30
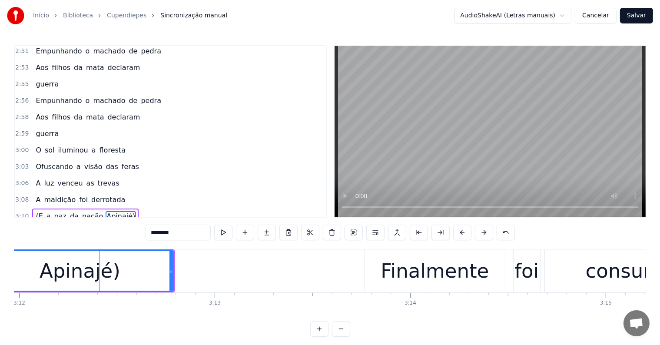
scroll to position [1011, 0]
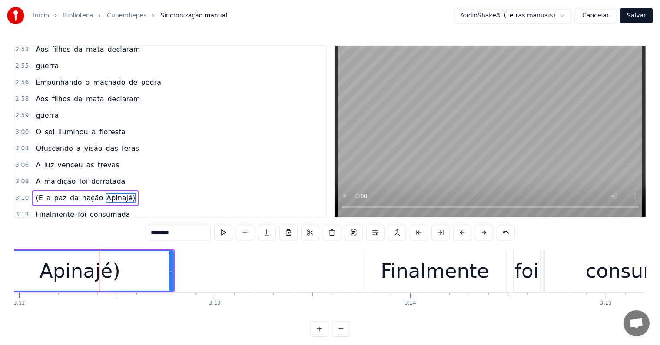
click at [166, 231] on input "********" at bounding box center [177, 233] width 65 height 16
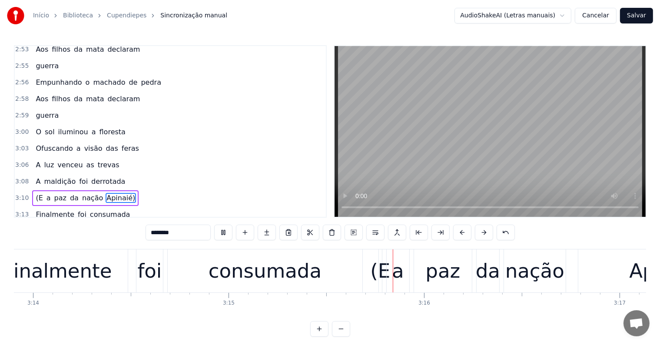
scroll to position [0, 38105]
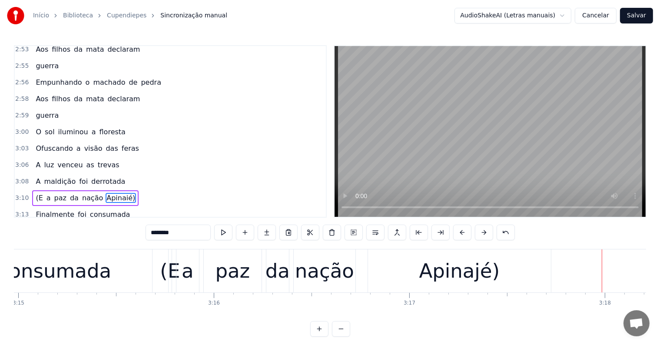
click at [434, 283] on div "Apinajé)" at bounding box center [459, 271] width 81 height 30
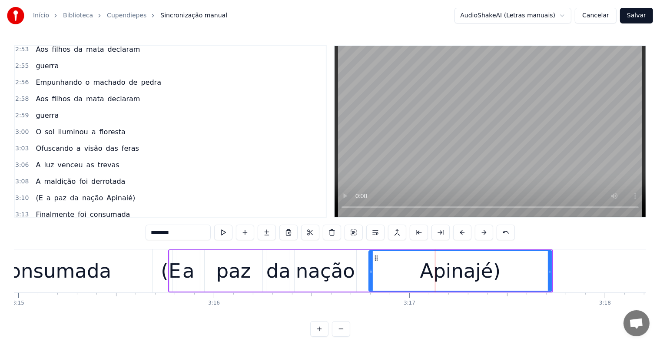
scroll to position [13, 0]
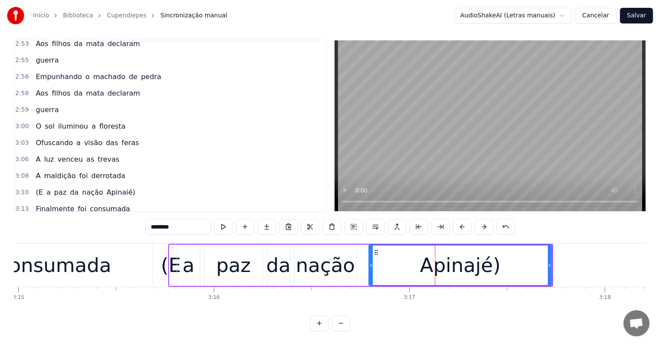
click at [167, 221] on input "********" at bounding box center [177, 227] width 65 height 16
type input "********"
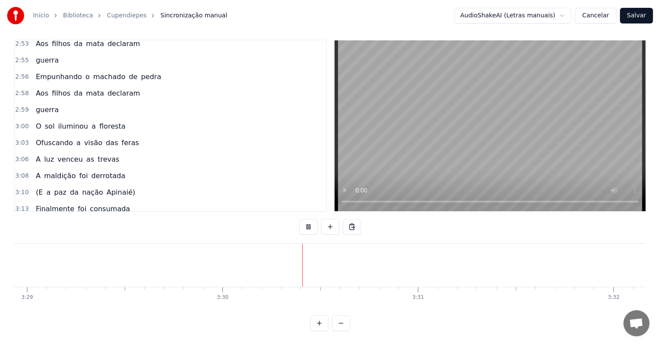
scroll to position [0, 40954]
click at [218, 257] on div at bounding box center [218, 265] width 0 height 43
click at [325, 219] on button at bounding box center [330, 227] width 18 height 16
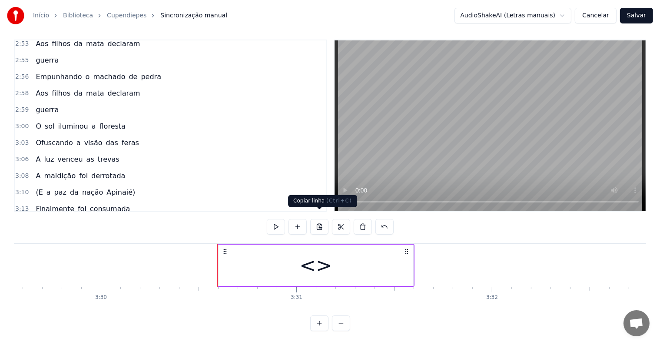
click at [254, 268] on div "<>" at bounding box center [315, 265] width 195 height 41
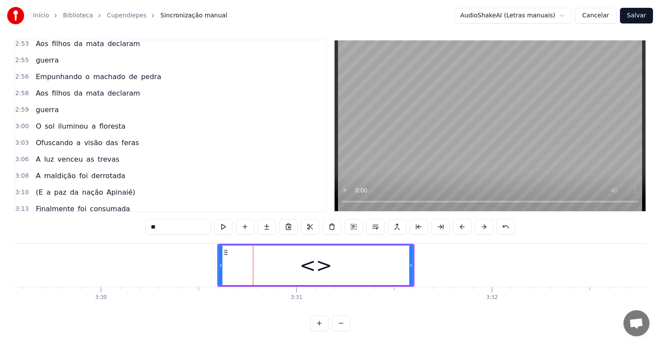
scroll to position [1028, 0]
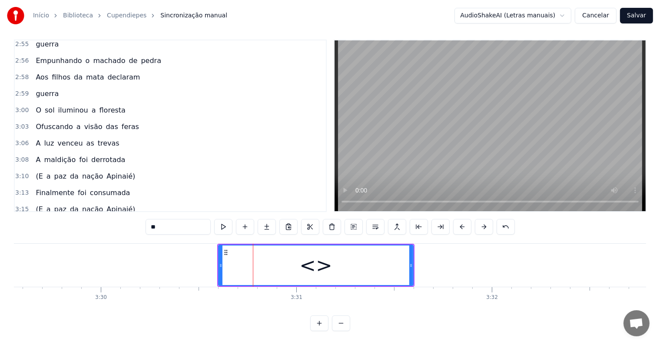
drag, startPoint x: 185, startPoint y: 217, endPoint x: 23, endPoint y: 166, distance: 170.6
click at [79, 200] on div "0:07 <Seu maior canal de toadas karaokê> 0:15 <Inscreva-se em nosso canal> 0:40…" at bounding box center [330, 185] width 632 height 291
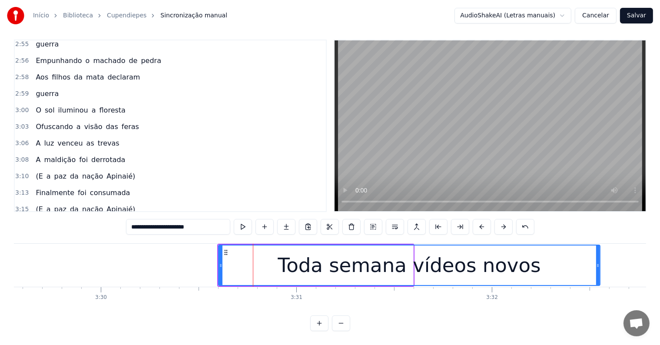
drag, startPoint x: 410, startPoint y: 257, endPoint x: 597, endPoint y: 259, distance: 186.8
click at [597, 262] on icon at bounding box center [597, 265] width 3 height 7
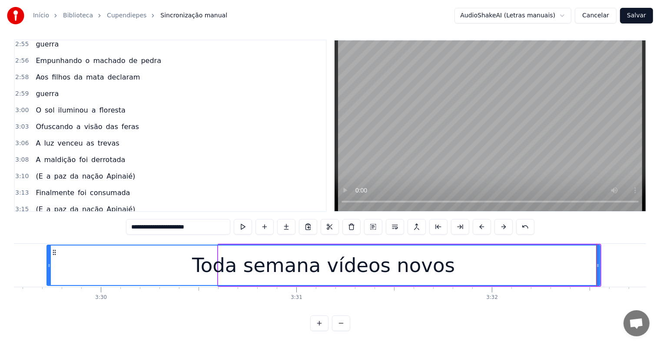
drag, startPoint x: 221, startPoint y: 258, endPoint x: 50, endPoint y: 246, distance: 172.0
click at [50, 246] on div at bounding box center [48, 265] width 3 height 40
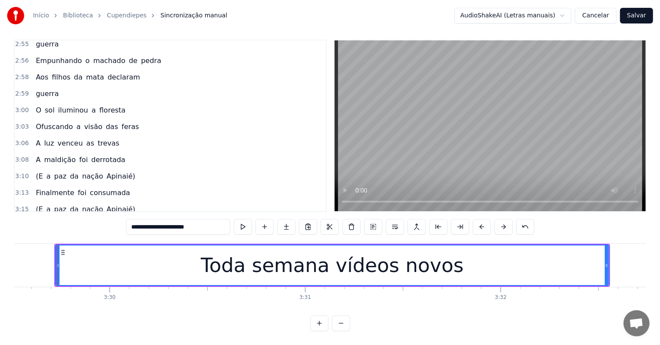
type input "**********"
click at [97, 266] on div "Toda semana vídeos novos" at bounding box center [332, 265] width 552 height 40
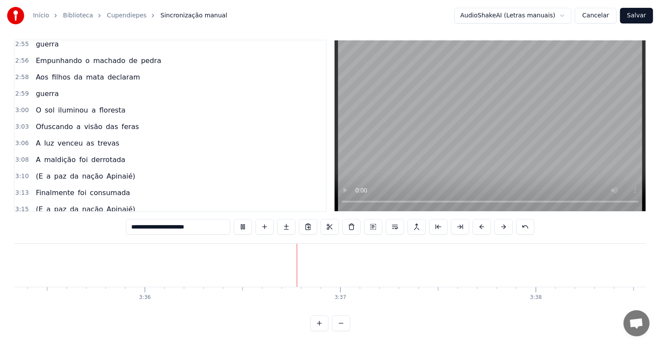
scroll to position [0, 42178]
click at [635, 13] on button "Salvar" at bounding box center [636, 16] width 33 height 16
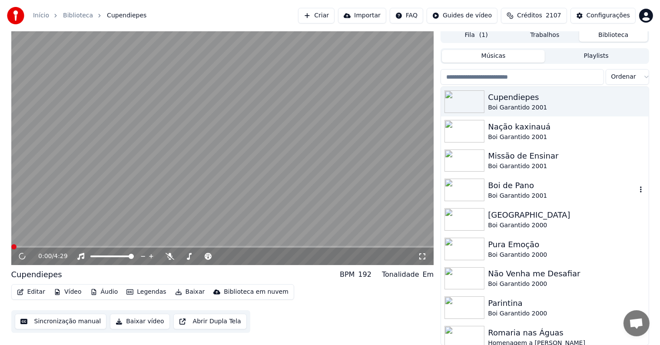
click at [507, 191] on div "Boi de Pano" at bounding box center [562, 185] width 148 height 12
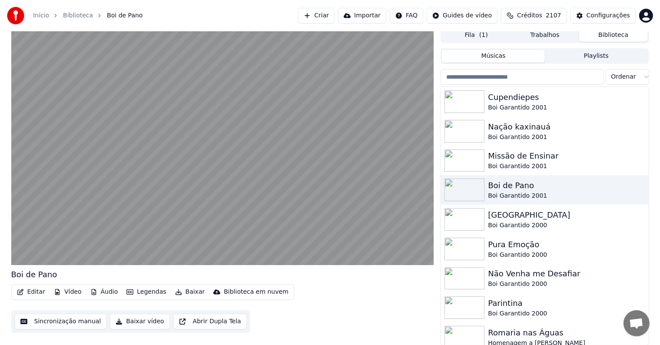
click at [182, 292] on button "Baixar" at bounding box center [190, 292] width 37 height 12
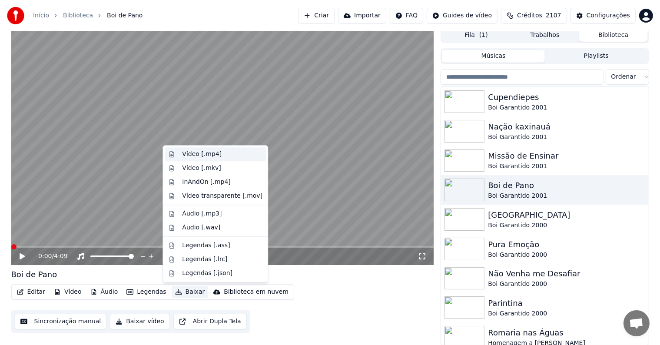
click at [194, 155] on div "Vídeo [.mp4]" at bounding box center [202, 154] width 40 height 9
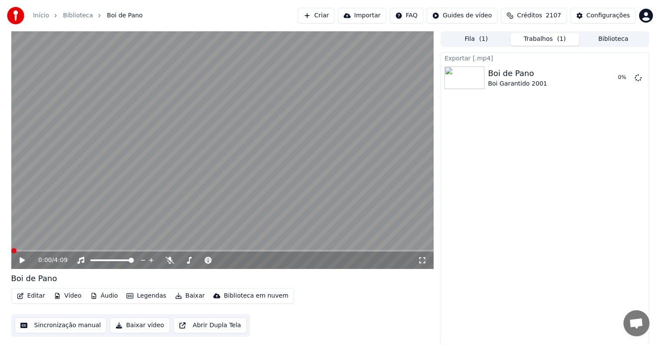
click at [600, 36] on button "Biblioteca" at bounding box center [613, 39] width 69 height 13
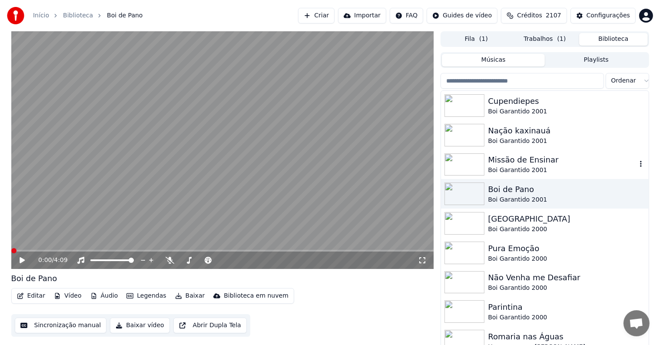
click at [503, 162] on div "Missão de Ensinar" at bounding box center [562, 160] width 148 height 12
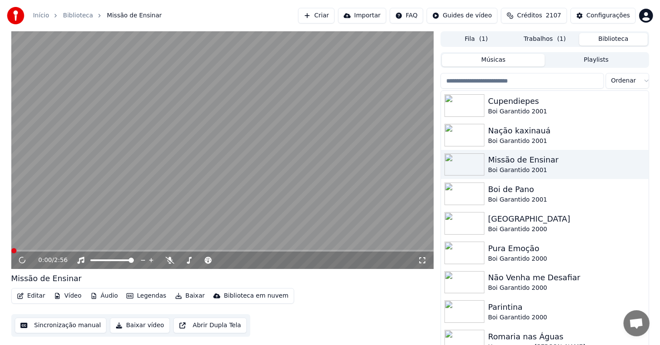
click at [184, 294] on button "Baixar" at bounding box center [190, 296] width 37 height 12
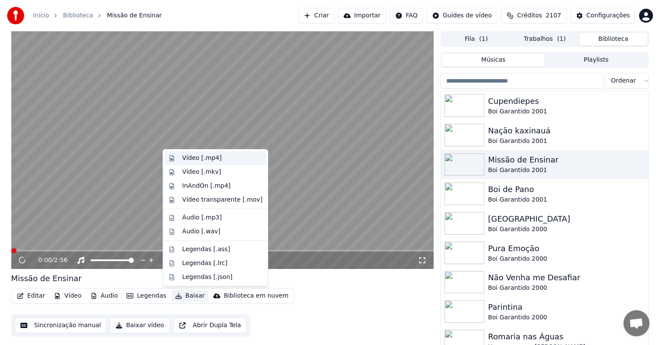
click at [190, 155] on div "Vídeo [.mp4]" at bounding box center [202, 158] width 40 height 9
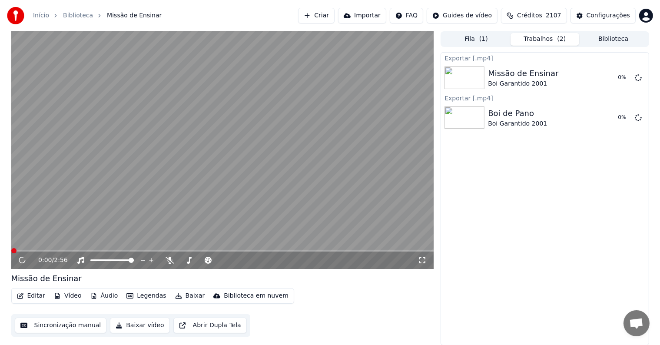
click at [585, 36] on button "Biblioteca" at bounding box center [613, 39] width 69 height 13
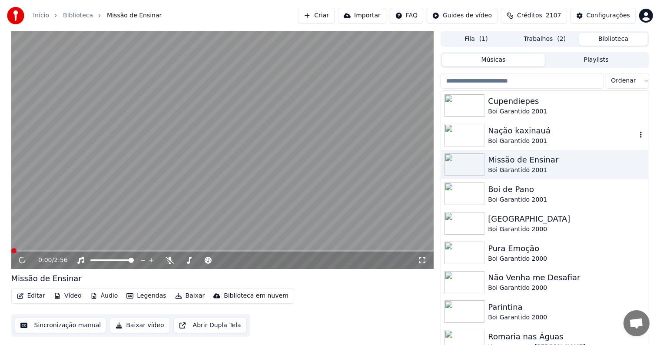
click at [510, 130] on div "Nação kaxinauá" at bounding box center [562, 131] width 148 height 12
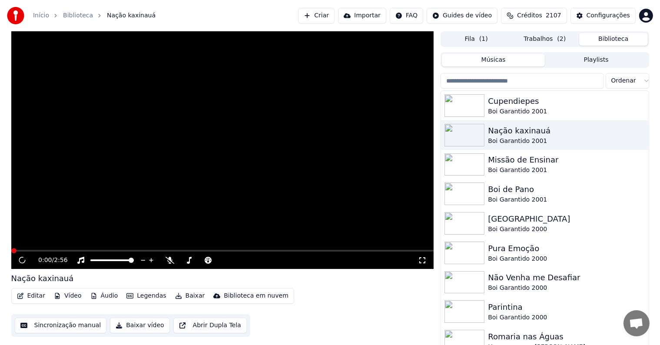
click at [187, 299] on button "Baixar" at bounding box center [190, 296] width 37 height 12
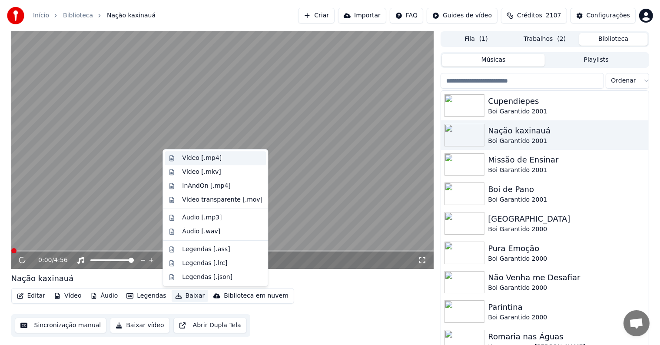
click at [195, 159] on div "Vídeo [.mp4]" at bounding box center [202, 158] width 40 height 9
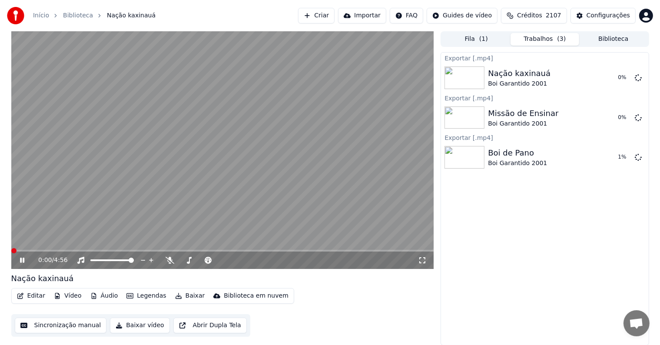
click at [600, 36] on button "Biblioteca" at bounding box center [613, 39] width 69 height 13
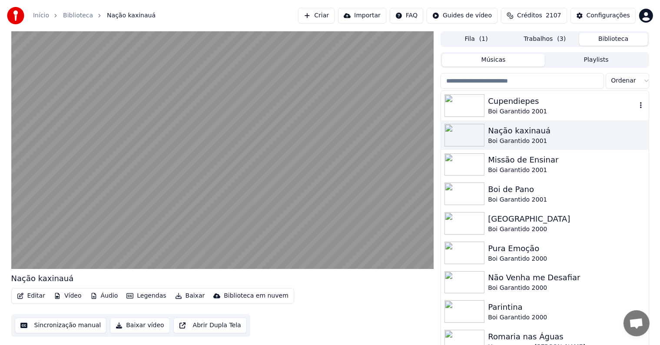
click at [507, 101] on div "Cupendiepes" at bounding box center [562, 101] width 148 height 12
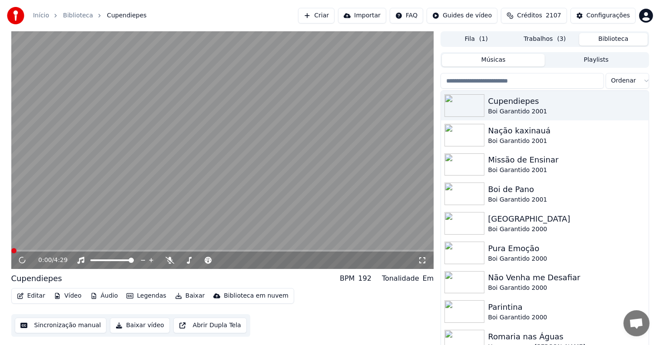
click at [182, 295] on button "Baixar" at bounding box center [190, 296] width 37 height 12
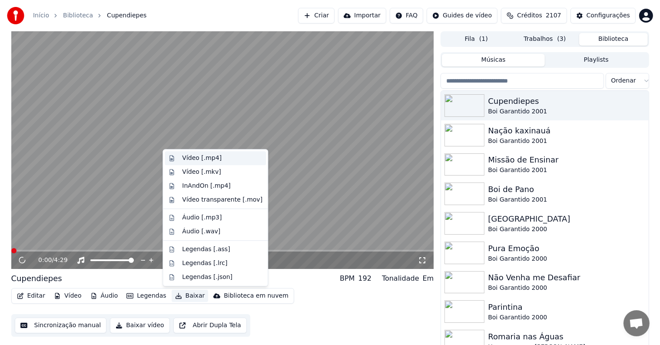
click at [196, 156] on div "Vídeo [.mp4]" at bounding box center [202, 158] width 40 height 9
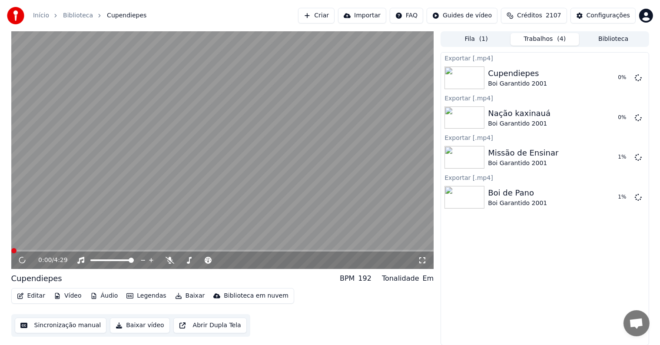
click at [89, 214] on video at bounding box center [222, 150] width 423 height 238
